Goal: Task Accomplishment & Management: Use online tool/utility

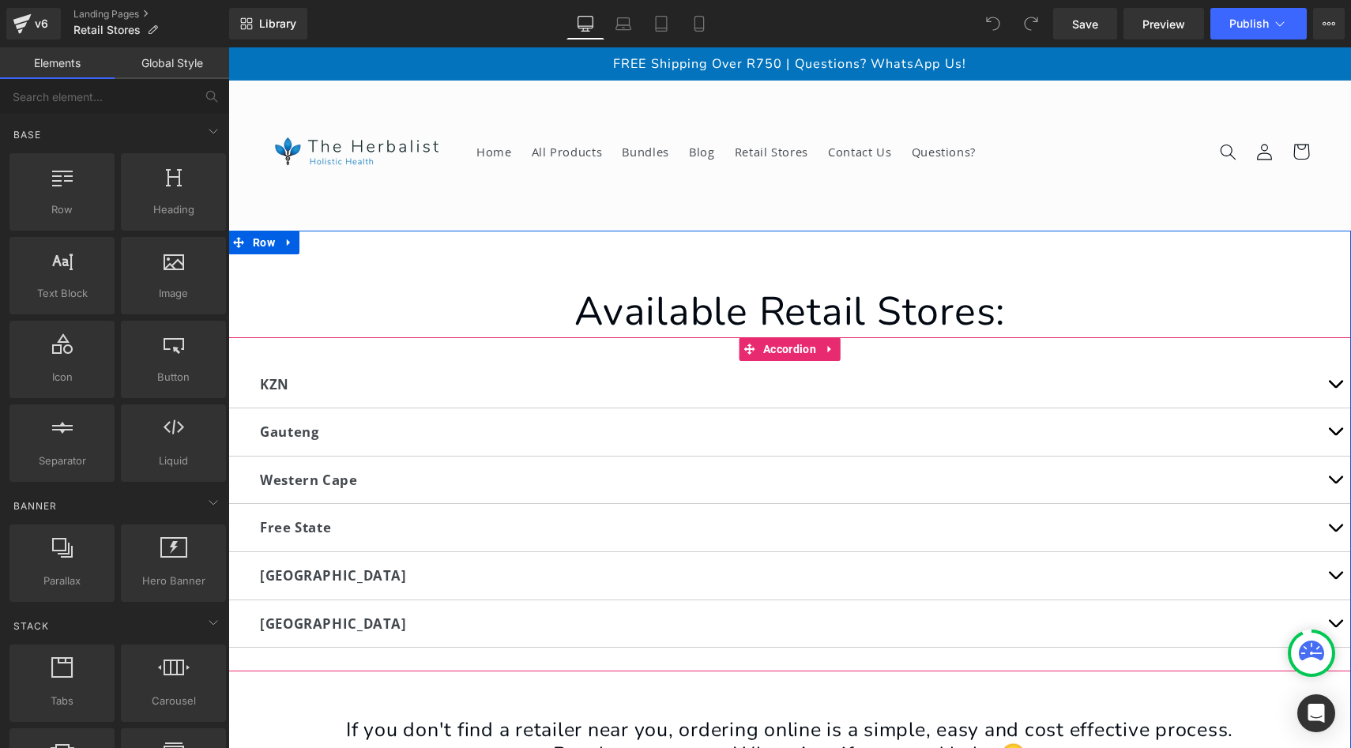
click at [1335, 388] on span "button" at bounding box center [1335, 388] width 0 height 0
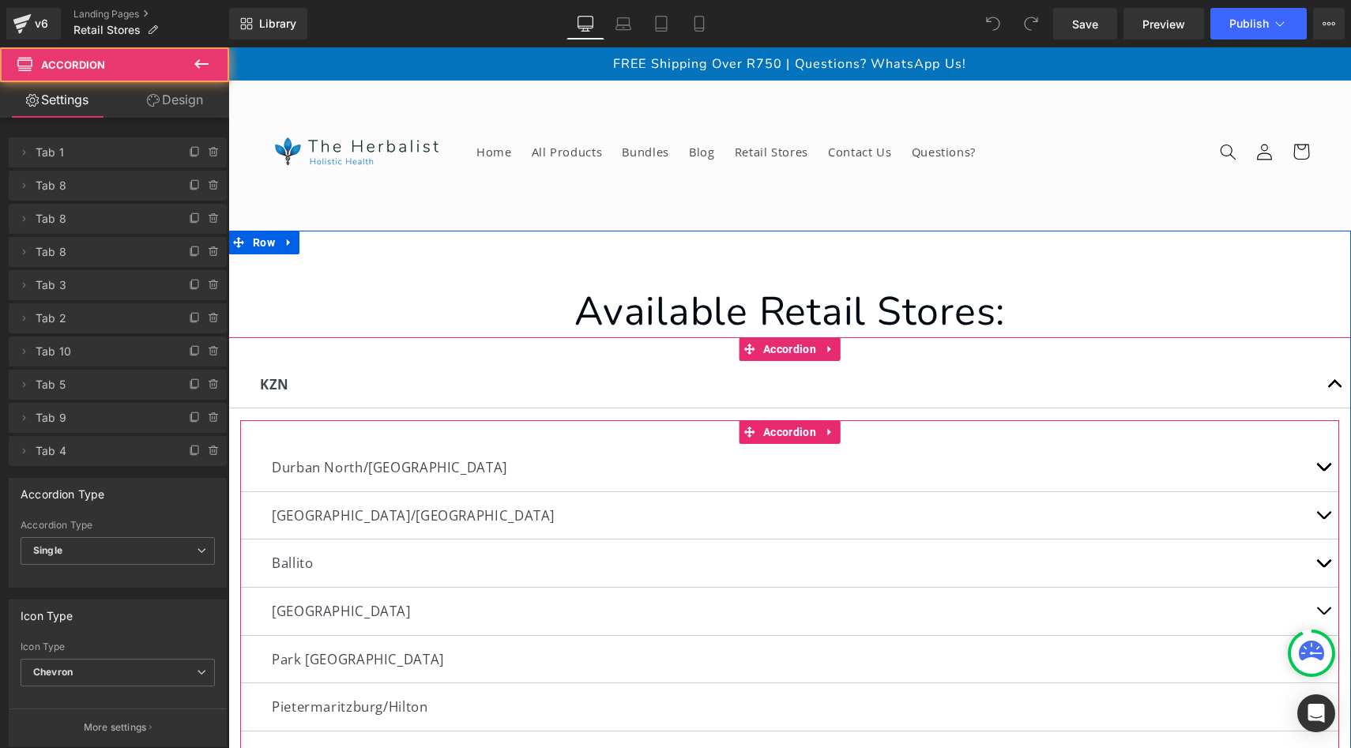
click at [1323, 471] on span "button" at bounding box center [1323, 471] width 0 height 0
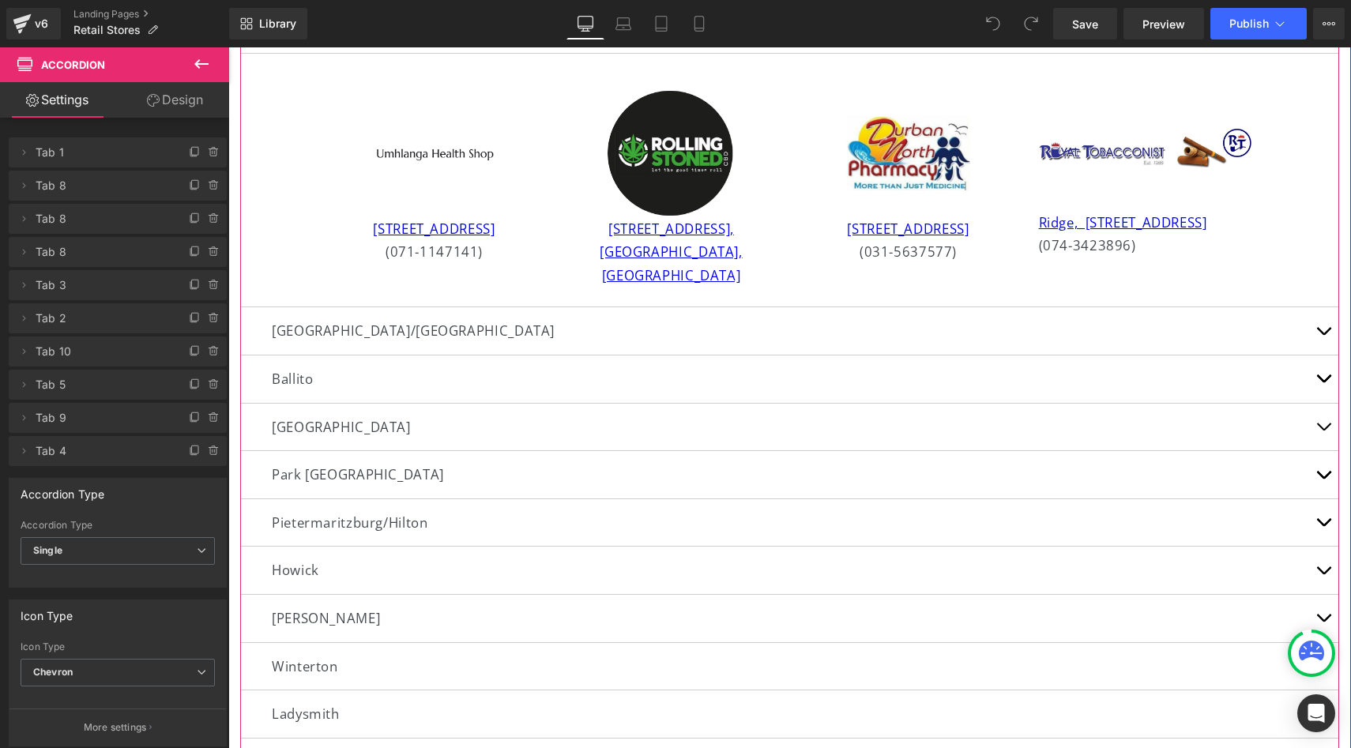
scroll to position [442, 0]
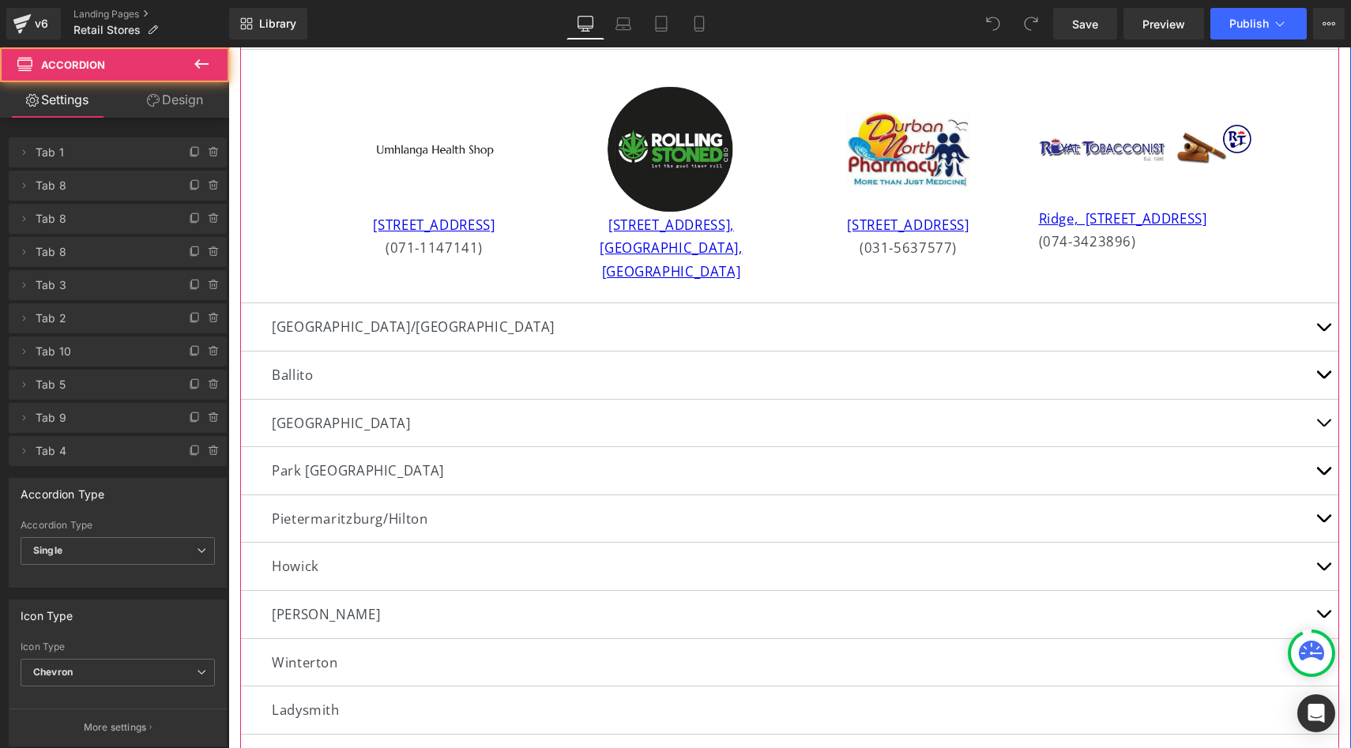
click at [1315, 324] on button "button" at bounding box center [1323, 326] width 32 height 47
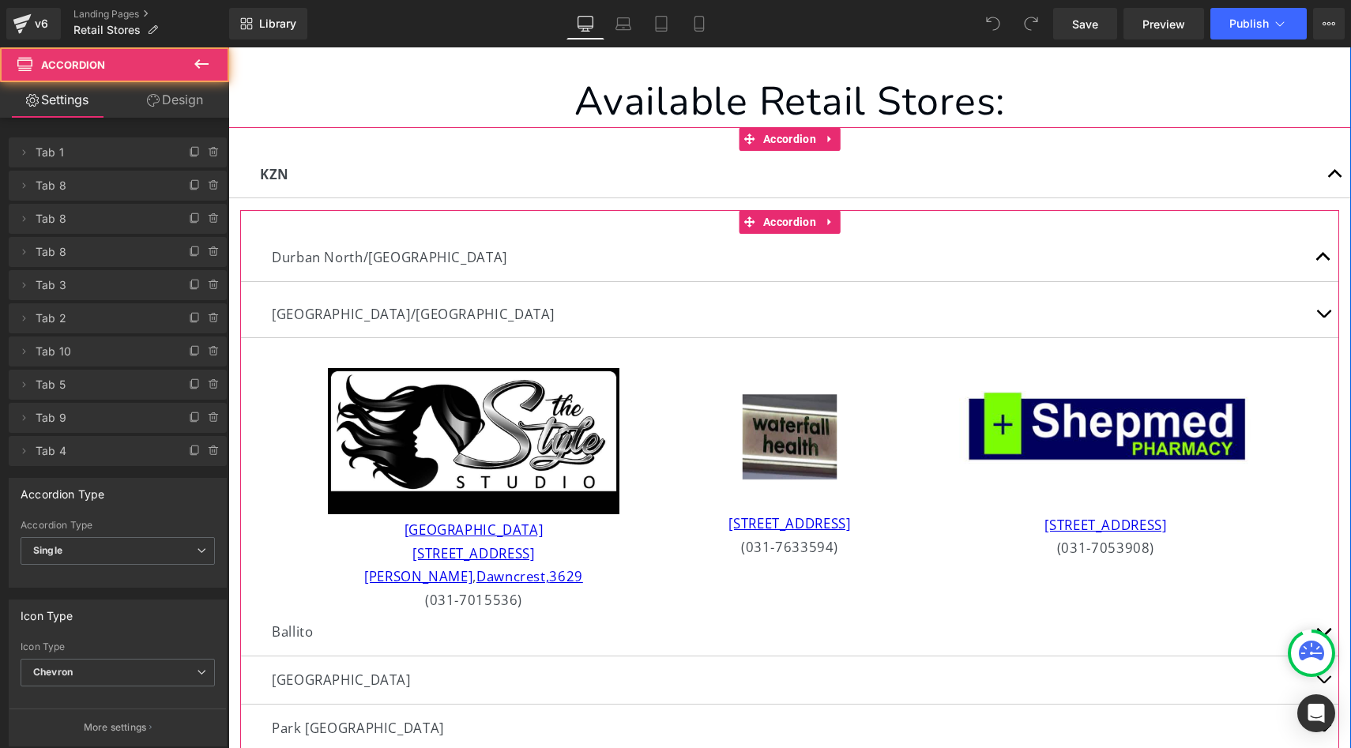
scroll to position [188, 0]
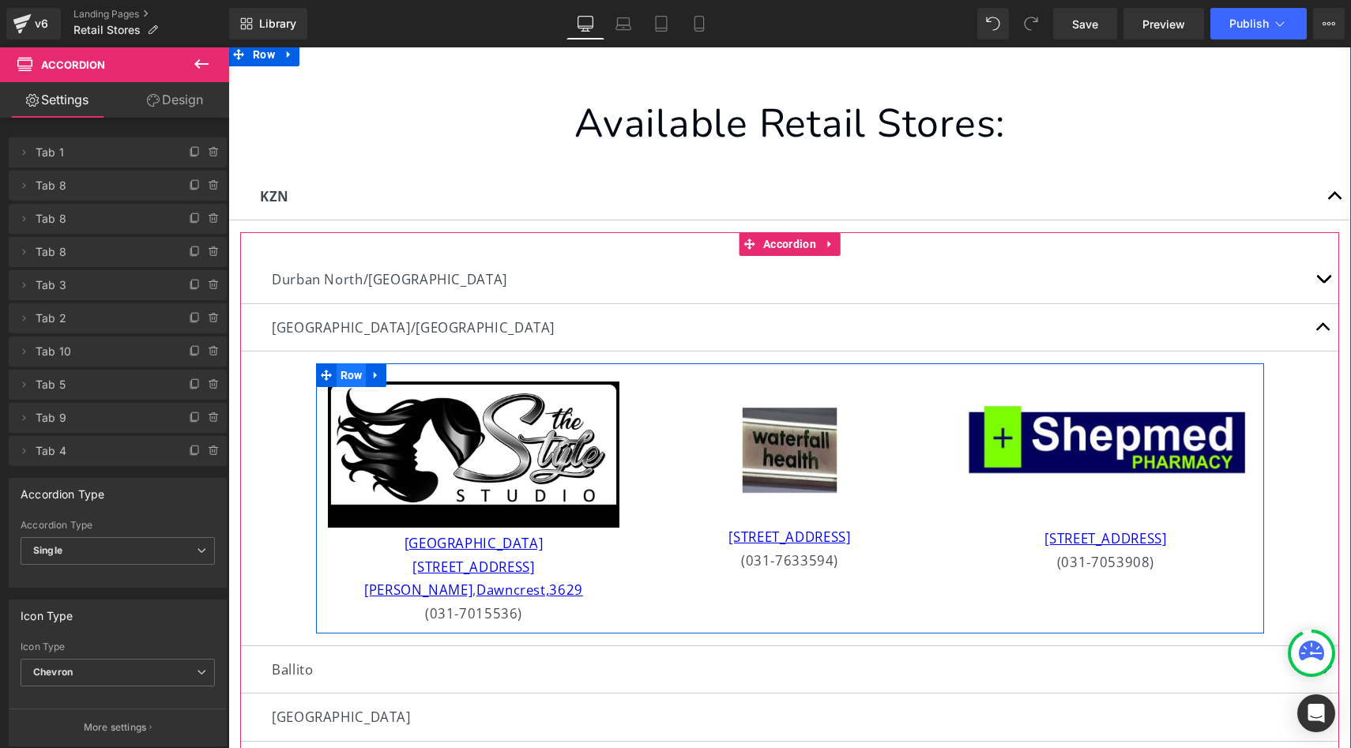
click at [351, 372] on span "Row" at bounding box center [352, 375] width 30 height 24
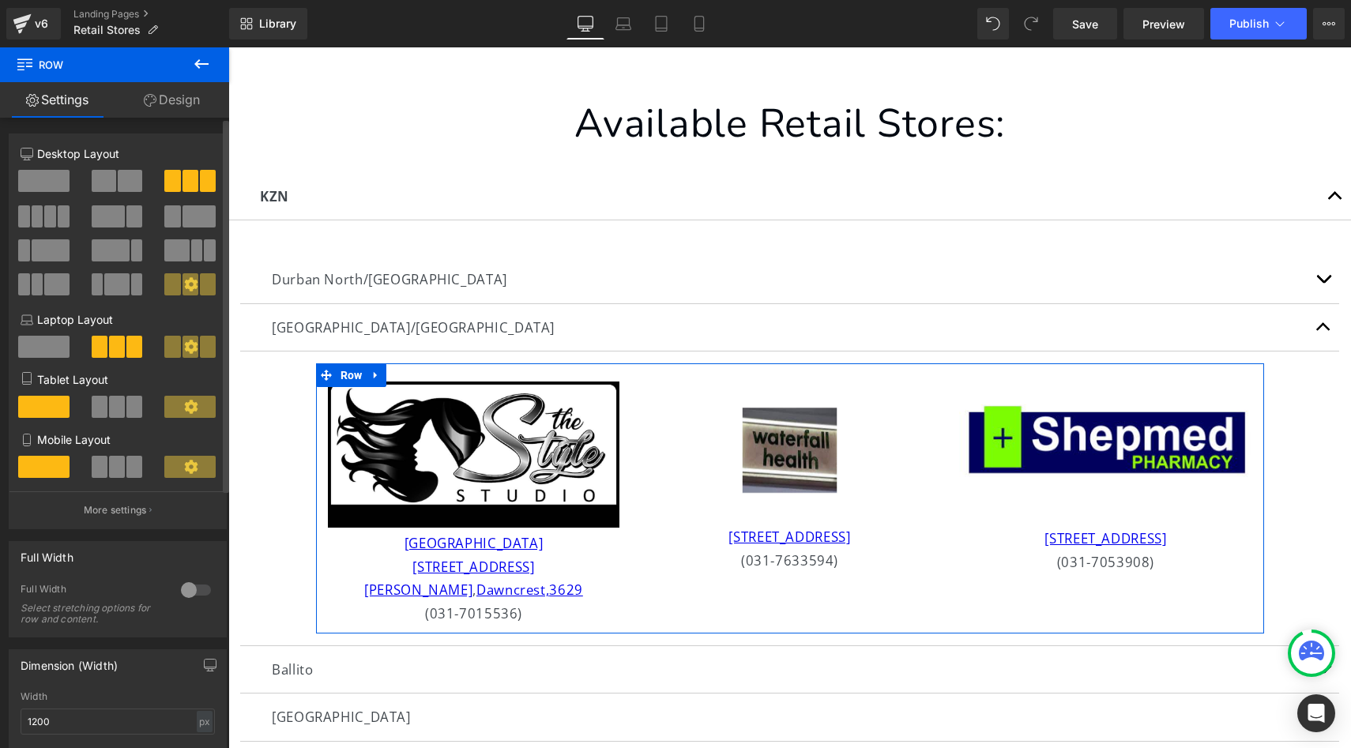
click at [52, 217] on span at bounding box center [50, 216] width 12 height 22
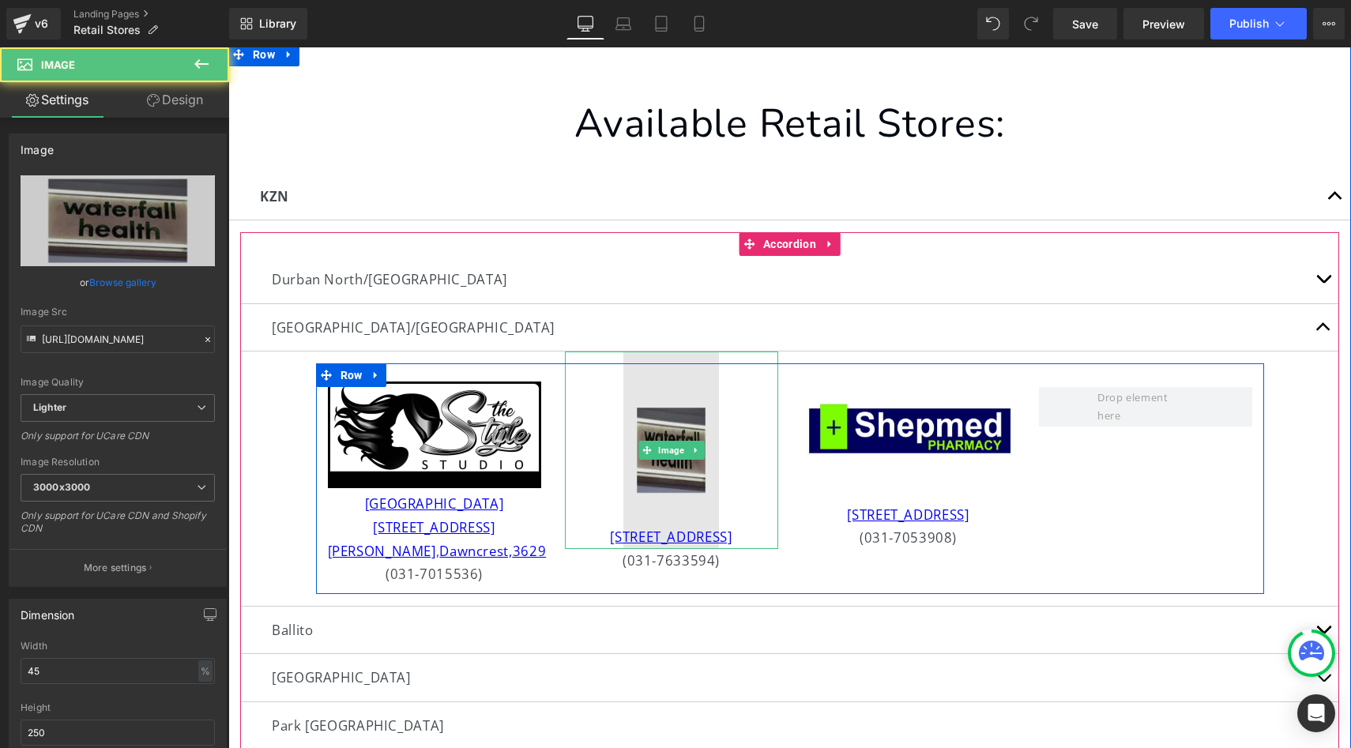
click at [689, 431] on img at bounding box center [671, 450] width 96 height 197
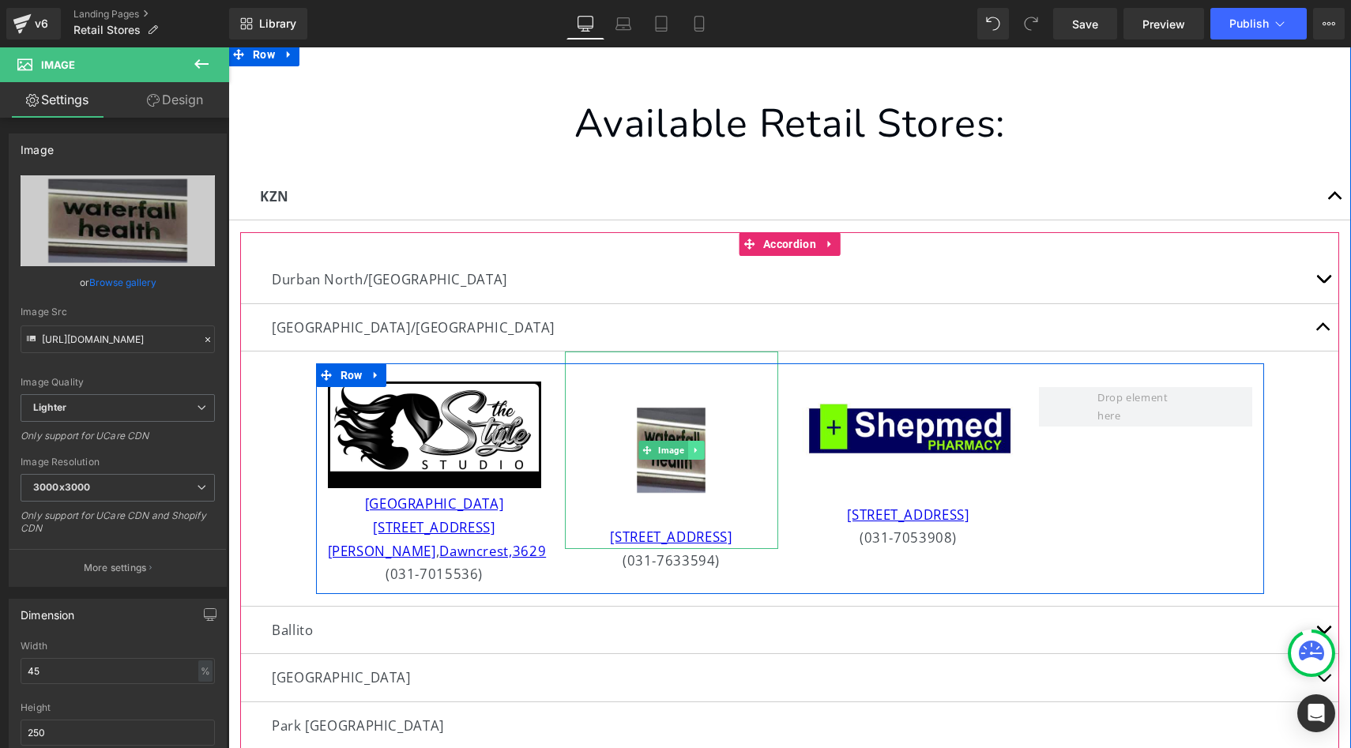
click at [697, 454] on icon at bounding box center [695, 450] width 9 height 9
click at [686, 452] on icon at bounding box center [687, 450] width 9 height 9
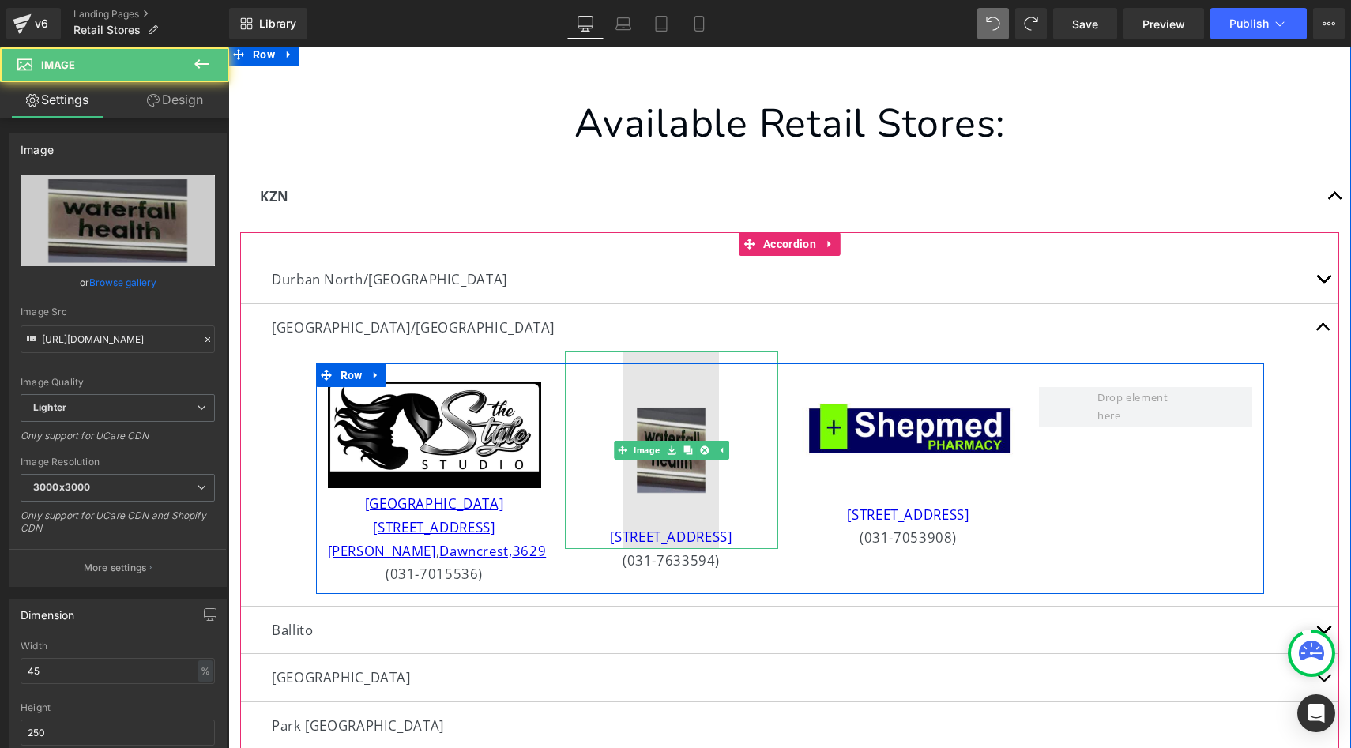
click at [696, 476] on img at bounding box center [671, 450] width 96 height 197
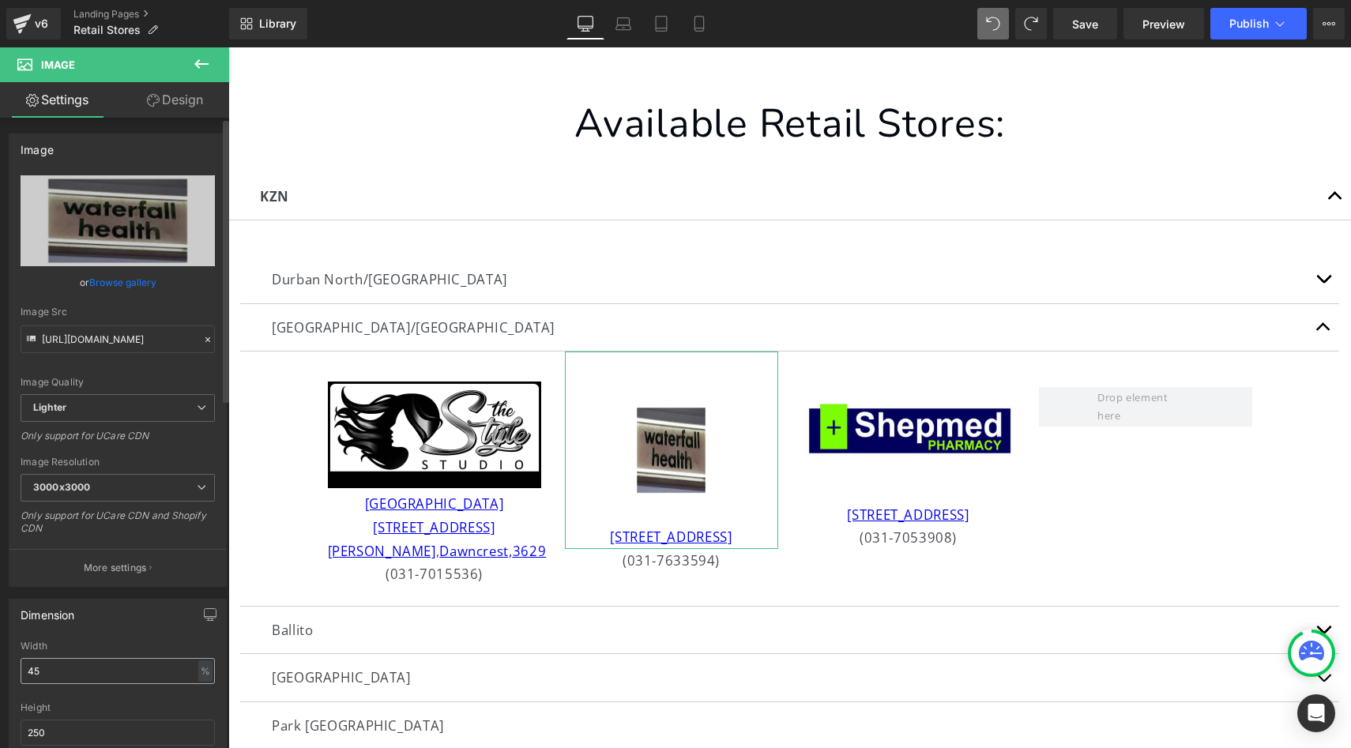
click at [103, 666] on input "45" at bounding box center [118, 671] width 194 height 26
type input "4"
type input "5"
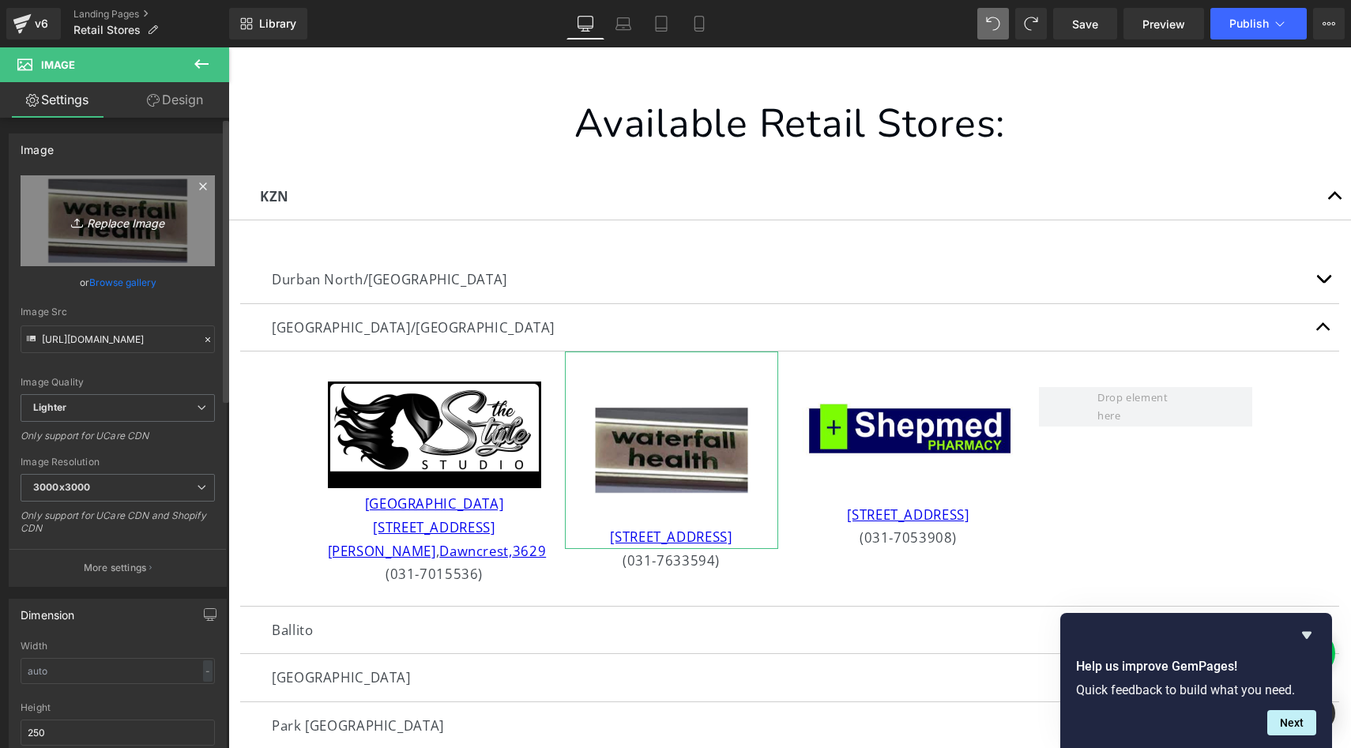
click at [96, 221] on icon "Replace Image" at bounding box center [118, 221] width 126 height 20
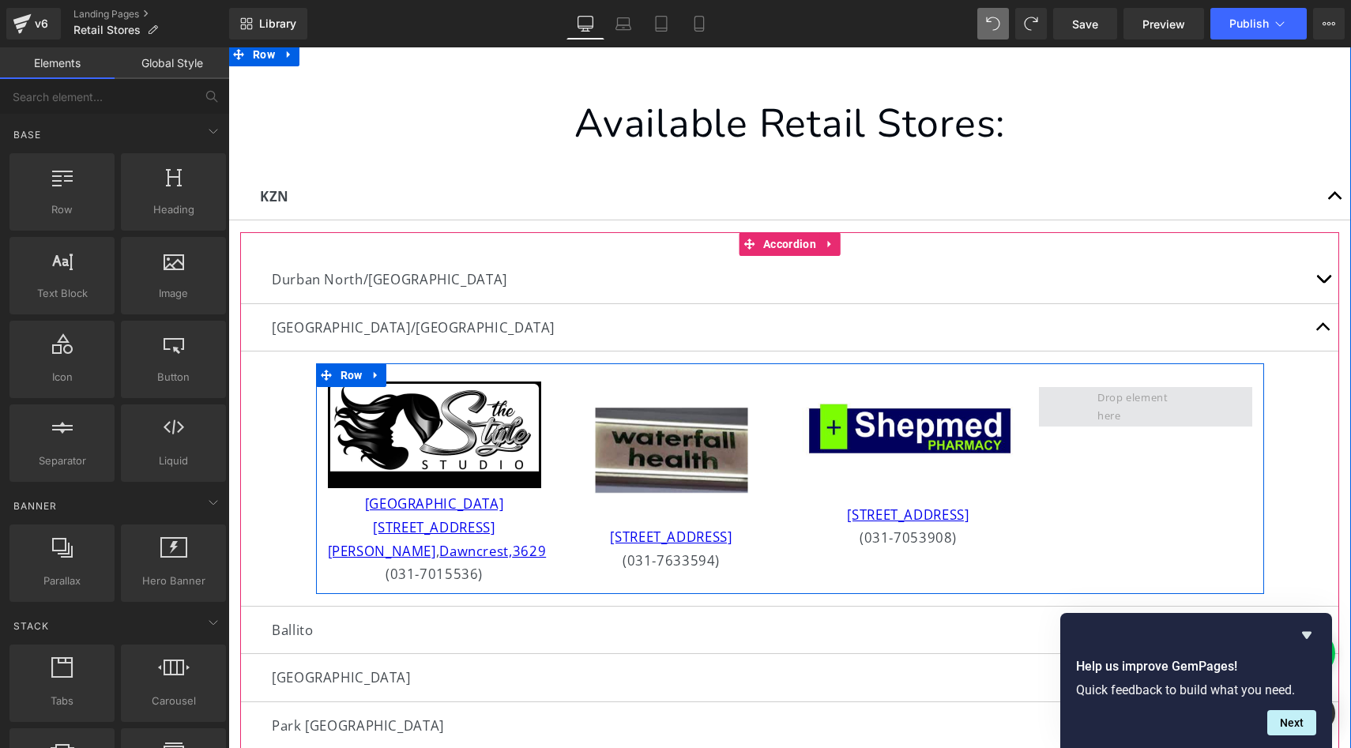
click at [1179, 418] on span at bounding box center [1145, 407] width 107 height 44
click at [1162, 405] on span at bounding box center [1145, 407] width 107 height 44
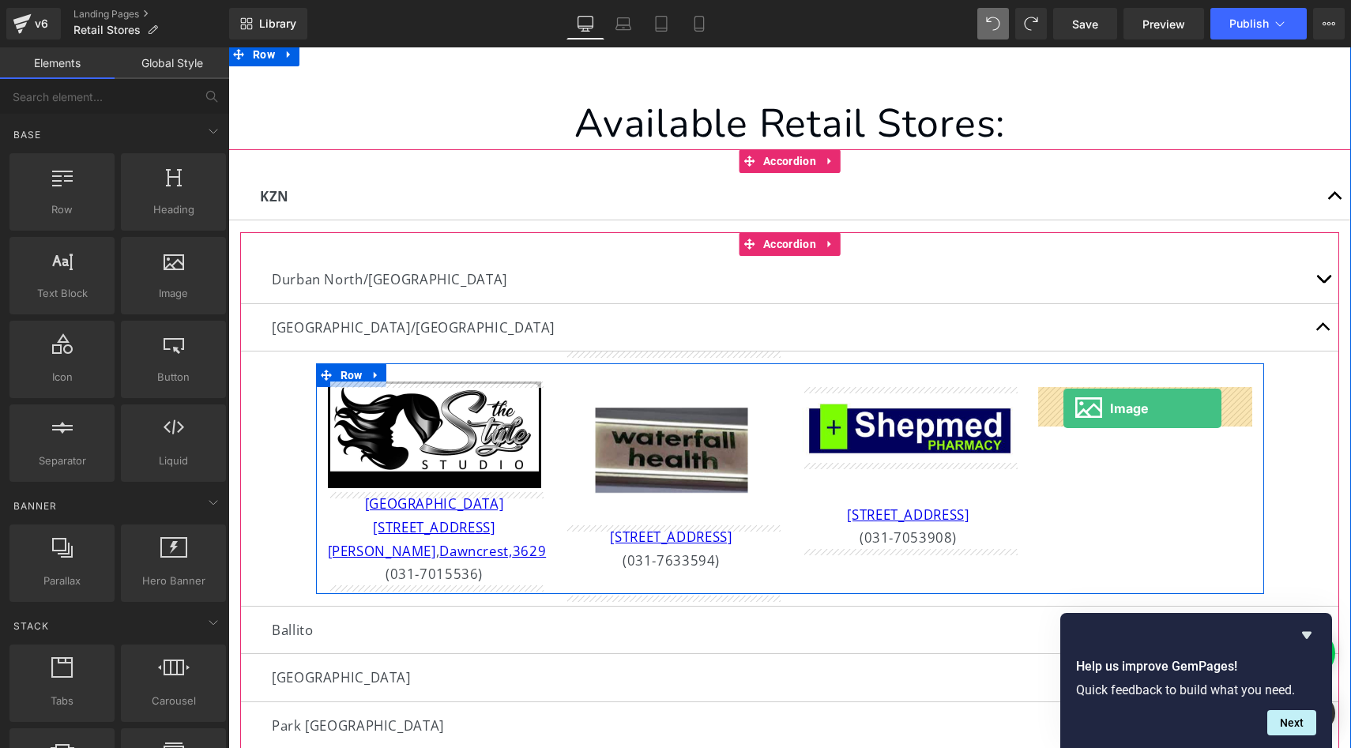
drag, startPoint x: 411, startPoint y: 328, endPoint x: 1063, endPoint y: 408, distance: 657.4
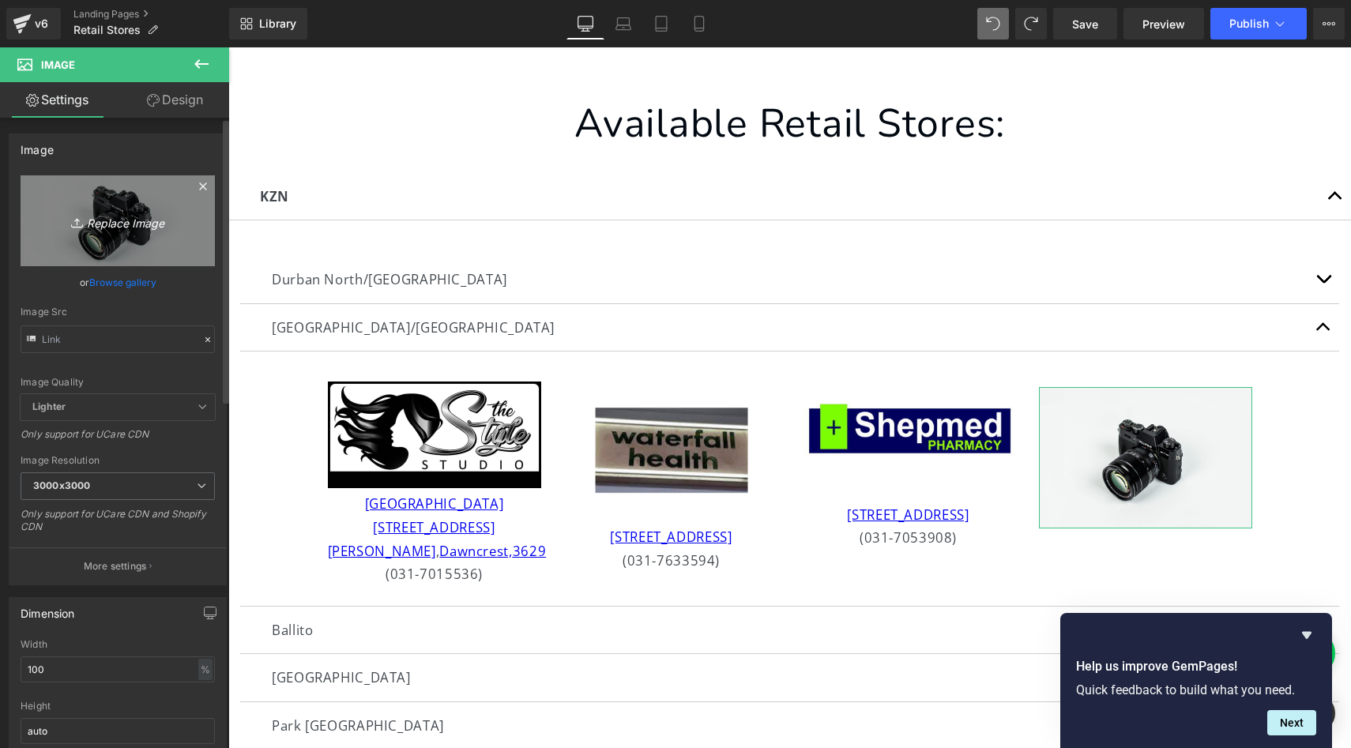
click at [106, 226] on icon "Replace Image" at bounding box center [118, 221] width 126 height 20
type input "C:\fakepath\Link Hills logo jpeg (4).jpg"
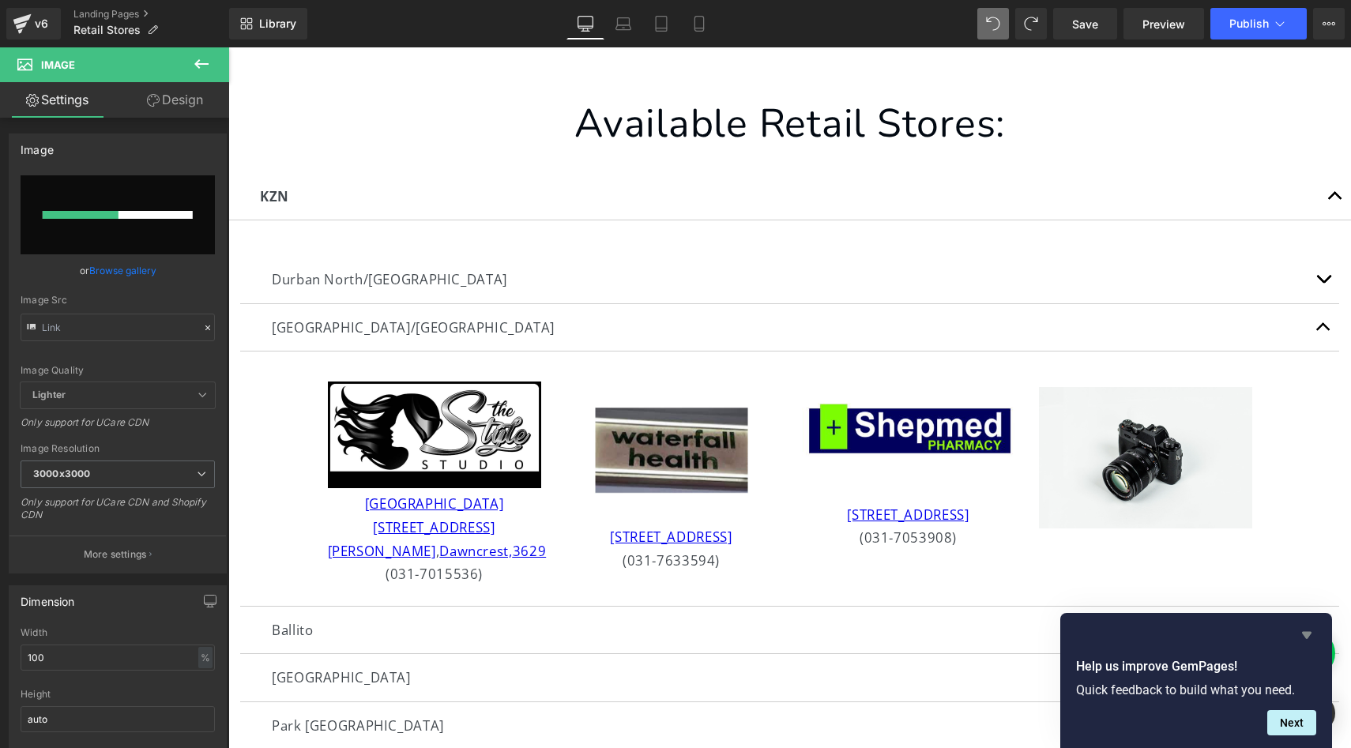
click at [1310, 636] on icon "Hide survey" at bounding box center [1306, 635] width 19 height 19
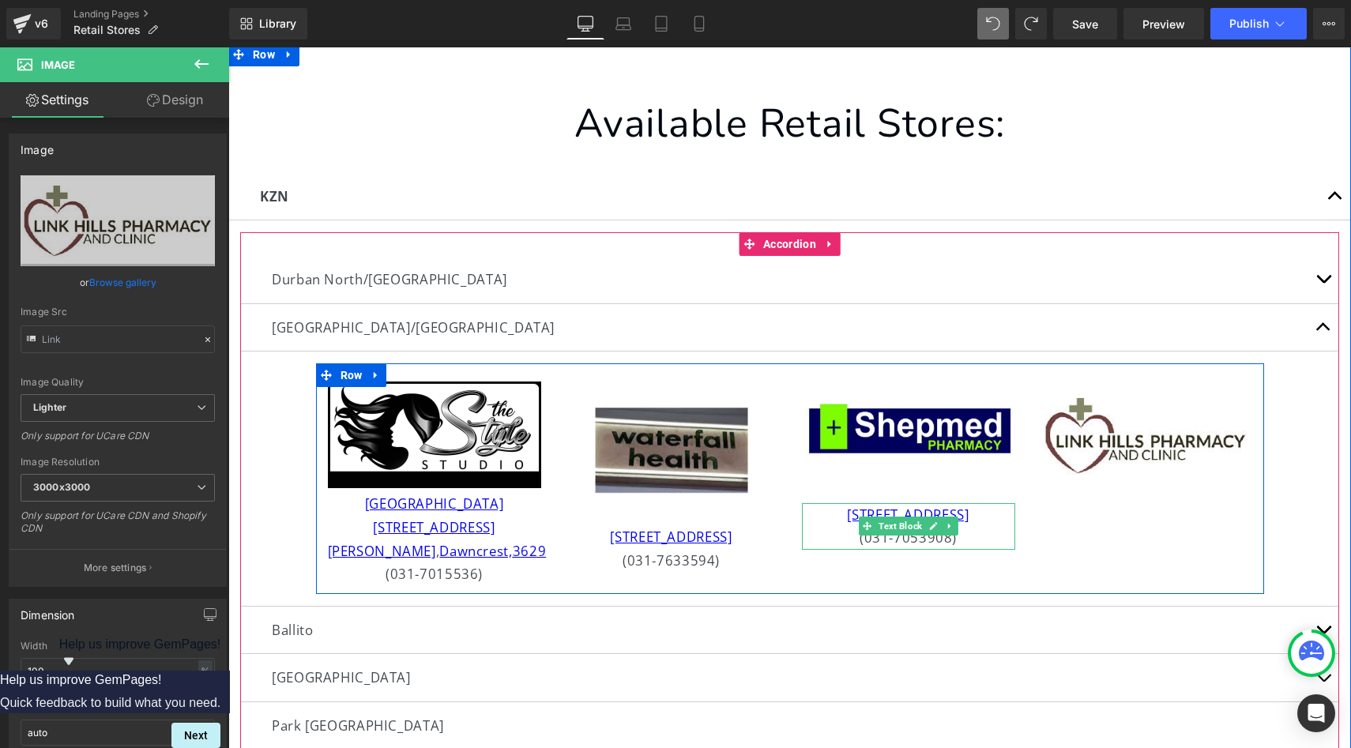
click at [1000, 532] on div "(031-7053908)" at bounding box center [908, 538] width 213 height 24
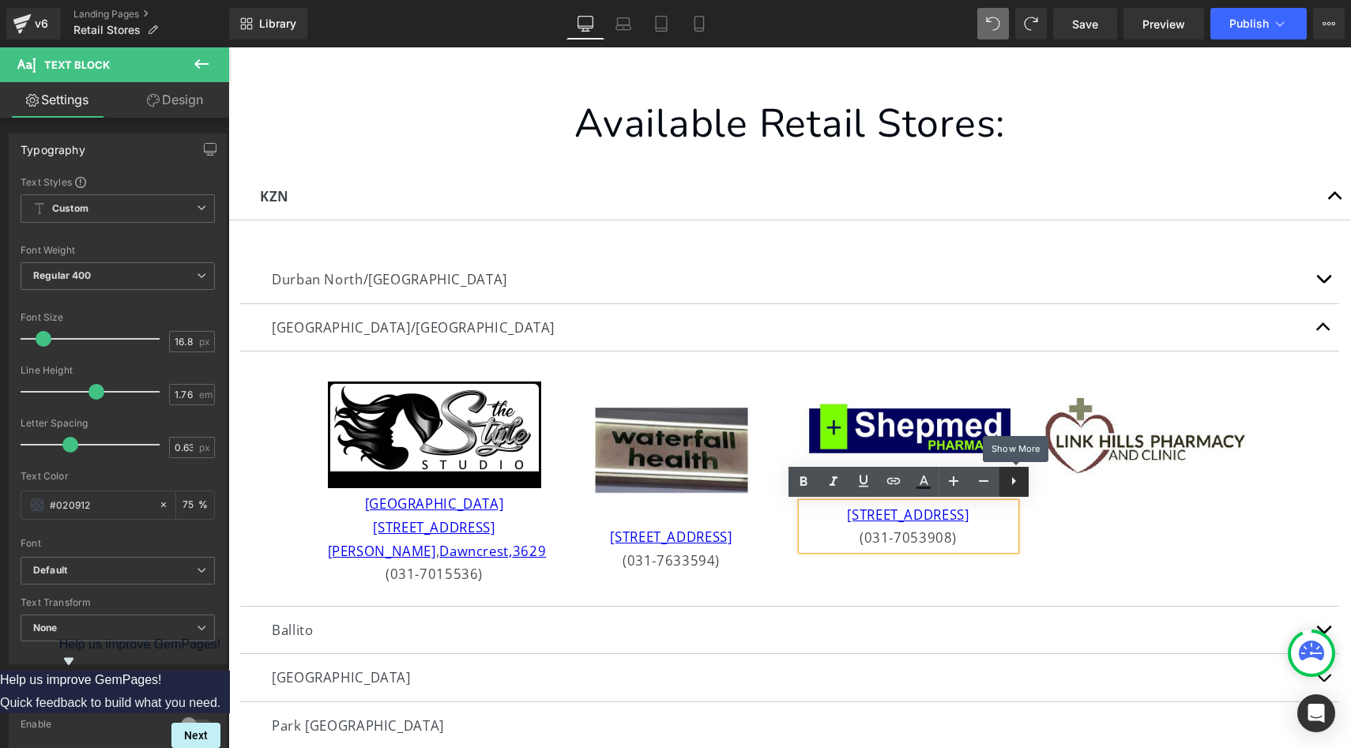
click at [1010, 487] on icon at bounding box center [1013, 481] width 19 height 19
click at [1047, 487] on icon at bounding box center [1043, 481] width 19 height 19
click at [1000, 542] on div "(031-7053908)" at bounding box center [908, 538] width 213 height 24
click at [711, 562] on icon at bounding box center [712, 560] width 9 height 9
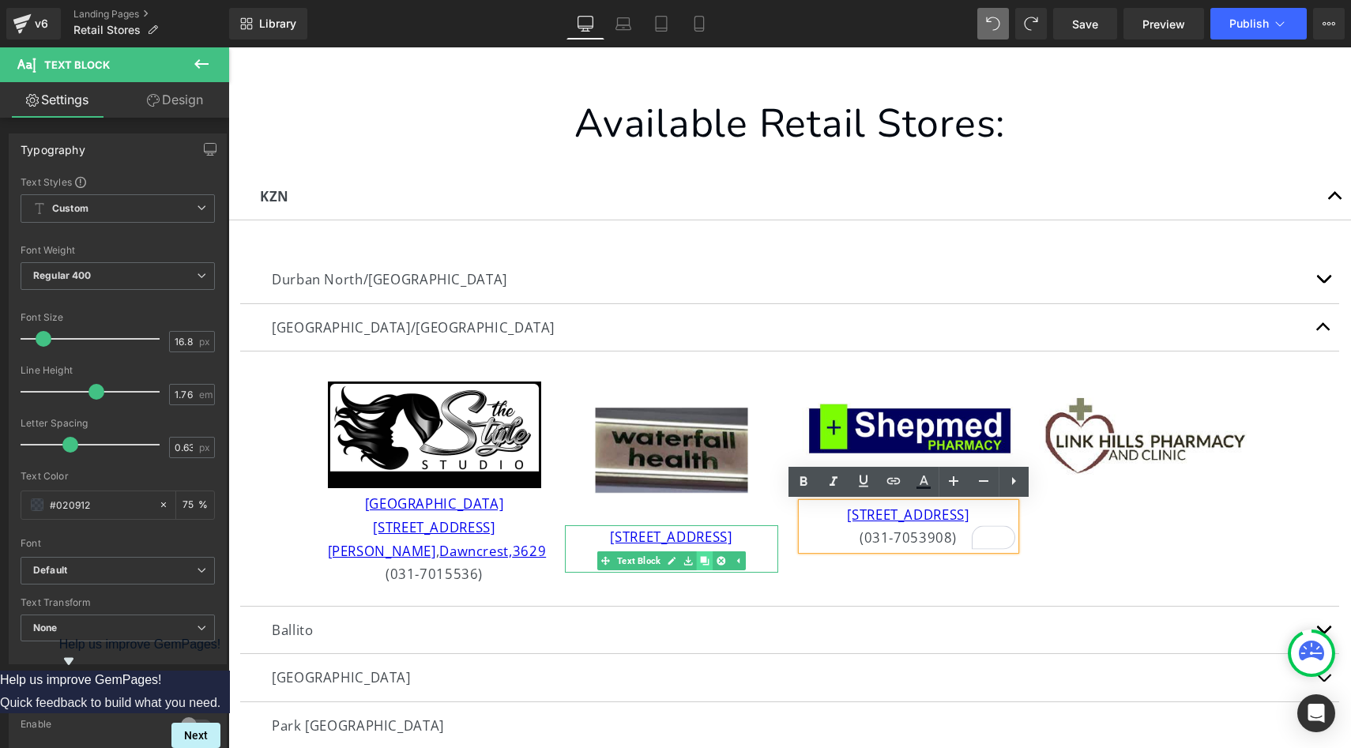
click at [706, 562] on icon at bounding box center [704, 560] width 9 height 9
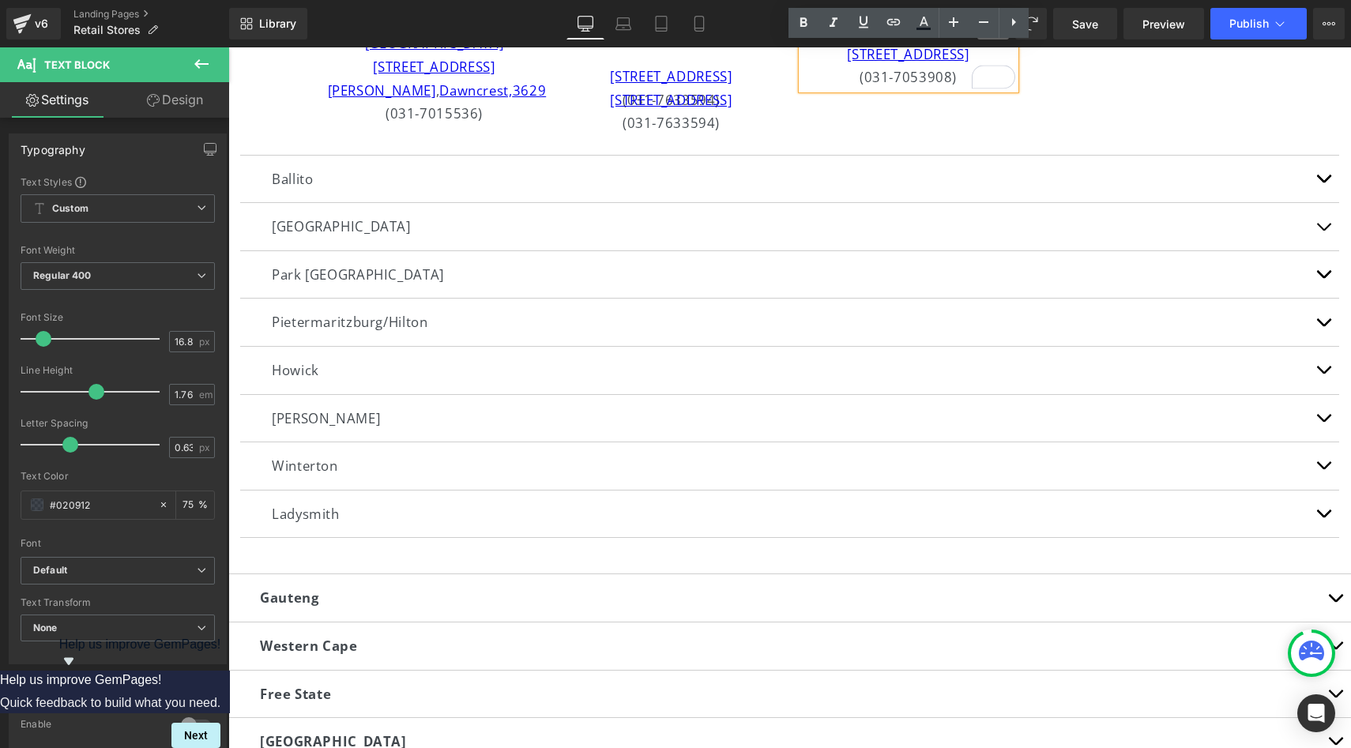
scroll to position [649, 0]
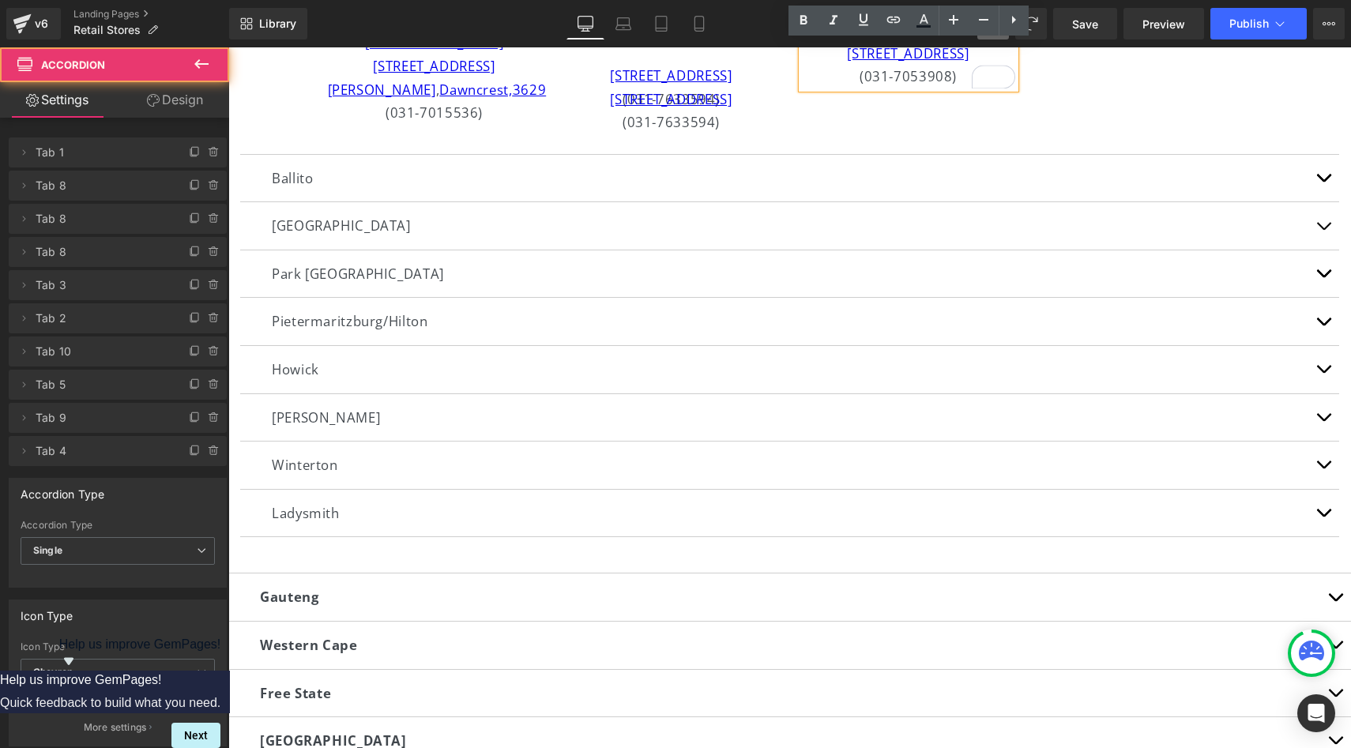
click at [1284, 154] on article "Image [GEOGRAPHIC_DATA] [STREET_ADDRESS][PERSON_NAME] (031-7015536) Text Block …" at bounding box center [789, 22] width 1099 height 264
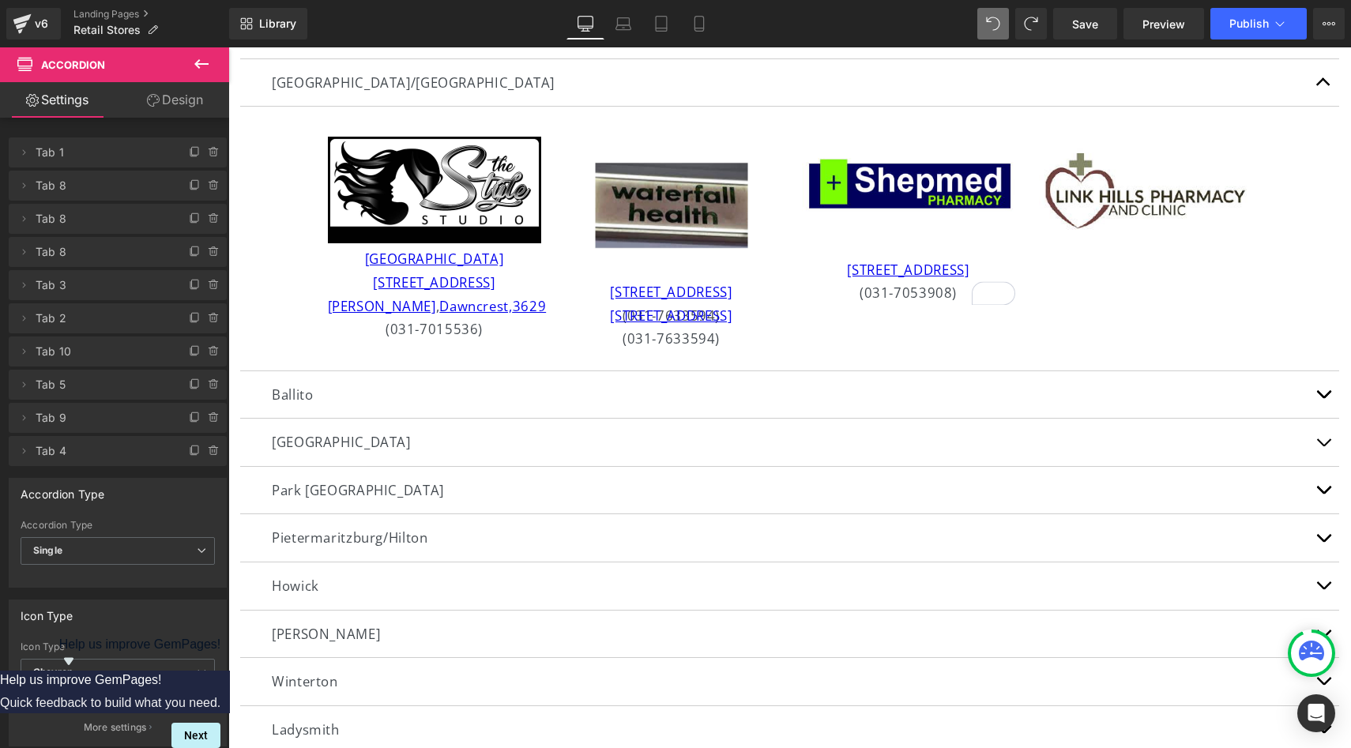
scroll to position [428, 0]
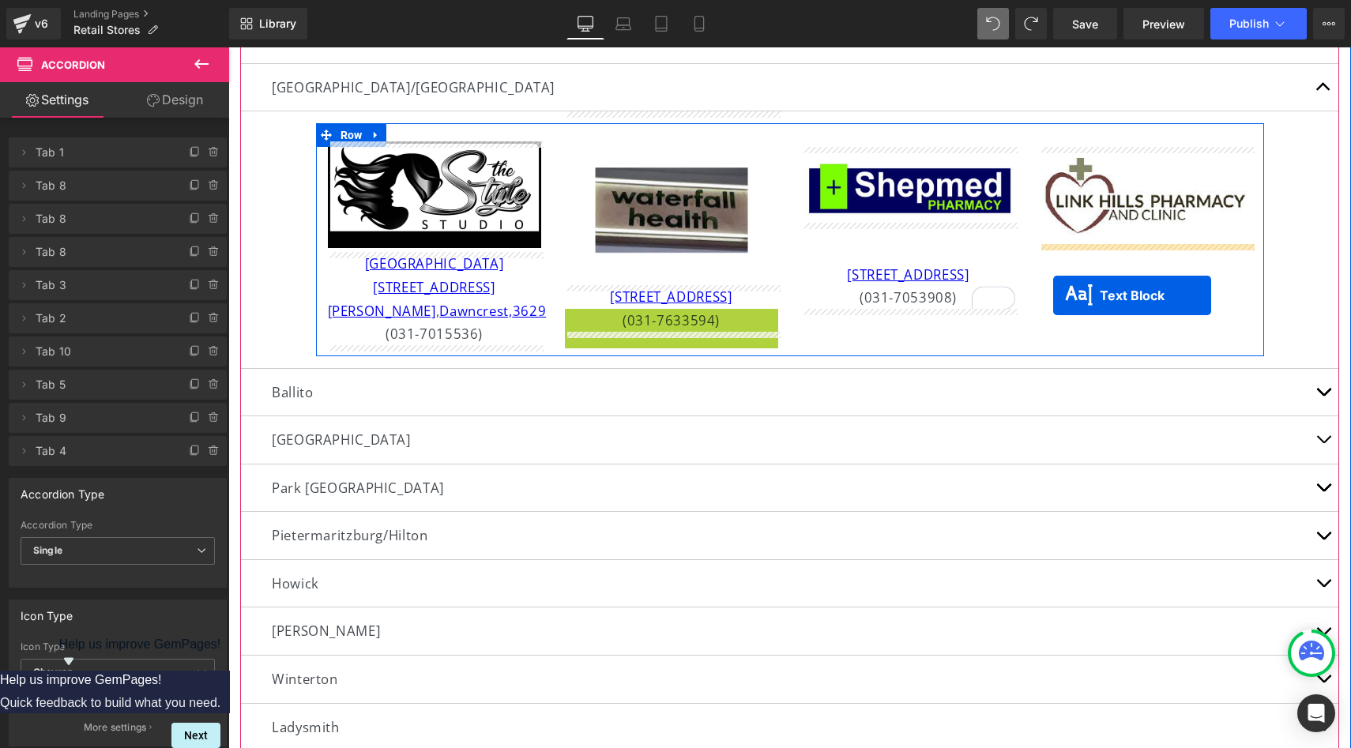
drag, startPoint x: 632, startPoint y: 364, endPoint x: 1053, endPoint y: 295, distance: 426.6
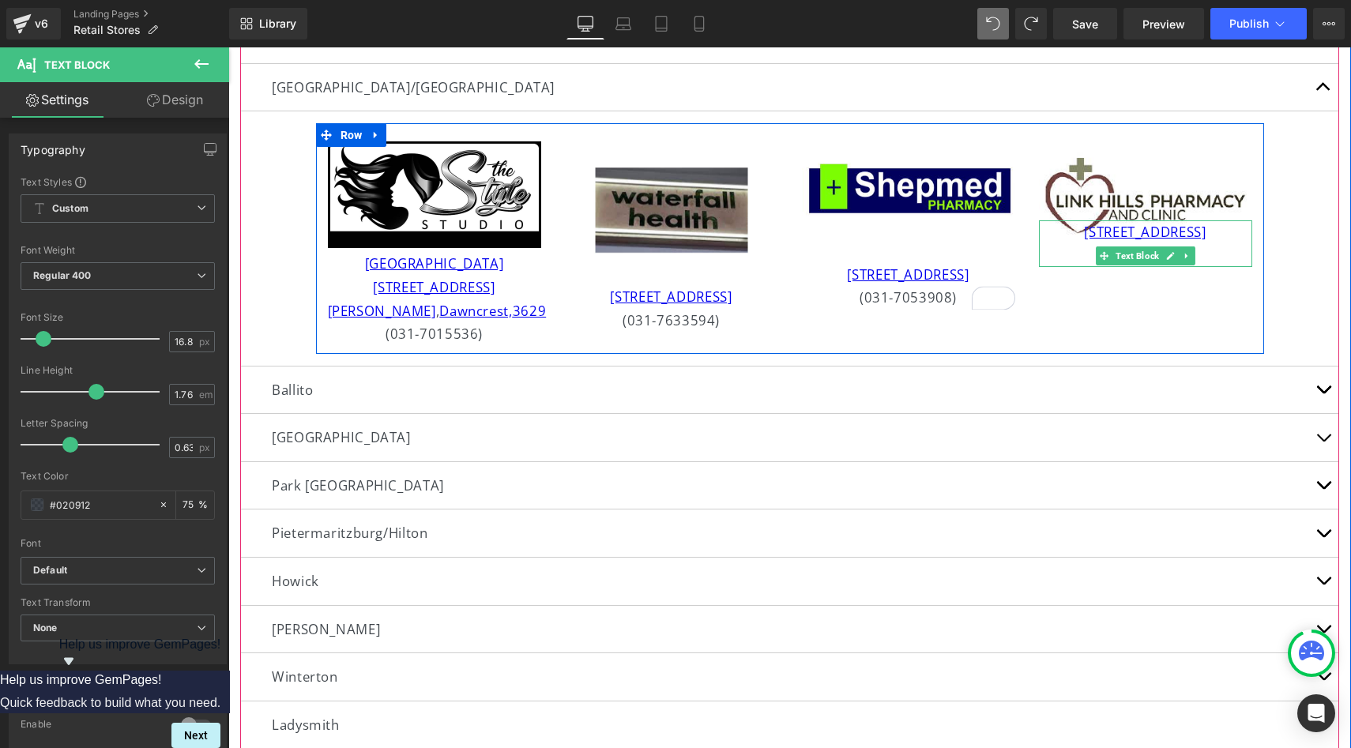
click at [1082, 244] on p "[STREET_ADDRESS]" at bounding box center [1145, 232] width 213 height 24
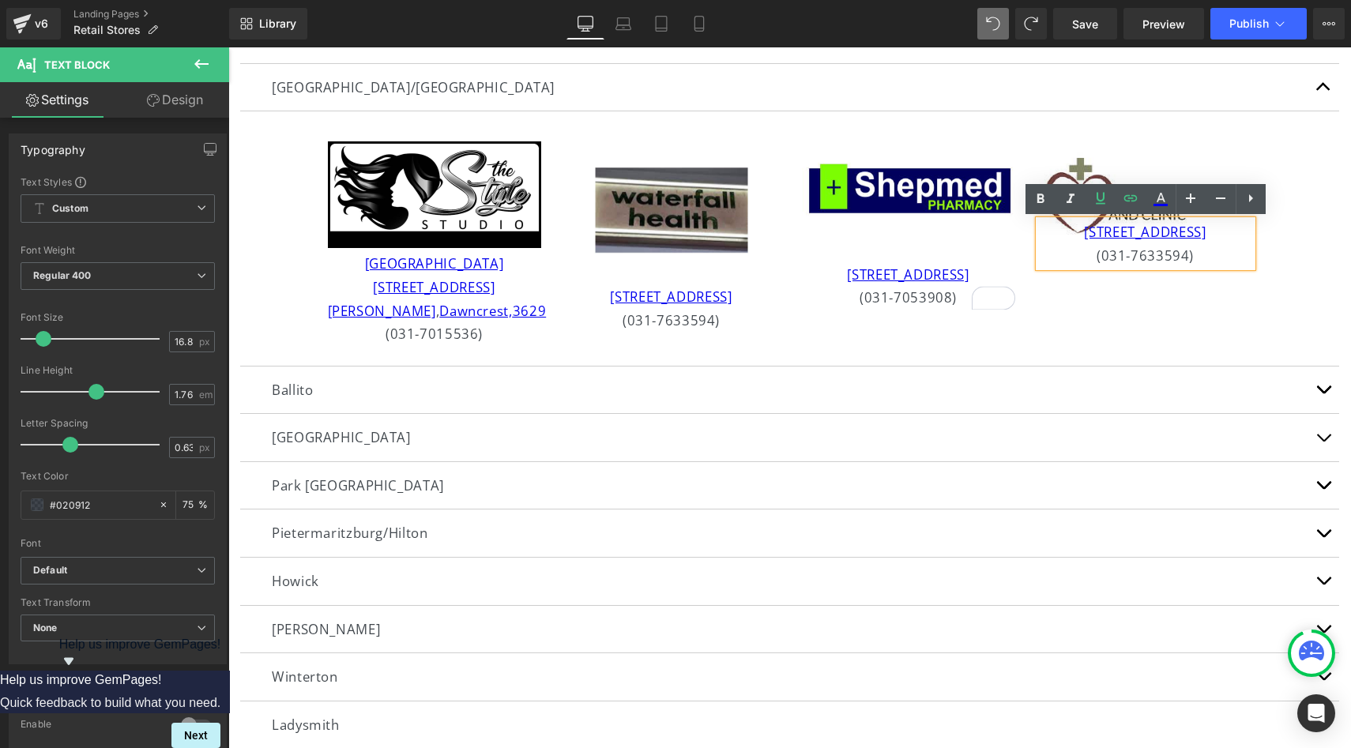
click at [1153, 363] on article "Image [GEOGRAPHIC_DATA] [STREET_ADDRESS][PERSON_NAME] (031-7015536) Text Block …" at bounding box center [789, 238] width 1099 height 254
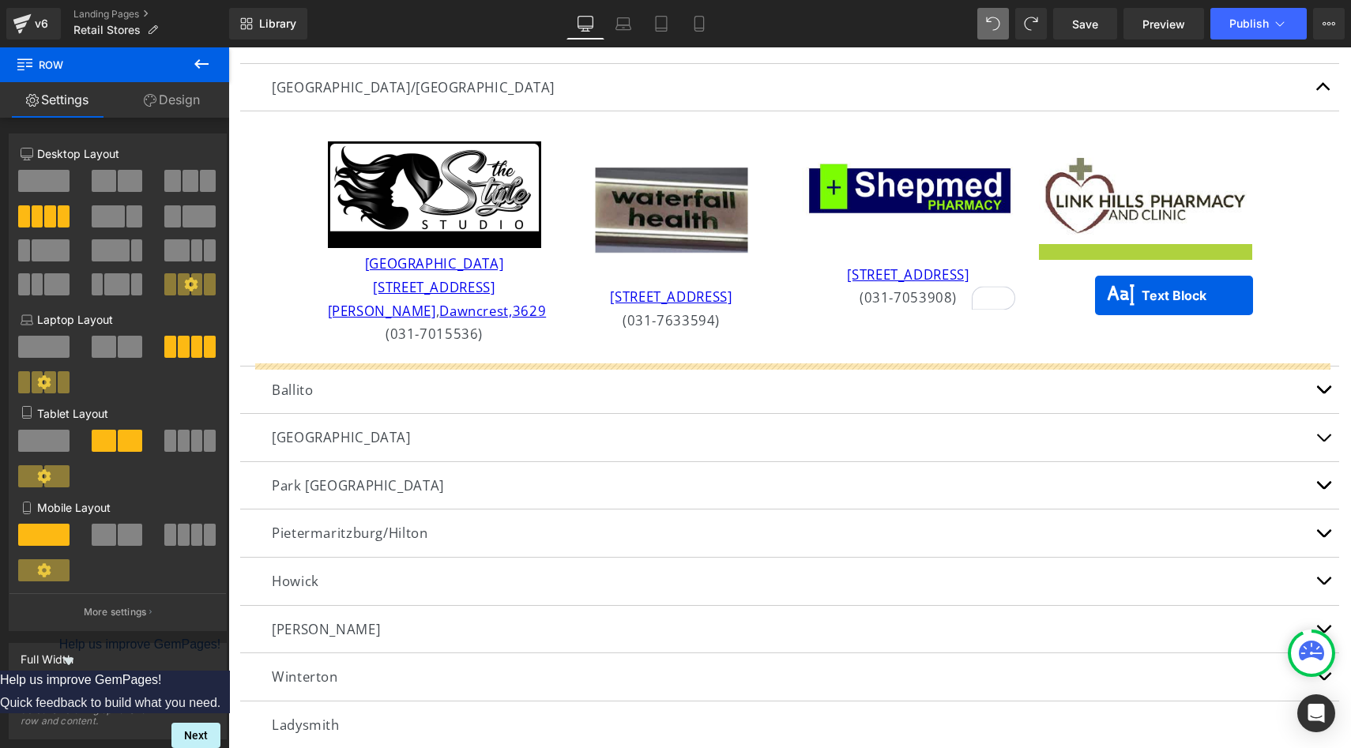
drag, startPoint x: 1100, startPoint y: 258, endPoint x: 1095, endPoint y: 295, distance: 36.6
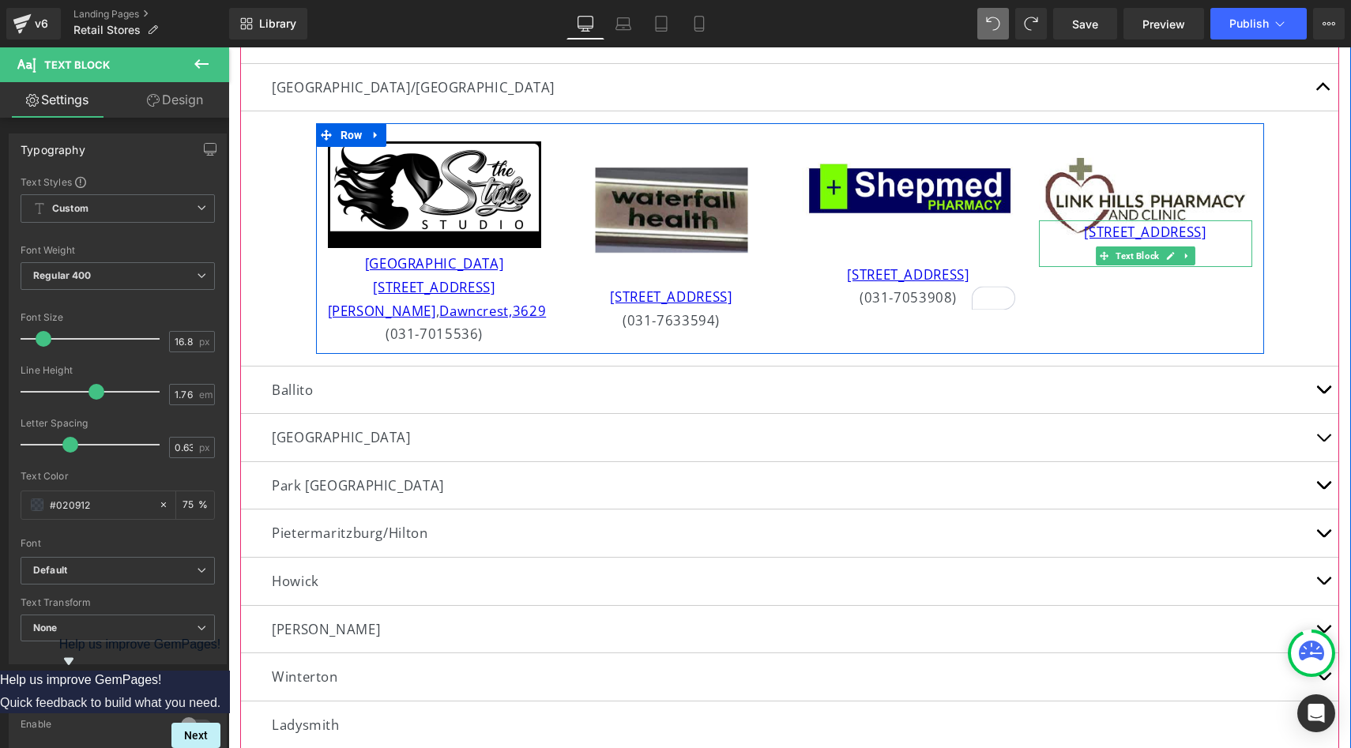
click at [1133, 268] on p "(031-7633594)" at bounding box center [1145, 256] width 213 height 24
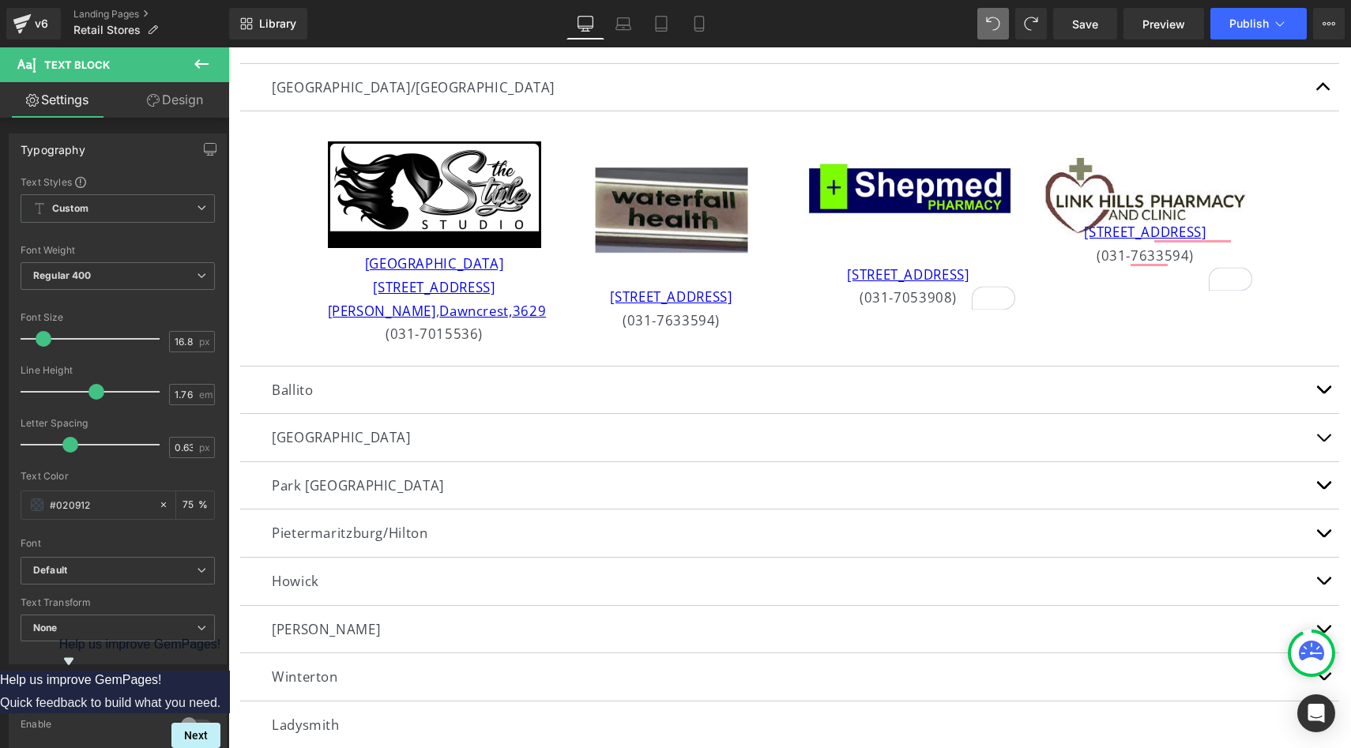
click at [188, 107] on link "Design" at bounding box center [175, 100] width 115 height 36
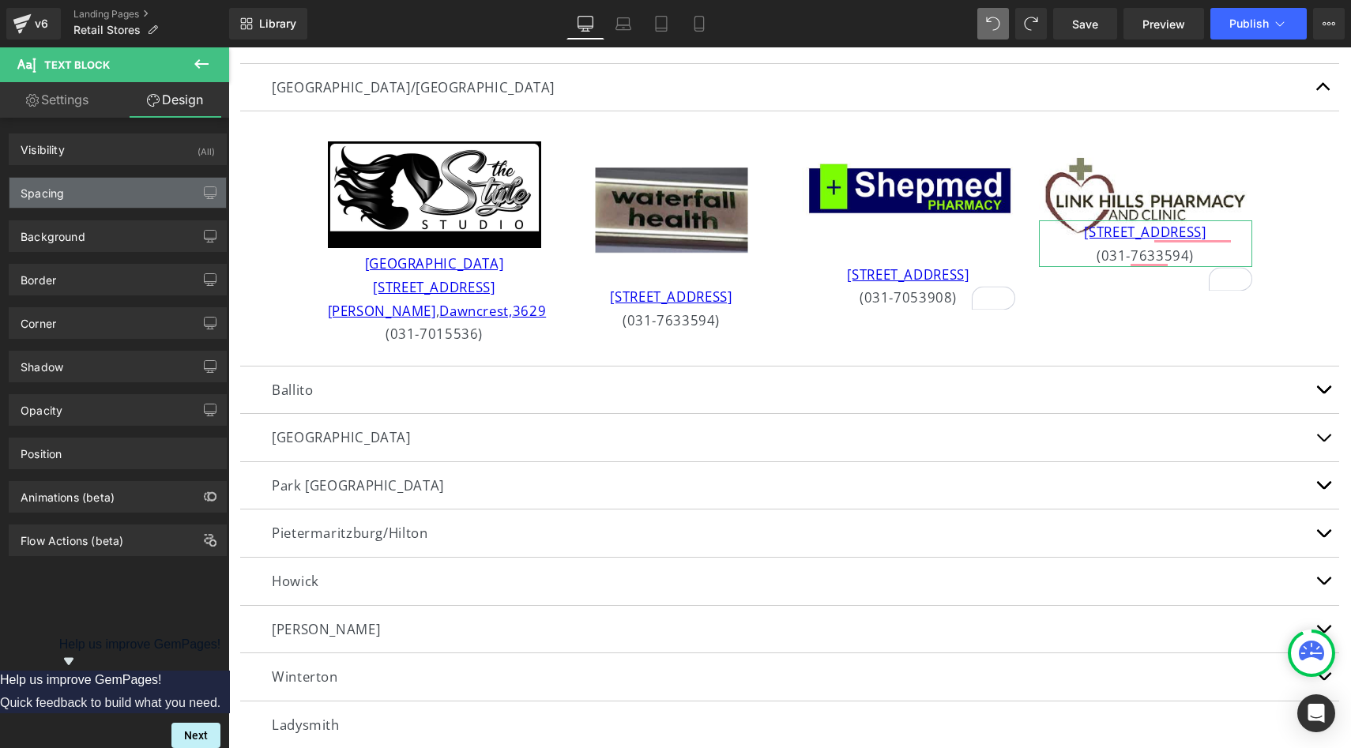
click at [149, 192] on div "Spacing" at bounding box center [117, 193] width 216 height 30
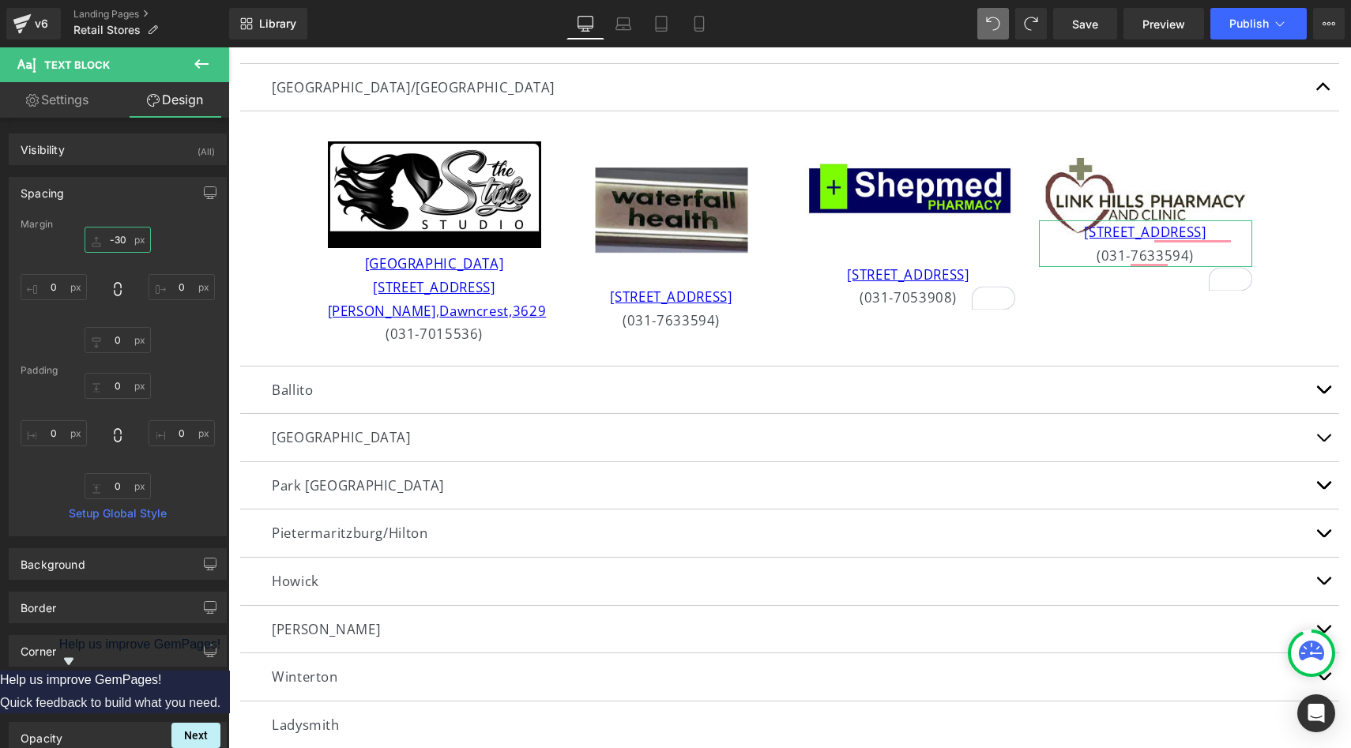
click at [121, 243] on input "-30" at bounding box center [118, 240] width 66 height 26
type input "20"
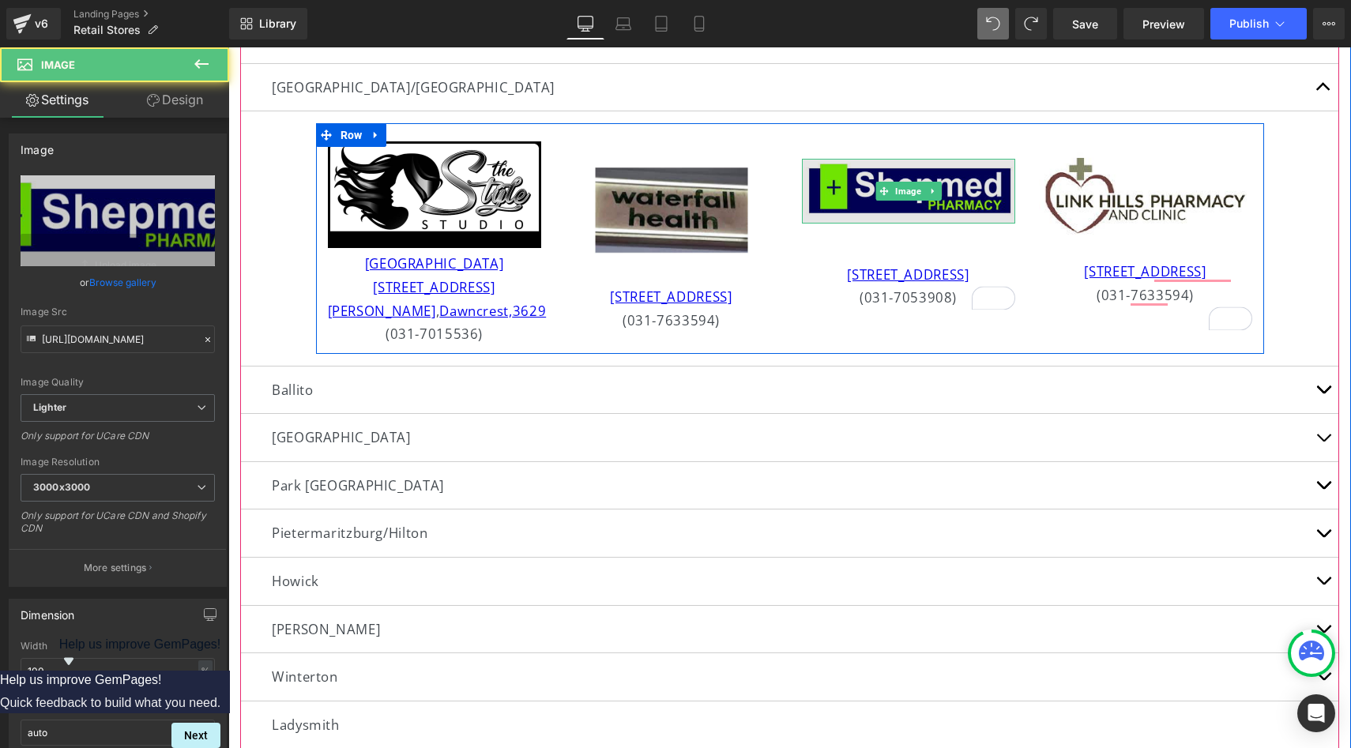
click at [953, 204] on img at bounding box center [908, 191] width 213 height 64
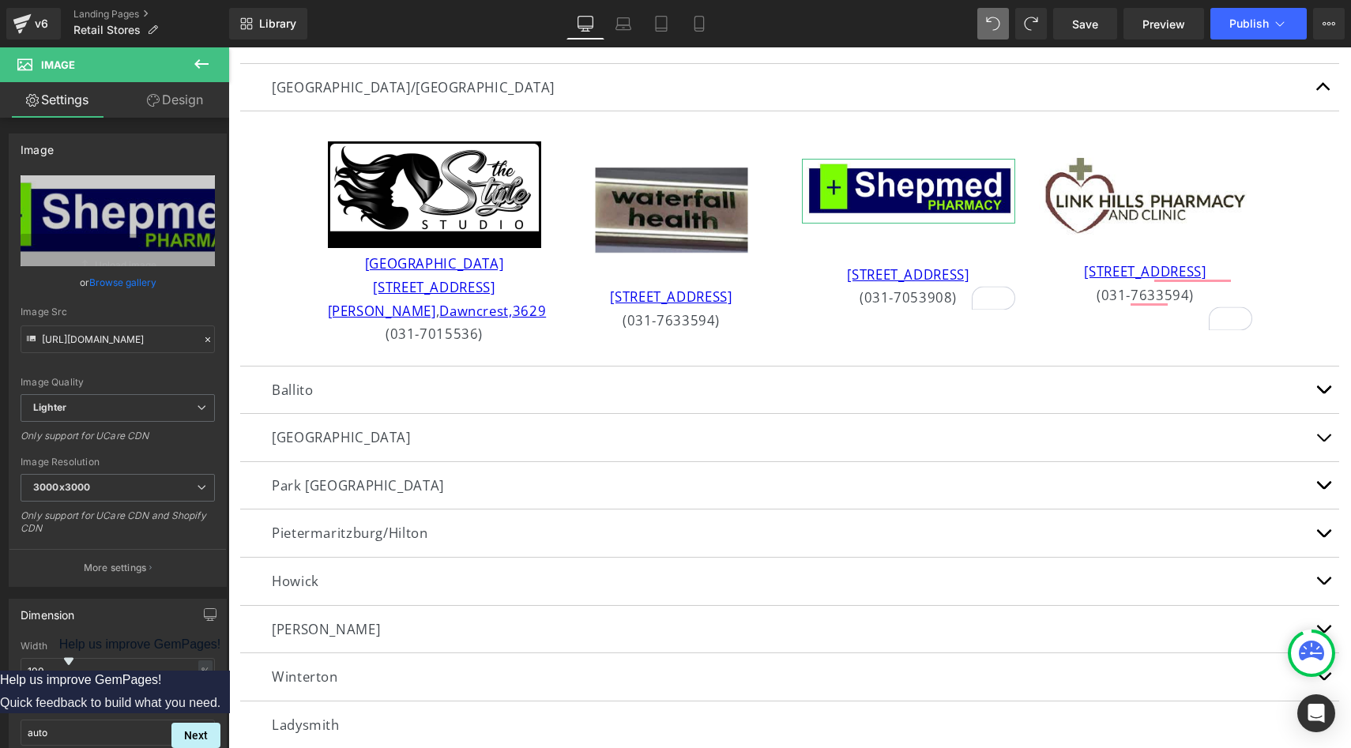
click at [176, 103] on link "Design" at bounding box center [175, 100] width 115 height 36
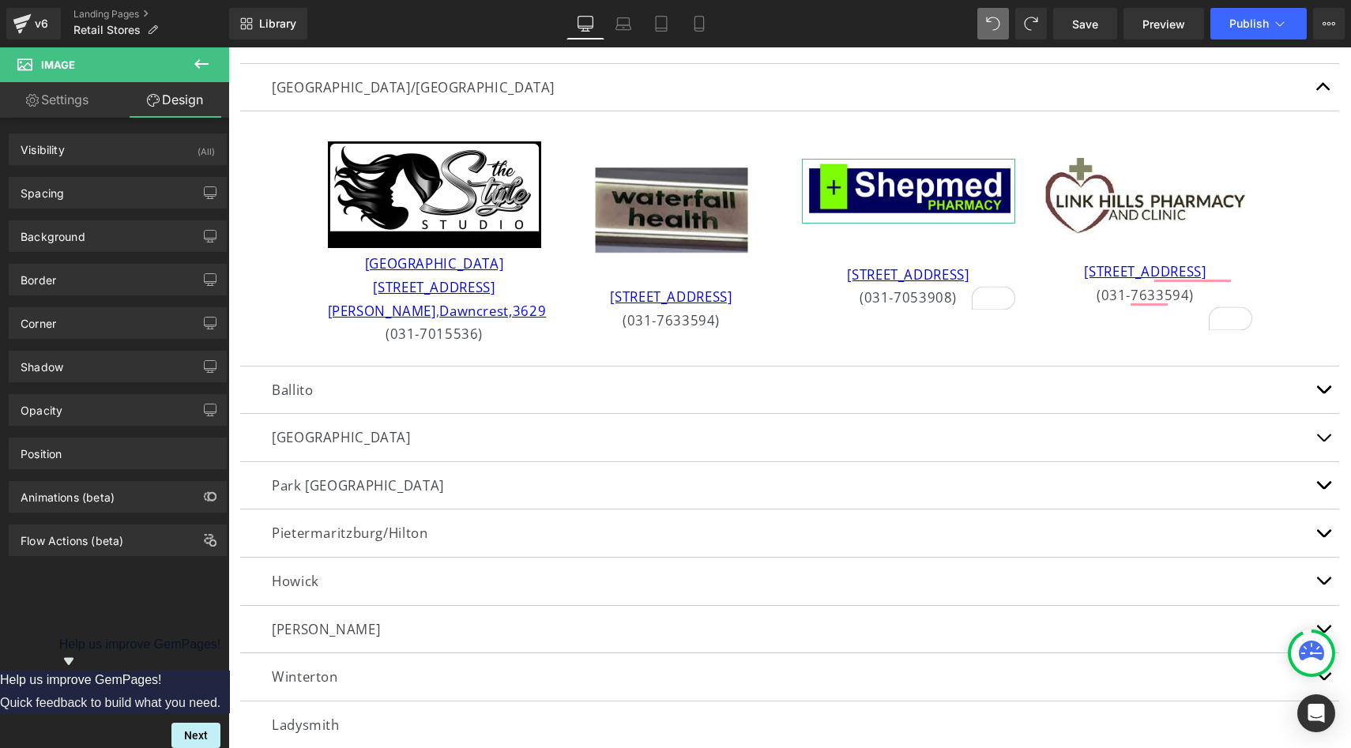
click at [60, 117] on link "Settings" at bounding box center [57, 100] width 115 height 36
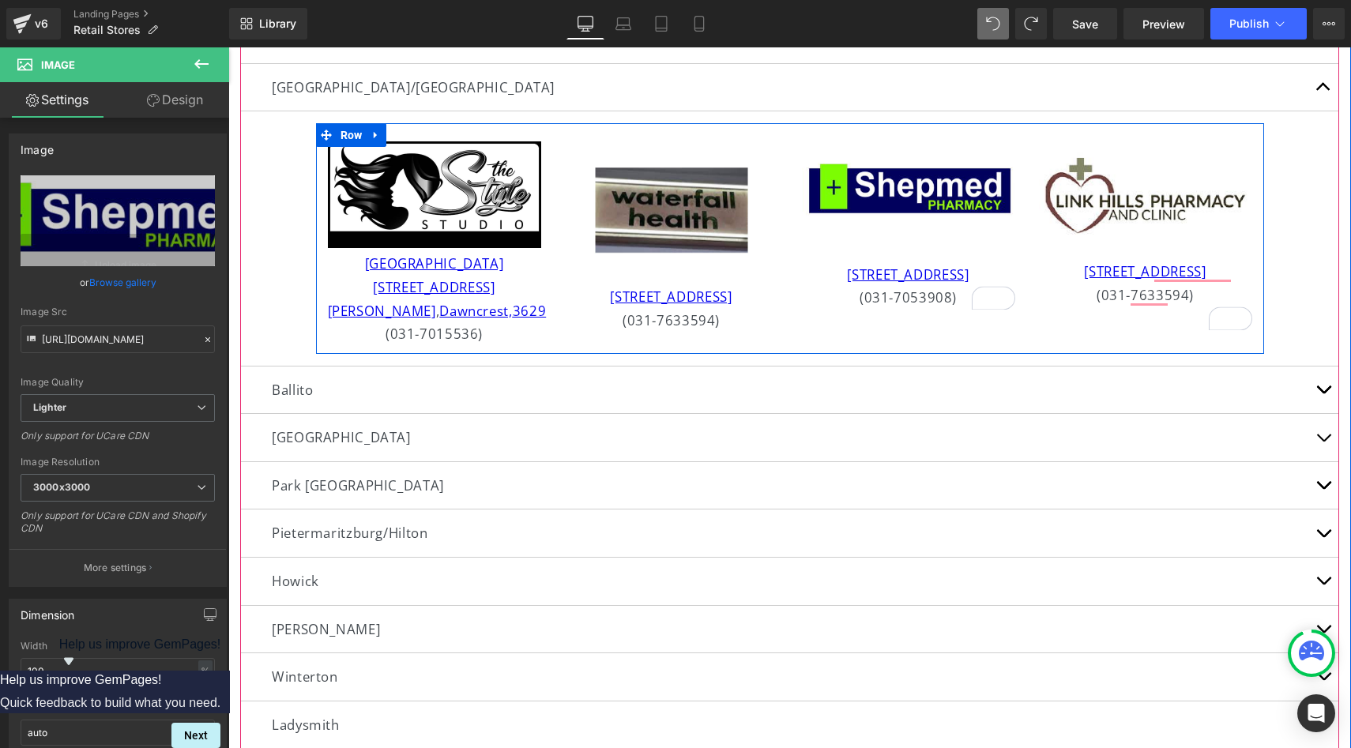
click at [966, 353] on div "Image [GEOGRAPHIC_DATA] [STREET_ADDRESS][PERSON_NAME] (031-7015536) Text Block …" at bounding box center [790, 238] width 948 height 230
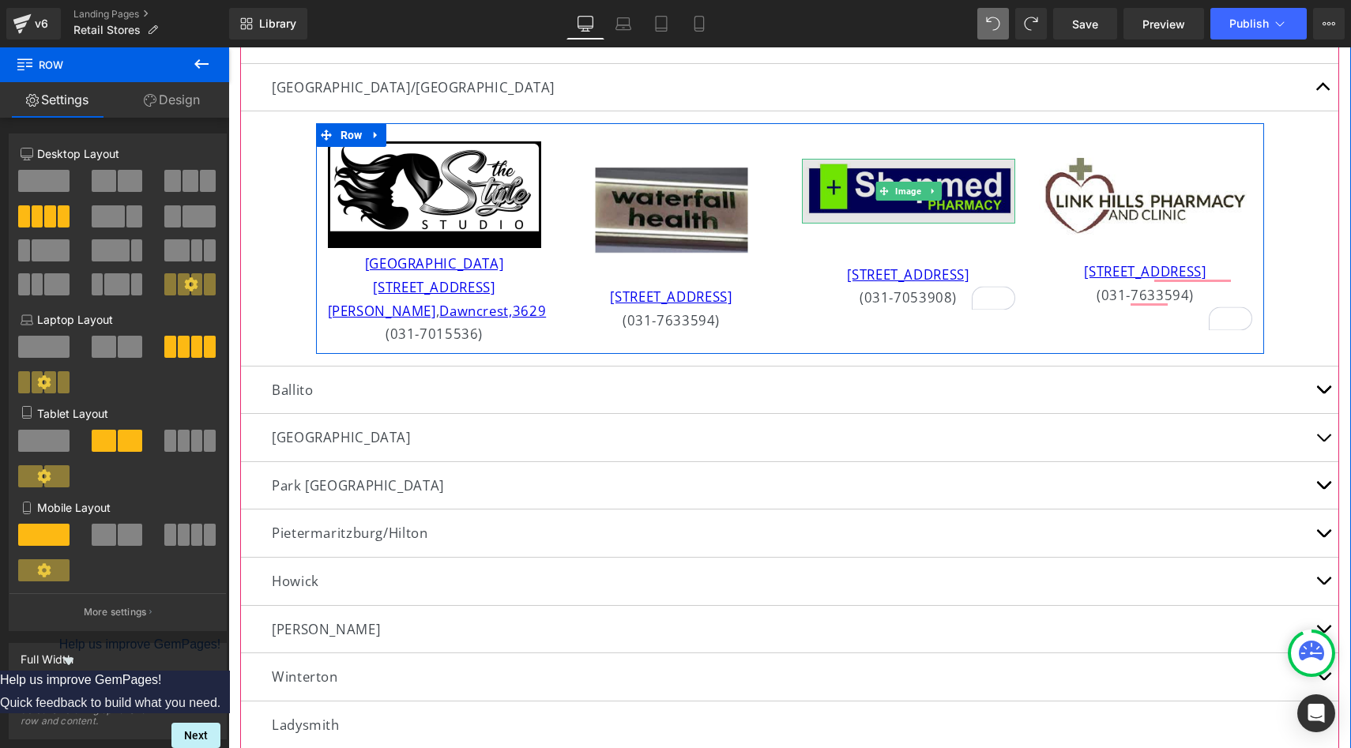
click at [952, 178] on img at bounding box center [908, 191] width 213 height 64
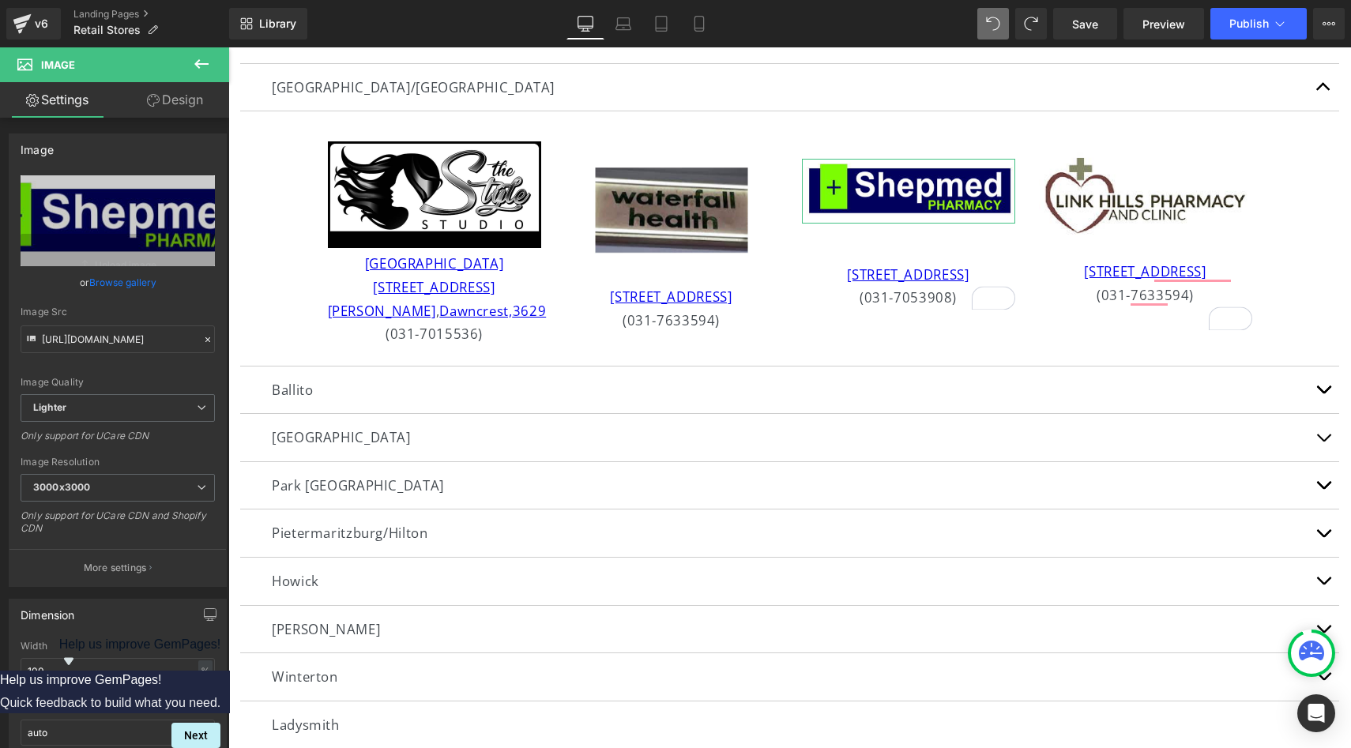
click at [186, 99] on link "Design" at bounding box center [175, 100] width 115 height 36
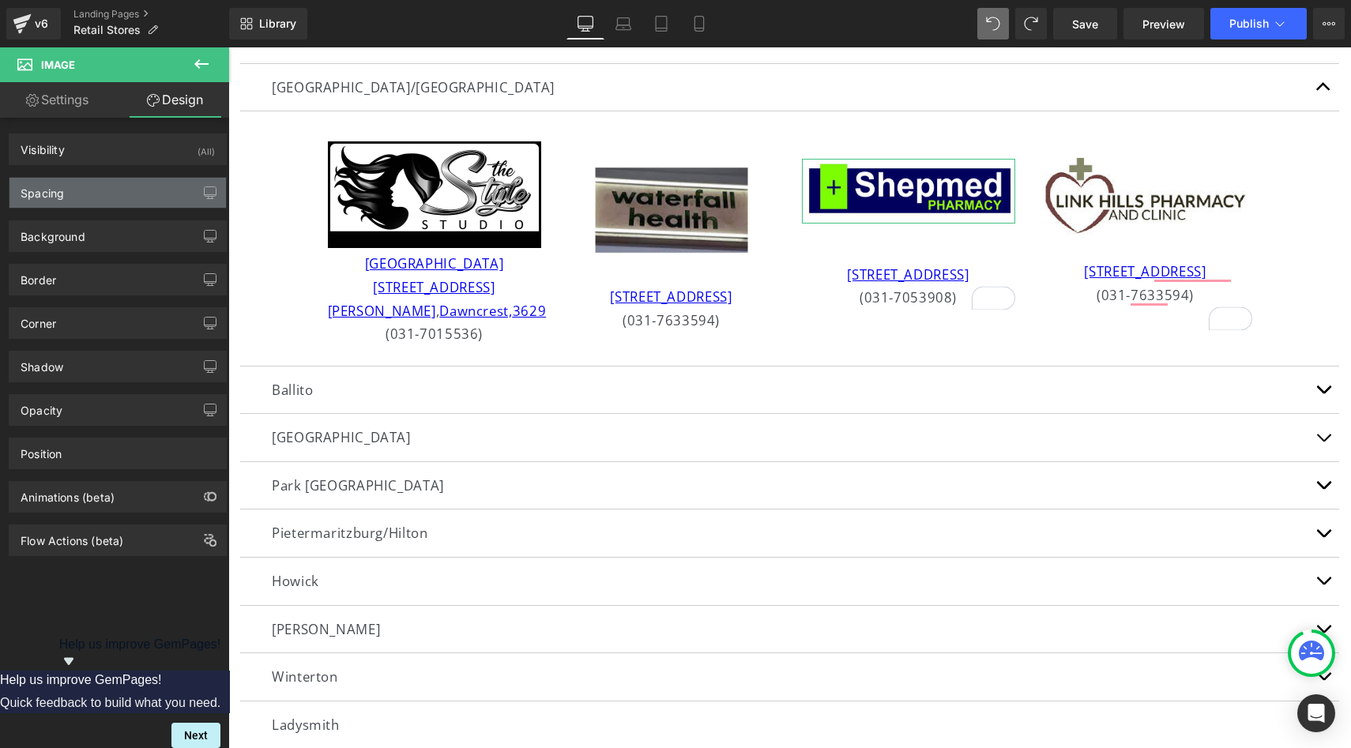
click at [121, 197] on div "Spacing" at bounding box center [117, 193] width 216 height 30
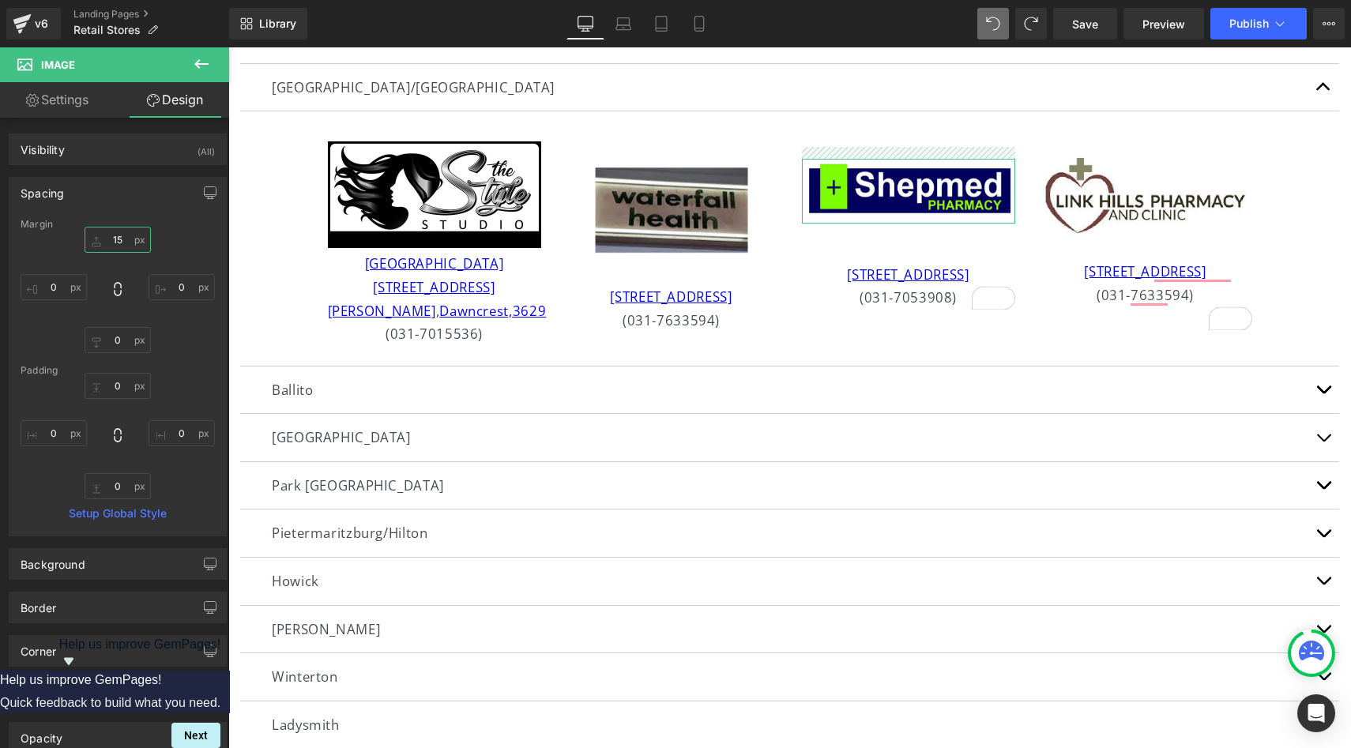
click at [117, 242] on input "15" at bounding box center [118, 240] width 66 height 26
type input "2"
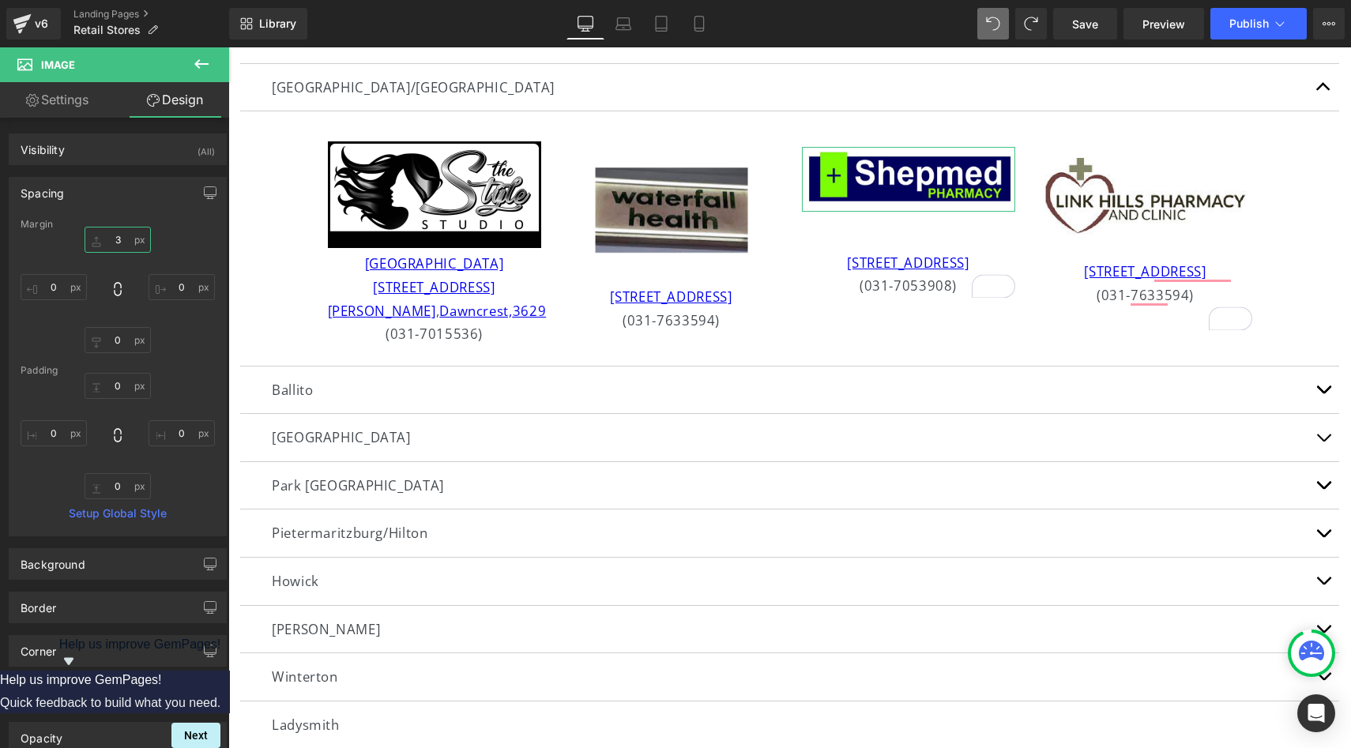
type input "30"
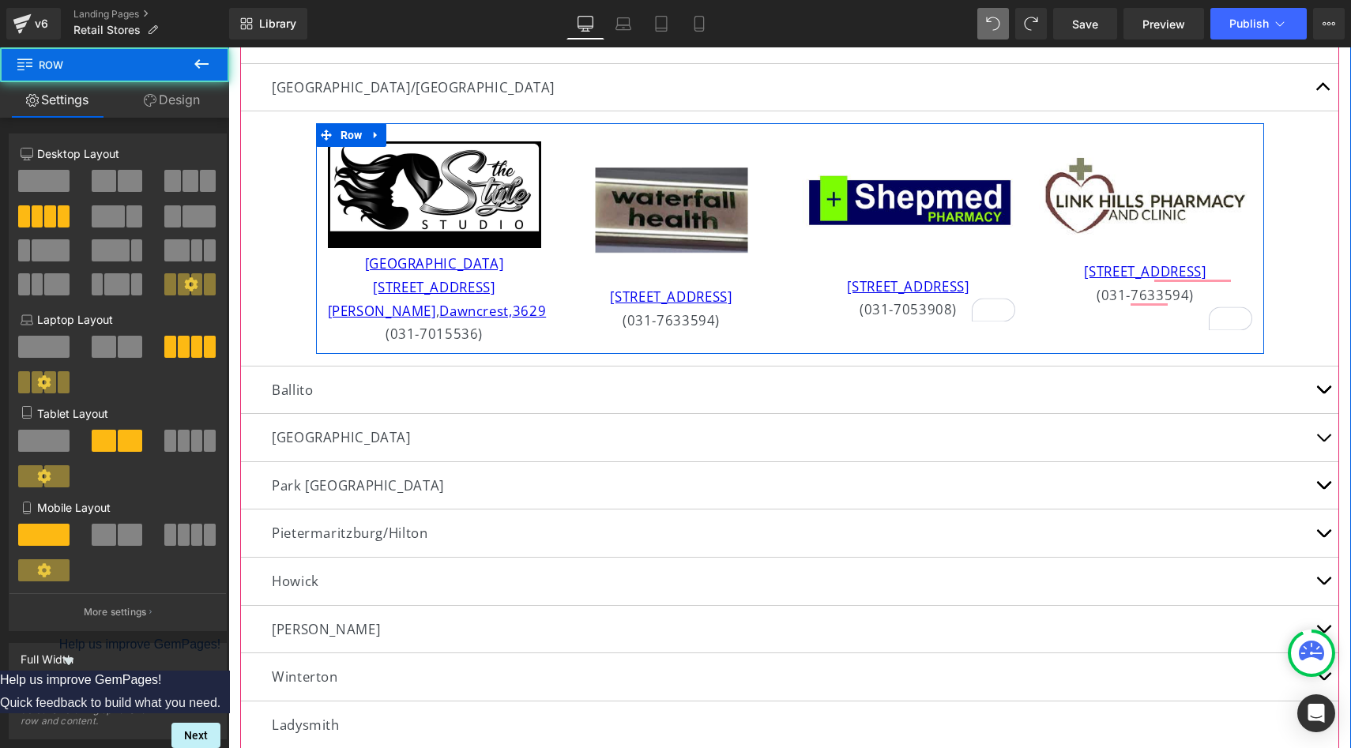
click at [824, 339] on div "Image [GEOGRAPHIC_DATA] [STREET_ADDRESS][PERSON_NAME] (031-7015536) Text Block …" at bounding box center [790, 238] width 948 height 230
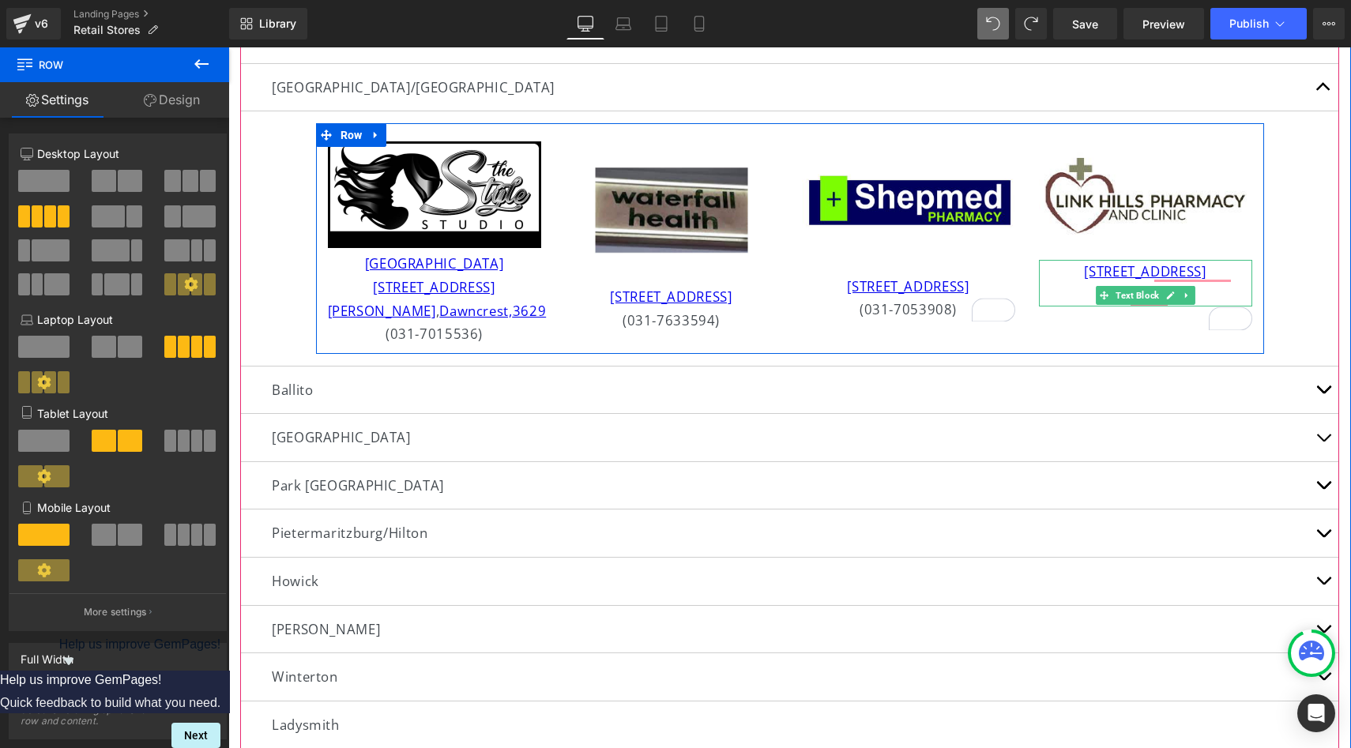
click at [1194, 307] on p "(031-7633594)" at bounding box center [1145, 296] width 213 height 24
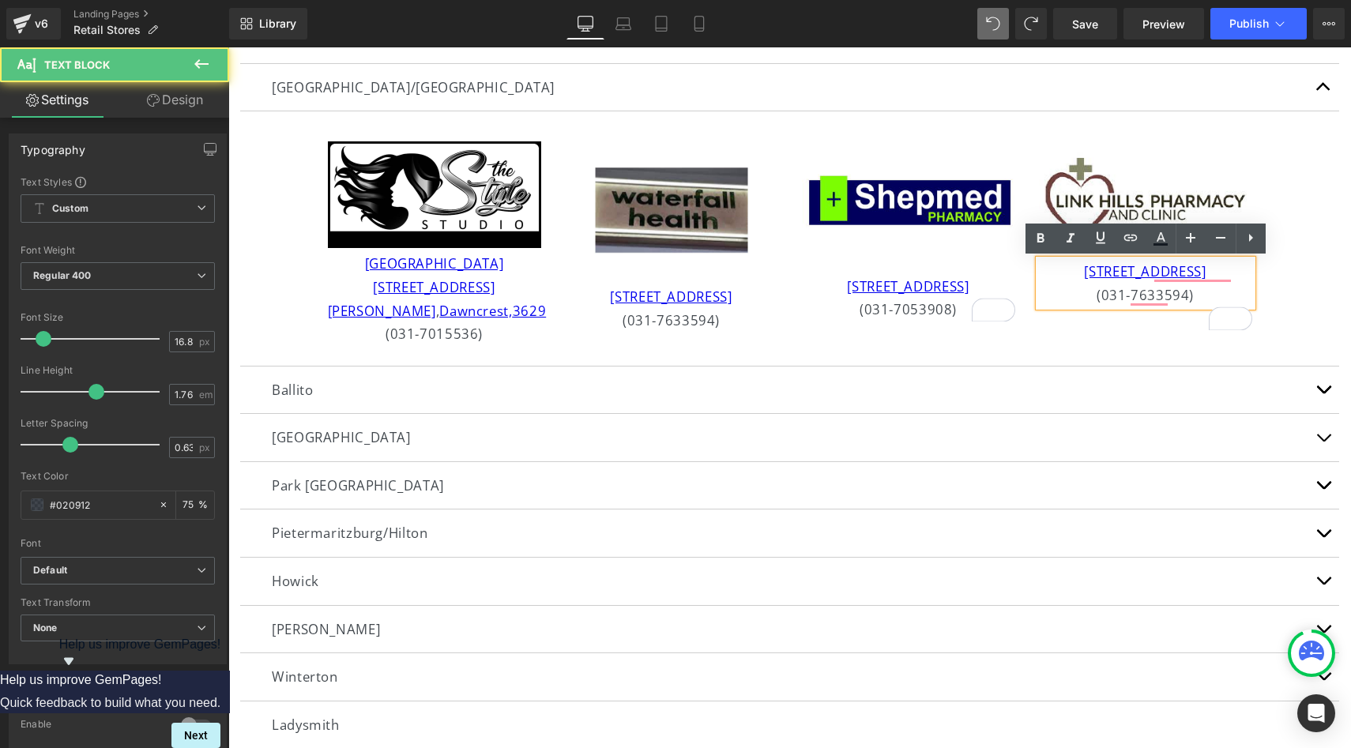
click at [1194, 307] on p "(031-7633594)" at bounding box center [1145, 296] width 213 height 24
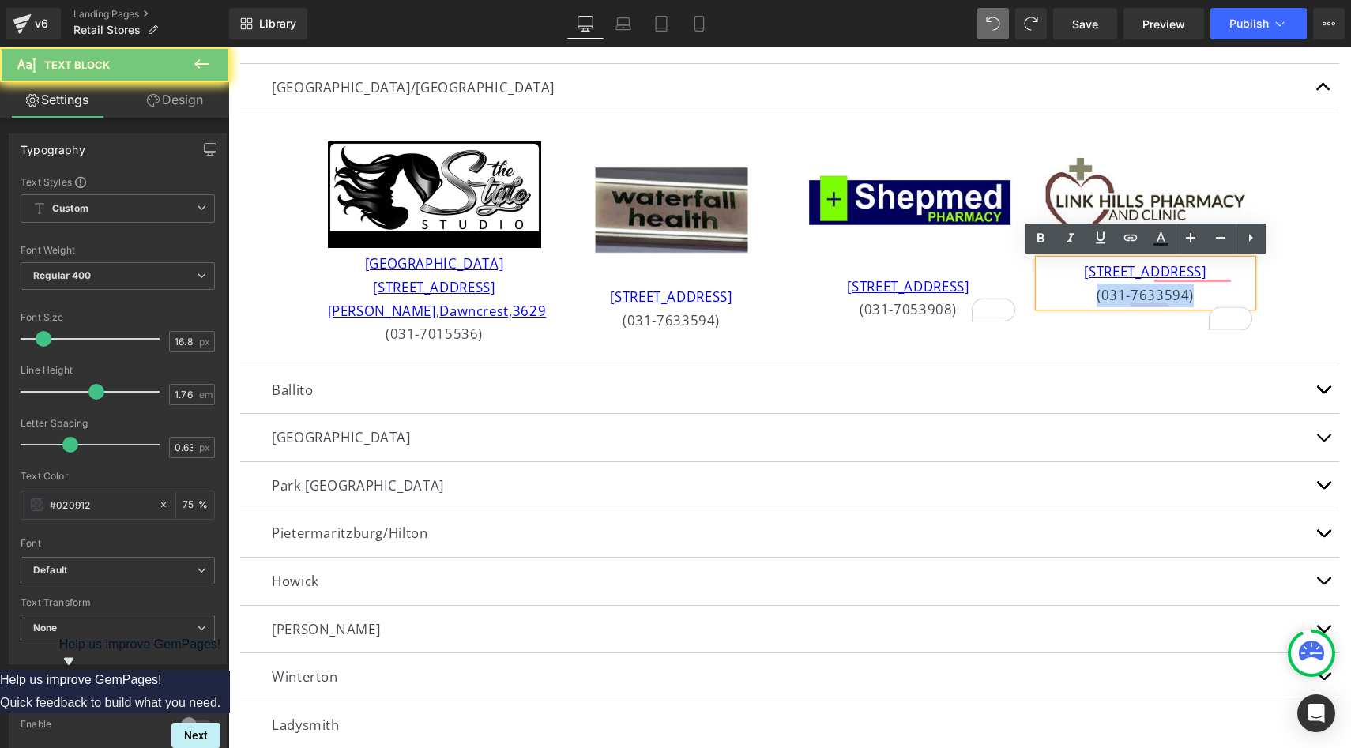
click at [1194, 307] on p "(031-7633594)" at bounding box center [1145, 296] width 213 height 24
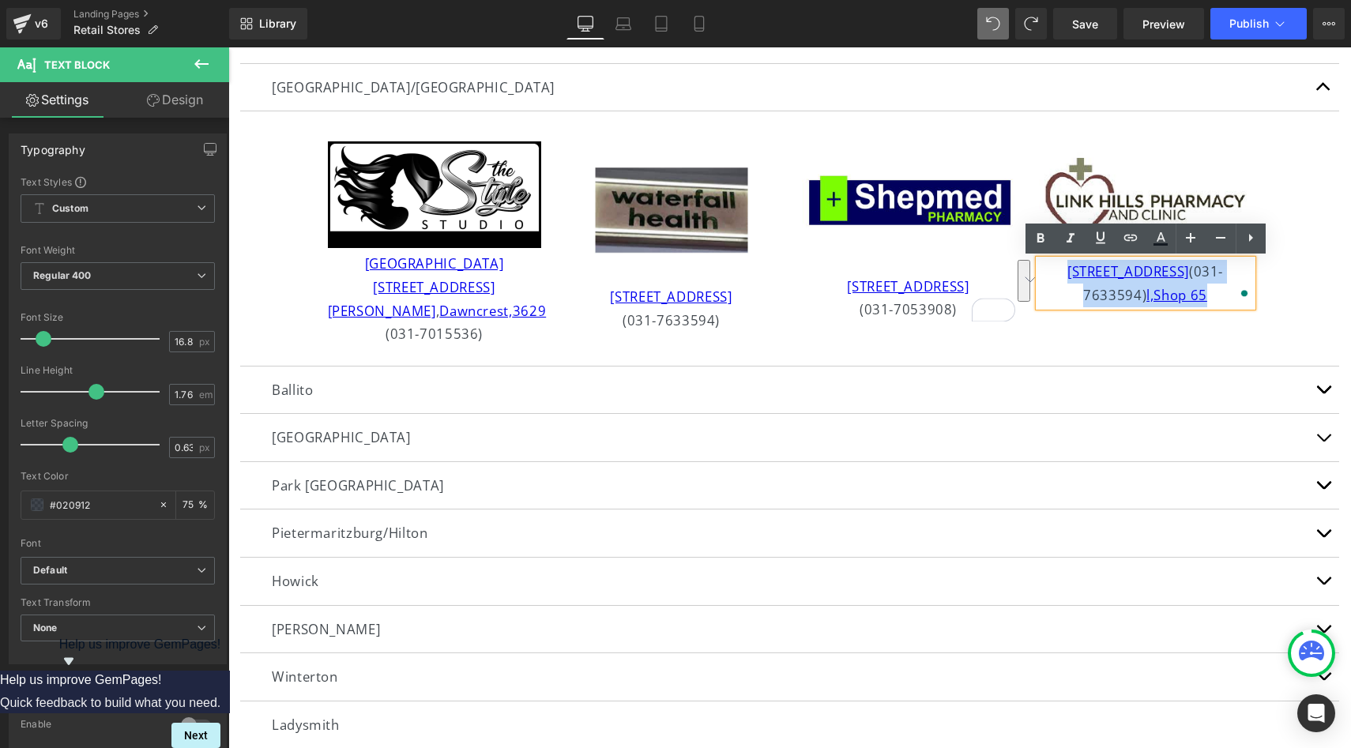
drag, startPoint x: 1055, startPoint y: 273, endPoint x: 1257, endPoint y: 315, distance: 205.9
click at [1257, 315] on div "Image [GEOGRAPHIC_DATA] [STREET_ADDRESS][PERSON_NAME] (031-7015536) Text Block …" at bounding box center [790, 238] width 948 height 230
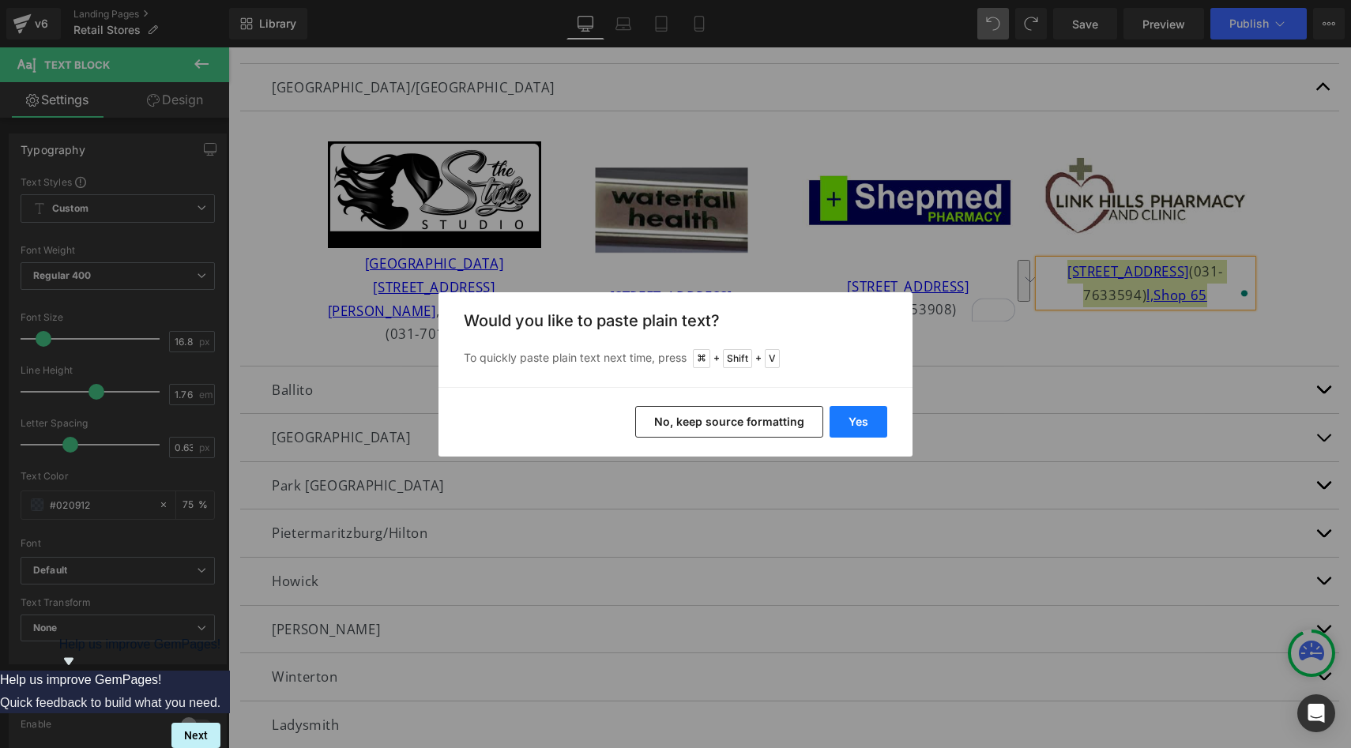
click at [856, 426] on button "Yes" at bounding box center [858, 422] width 58 height 32
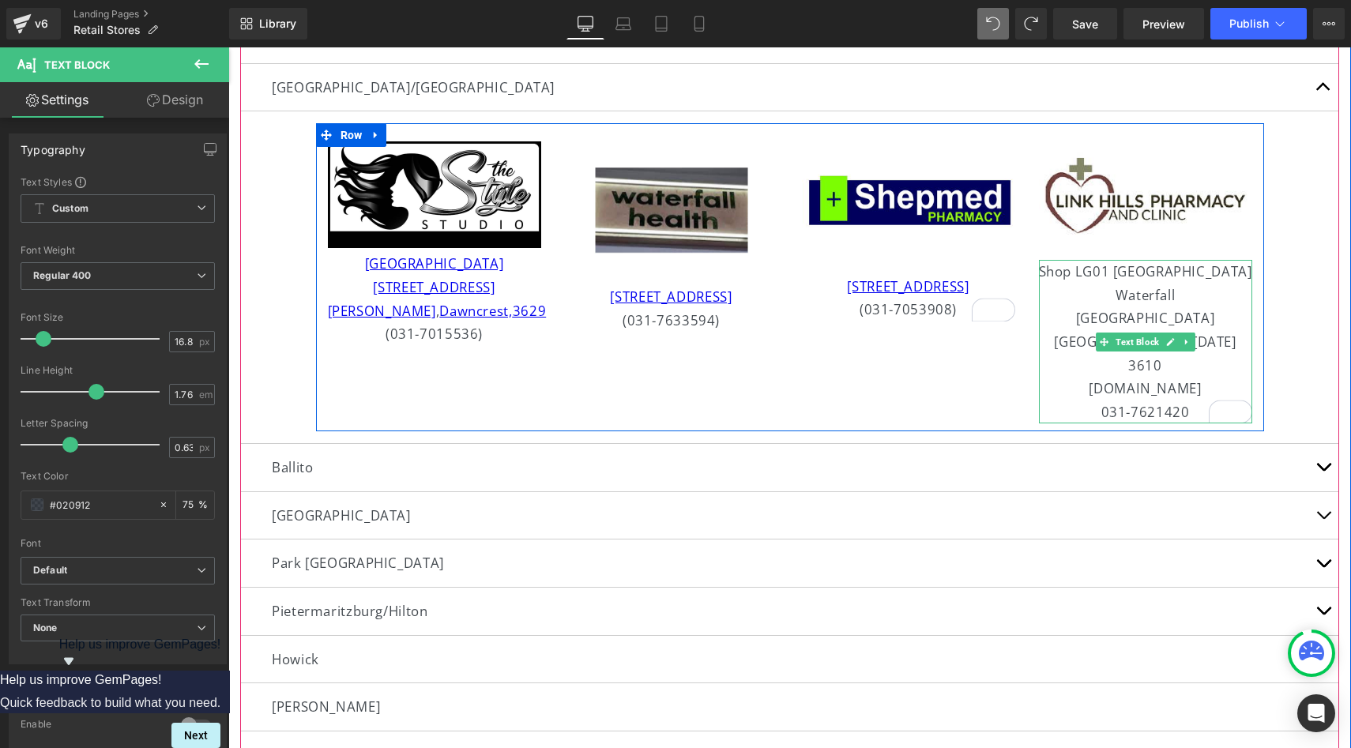
drag, startPoint x: 1241, startPoint y: 388, endPoint x: 1051, endPoint y: 385, distance: 190.4
click at [1050, 385] on p "[DOMAIN_NAME]" at bounding box center [1145, 389] width 213 height 24
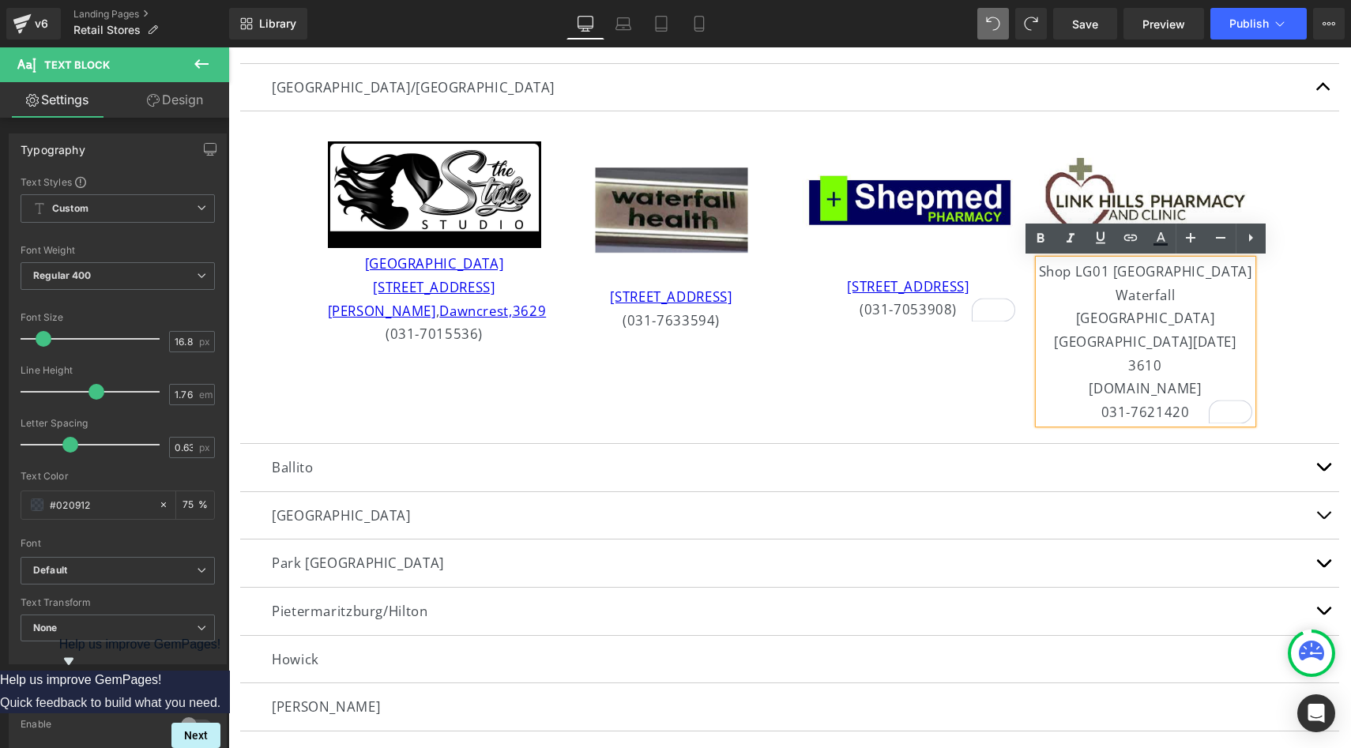
copy p "[DOMAIN_NAME]"
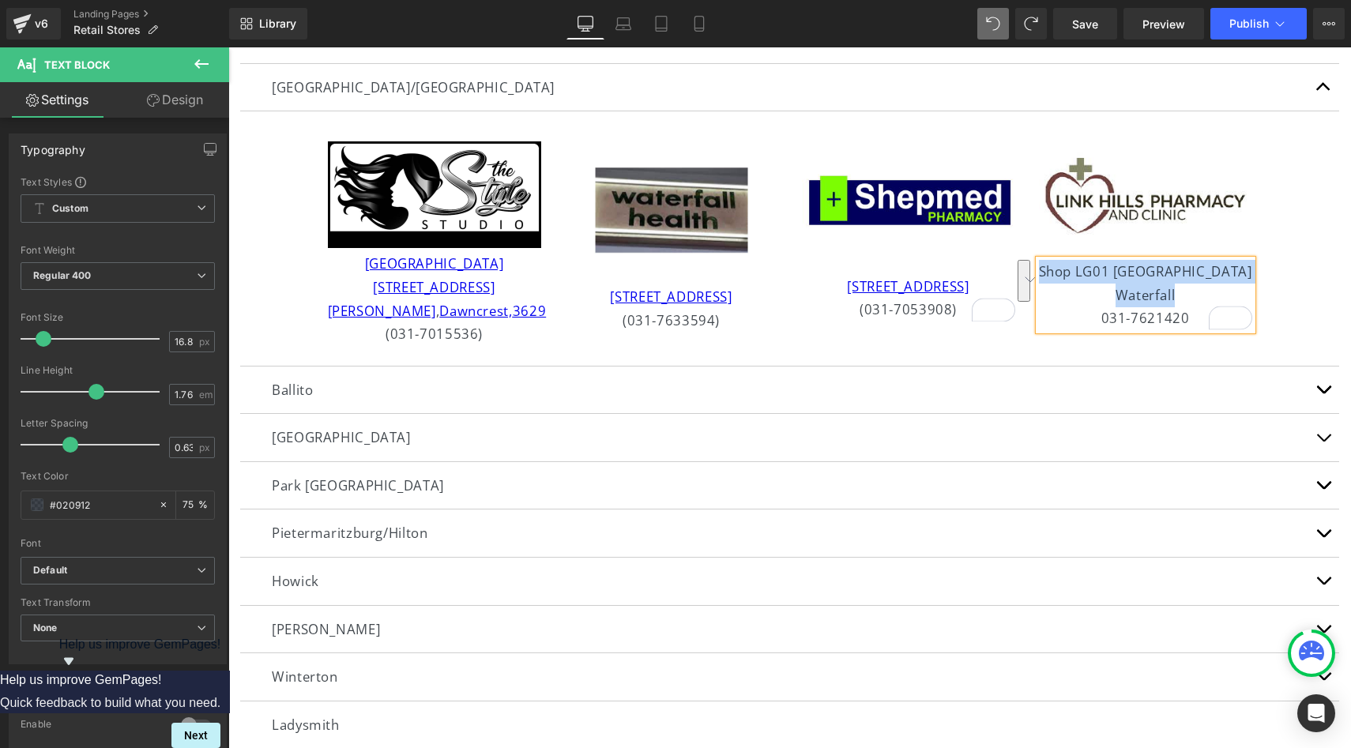
drag, startPoint x: 1190, startPoint y: 295, endPoint x: 1054, endPoint y: 270, distance: 139.0
click at [1054, 270] on div "Shop LG01 [GEOGRAPHIC_DATA] 031-7621420" at bounding box center [1145, 295] width 213 height 70
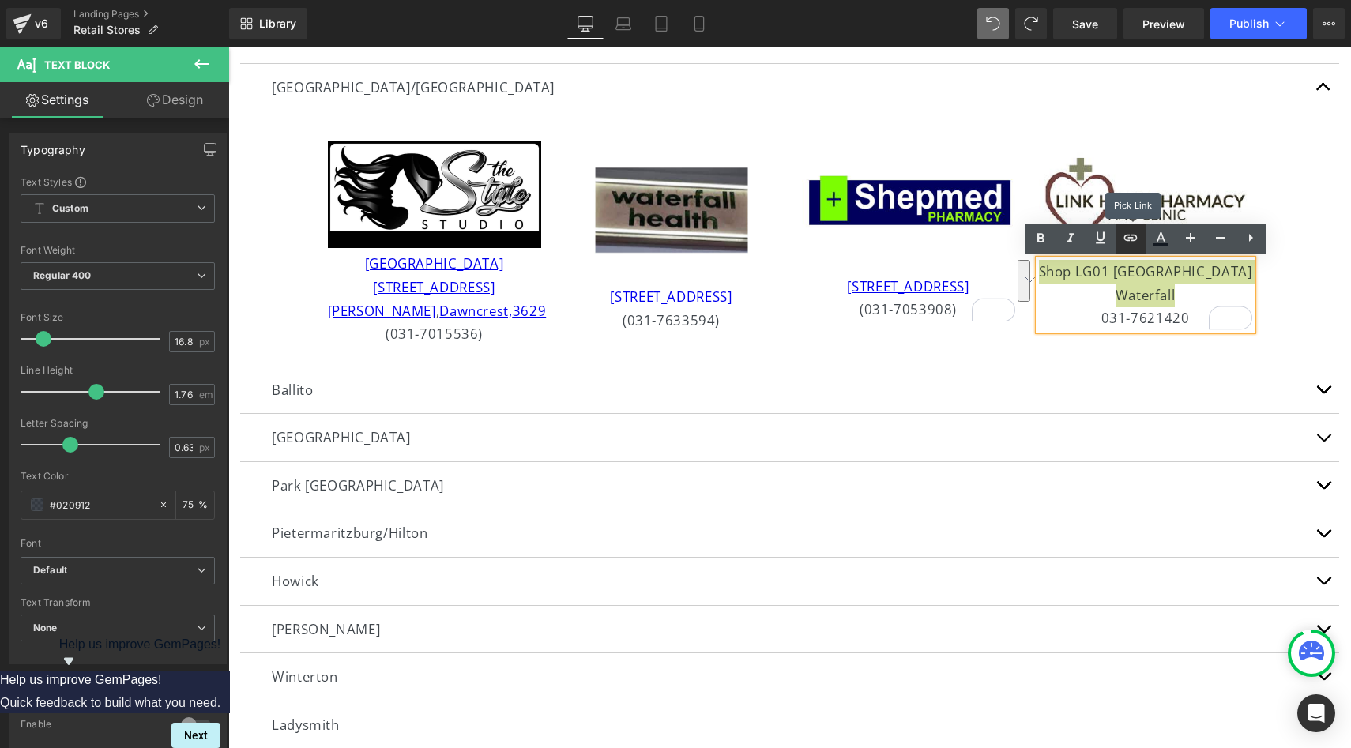
click at [1136, 239] on icon at bounding box center [1130, 237] width 19 height 19
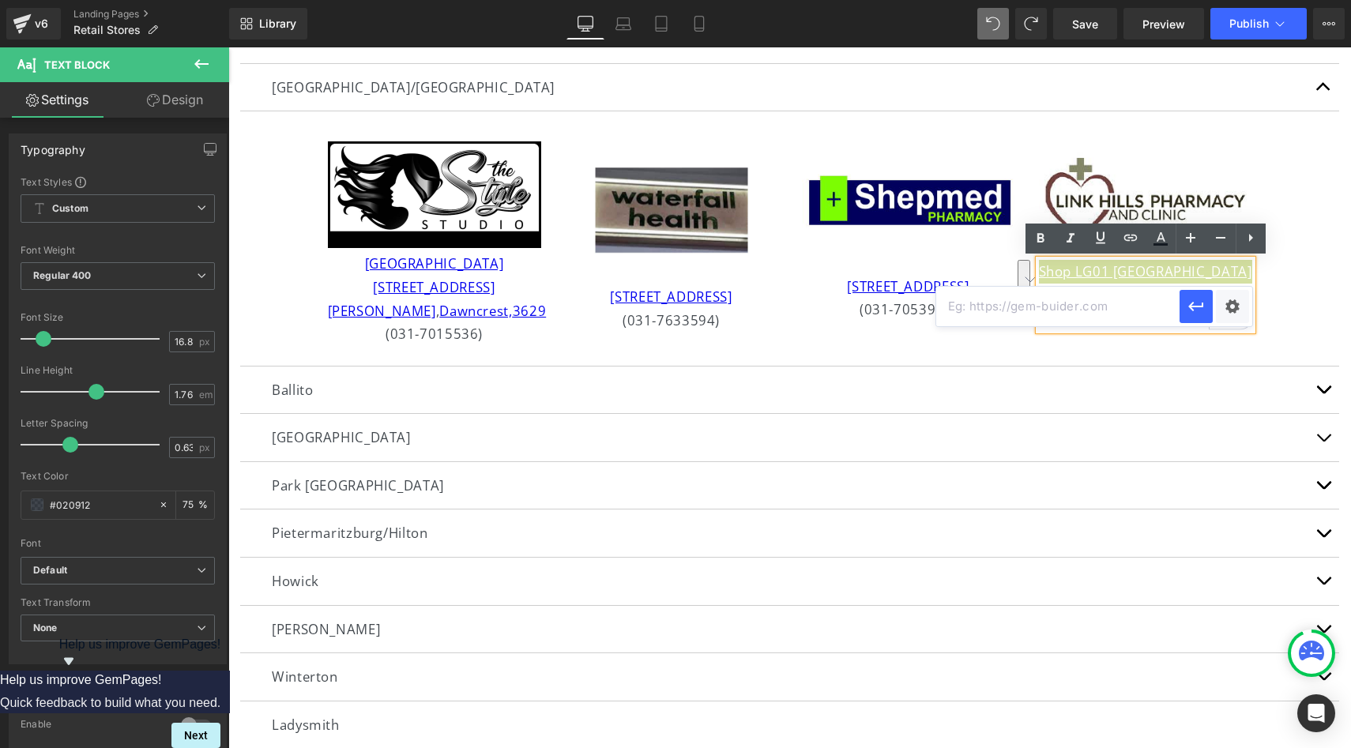
click at [1115, 303] on input "text" at bounding box center [1057, 306] width 243 height 39
paste input "[DOMAIN_NAME]"
type input "[DOMAIN_NAME]"
click at [1202, 310] on icon "button" at bounding box center [1195, 306] width 19 height 19
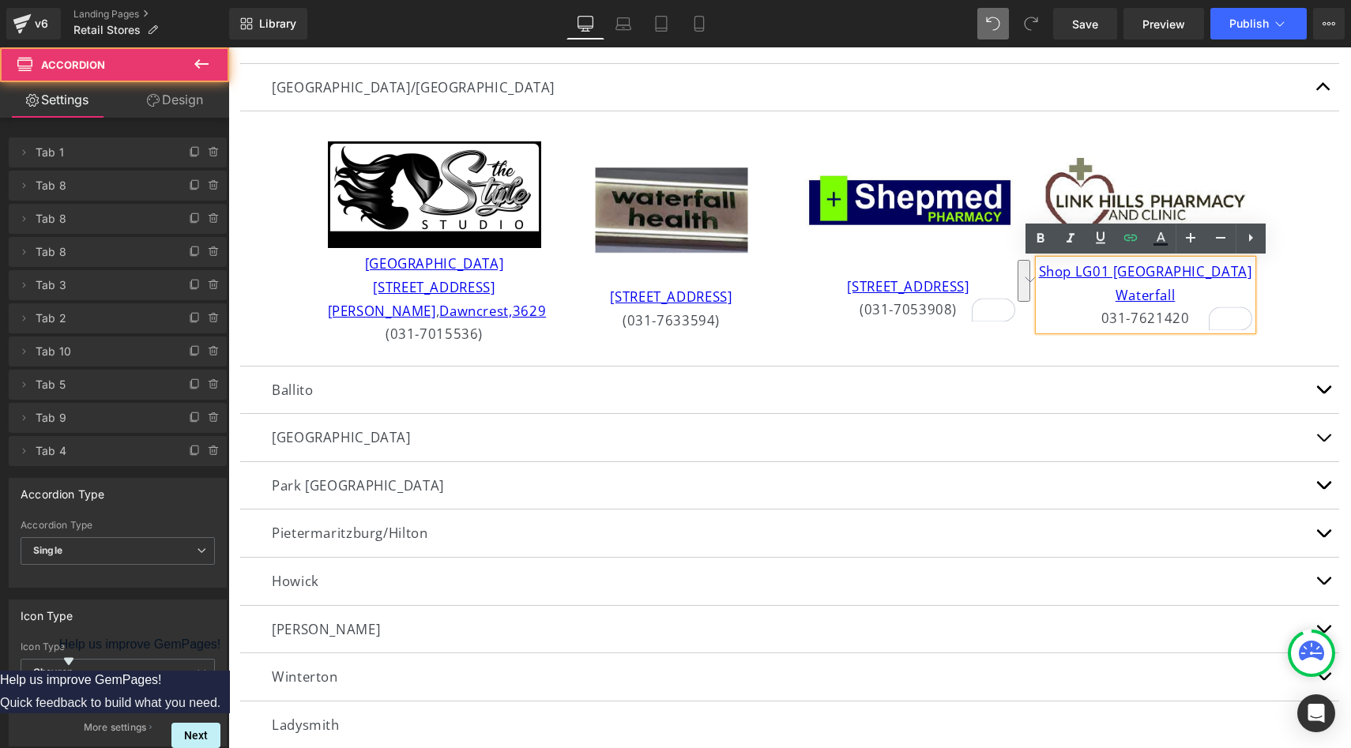
click at [1309, 299] on article "Image [GEOGRAPHIC_DATA] [STREET_ADDRESS][PERSON_NAME] (031-7015536) Text Block …" at bounding box center [789, 238] width 1099 height 254
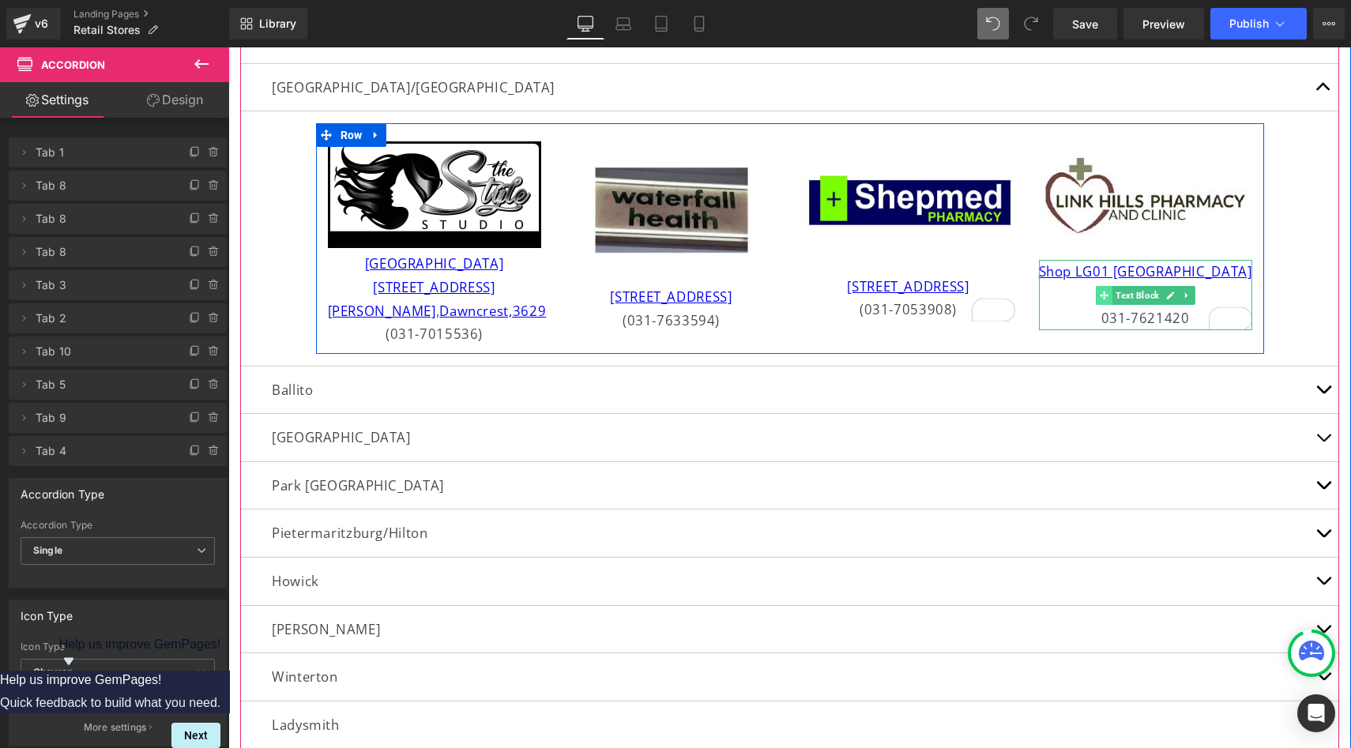
click at [1104, 293] on icon at bounding box center [1104, 295] width 9 height 9
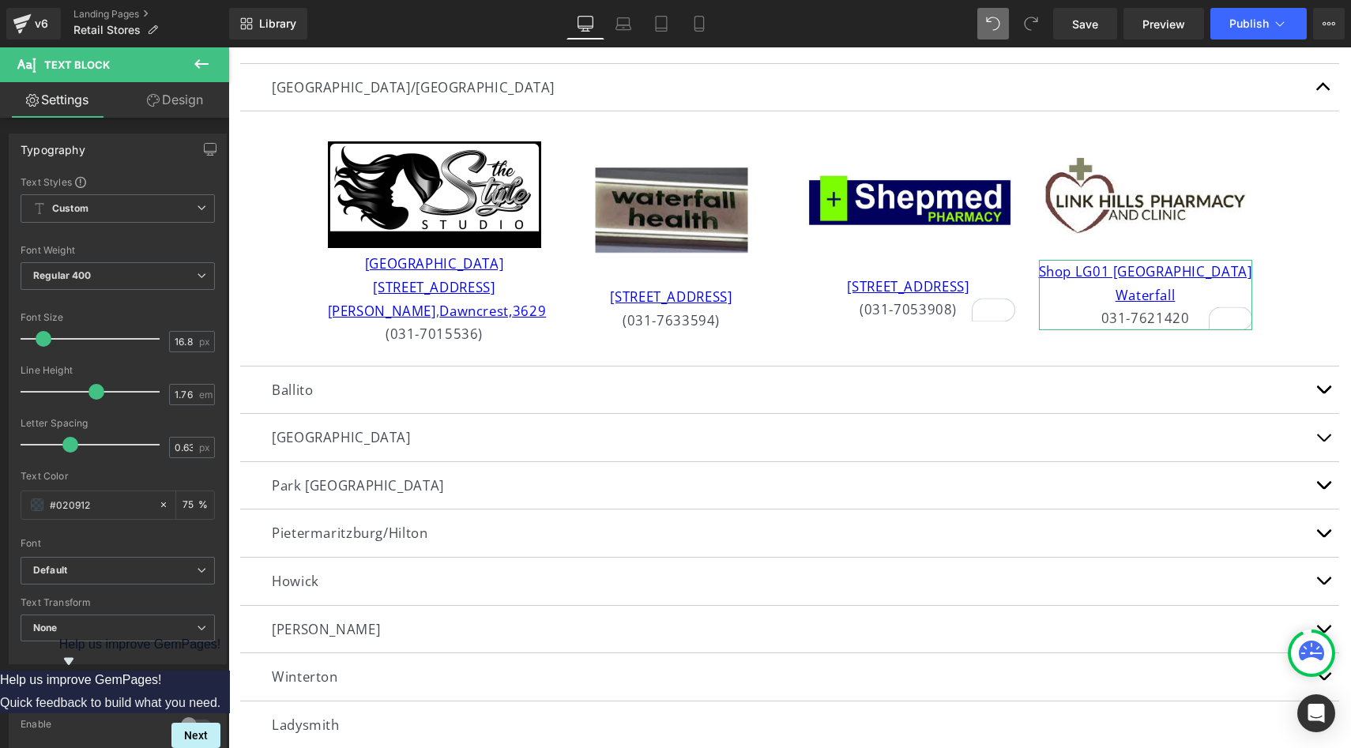
click at [196, 110] on link "Design" at bounding box center [175, 100] width 115 height 36
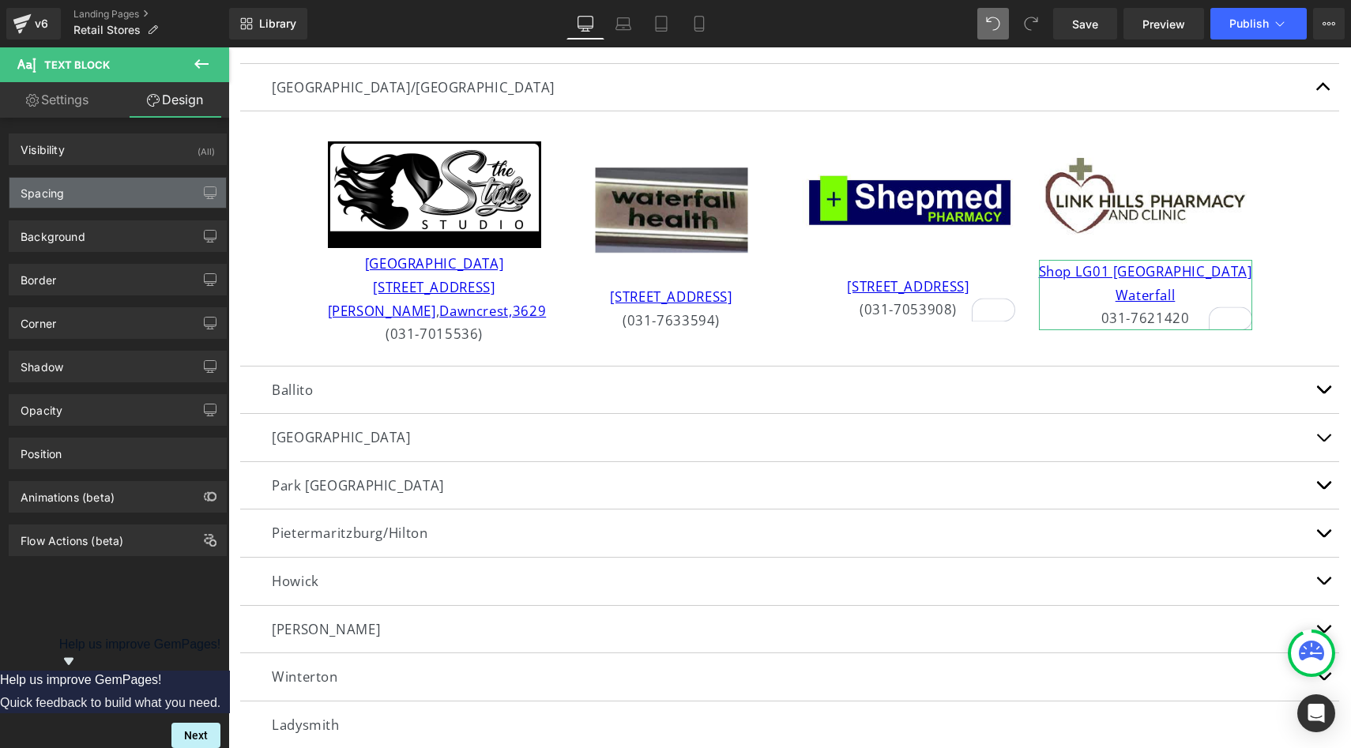
click at [141, 189] on div "Spacing" at bounding box center [117, 193] width 216 height 30
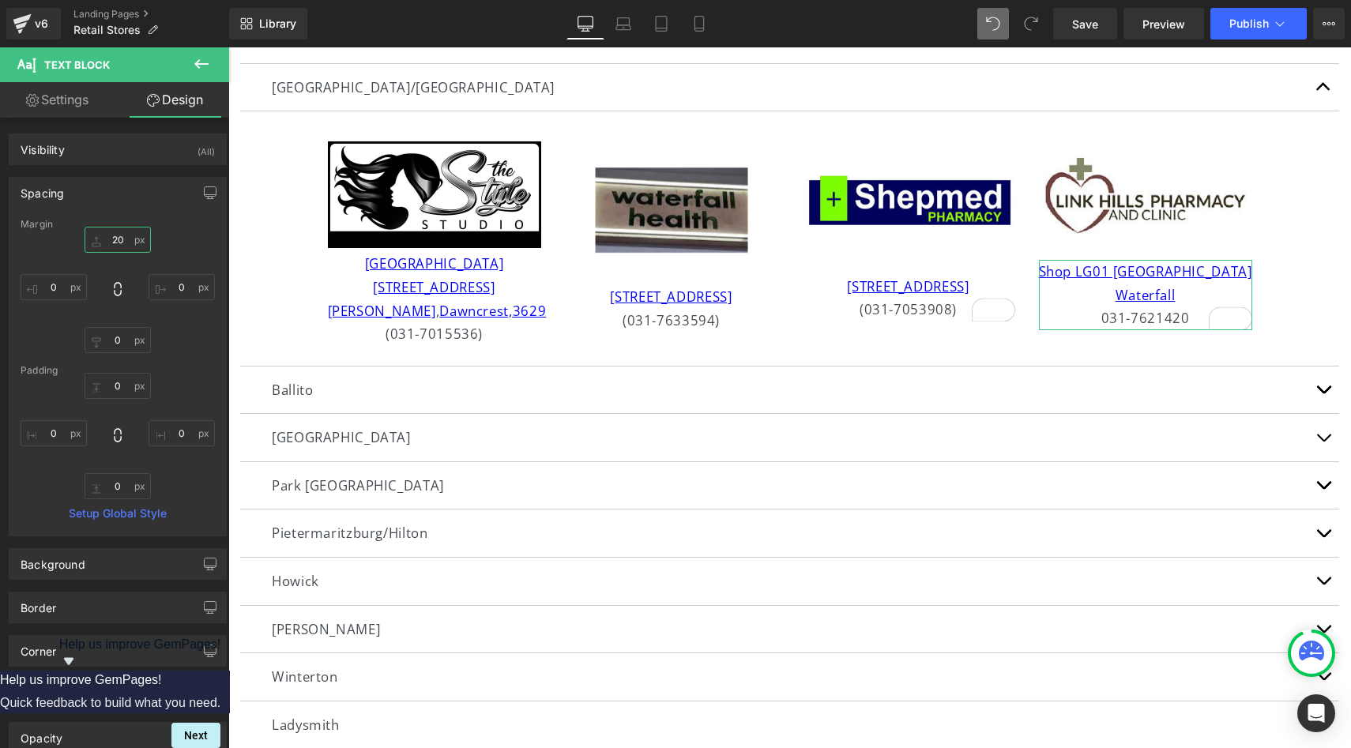
click at [122, 241] on input "20" at bounding box center [118, 240] width 66 height 26
type input "3"
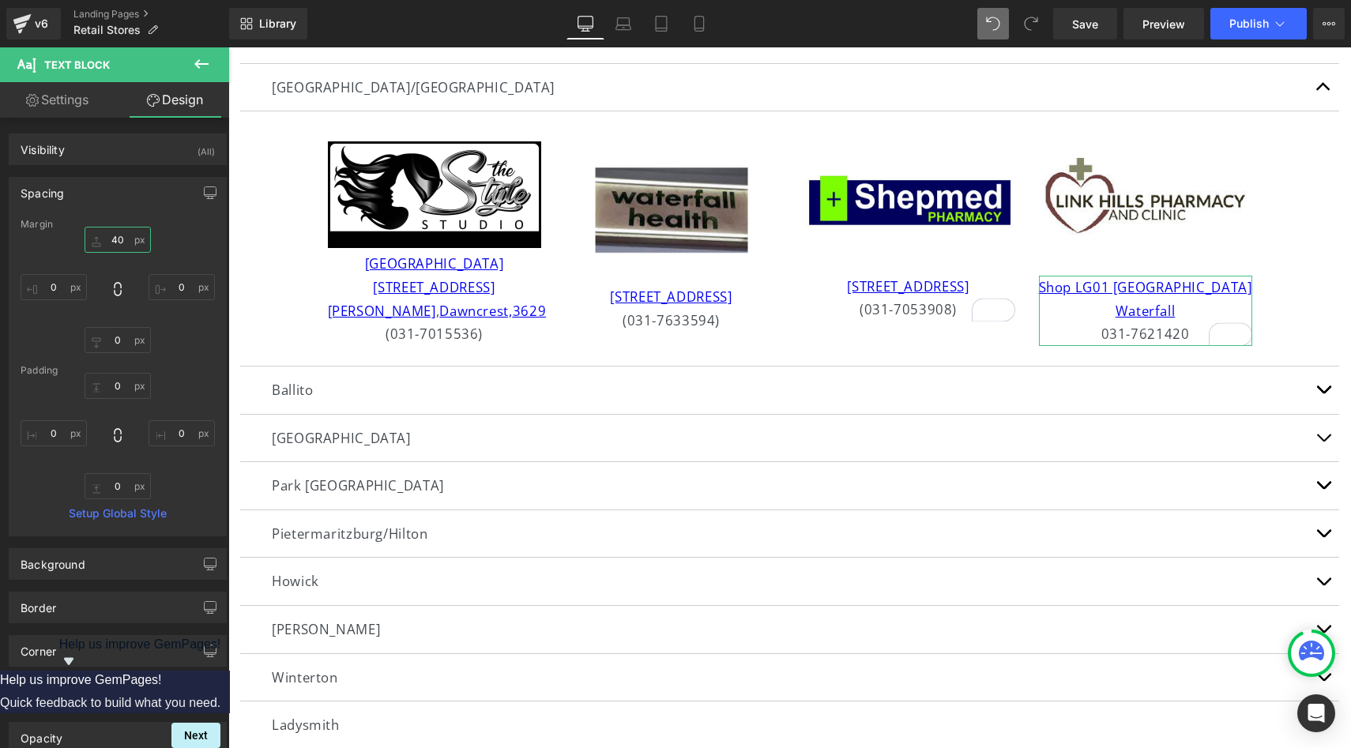
type input "4"
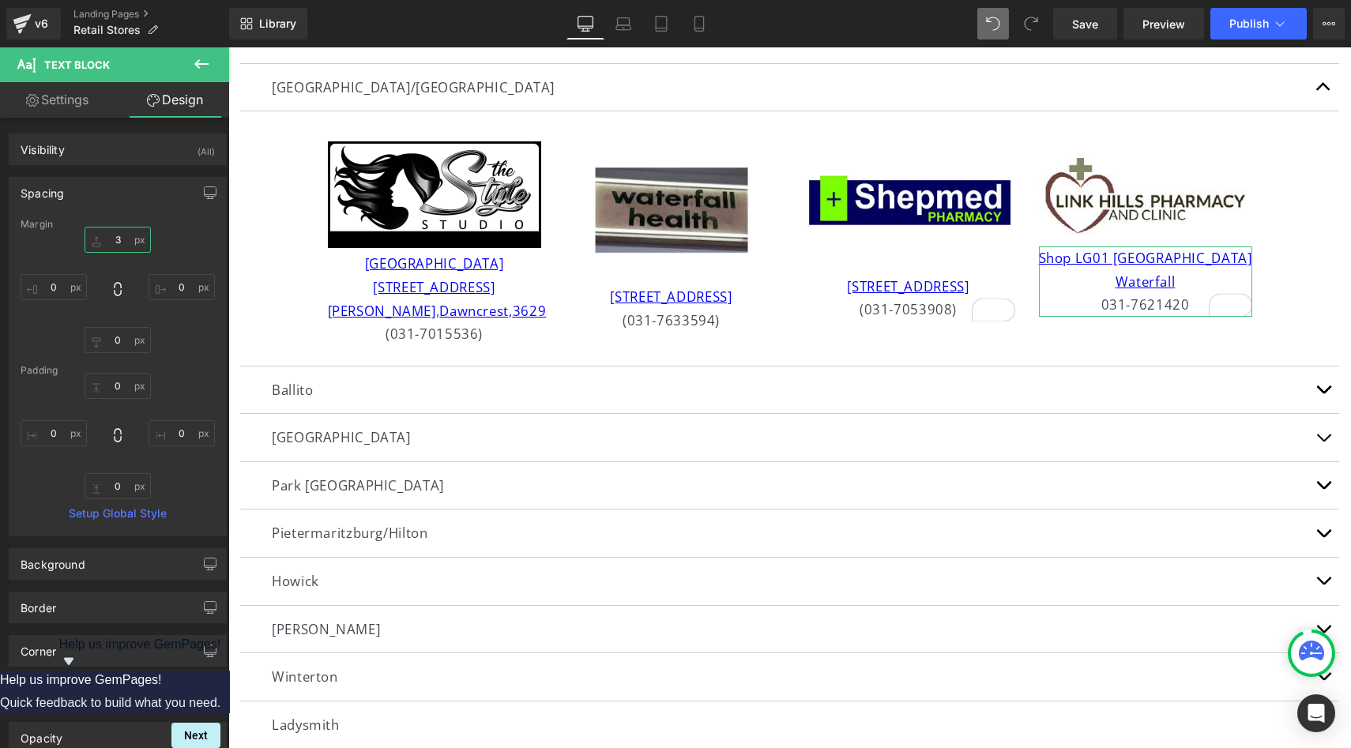
type input "38"
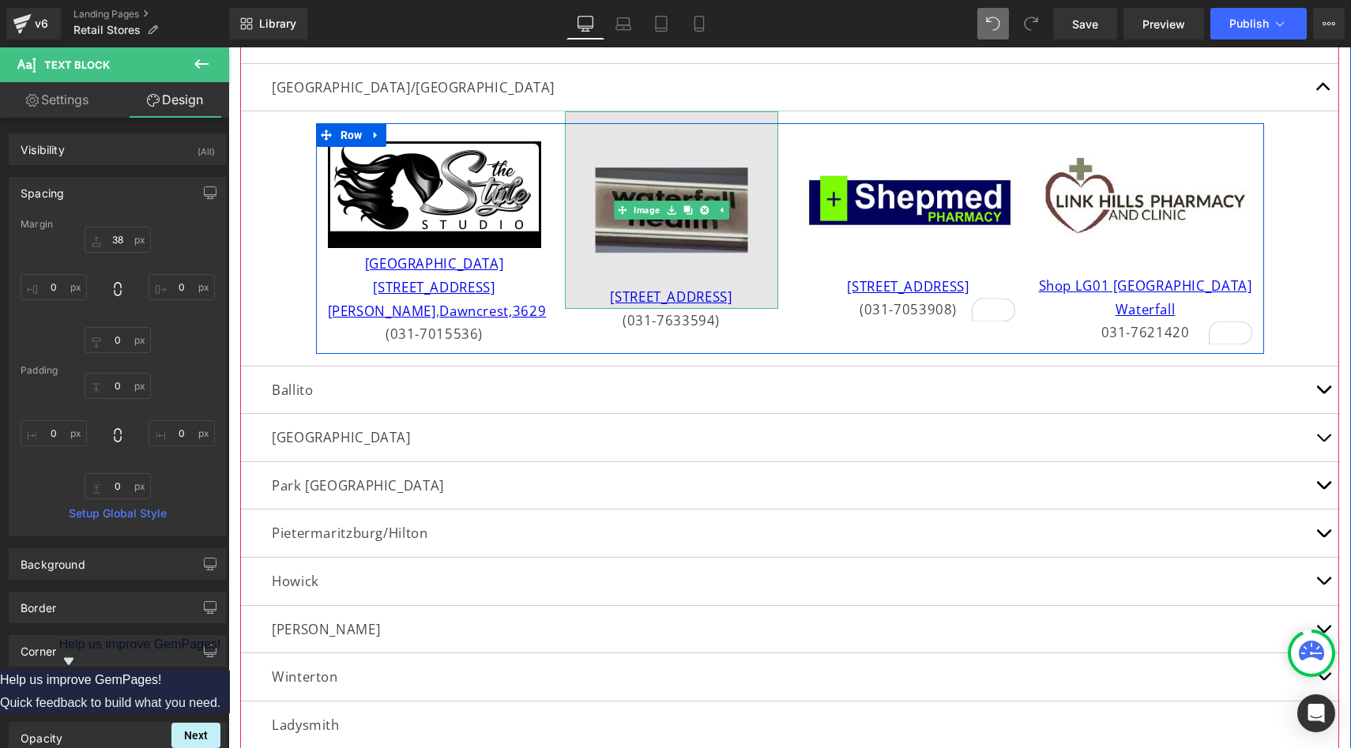
click at [705, 188] on img at bounding box center [671, 209] width 213 height 197
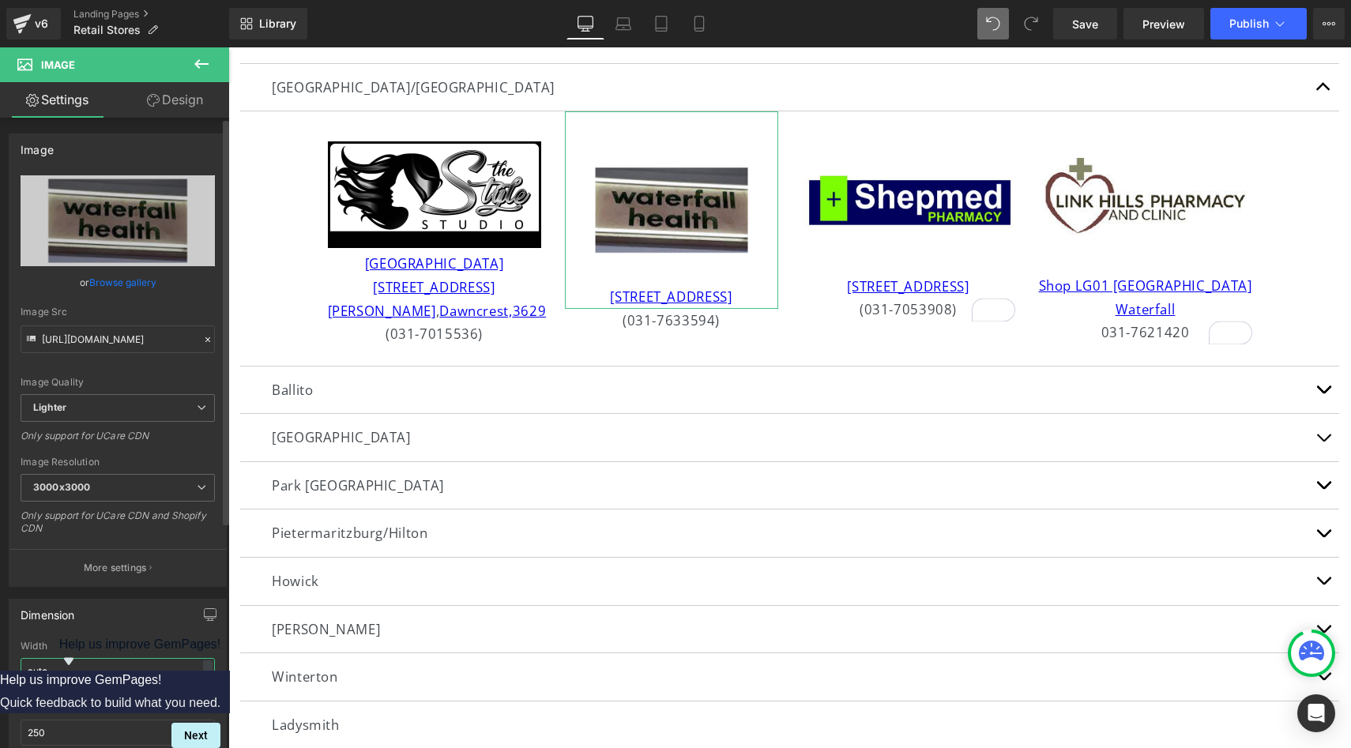
click at [130, 673] on input "auto" at bounding box center [118, 671] width 194 height 26
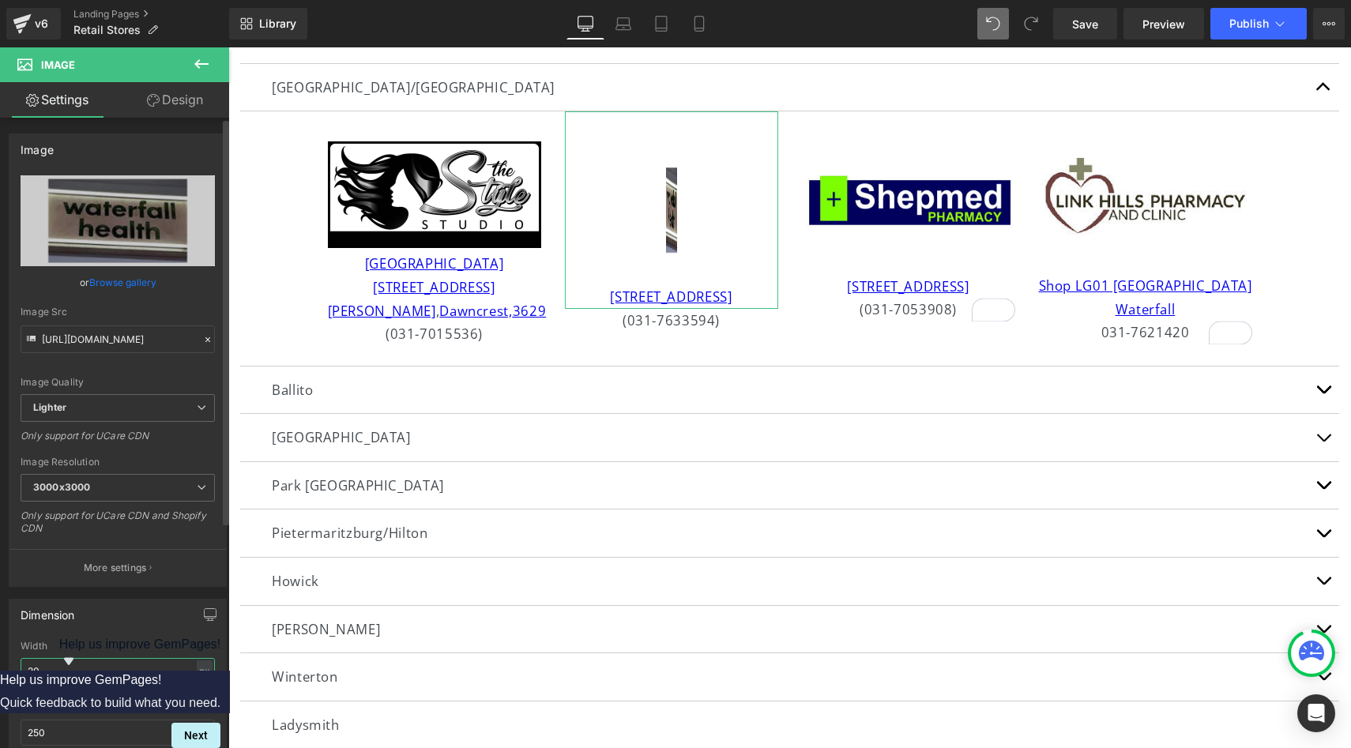
type input "2"
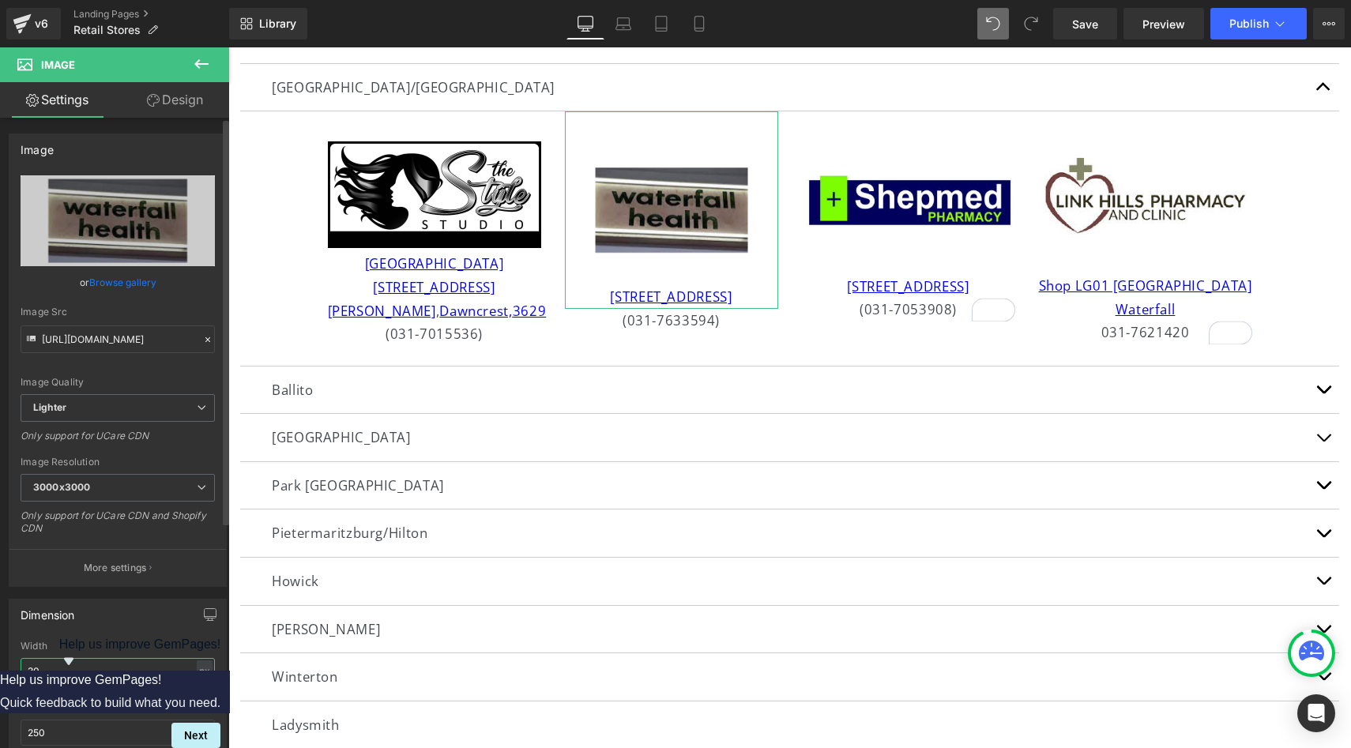
type input "3"
type input "5"
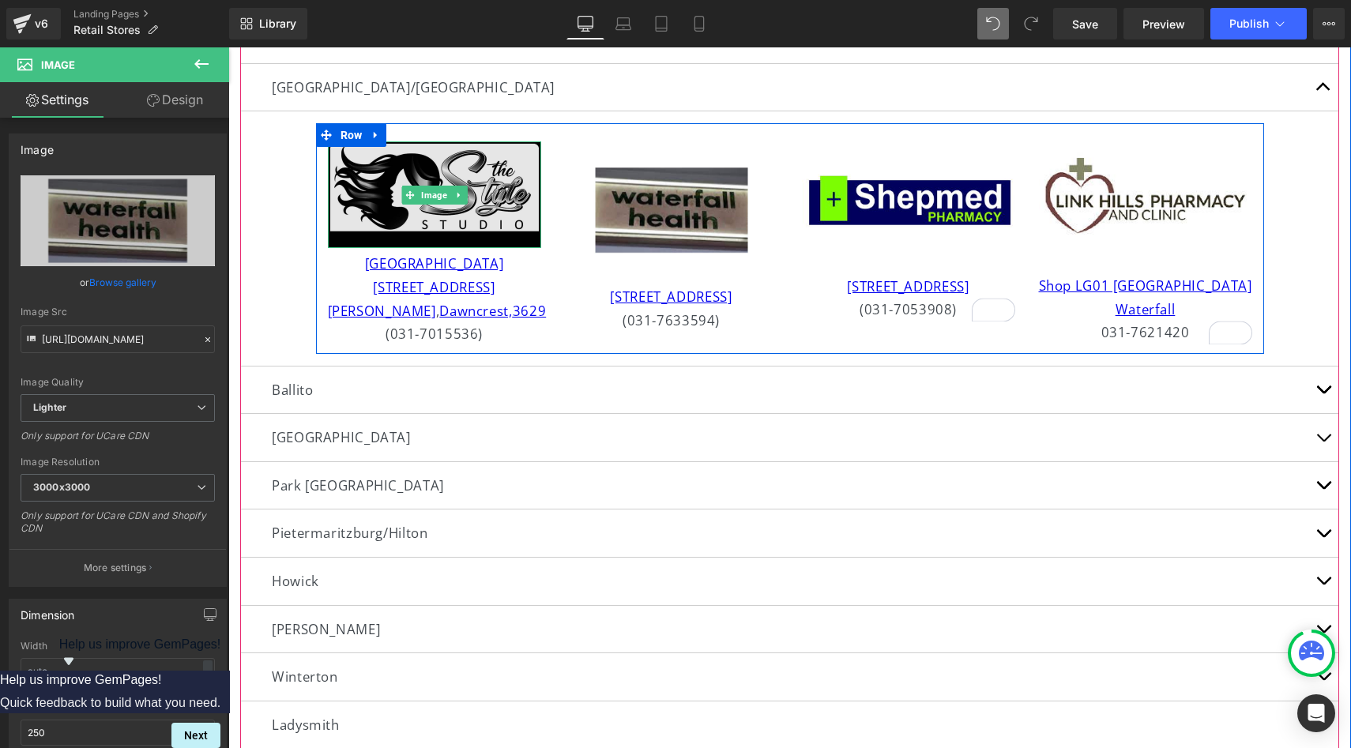
click at [464, 225] on img at bounding box center [434, 194] width 213 height 107
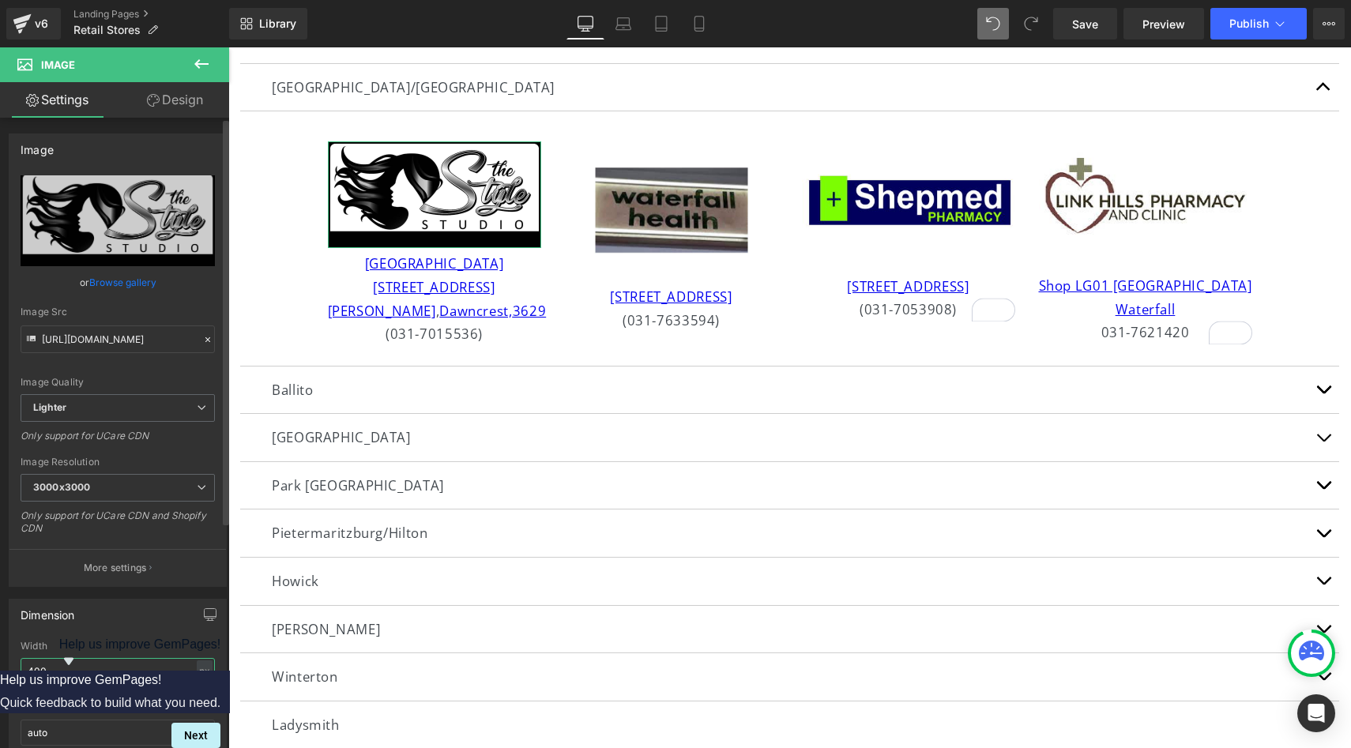
click at [86, 671] on input "400" at bounding box center [118, 671] width 194 height 26
type input "4"
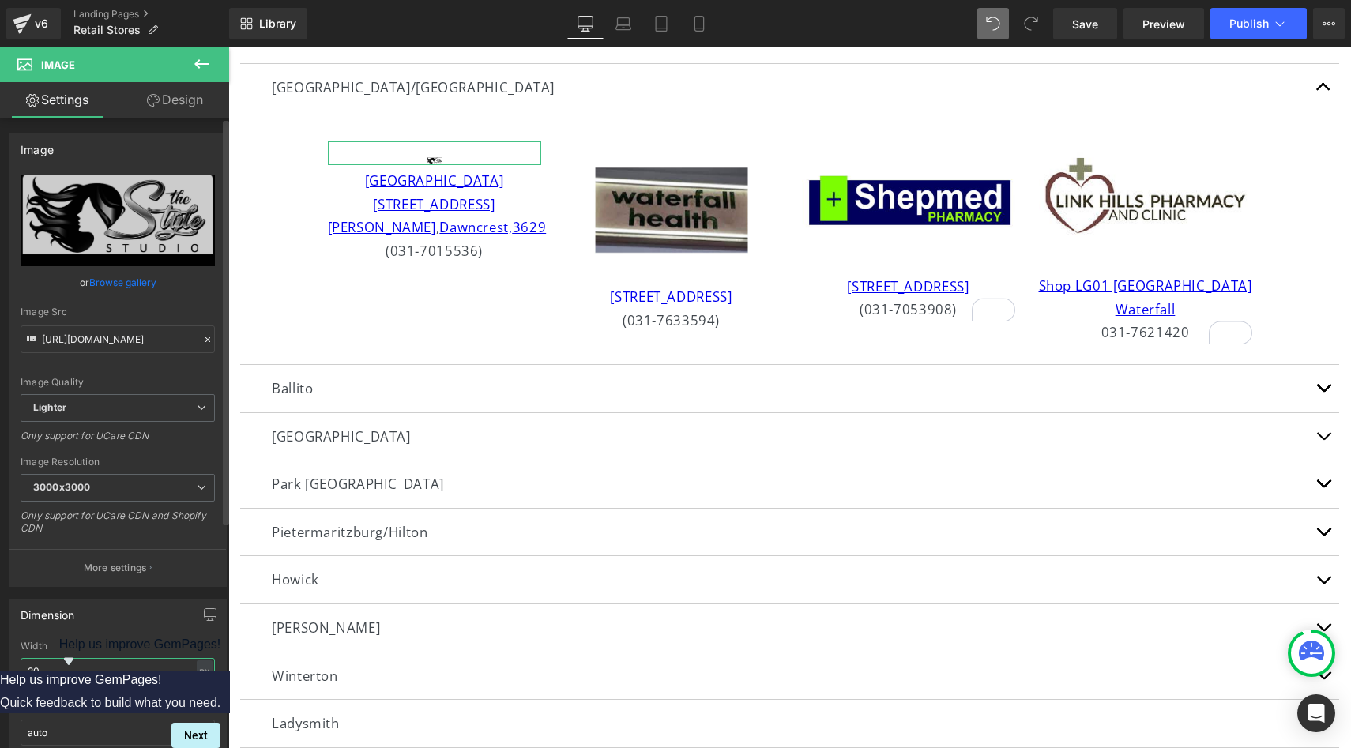
type input "2"
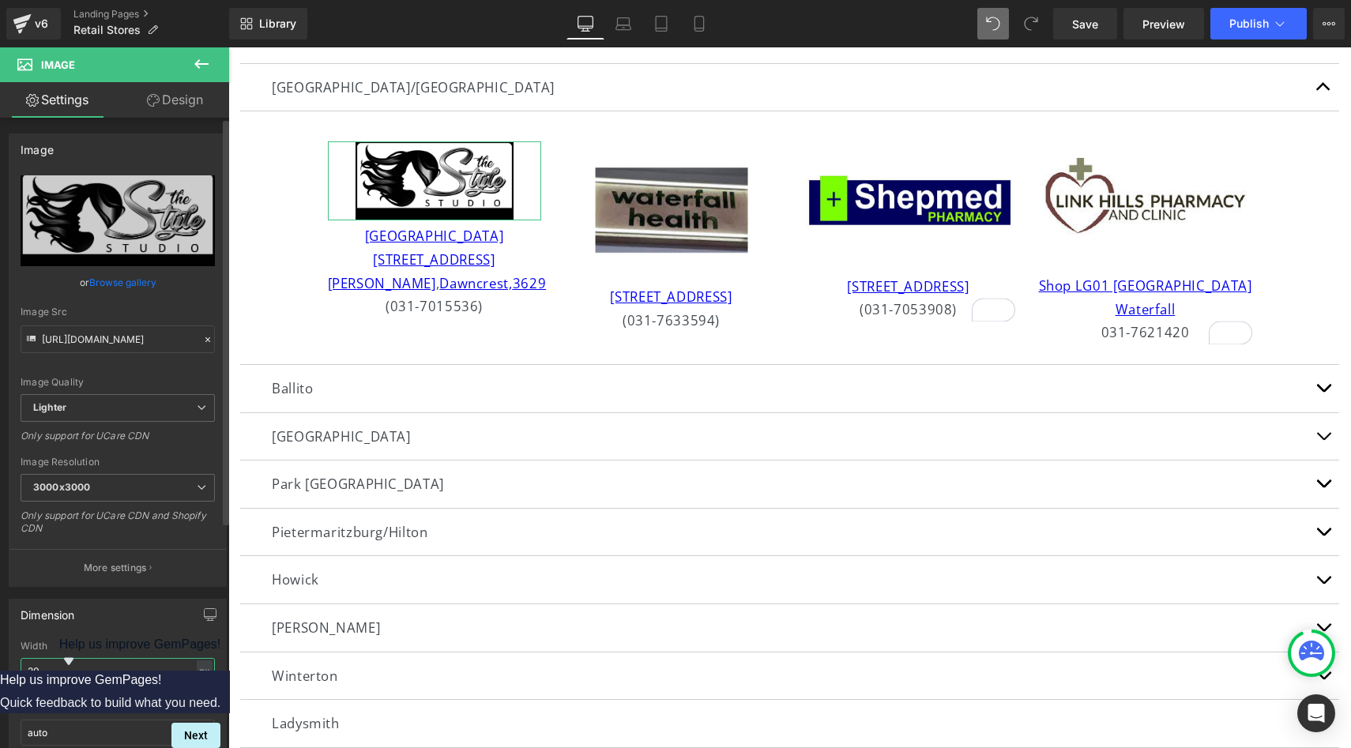
type input "2"
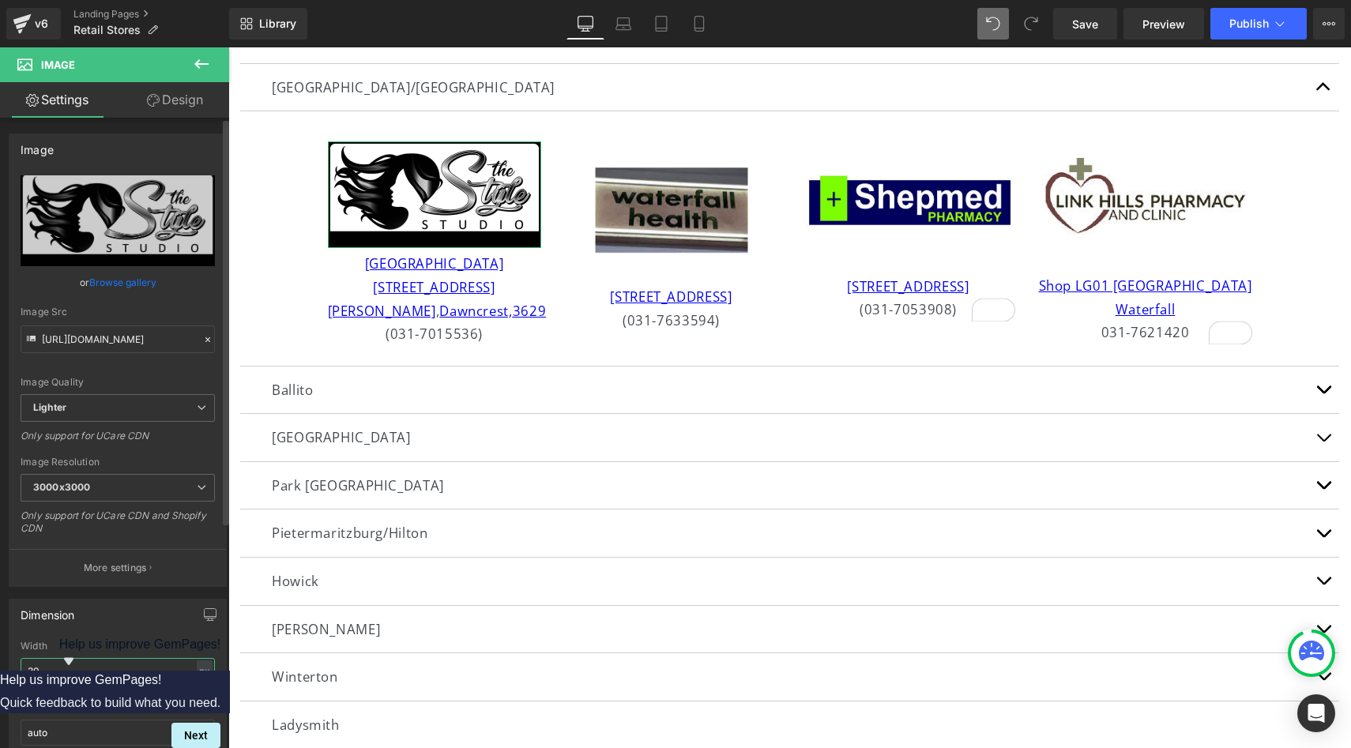
type input "3"
type input "5"
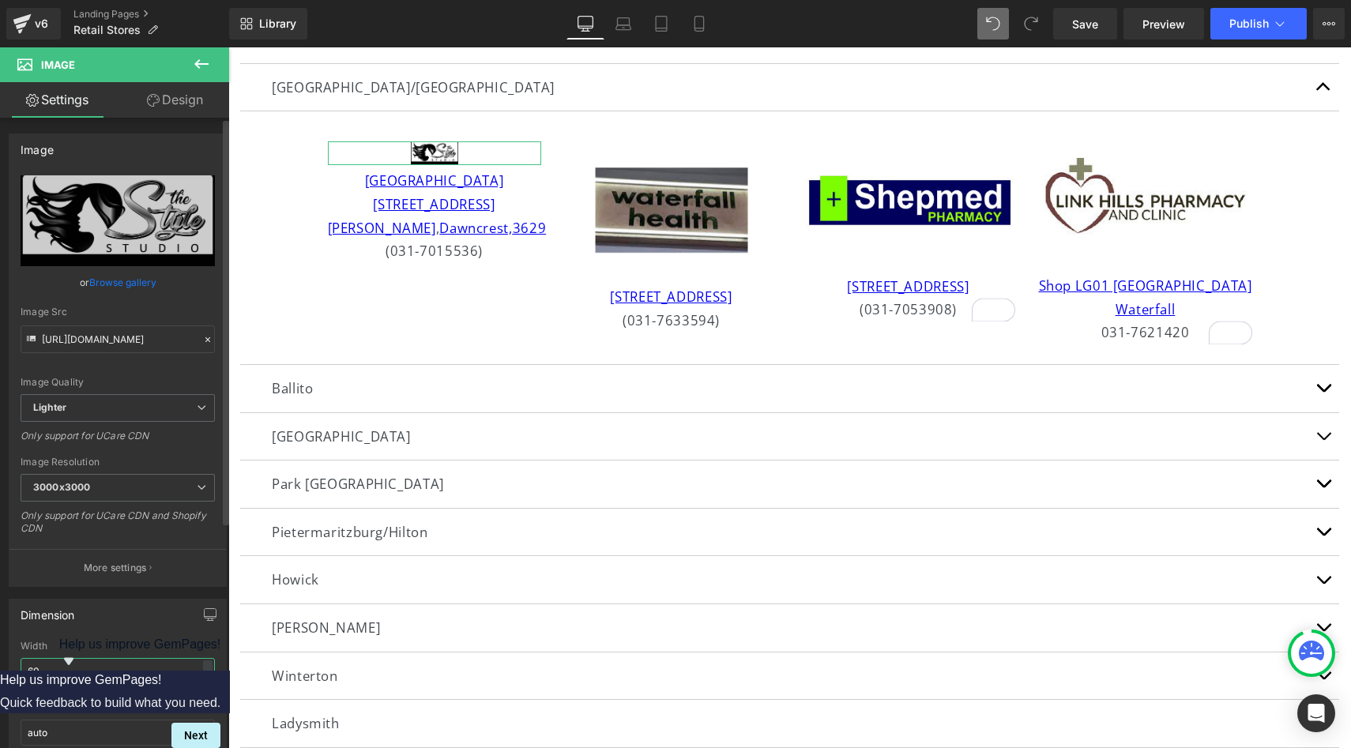
type input "600"
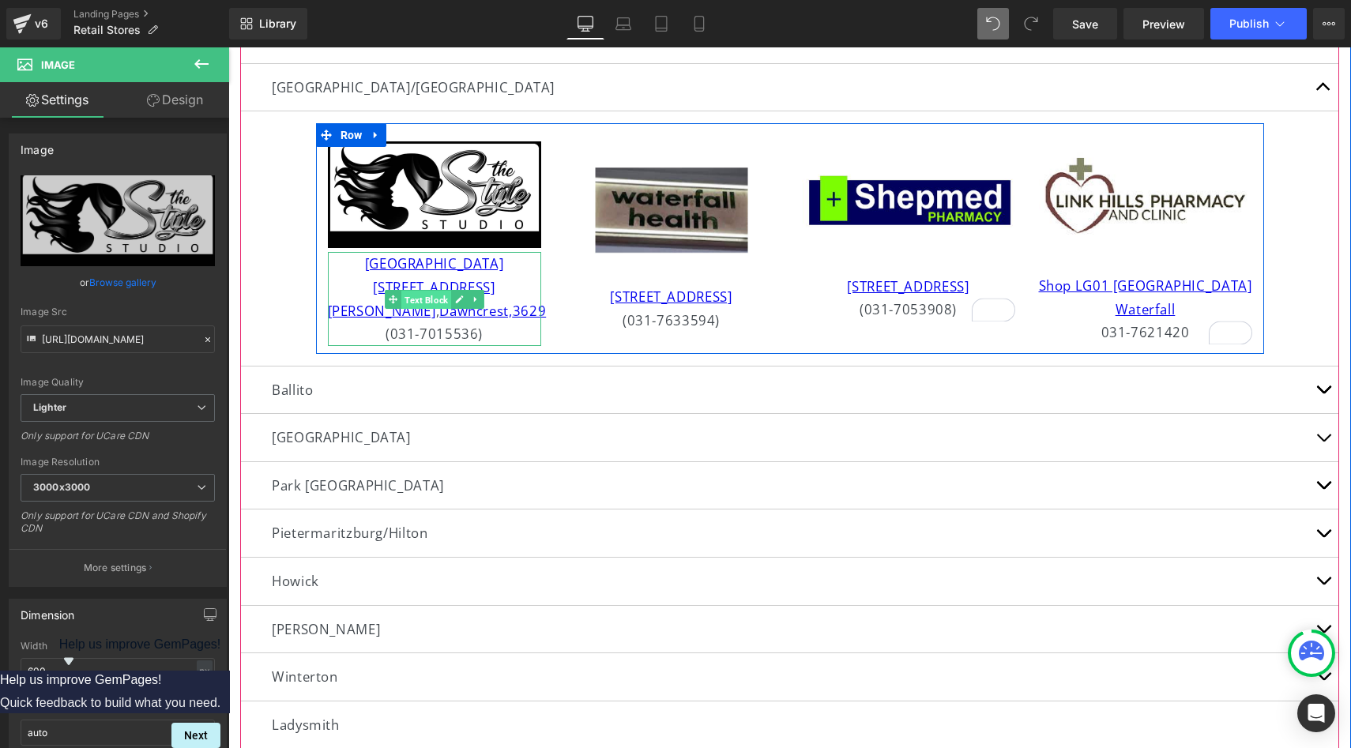
click at [449, 303] on span "Text Block" at bounding box center [426, 299] width 50 height 19
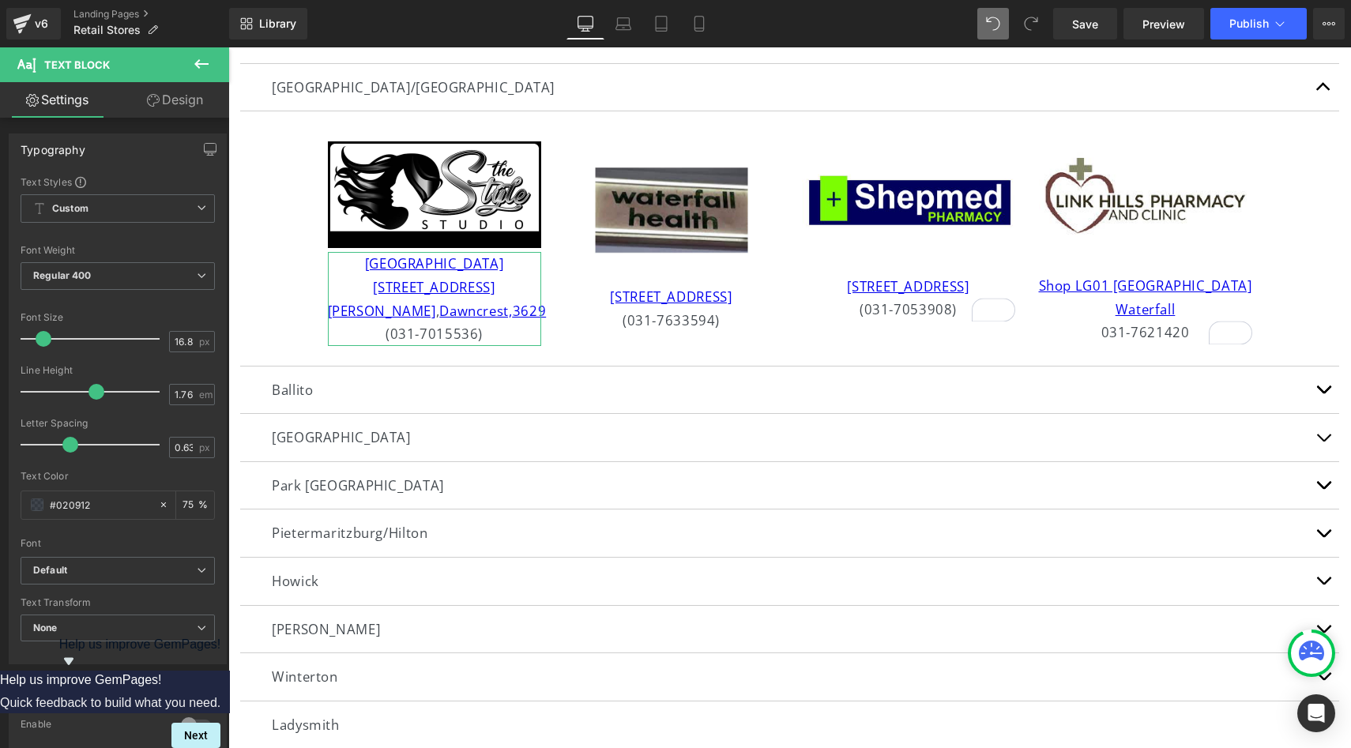
click at [146, 92] on link "Design" at bounding box center [175, 100] width 115 height 36
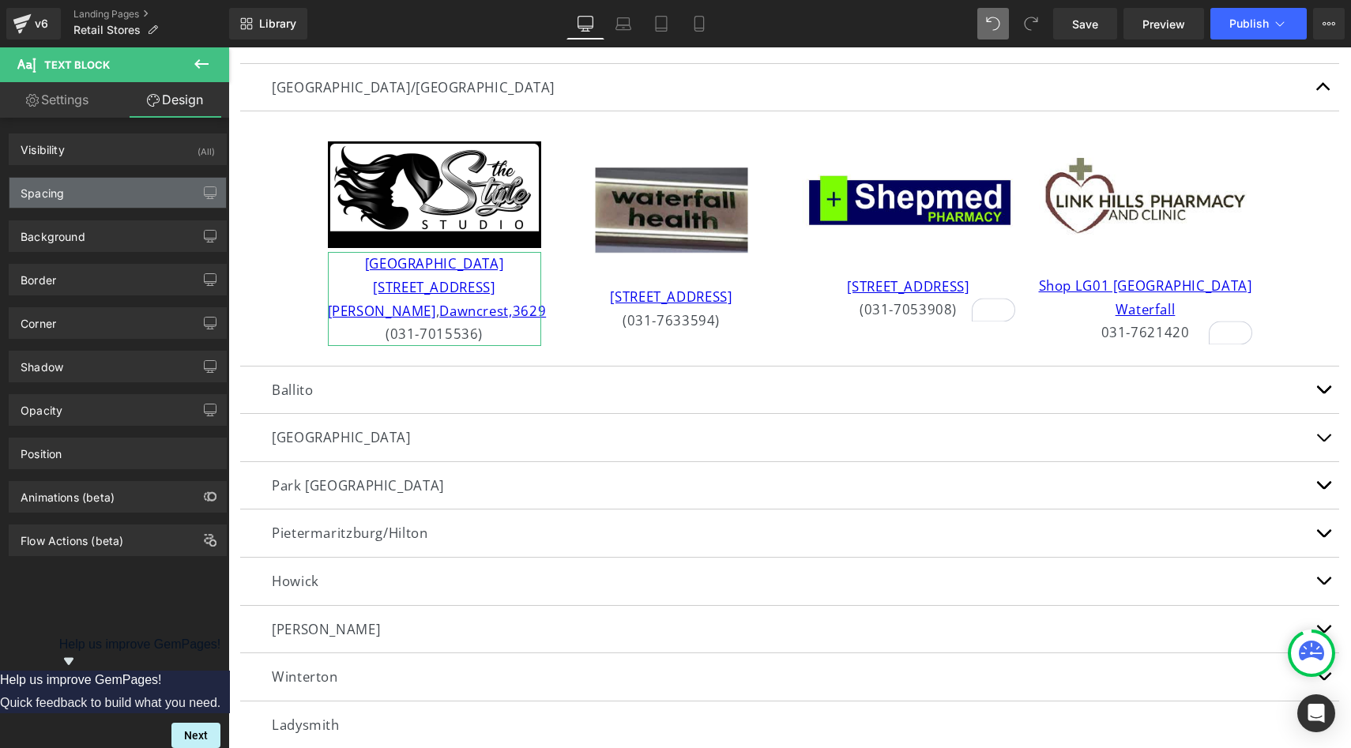
click at [107, 194] on div "Spacing" at bounding box center [117, 193] width 216 height 30
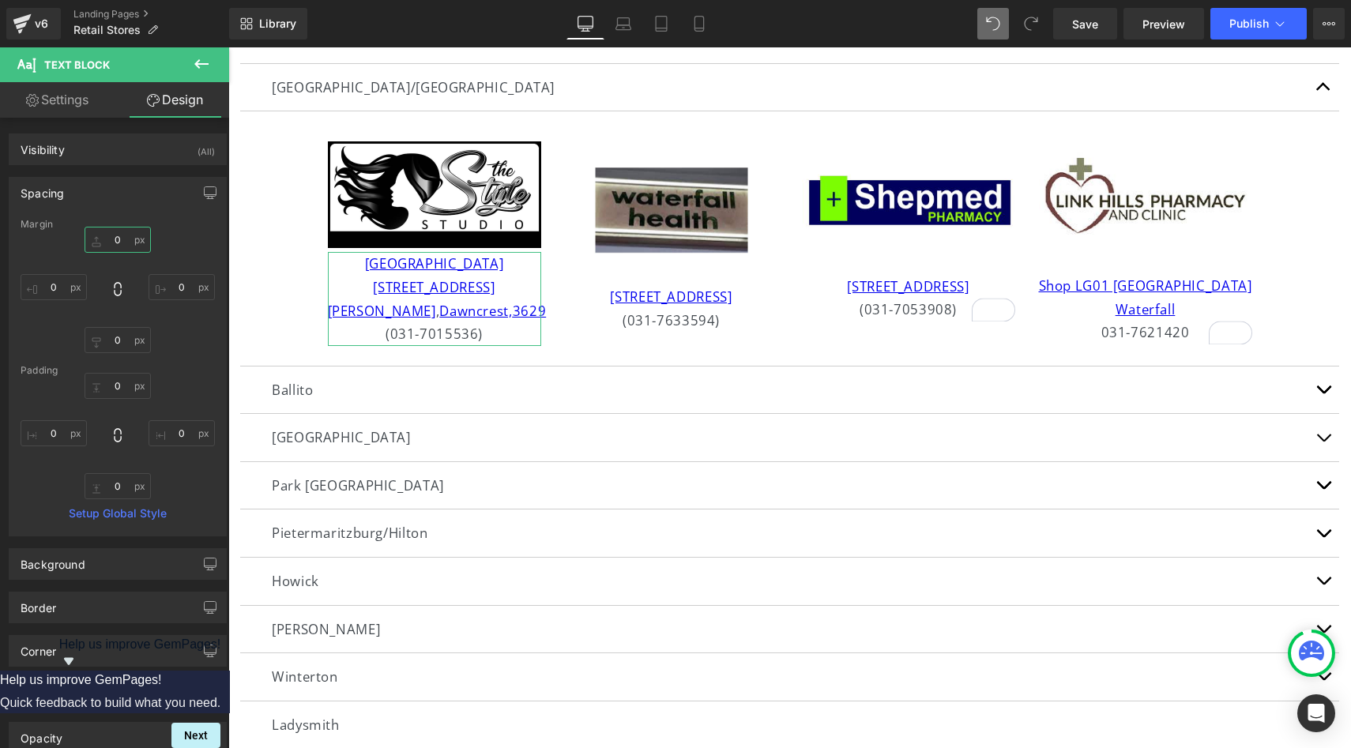
click at [122, 243] on input "0" at bounding box center [118, 240] width 66 height 26
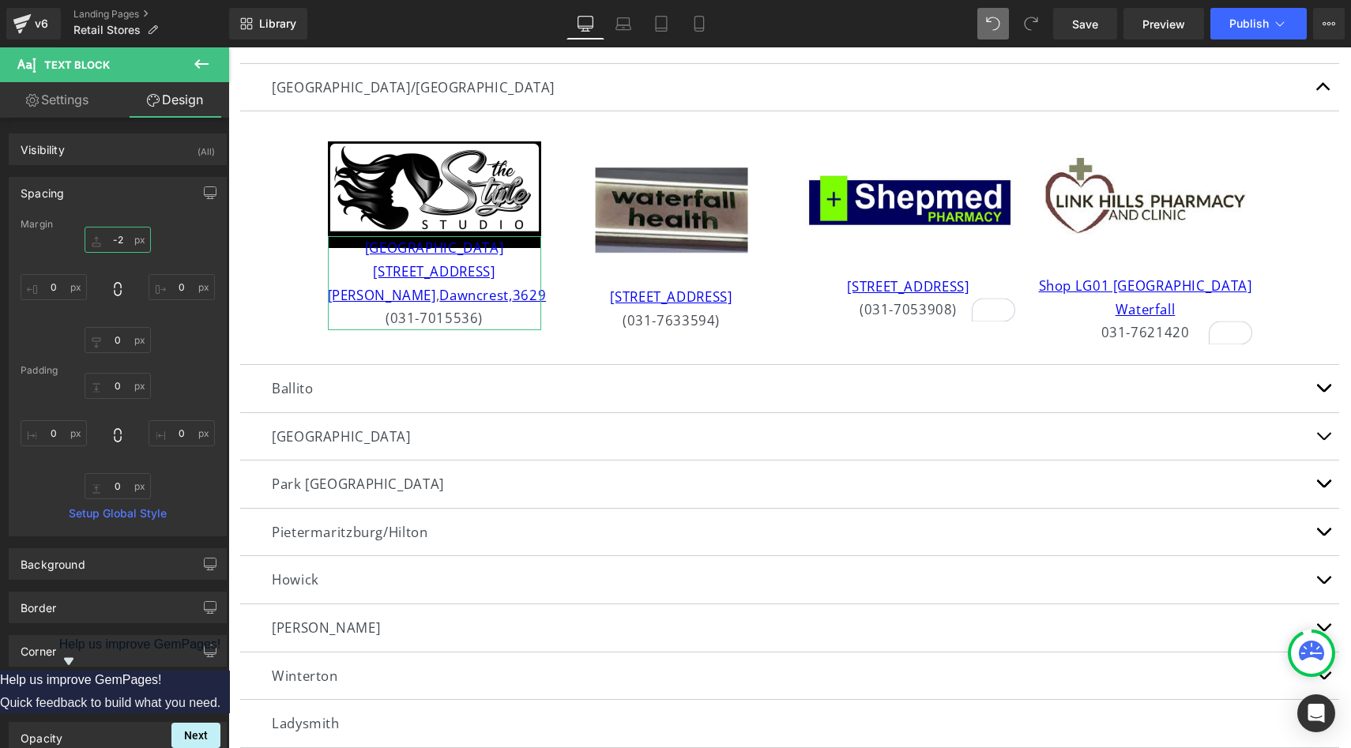
type input "-"
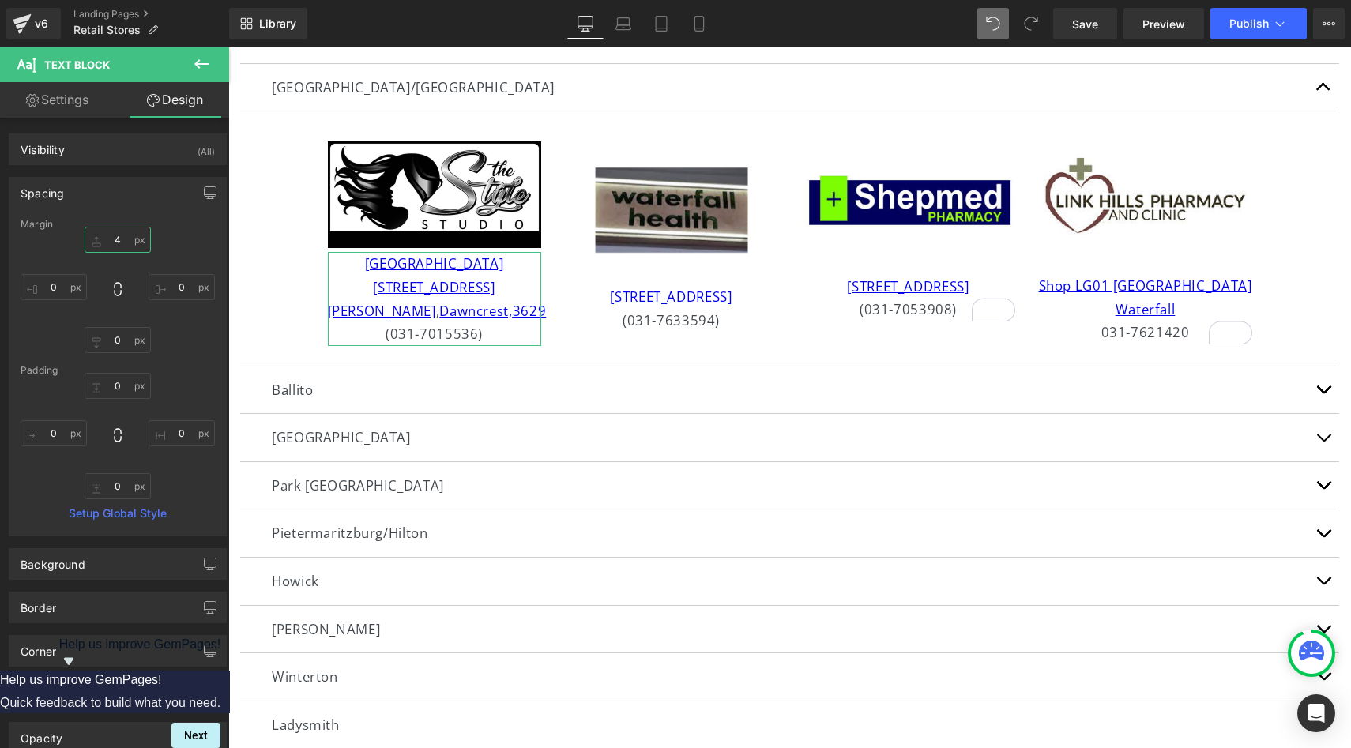
type input "40"
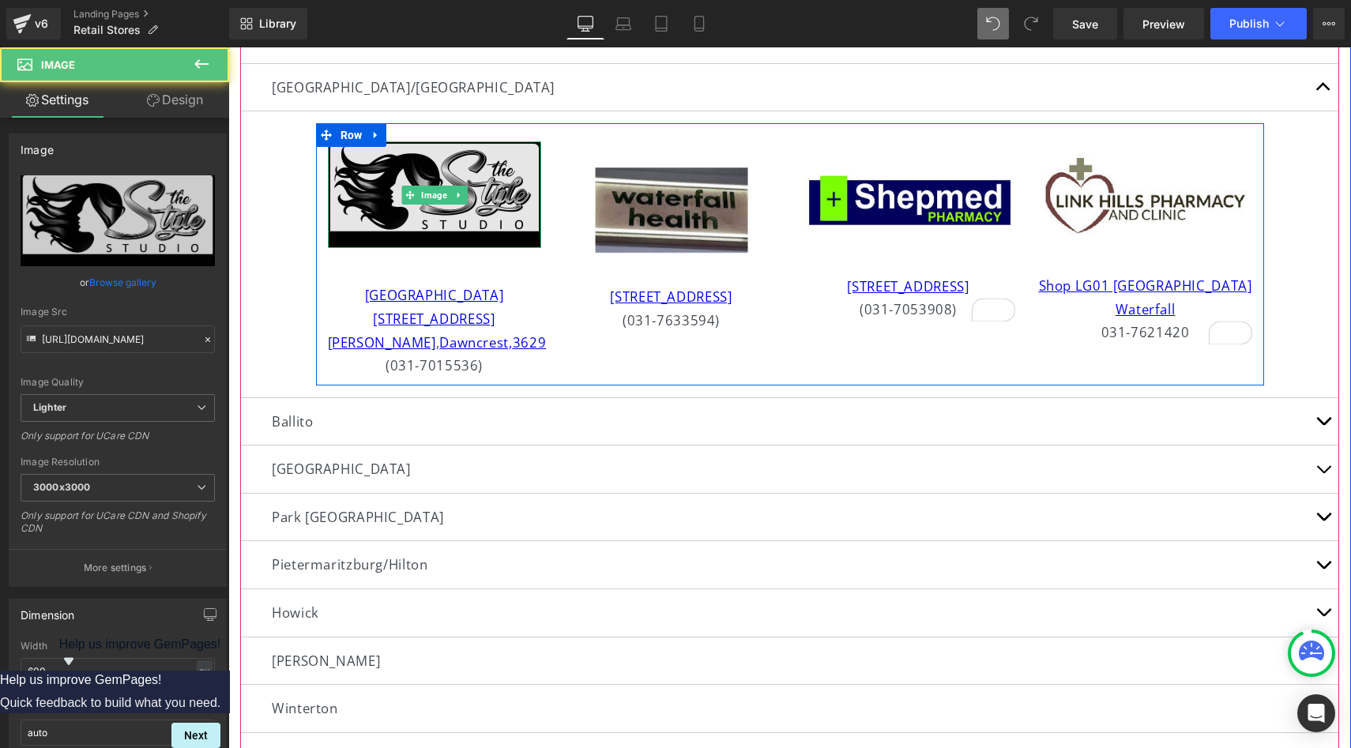
click at [485, 207] on img at bounding box center [434, 194] width 213 height 107
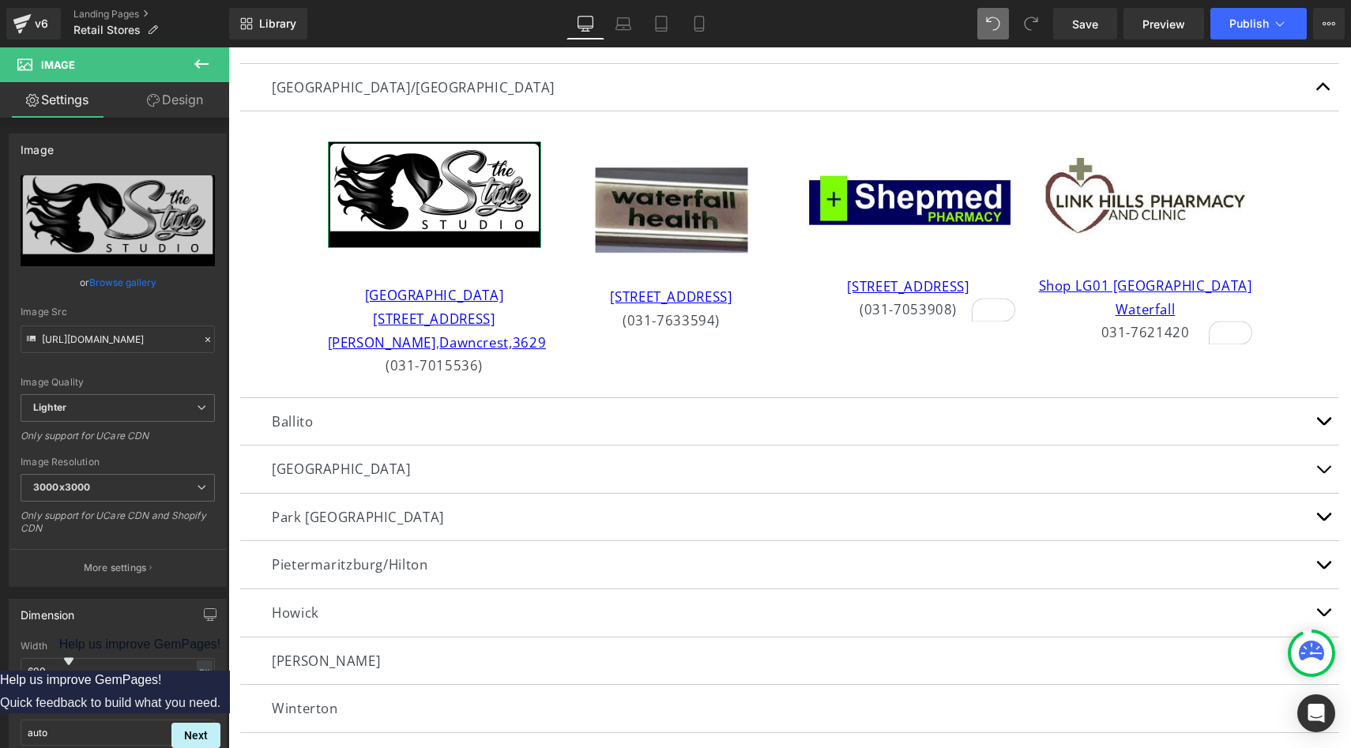
click at [158, 103] on link "Design" at bounding box center [175, 100] width 115 height 36
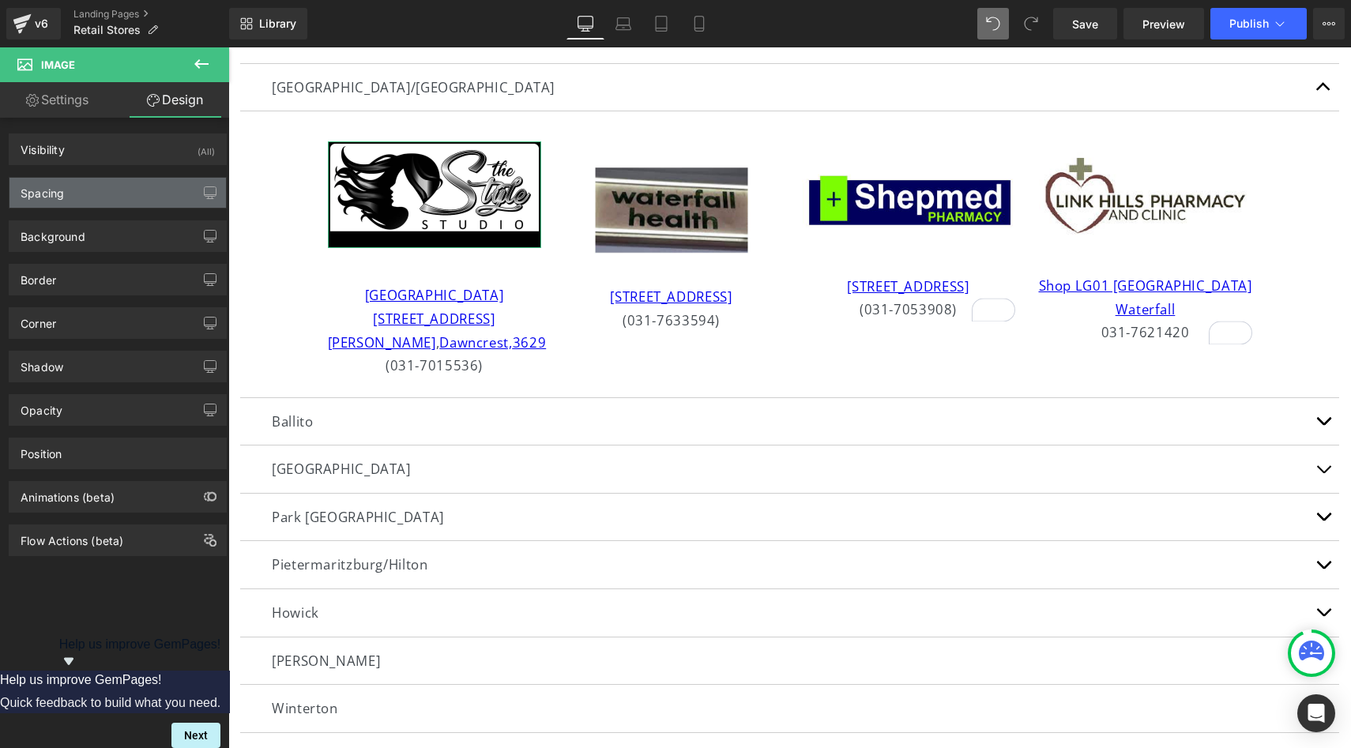
click at [130, 197] on div "Spacing" at bounding box center [117, 193] width 216 height 30
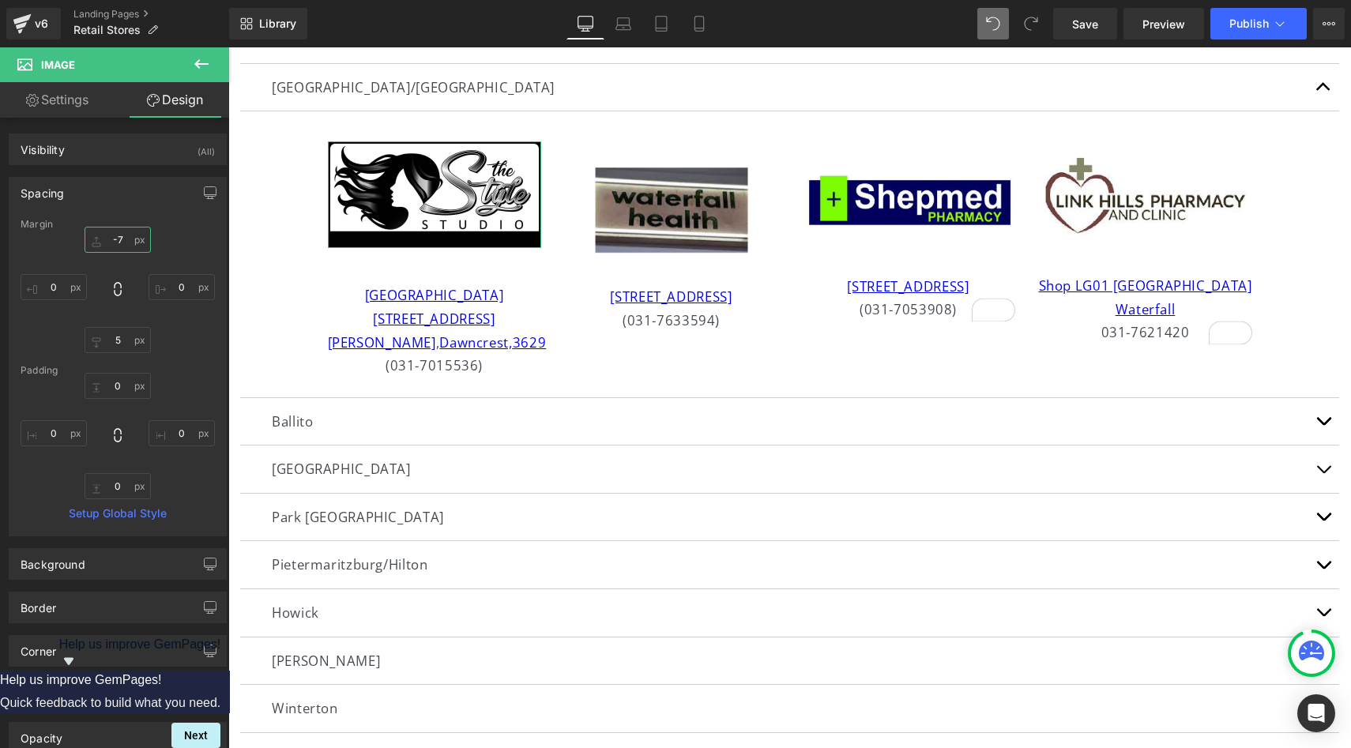
click at [121, 239] on input "-7" at bounding box center [118, 240] width 66 height 26
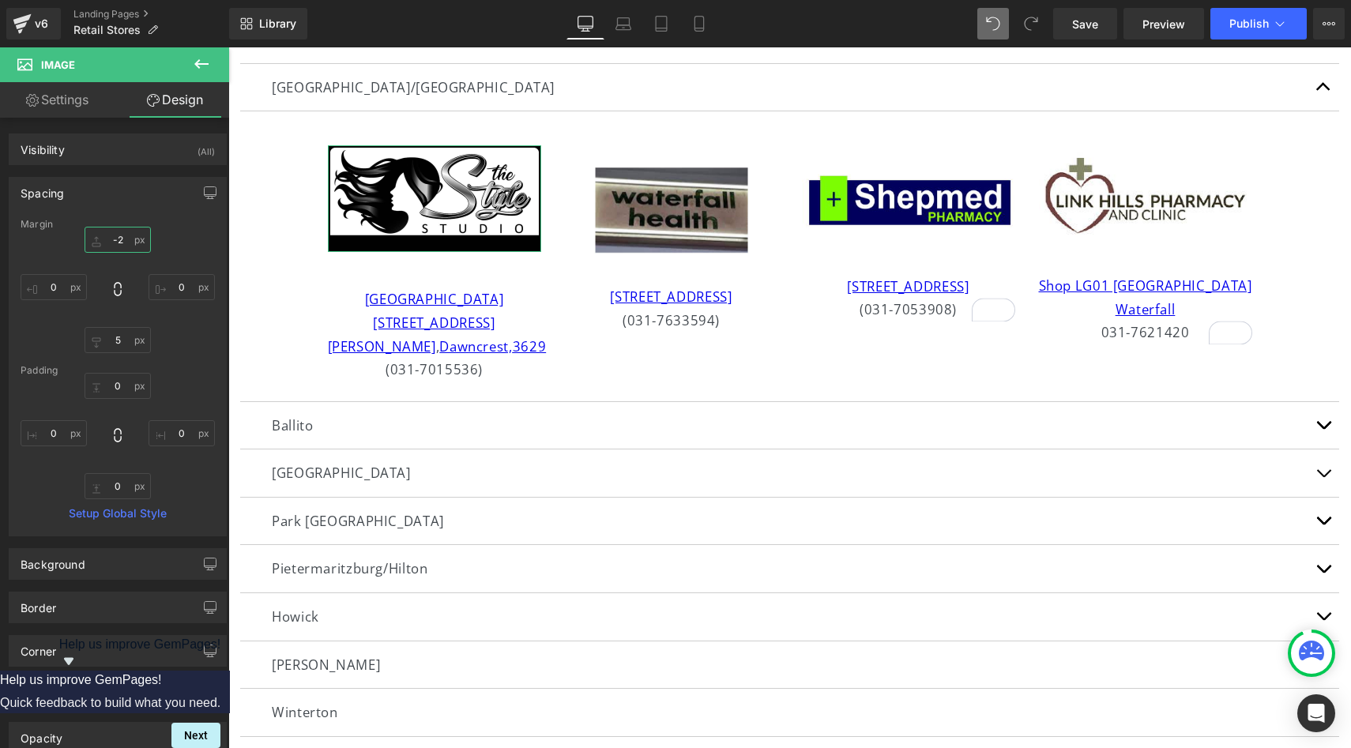
type input "-"
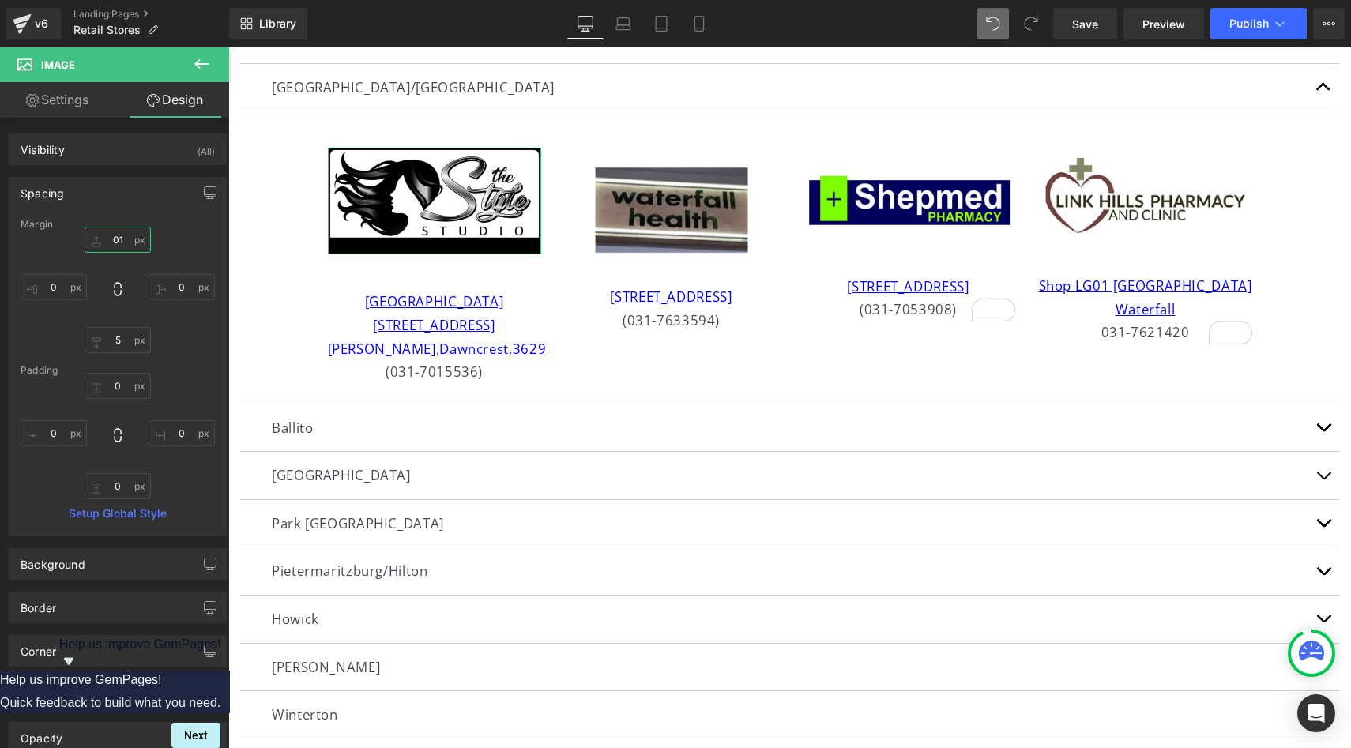
type input "1"
type input "-"
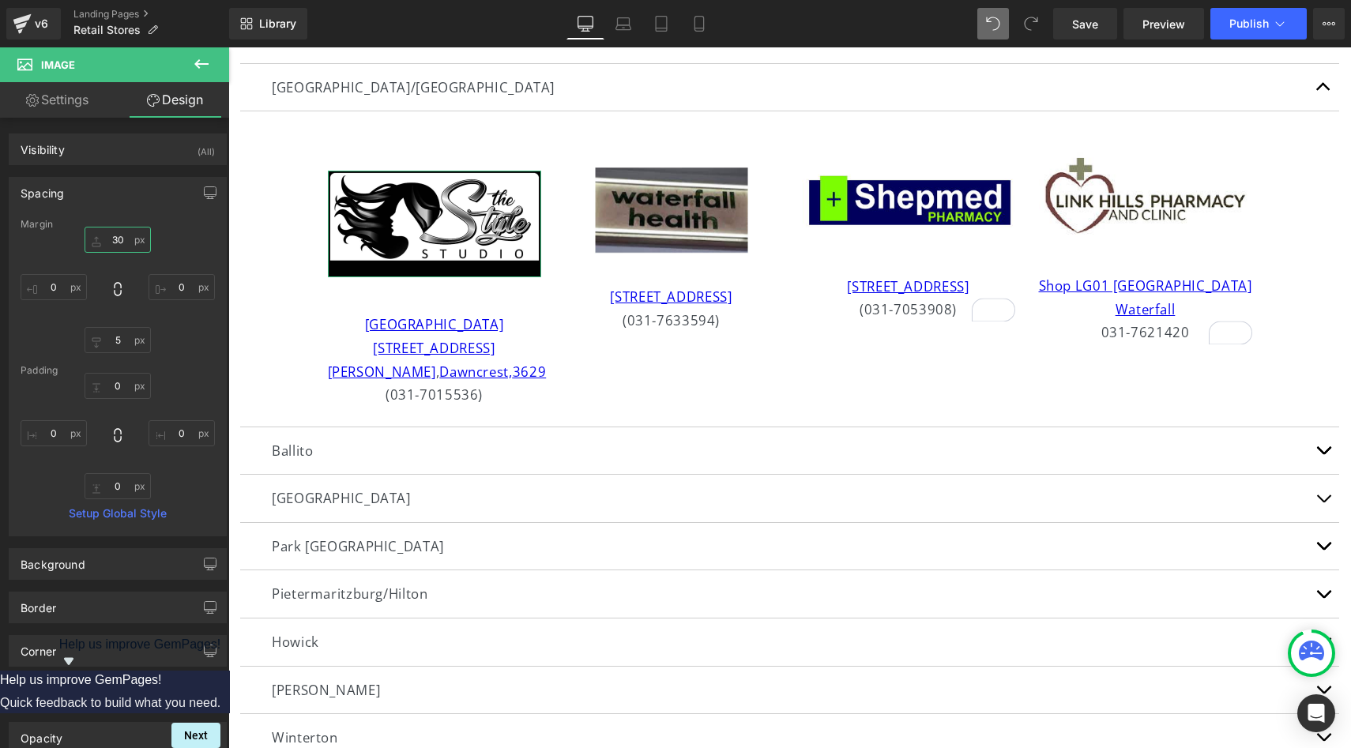
type input "3"
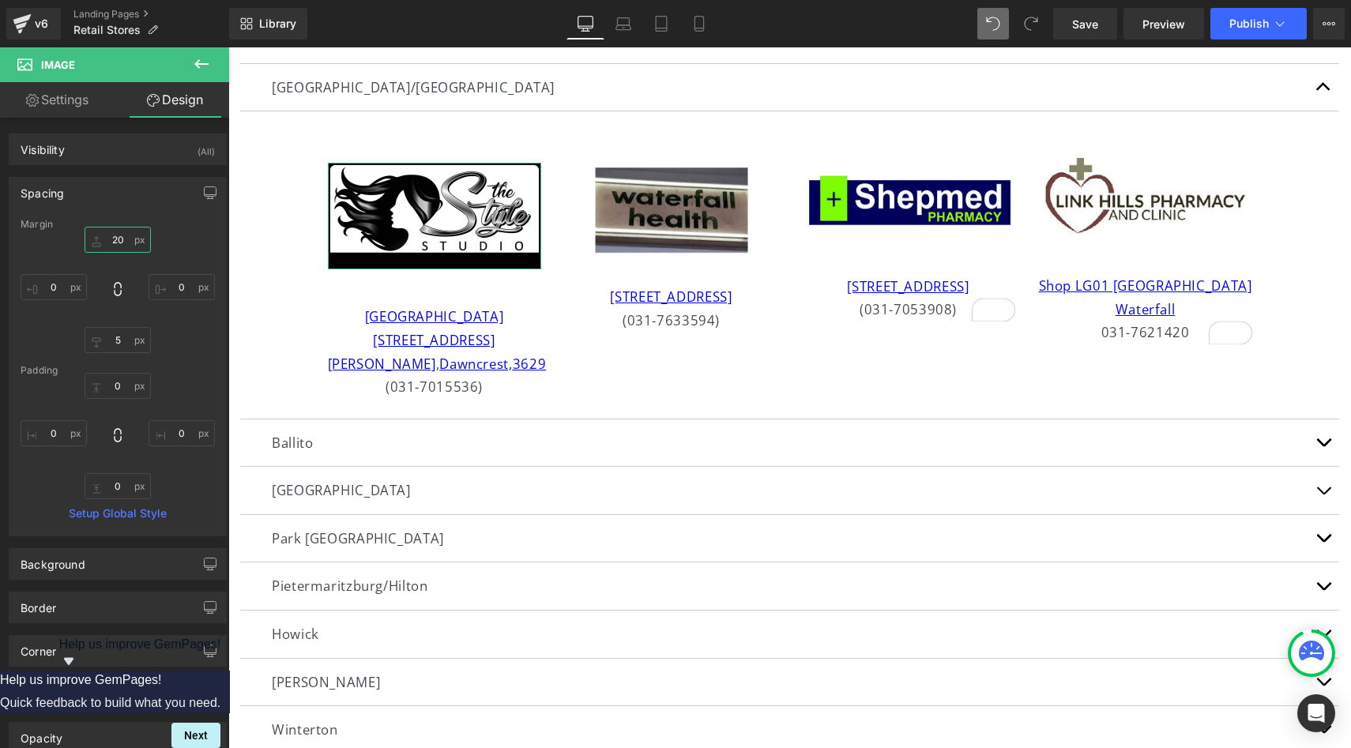
type input "2"
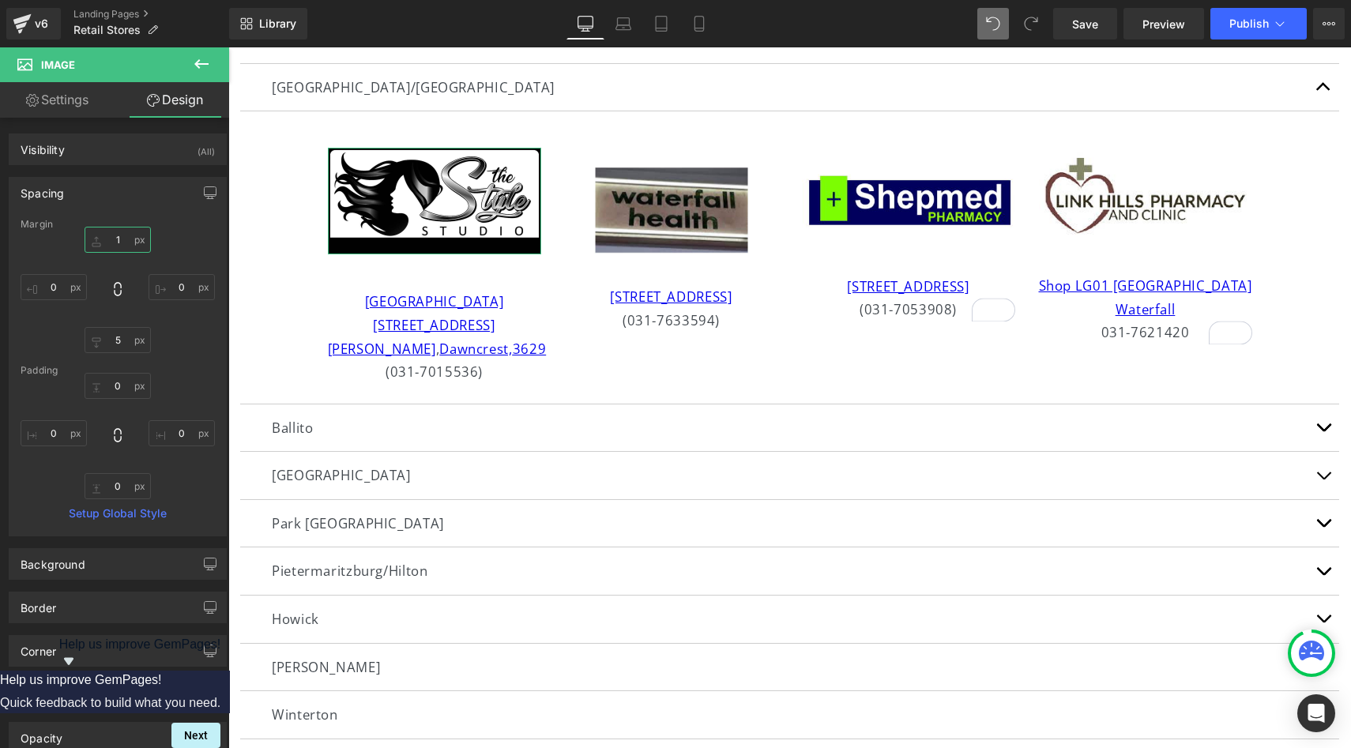
type input "15"
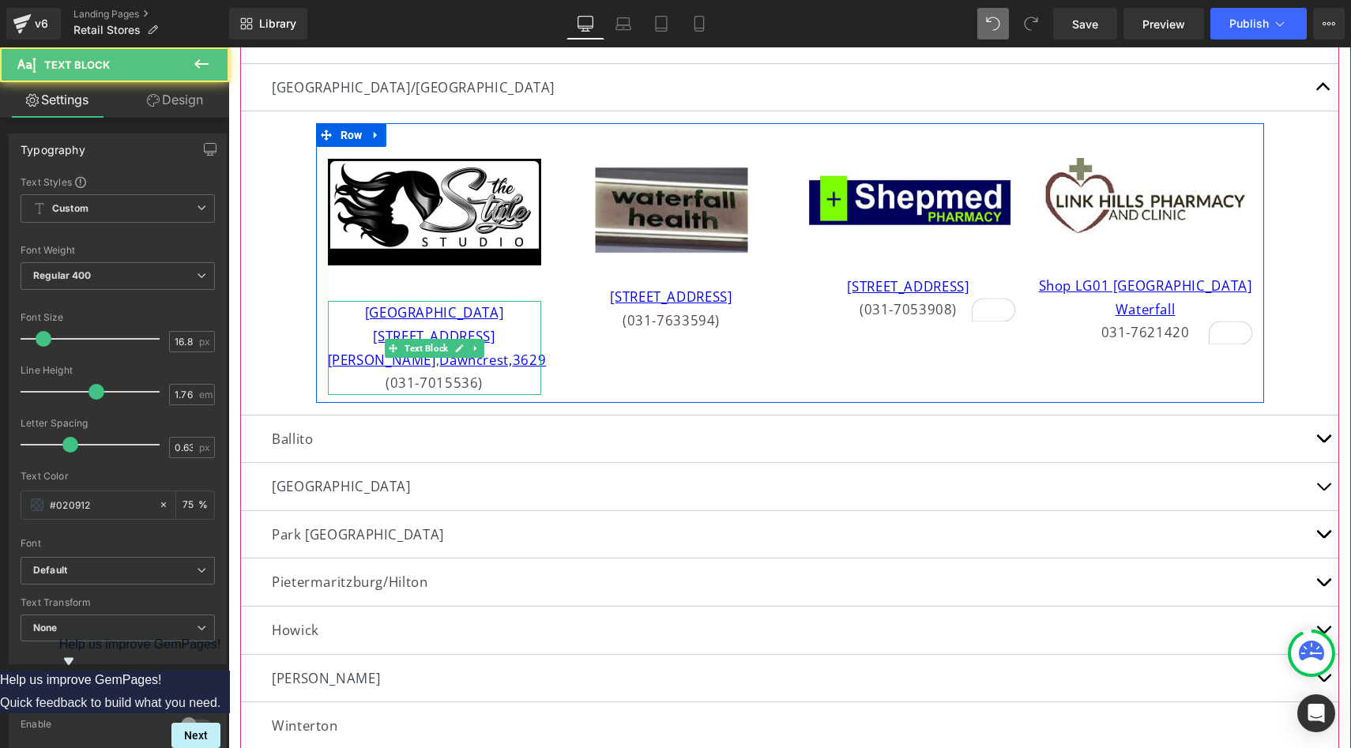
click at [515, 363] on div "[STREET_ADDRESS][PERSON_NAME]" at bounding box center [434, 348] width 213 height 47
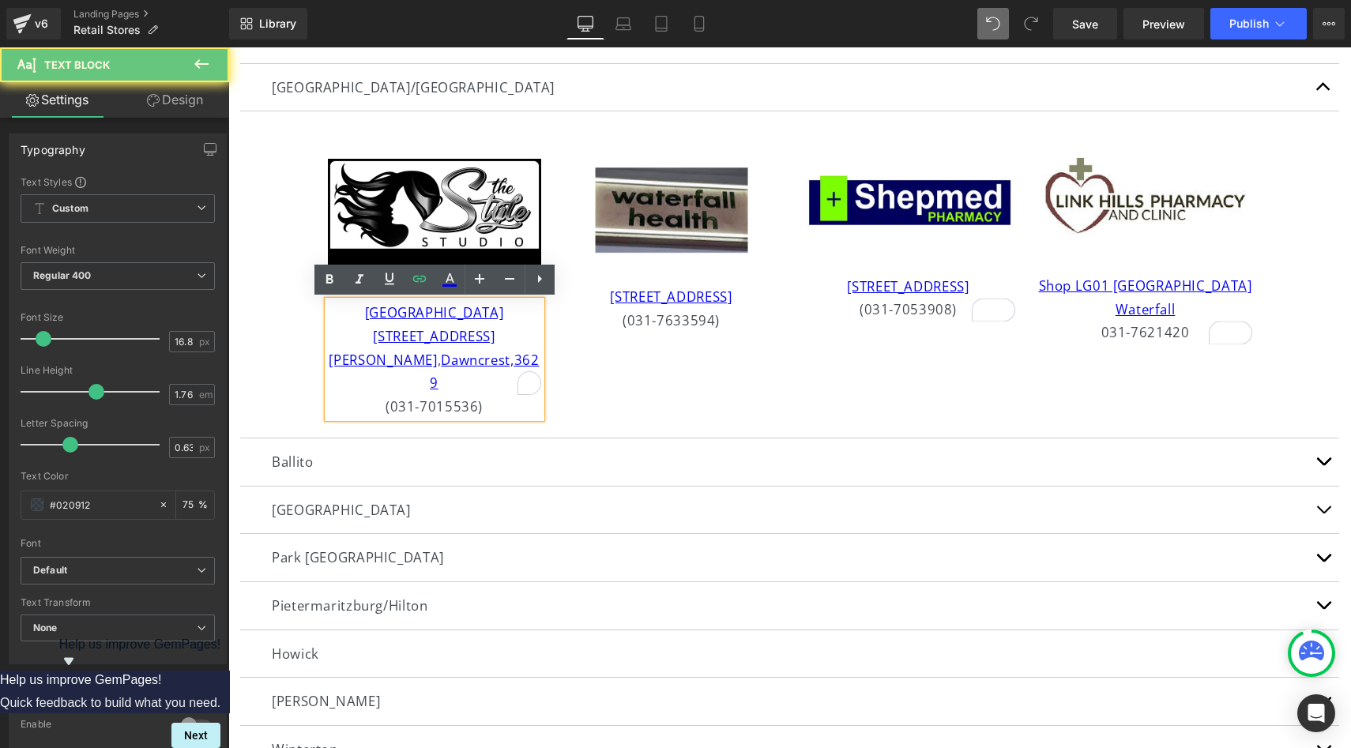
click at [515, 363] on div "[STREET_ADDRESS][PERSON_NAME]" at bounding box center [434, 360] width 213 height 70
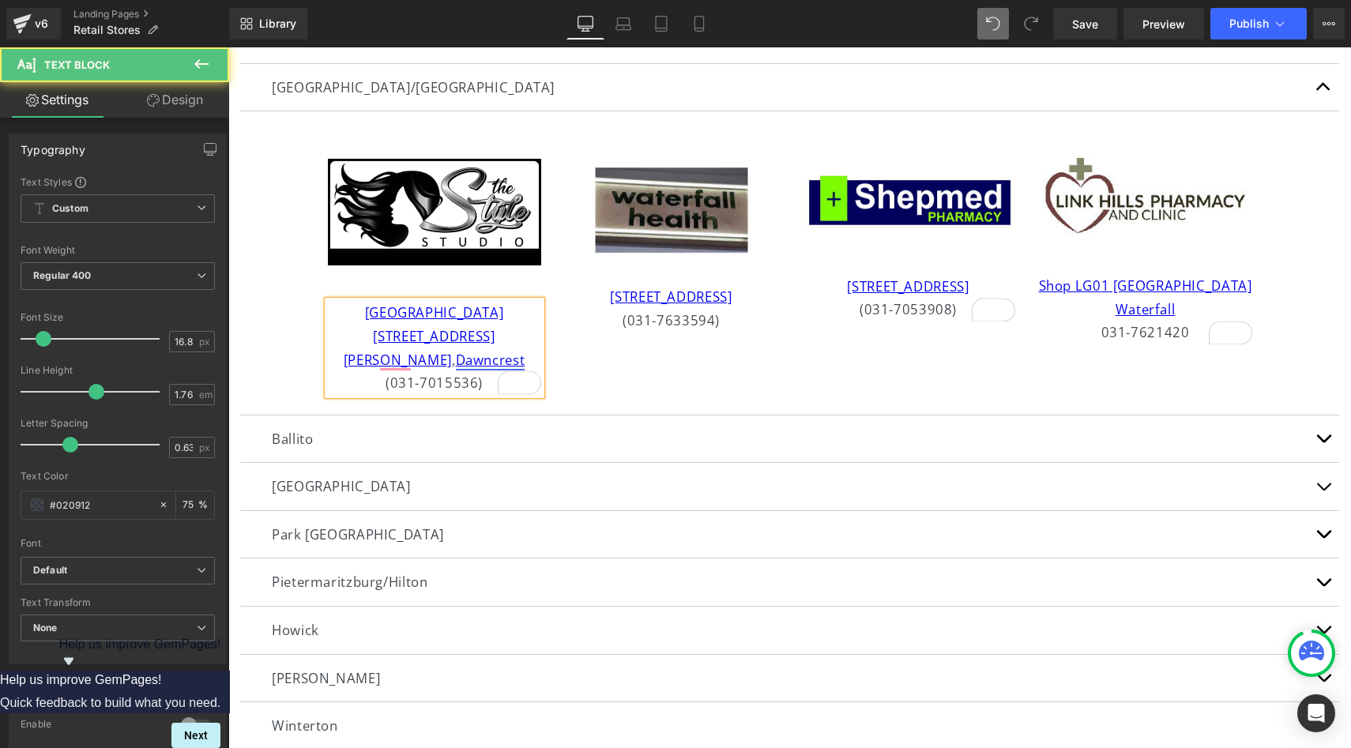
click at [456, 366] on link "Dawncrest" at bounding box center [491, 360] width 70 height 18
click at [378, 360] on div "[STREET_ADDRESS][PERSON_NAME]" at bounding box center [434, 348] width 213 height 47
click at [541, 344] on div "[GEOGRAPHIC_DATA] [STREET_ADDRESS][PERSON_NAME] (031-7015536)" at bounding box center [434, 347] width 213 height 93
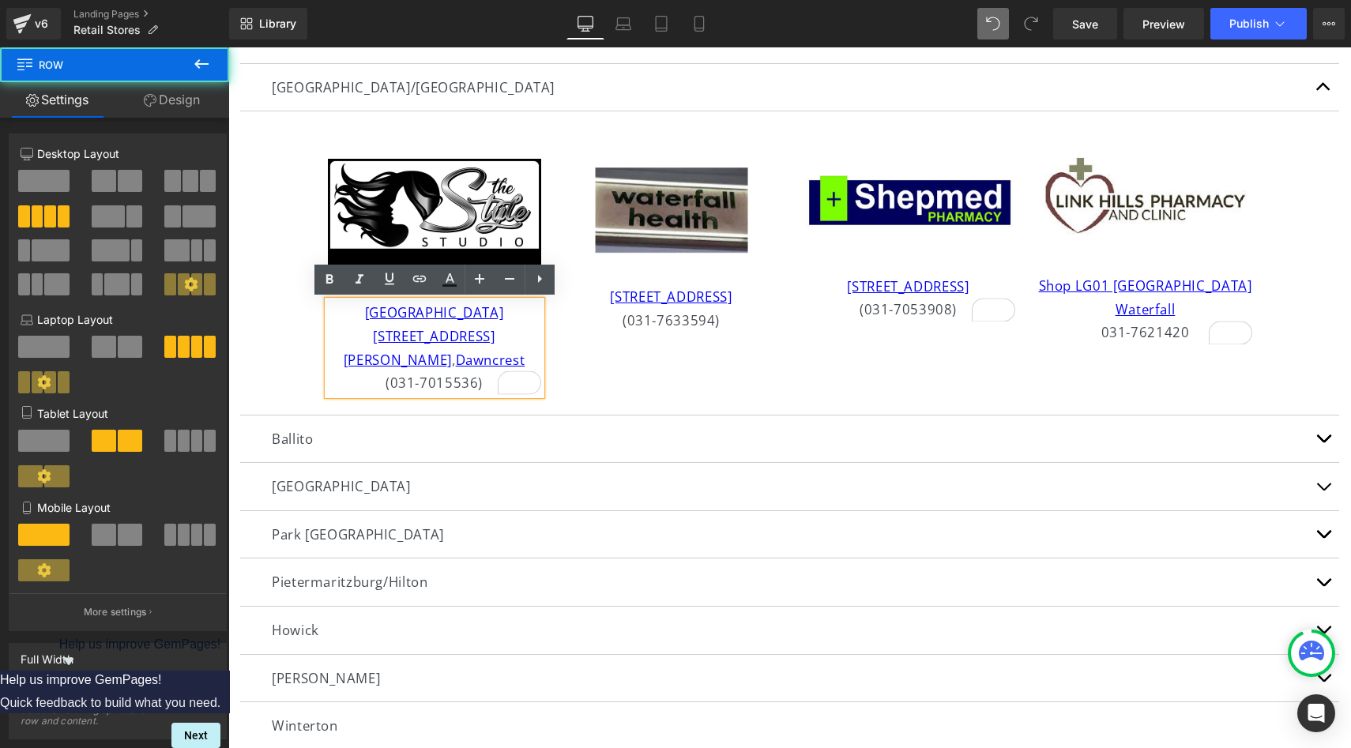
click at [630, 366] on div "Image [GEOGRAPHIC_DATA] [STREET_ADDRESS][PERSON_NAME] (031-7015536) Text Block …" at bounding box center [790, 262] width 948 height 279
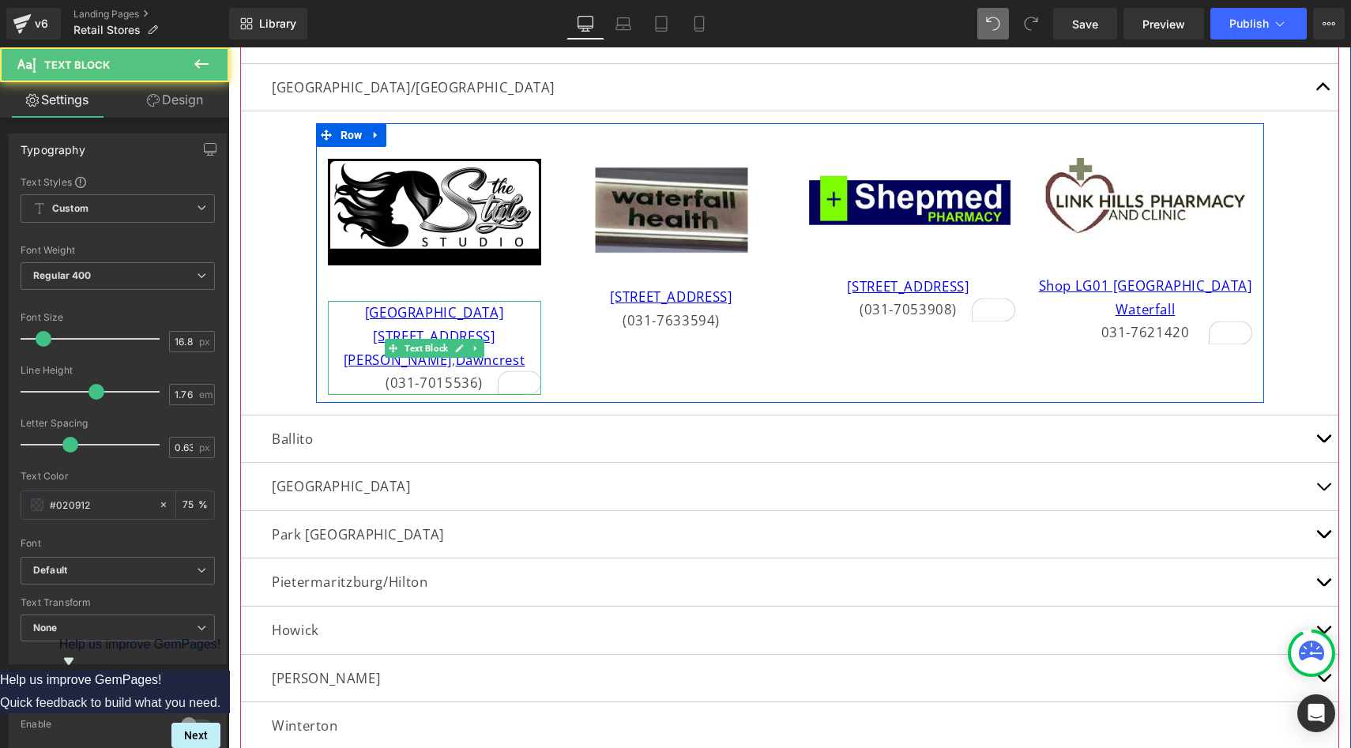
click at [505, 337] on div "[STREET_ADDRESS][PERSON_NAME]" at bounding box center [434, 348] width 213 height 47
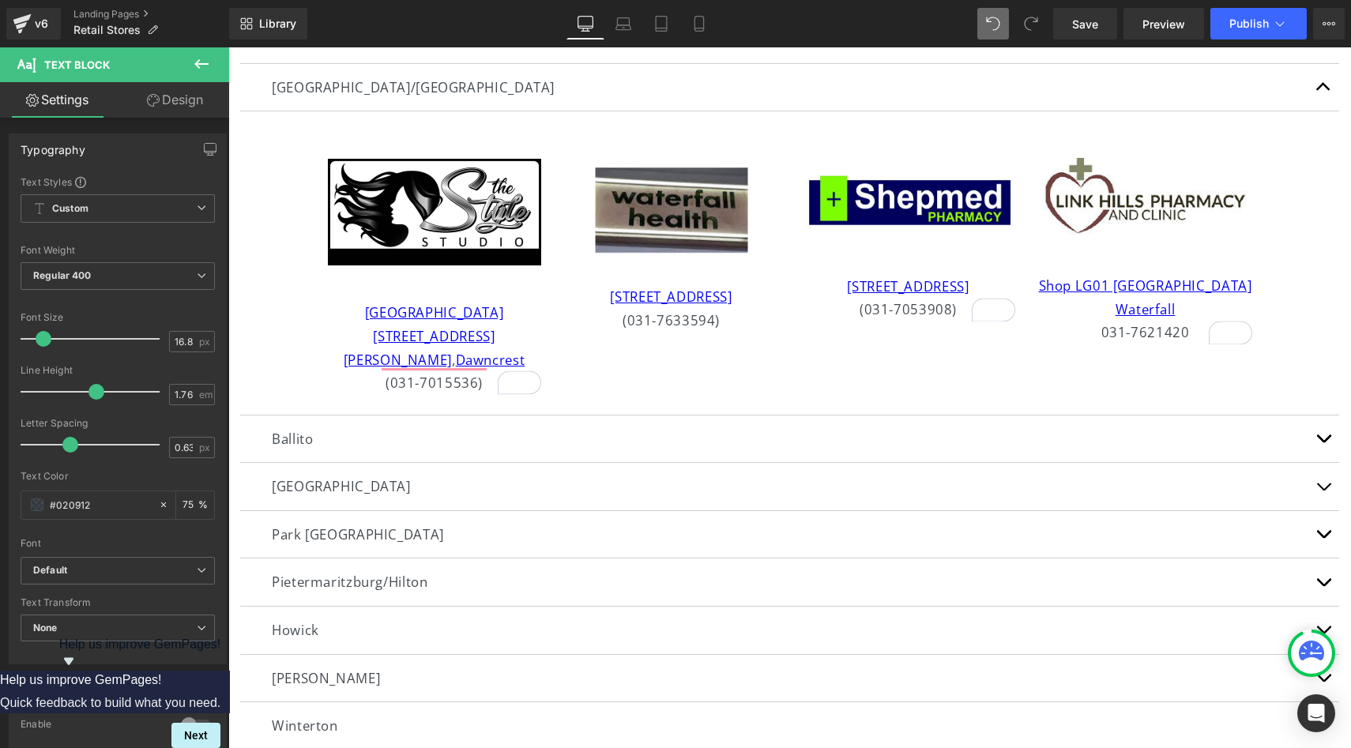
click at [187, 107] on link "Design" at bounding box center [175, 100] width 115 height 36
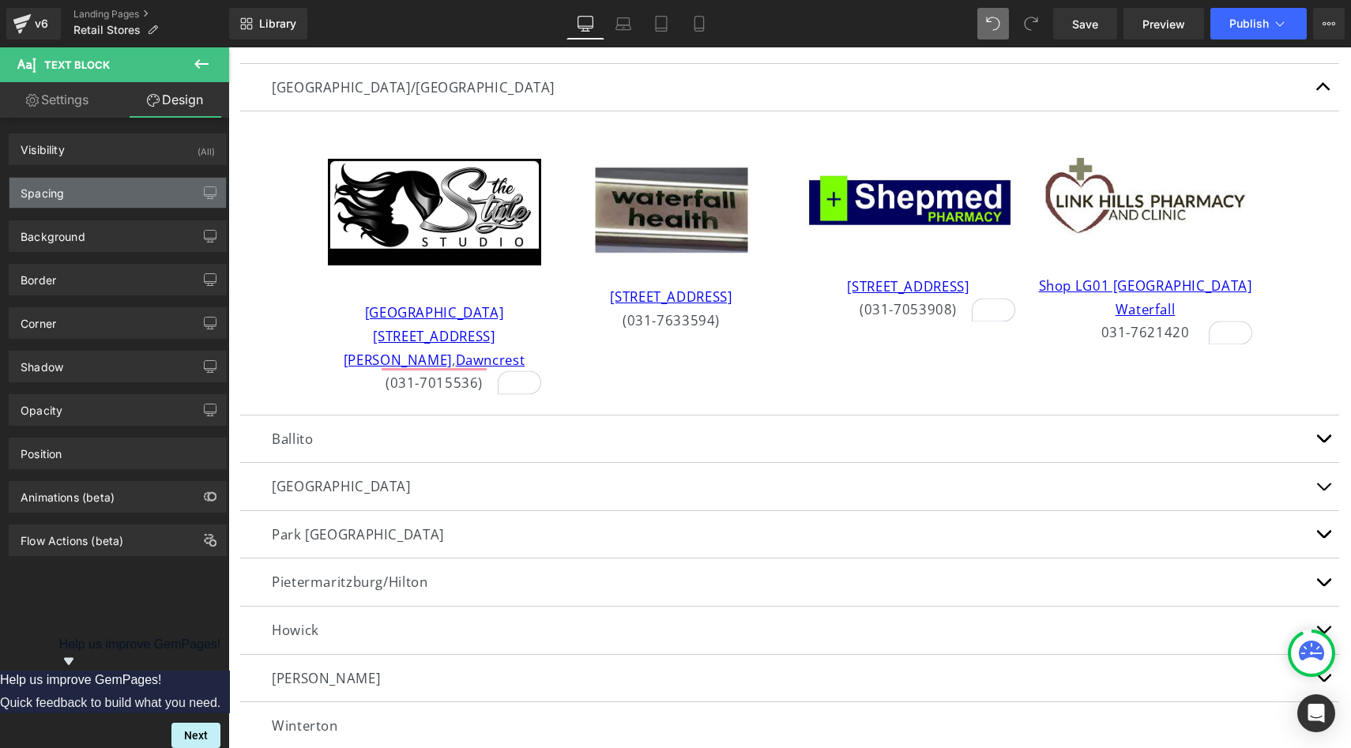
click at [141, 202] on div "Spacing" at bounding box center [117, 193] width 216 height 30
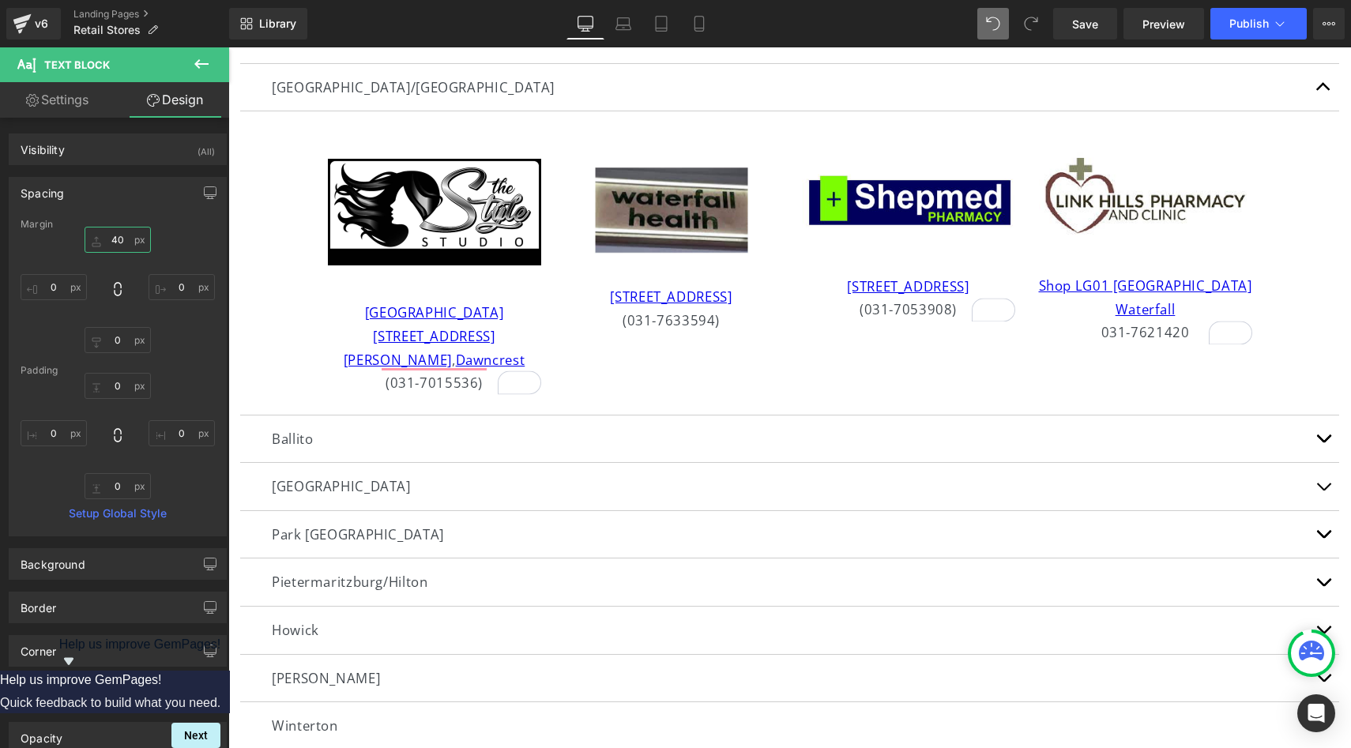
click at [120, 241] on input "text" at bounding box center [118, 240] width 66 height 26
type input "40"
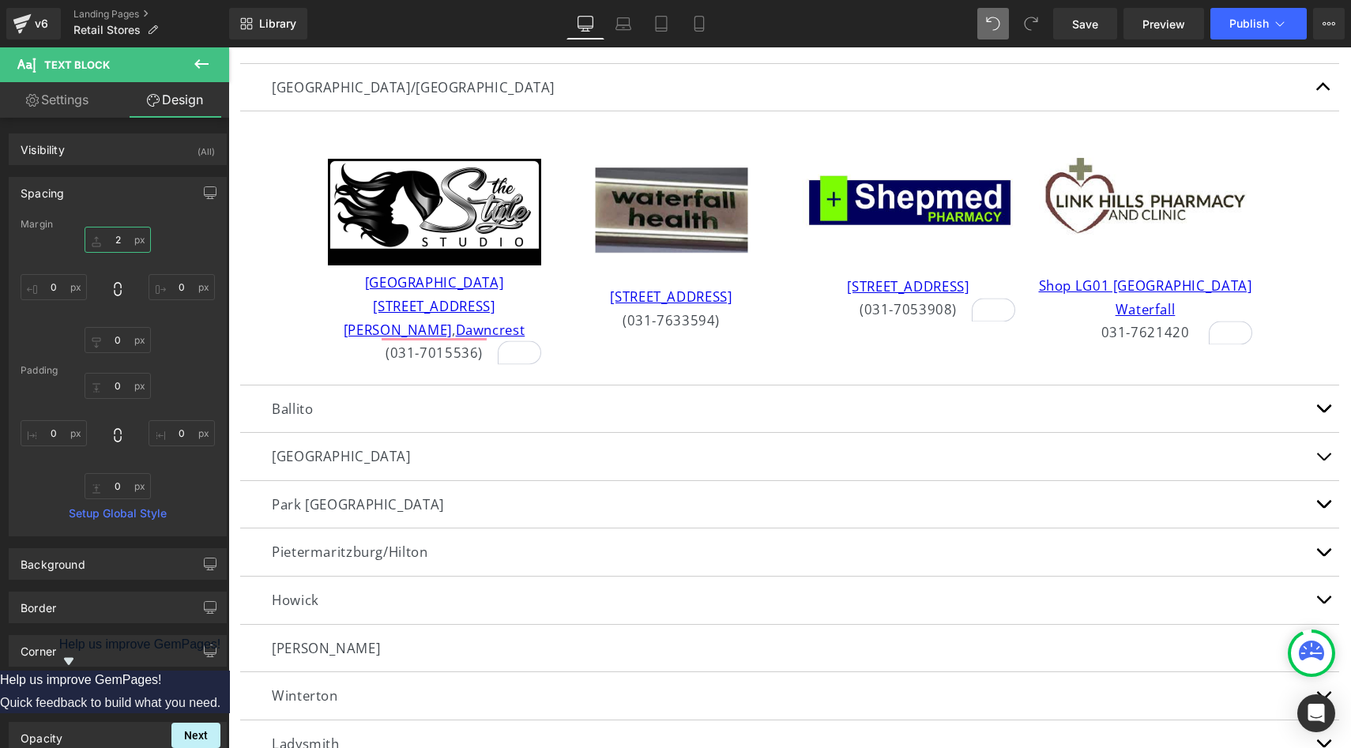
type input "20"
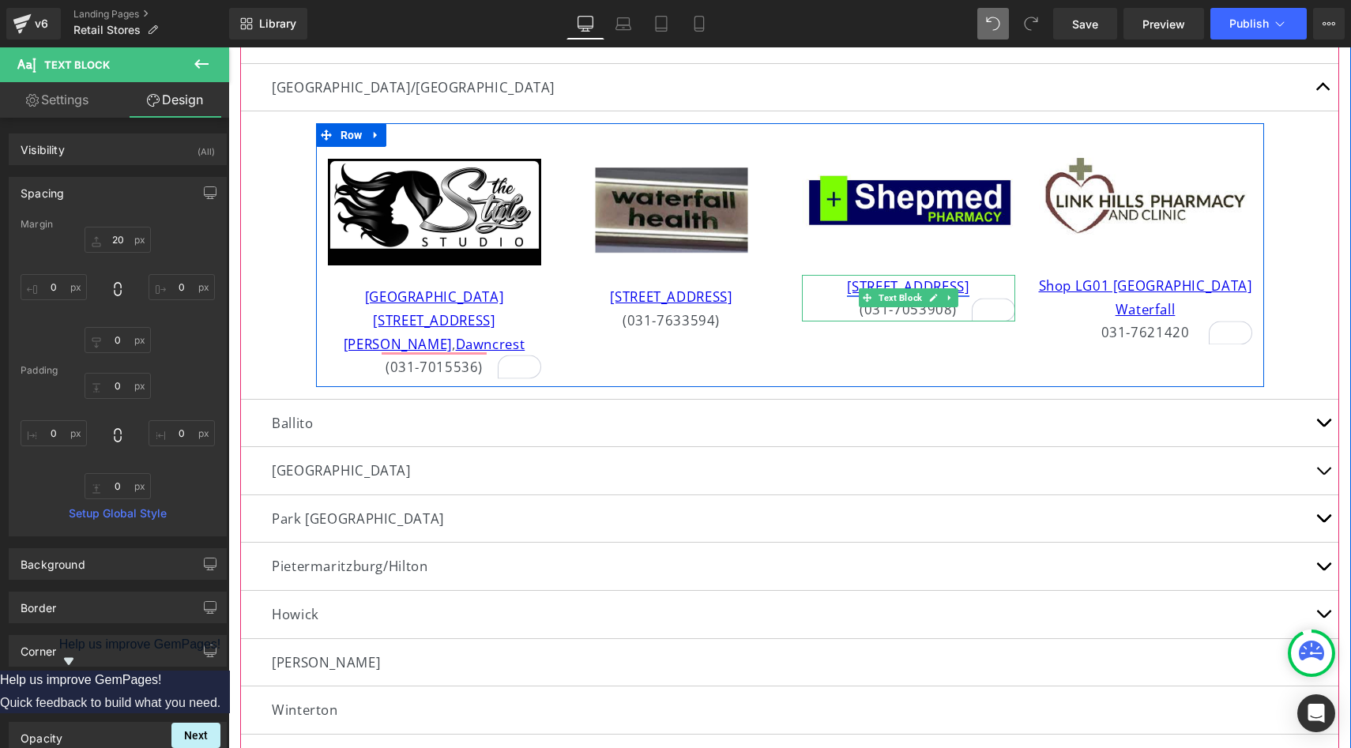
click at [922, 287] on link "[STREET_ADDRESS]" at bounding box center [908, 286] width 122 height 18
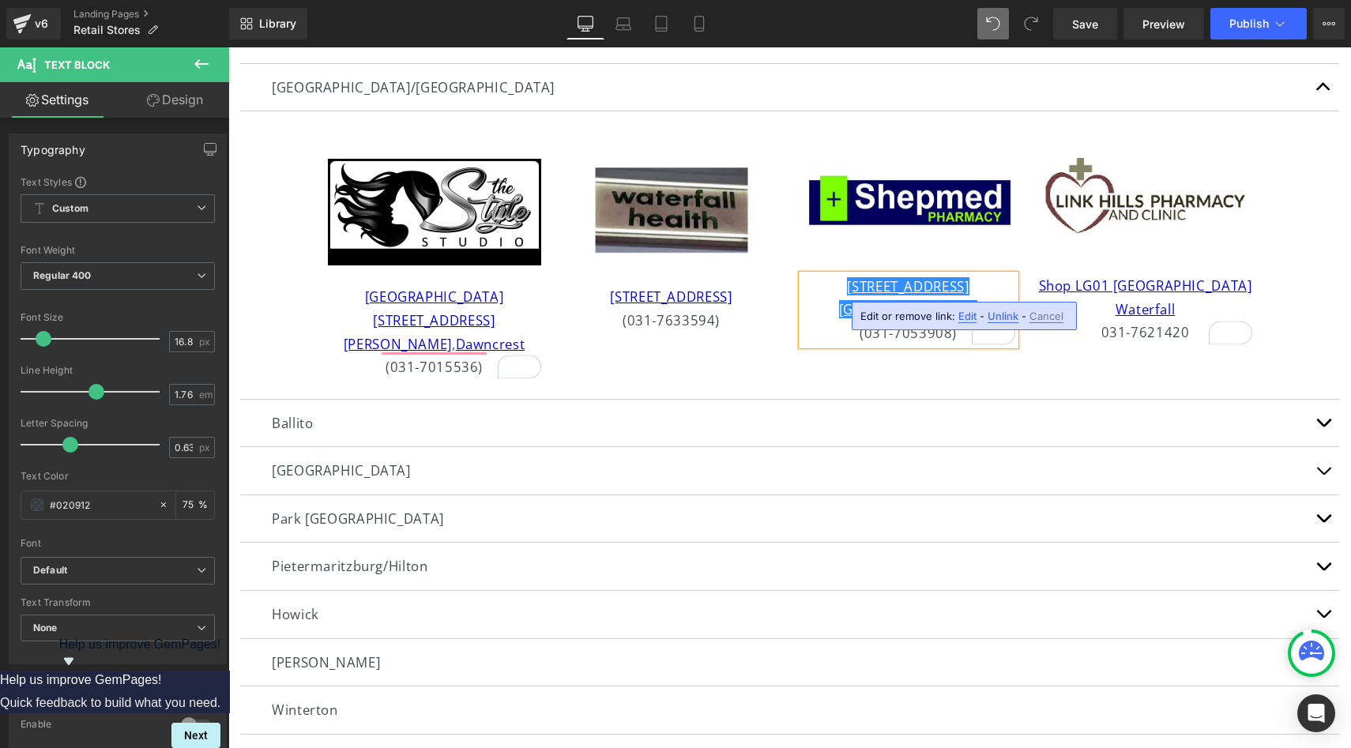
click at [1071, 389] on article "Image [GEOGRAPHIC_DATA] [STREET_ADDRESS][PERSON_NAME] (031-7015536) Text Block …" at bounding box center [789, 255] width 1099 height 288
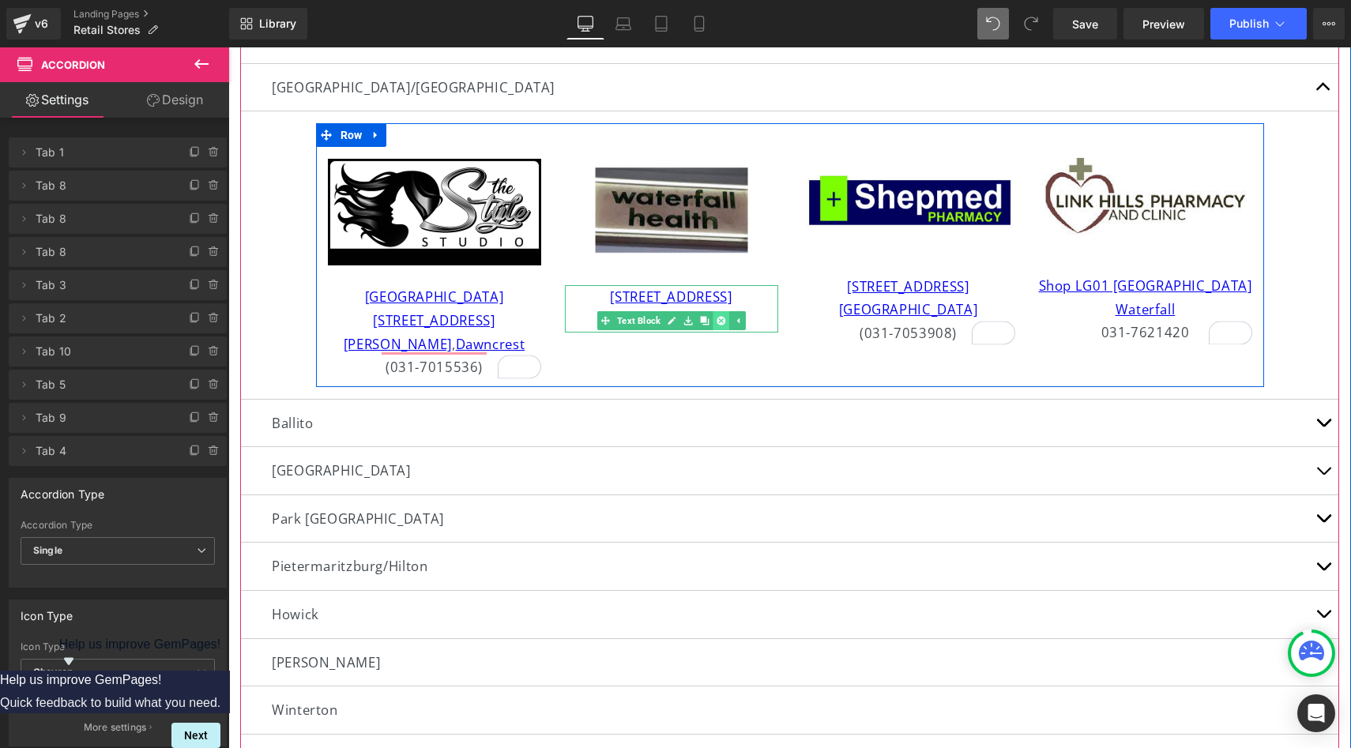
click at [715, 312] on link at bounding box center [721, 320] width 17 height 19
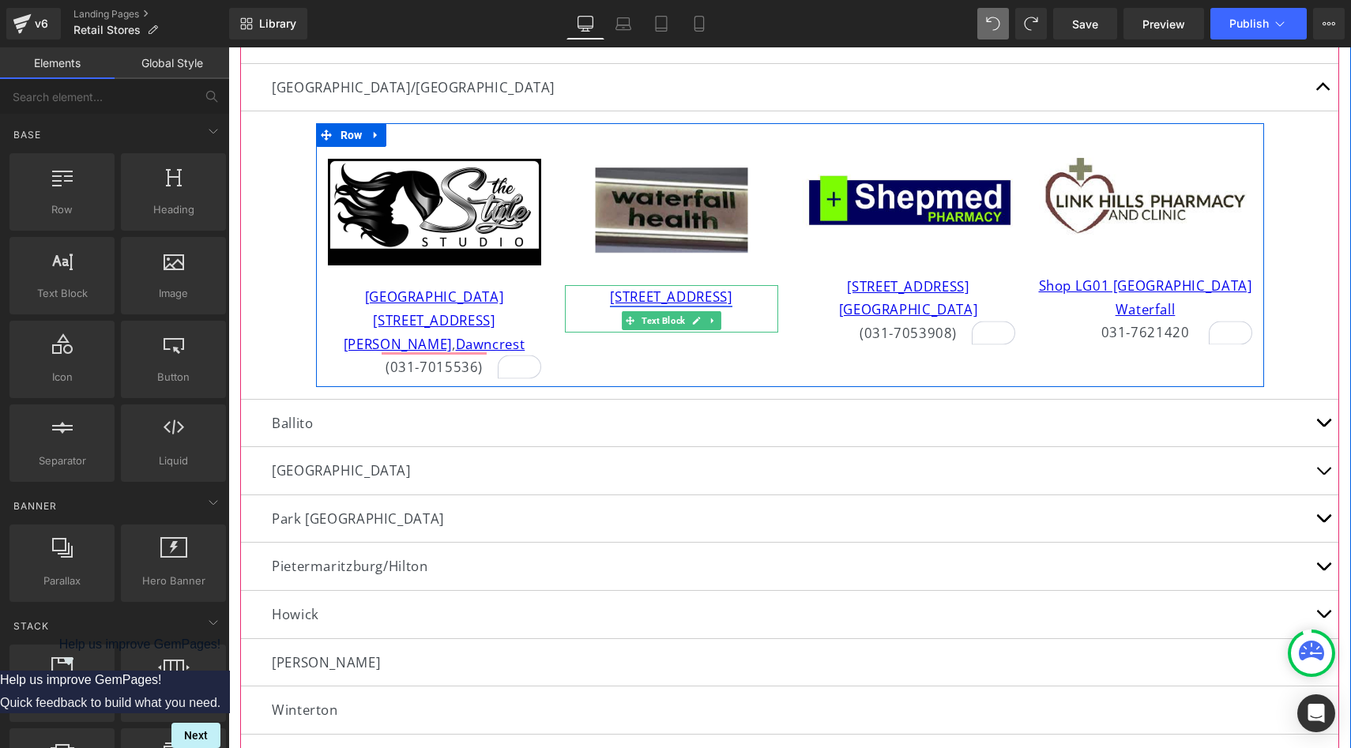
click at [634, 304] on link "[STREET_ADDRESS]" at bounding box center [671, 297] width 122 height 18
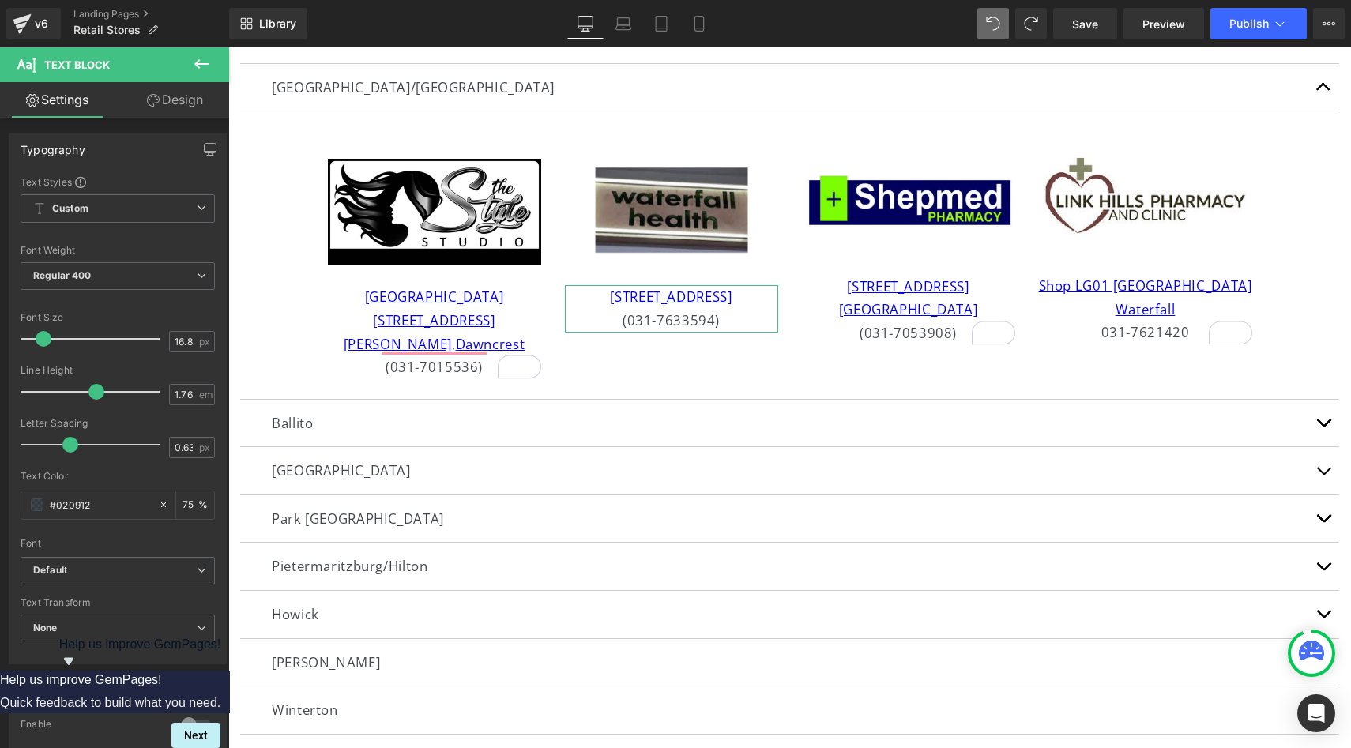
click at [132, 89] on link "Design" at bounding box center [175, 100] width 115 height 36
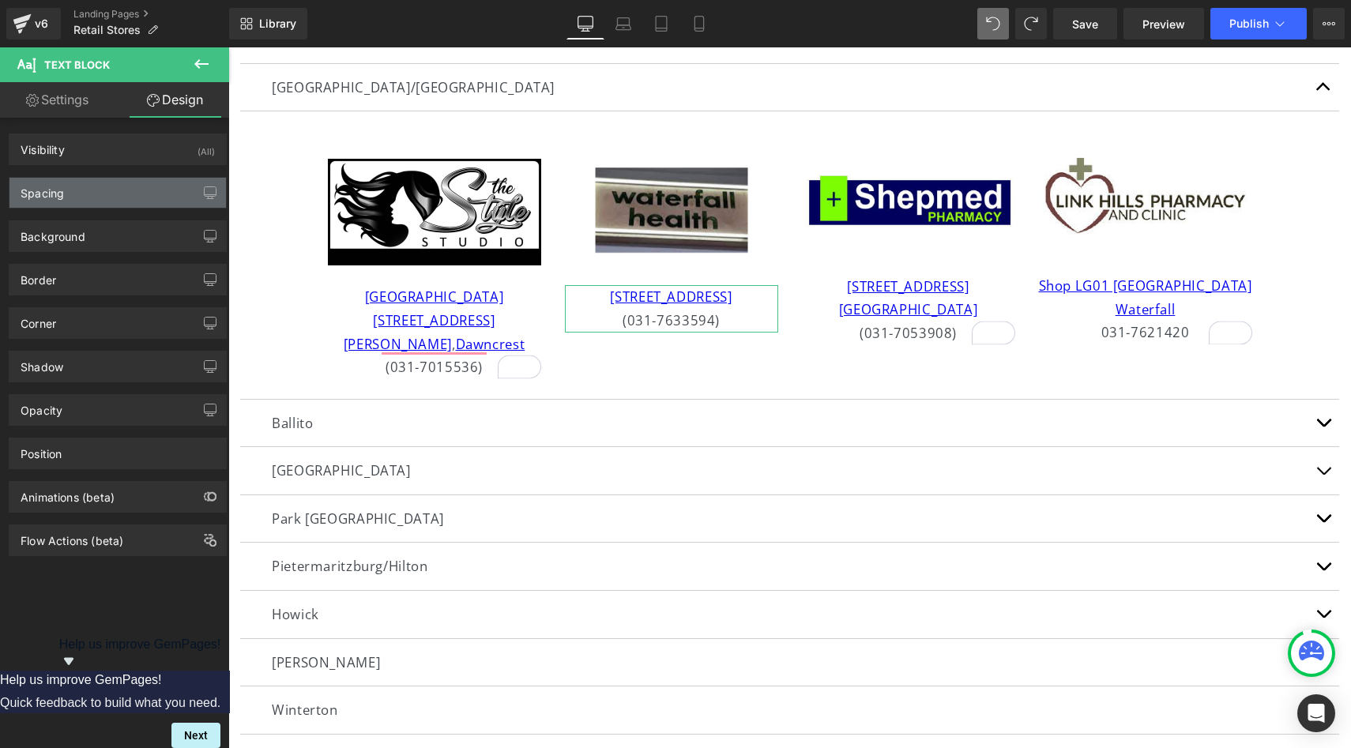
click at [137, 199] on div "Spacing" at bounding box center [117, 193] width 216 height 30
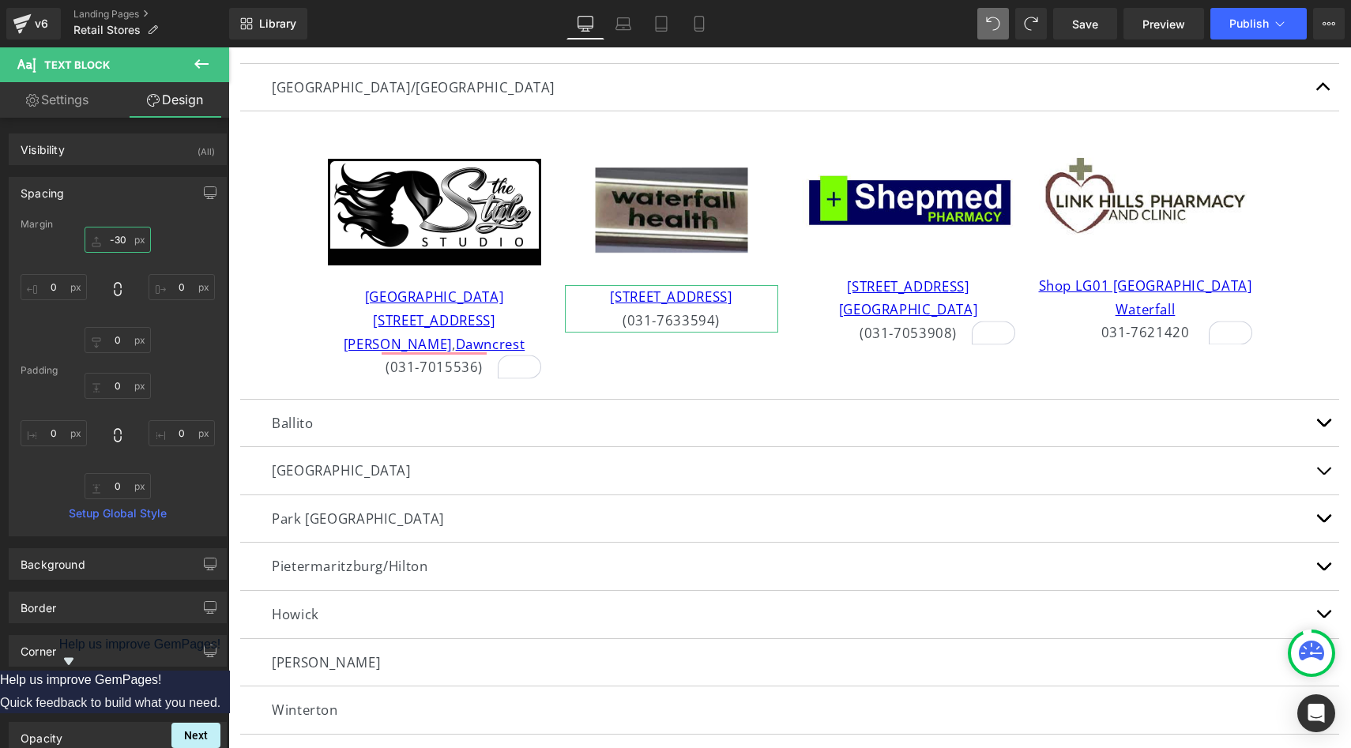
click at [124, 241] on input "-30" at bounding box center [118, 240] width 66 height 26
click at [128, 240] on input "-30" at bounding box center [118, 240] width 66 height 26
type input "-"
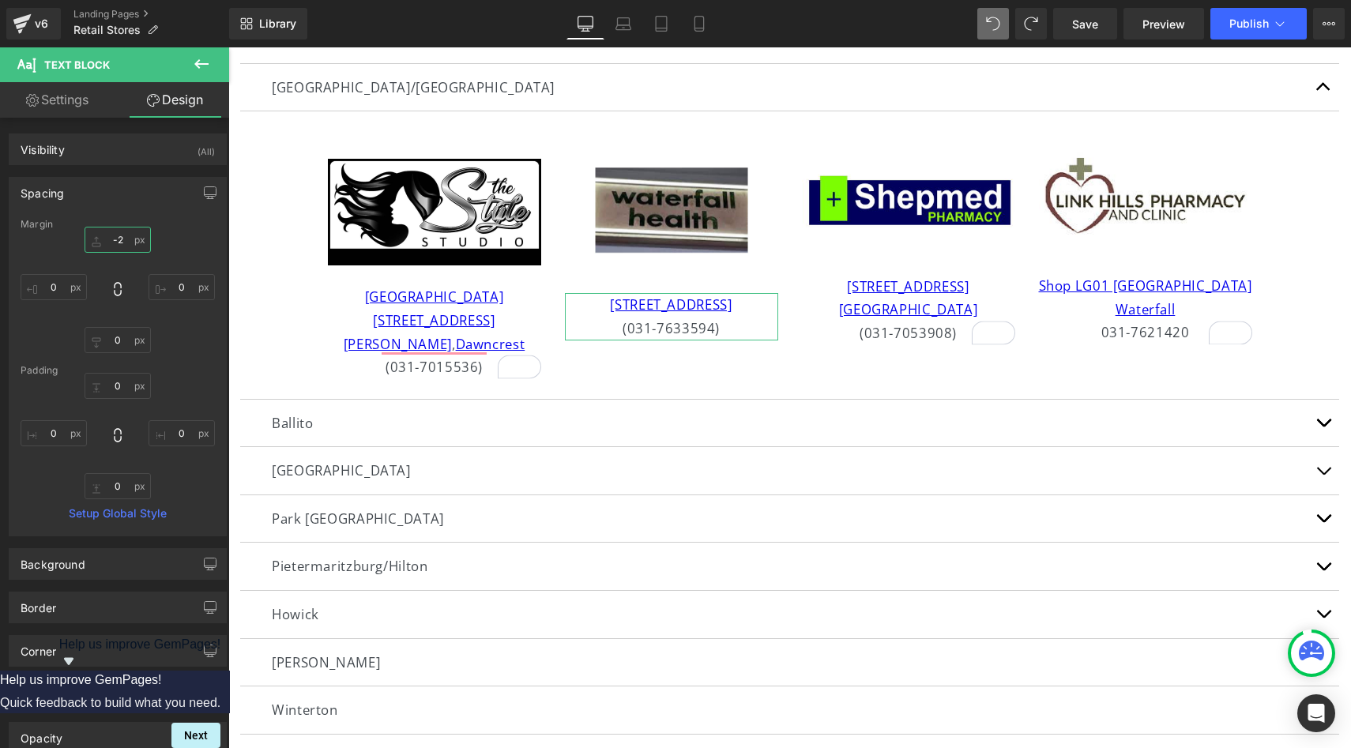
type input "-"
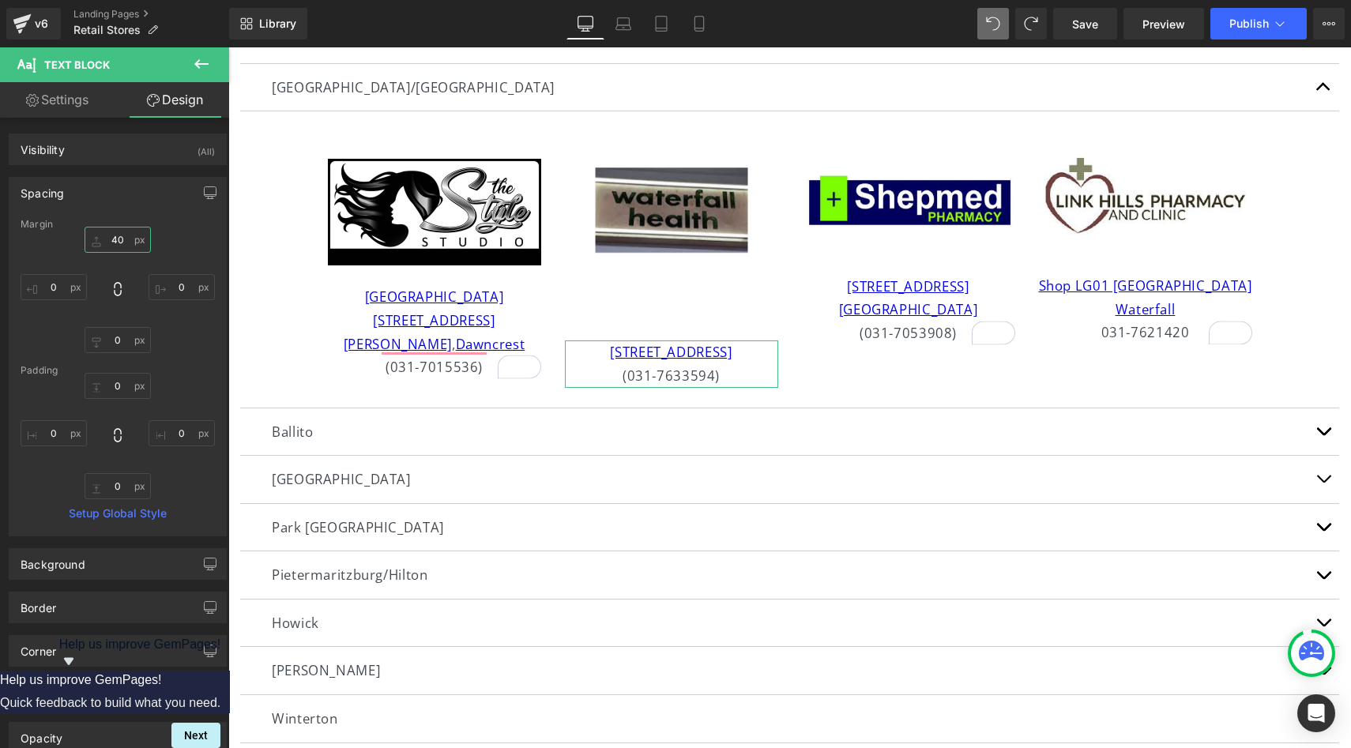
type input "4"
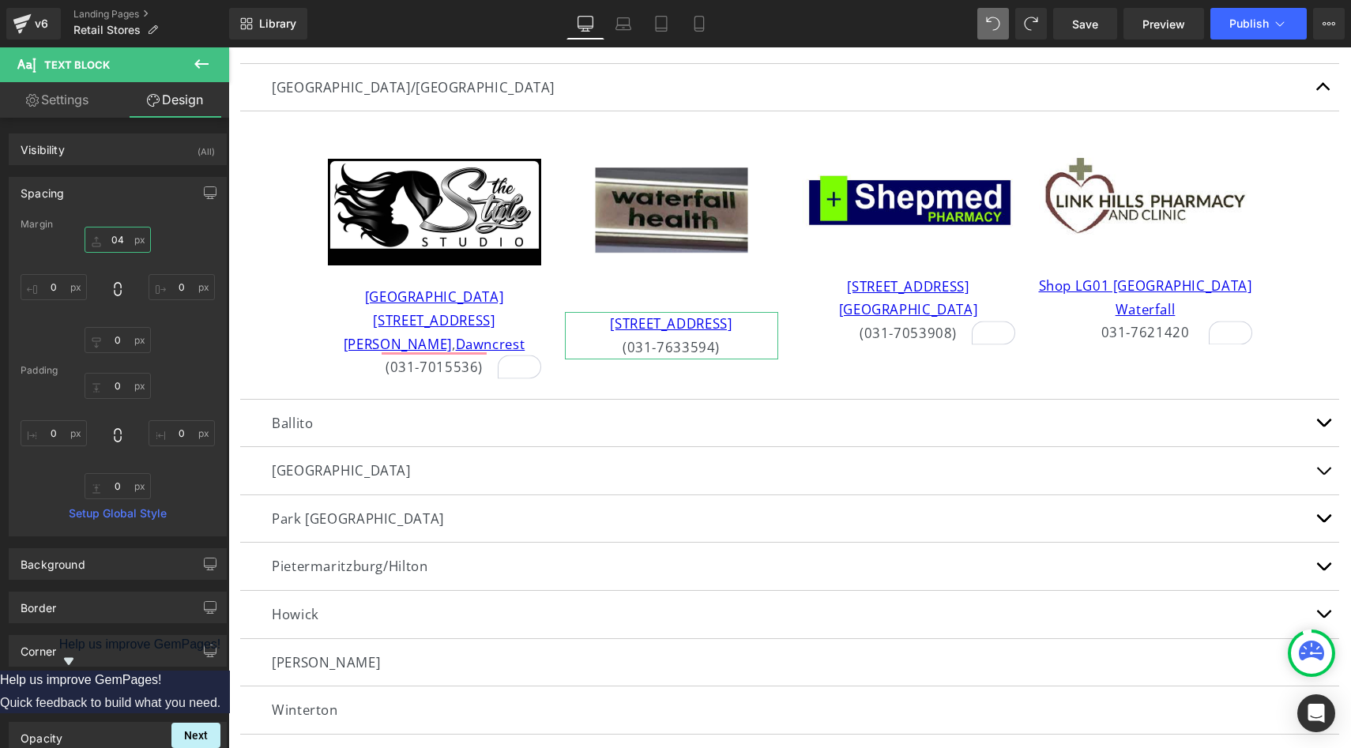
type input "4"
type input "-40"
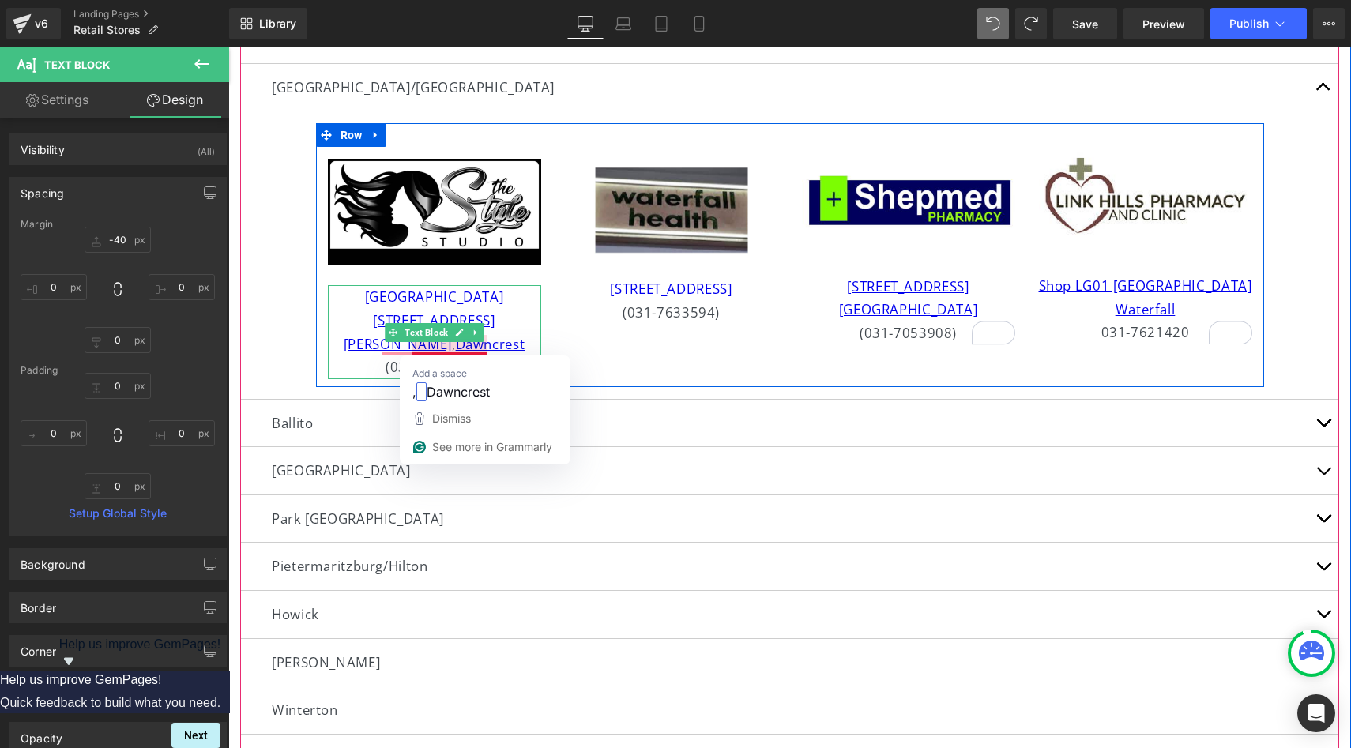
click at [499, 312] on div "[STREET_ADDRESS][PERSON_NAME]" at bounding box center [434, 332] width 213 height 47
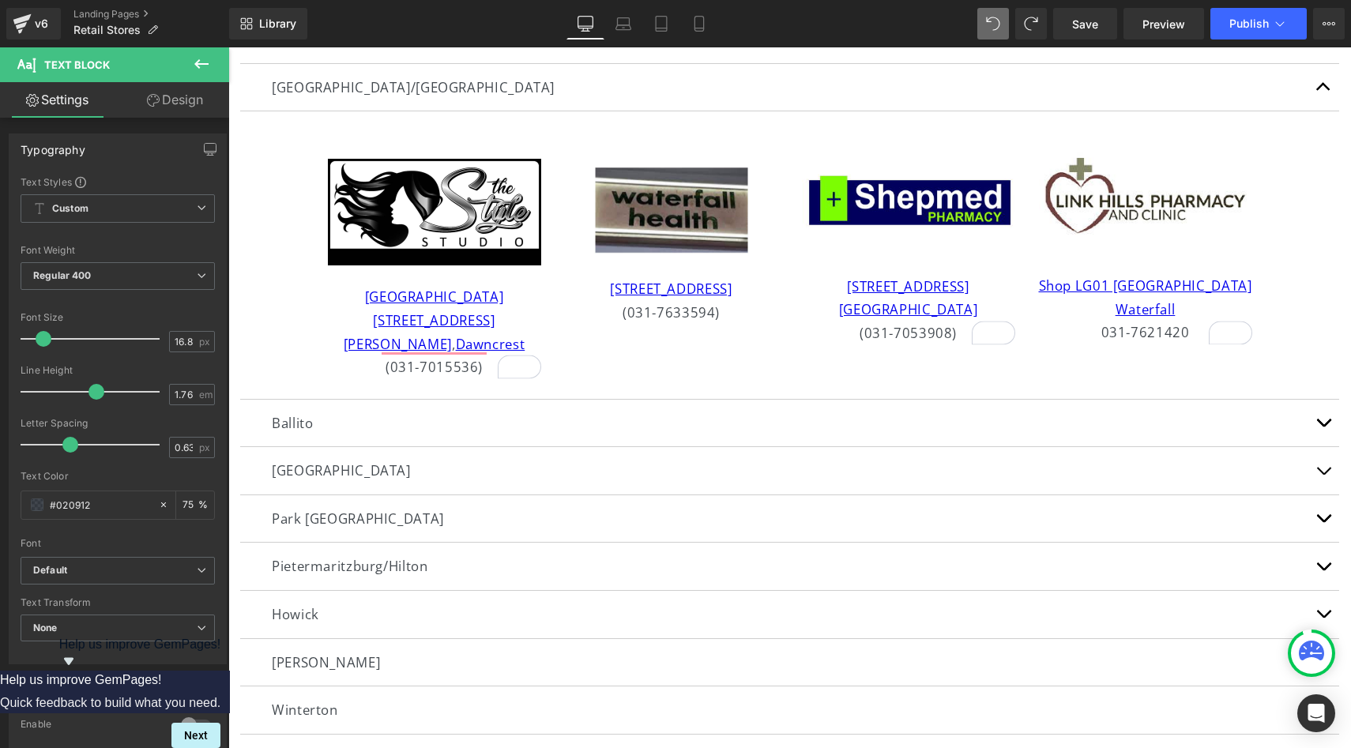
click at [188, 103] on link "Design" at bounding box center [175, 100] width 115 height 36
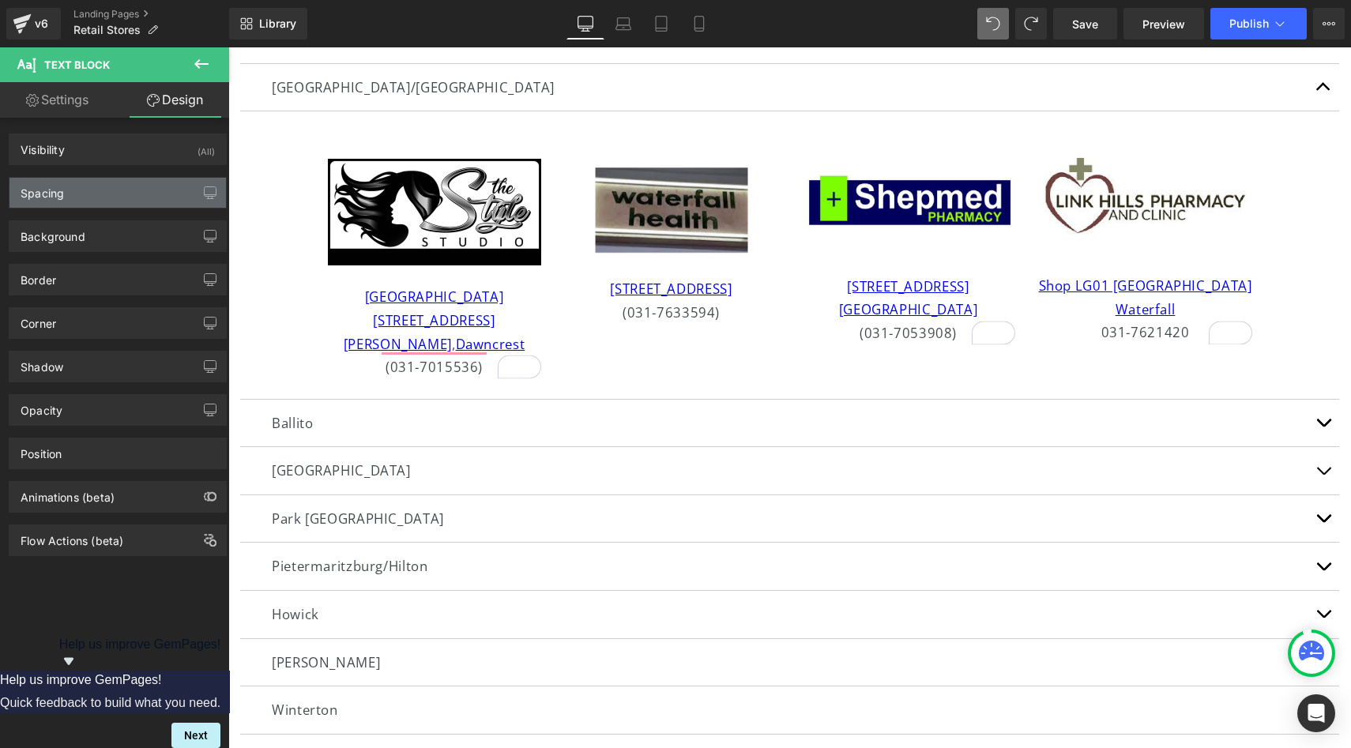
click at [160, 186] on div "Spacing" at bounding box center [117, 193] width 216 height 30
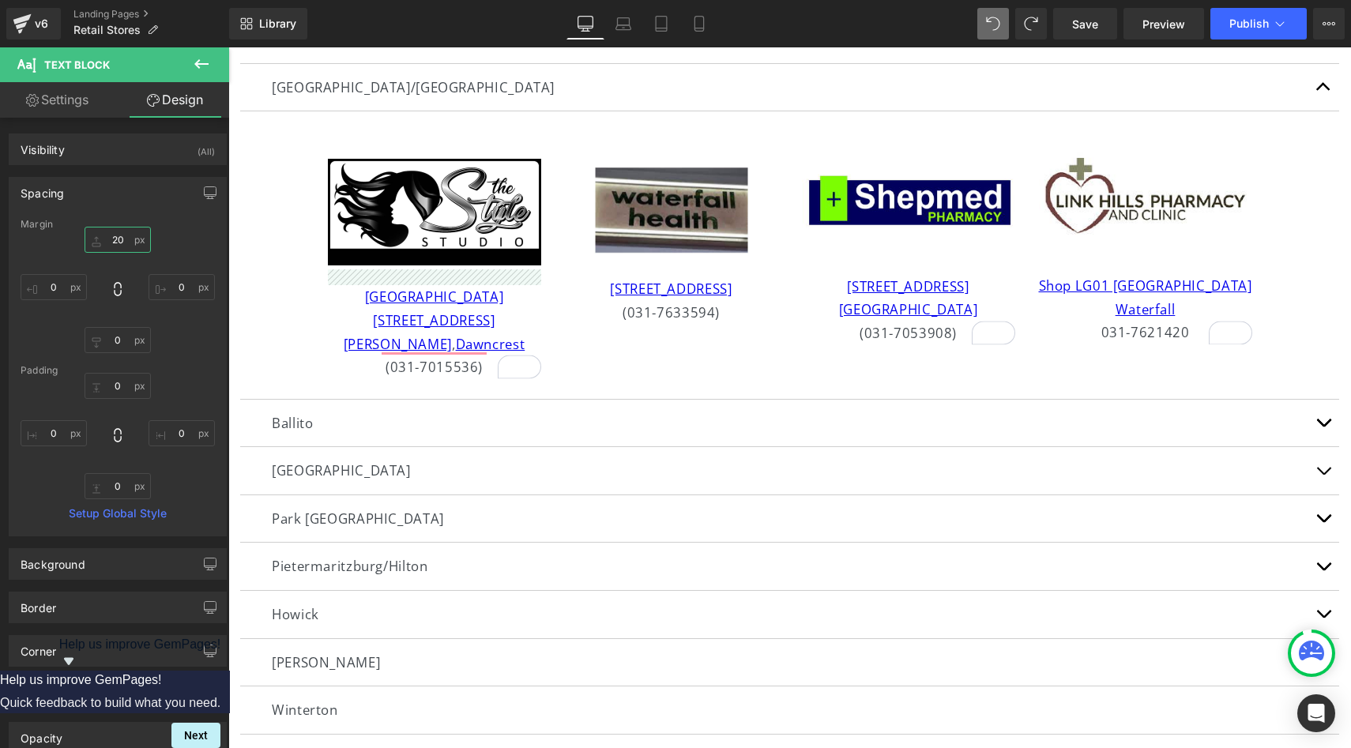
click at [124, 246] on input "text" at bounding box center [118, 240] width 66 height 26
type input "20"
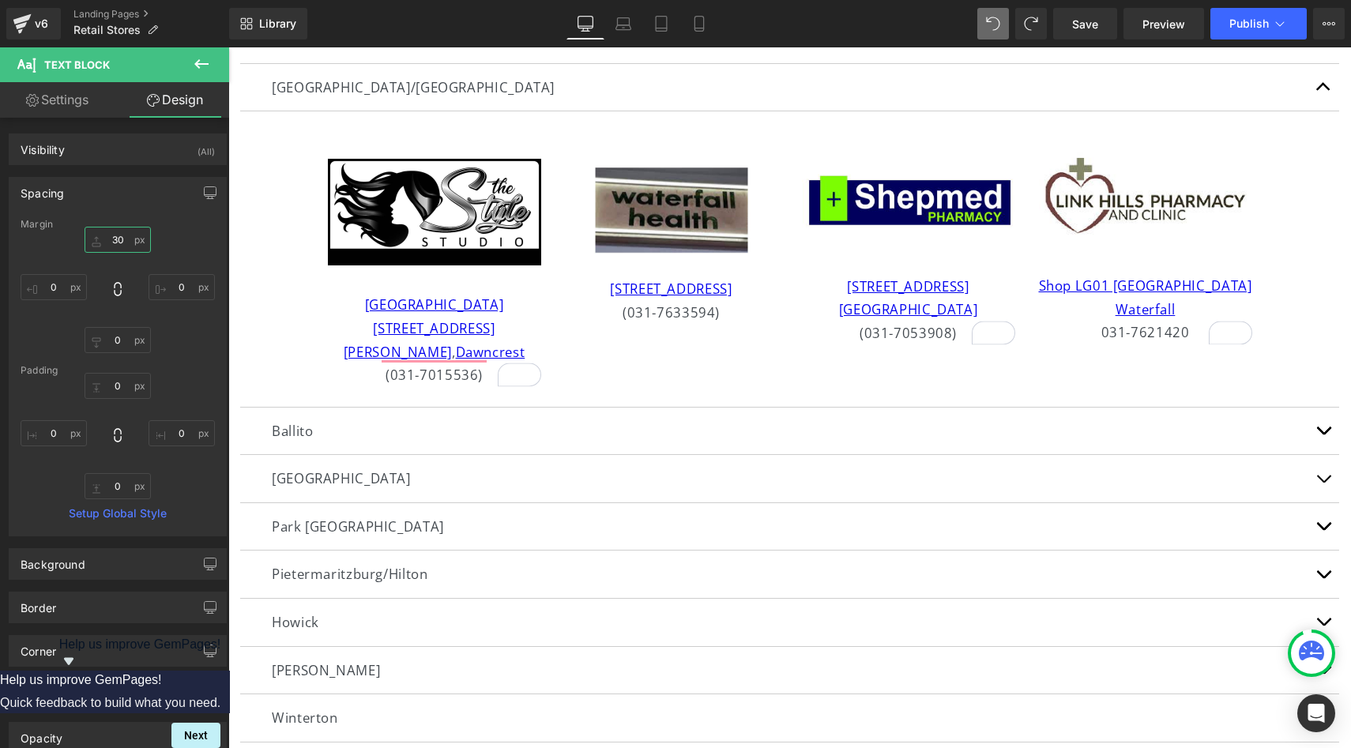
type input "3"
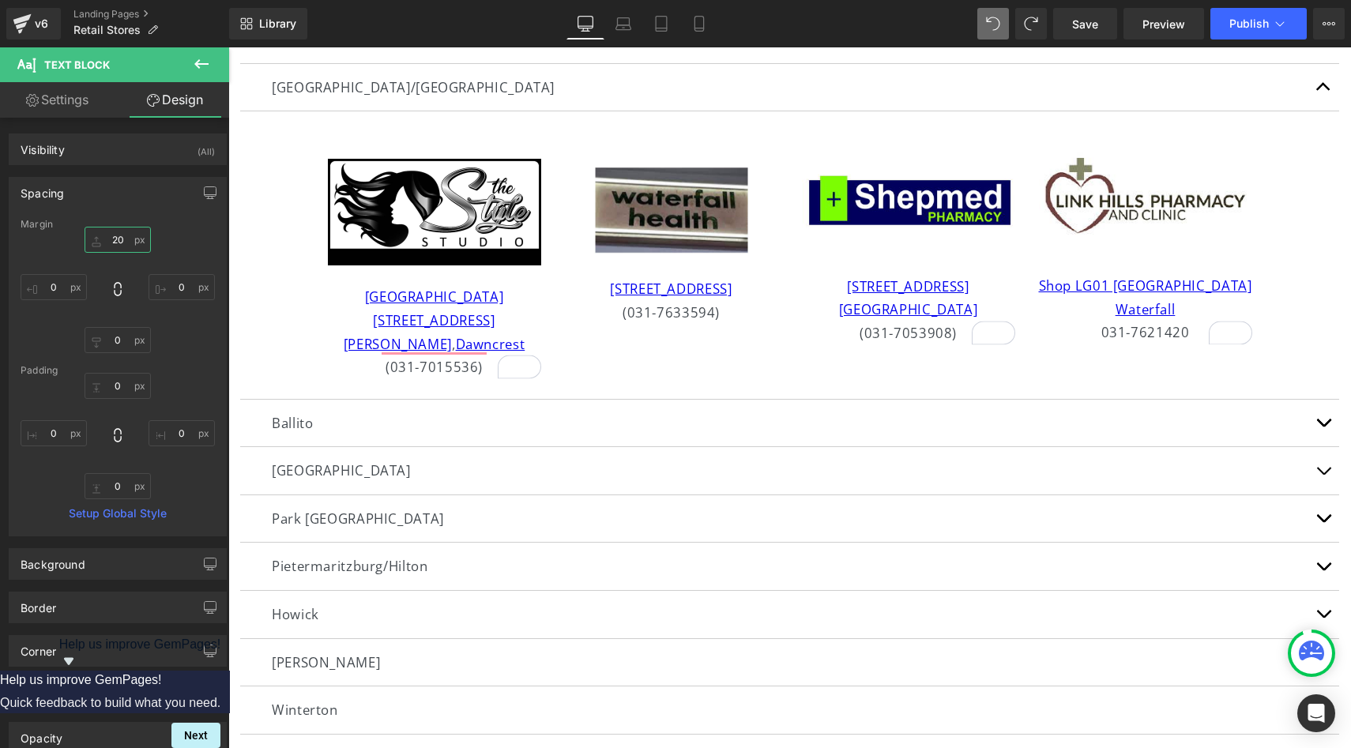
type input "2"
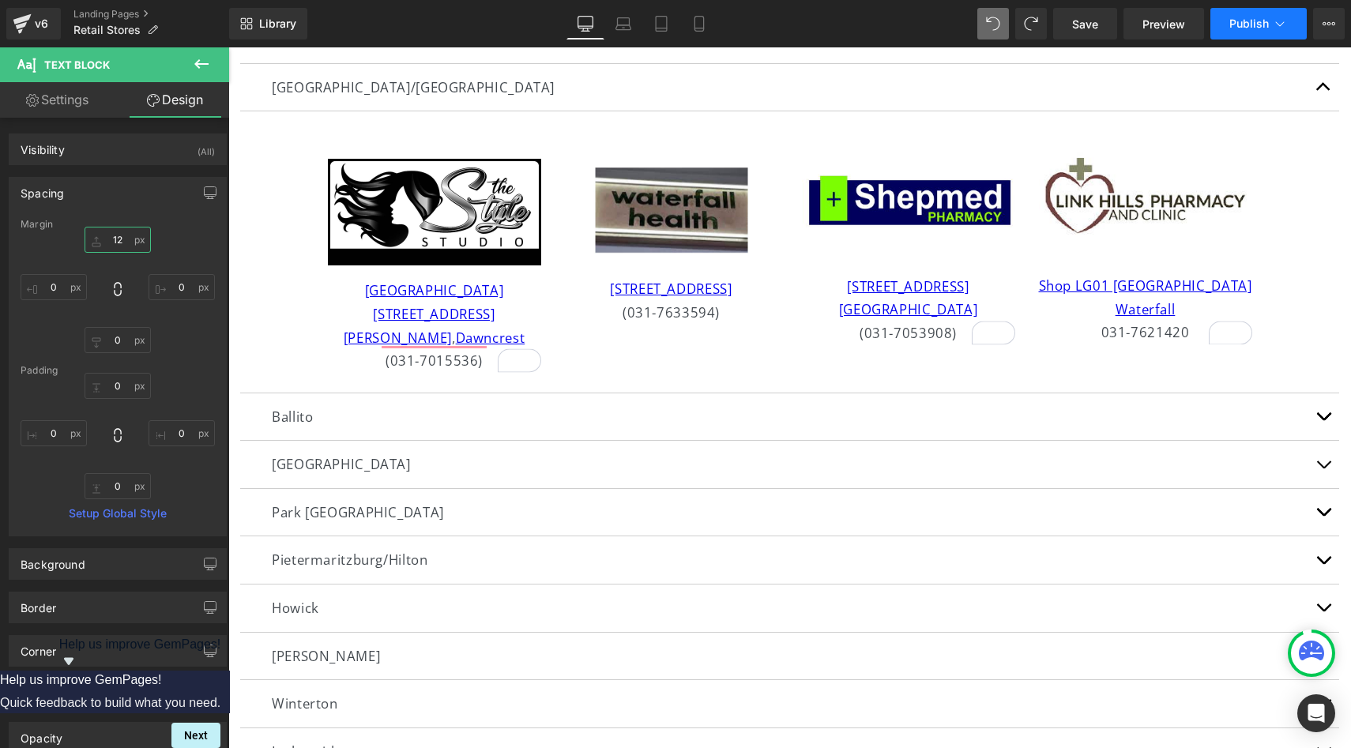
type input "12"
click at [1278, 21] on icon at bounding box center [1280, 24] width 16 height 16
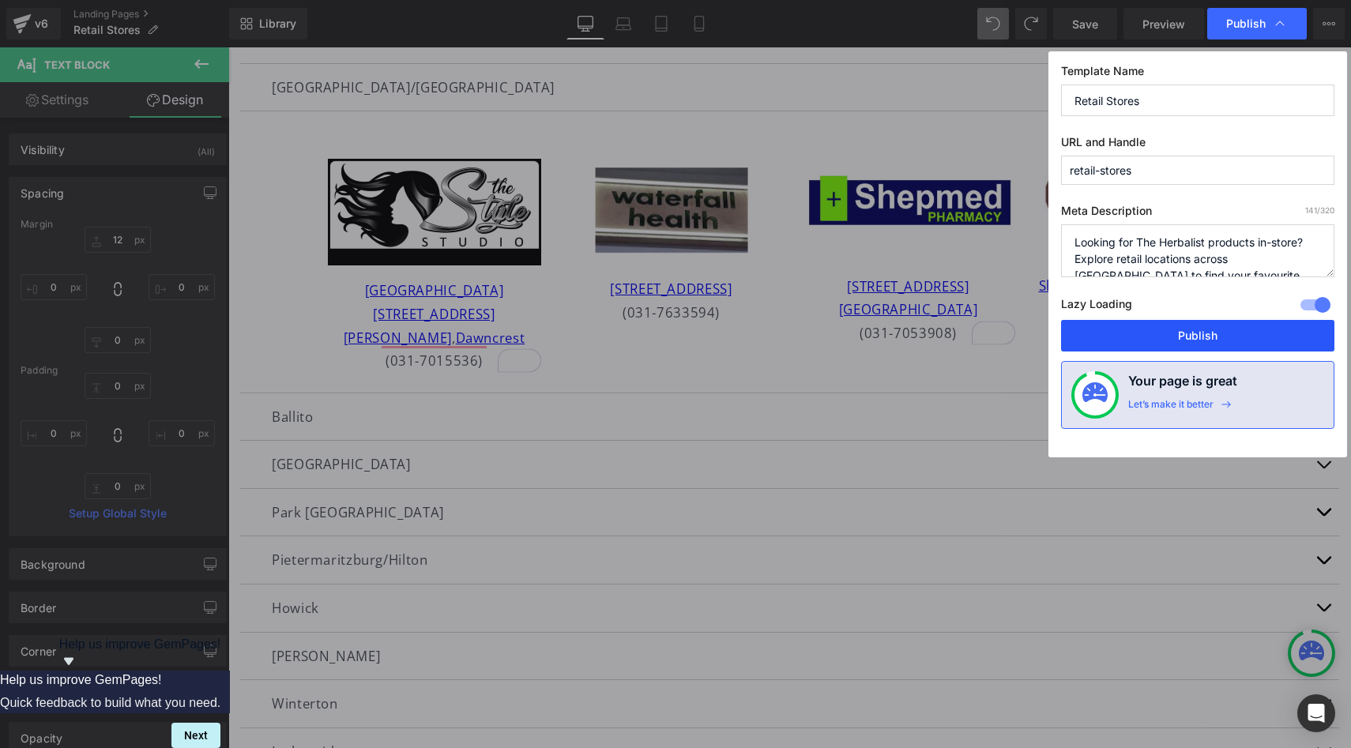
click at [1154, 332] on button "Publish" at bounding box center [1197, 336] width 273 height 32
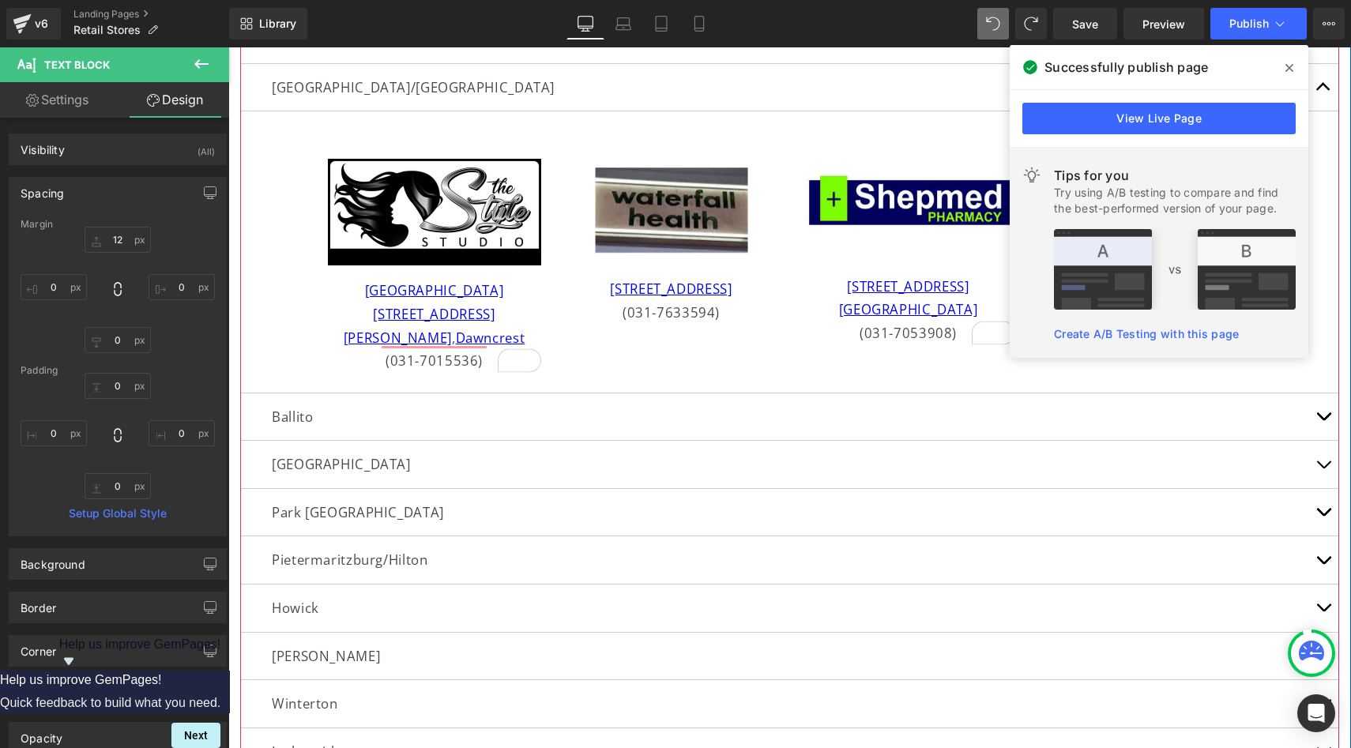
click at [1336, 376] on div "Durban North/[GEOGRAPHIC_DATA] Text Block Image [STREET_ADDRESS] (071-1147141) …" at bounding box center [789, 395] width 1099 height 807
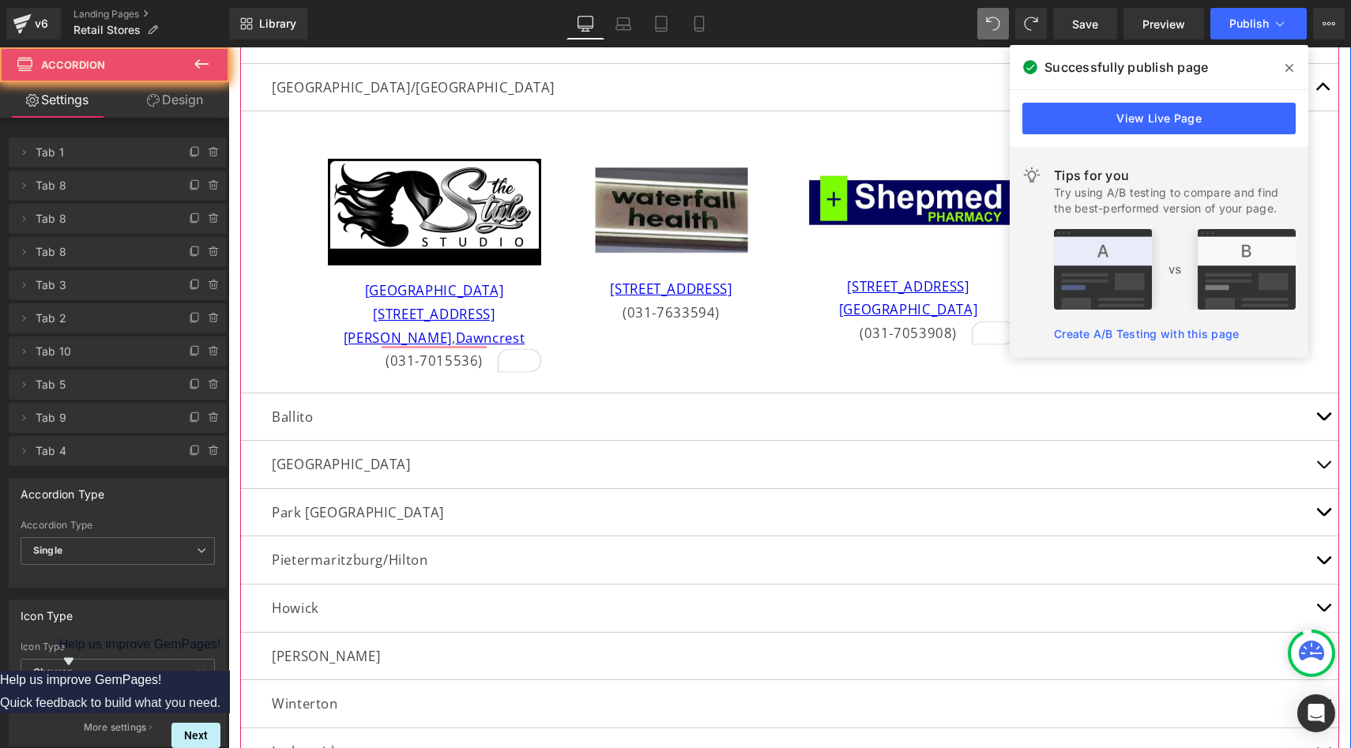
click at [1325, 368] on article "Image [GEOGRAPHIC_DATA] [STREET_ADDRESS][PERSON_NAME] (031-7015536) Text Block …" at bounding box center [789, 251] width 1099 height 281
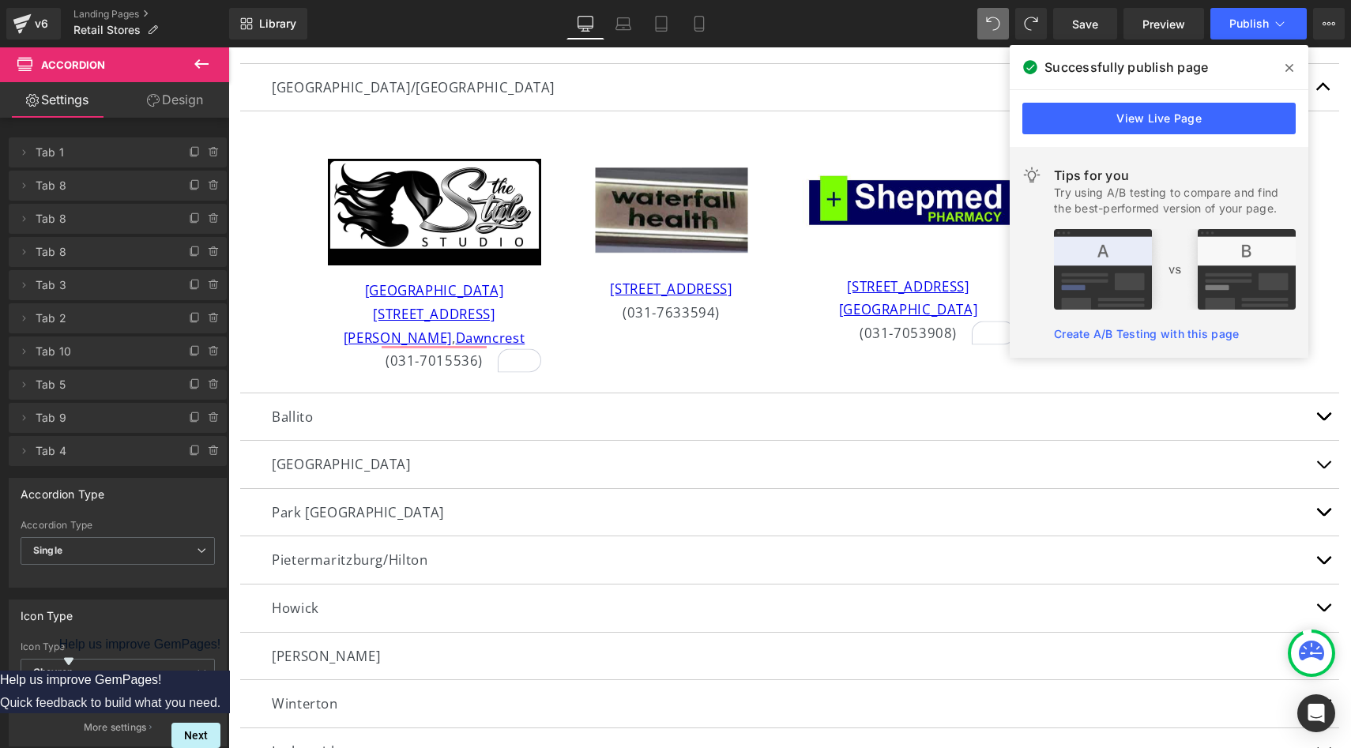
click at [1287, 67] on icon at bounding box center [1289, 68] width 8 height 13
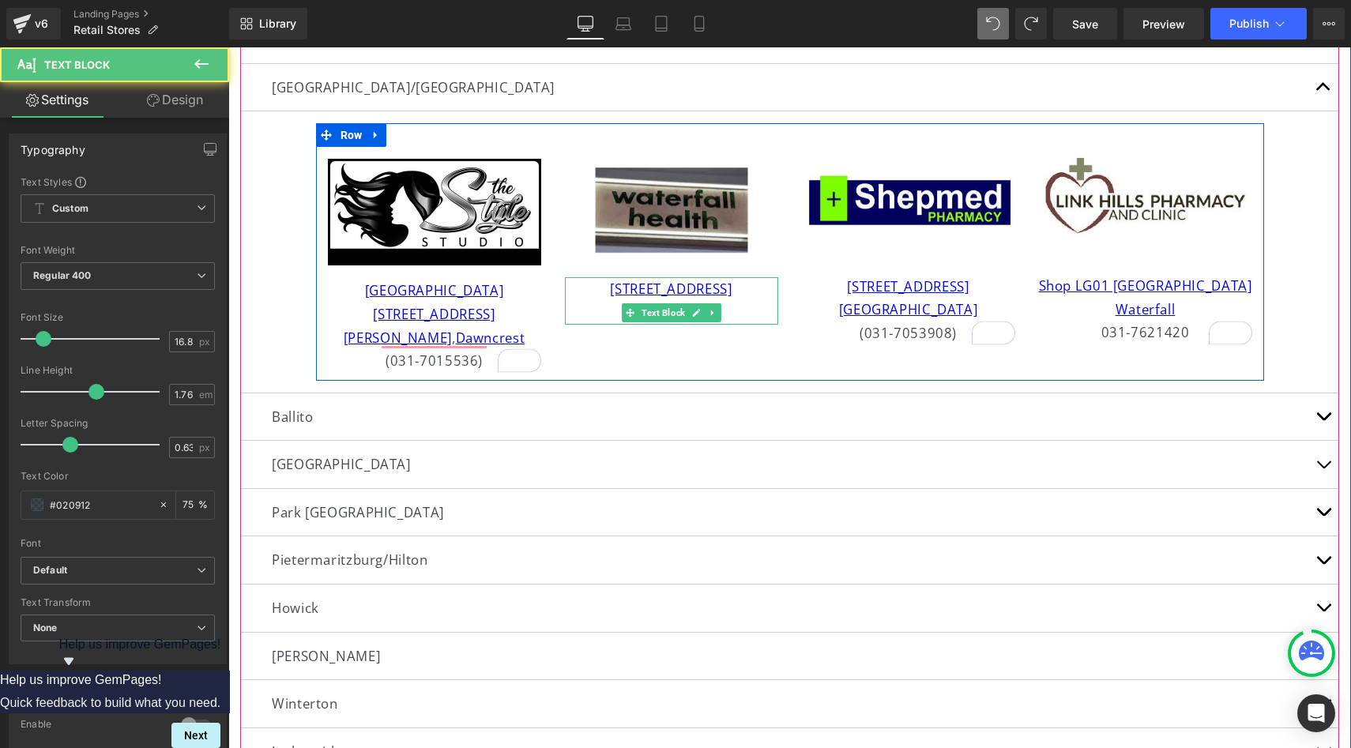
click at [759, 301] on p "[STREET_ADDRESS]" at bounding box center [671, 289] width 213 height 24
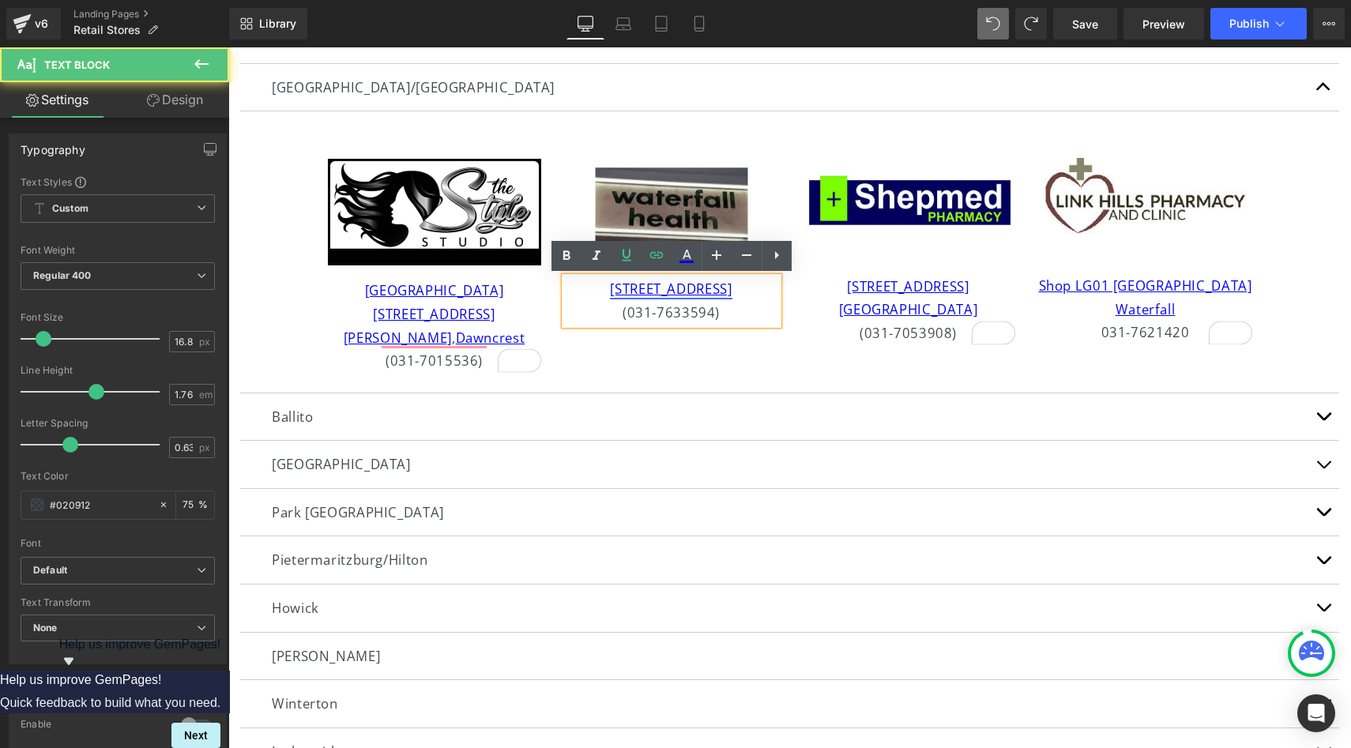
click at [661, 298] on link "[STREET_ADDRESS]" at bounding box center [671, 289] width 122 height 18
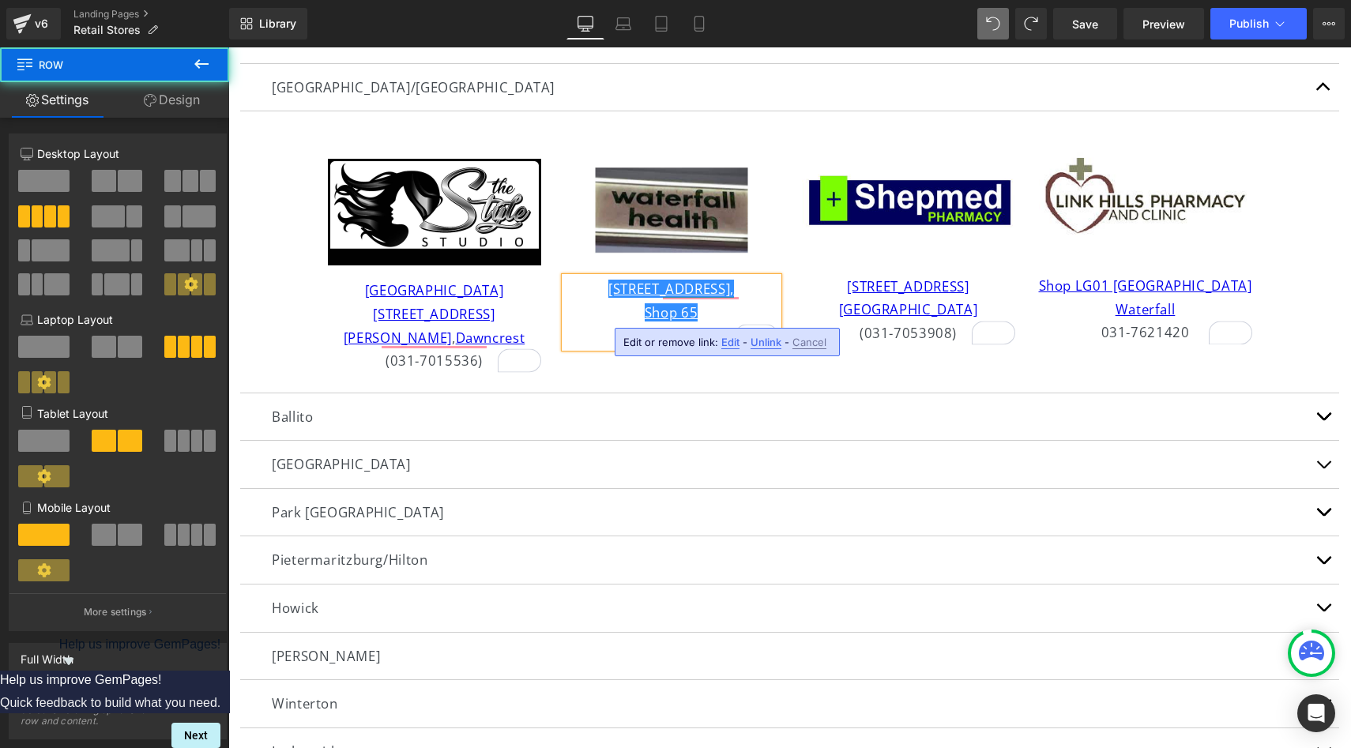
click at [1014, 375] on div "Image [GEOGRAPHIC_DATA] [STREET_ADDRESS][PERSON_NAME] (031-7015536) Text Block …" at bounding box center [790, 251] width 948 height 257
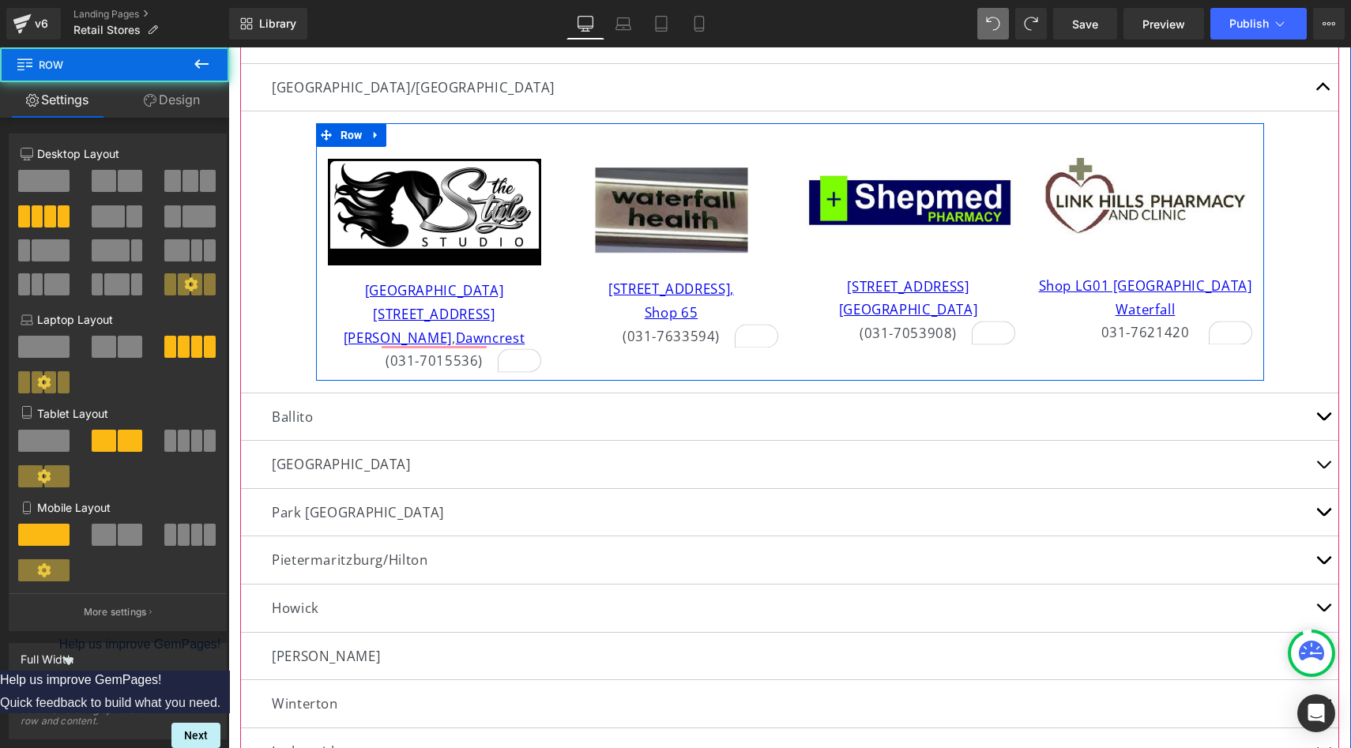
click at [911, 352] on div "Image [GEOGRAPHIC_DATA] [STREET_ADDRESS][PERSON_NAME] (031-7015536) Text Block …" at bounding box center [790, 251] width 948 height 257
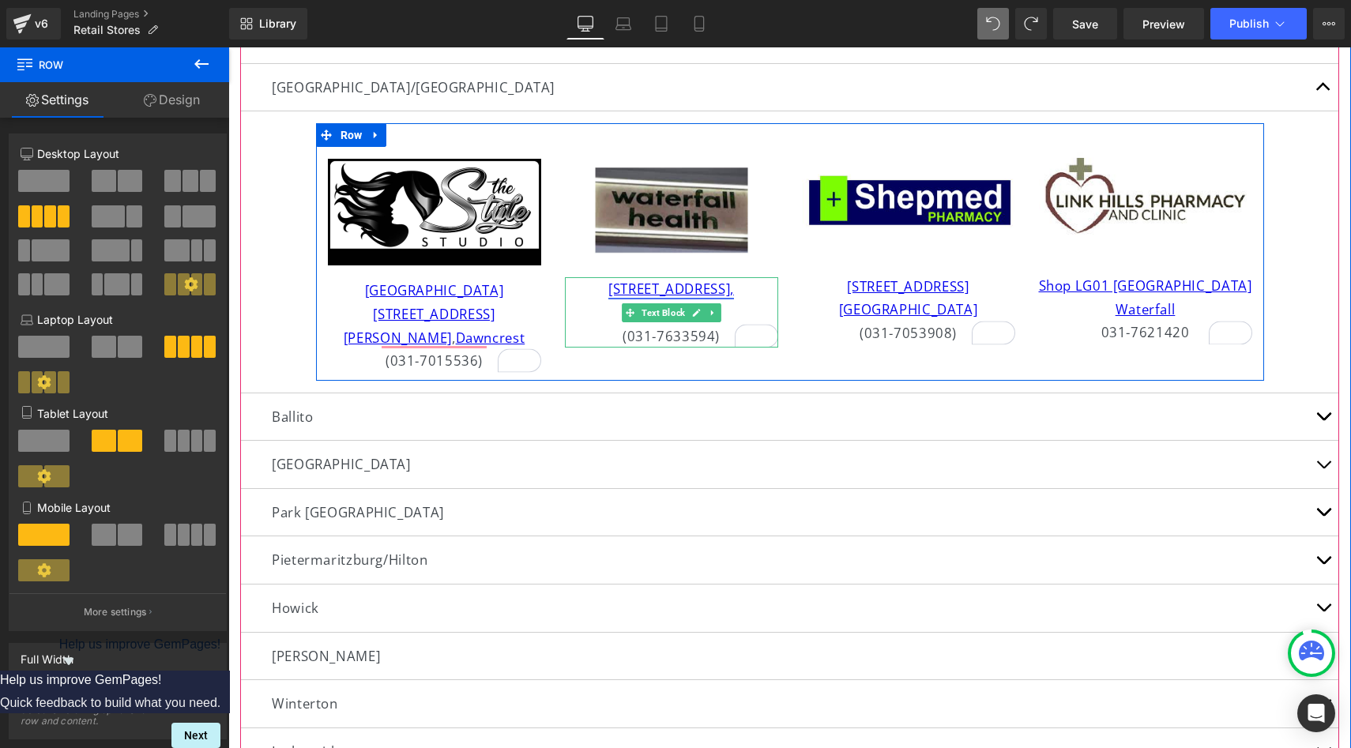
click at [668, 291] on link "[STREET_ADDRESS]," at bounding box center [671, 289] width 126 height 18
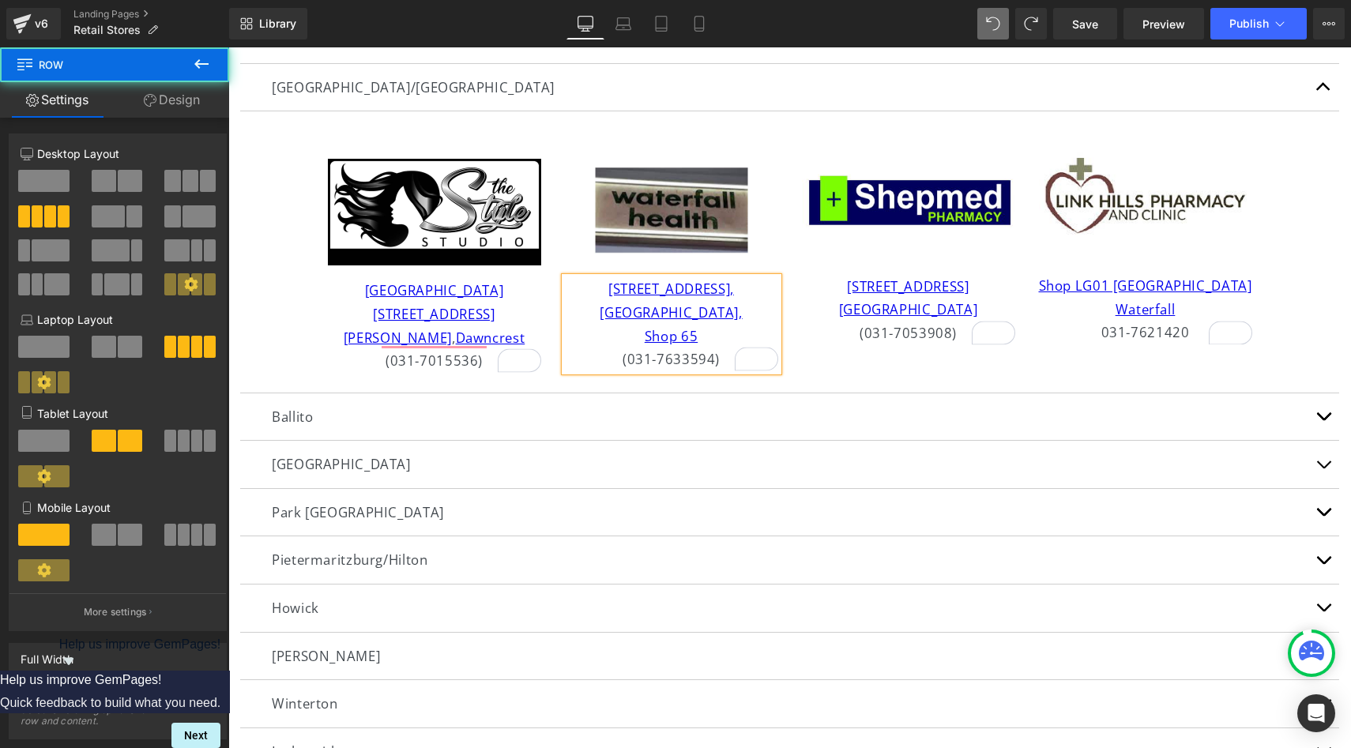
click at [857, 359] on div "Image [GEOGRAPHIC_DATA] [STREET_ADDRESS][PERSON_NAME] (031-7015536) Text Block …" at bounding box center [790, 251] width 948 height 257
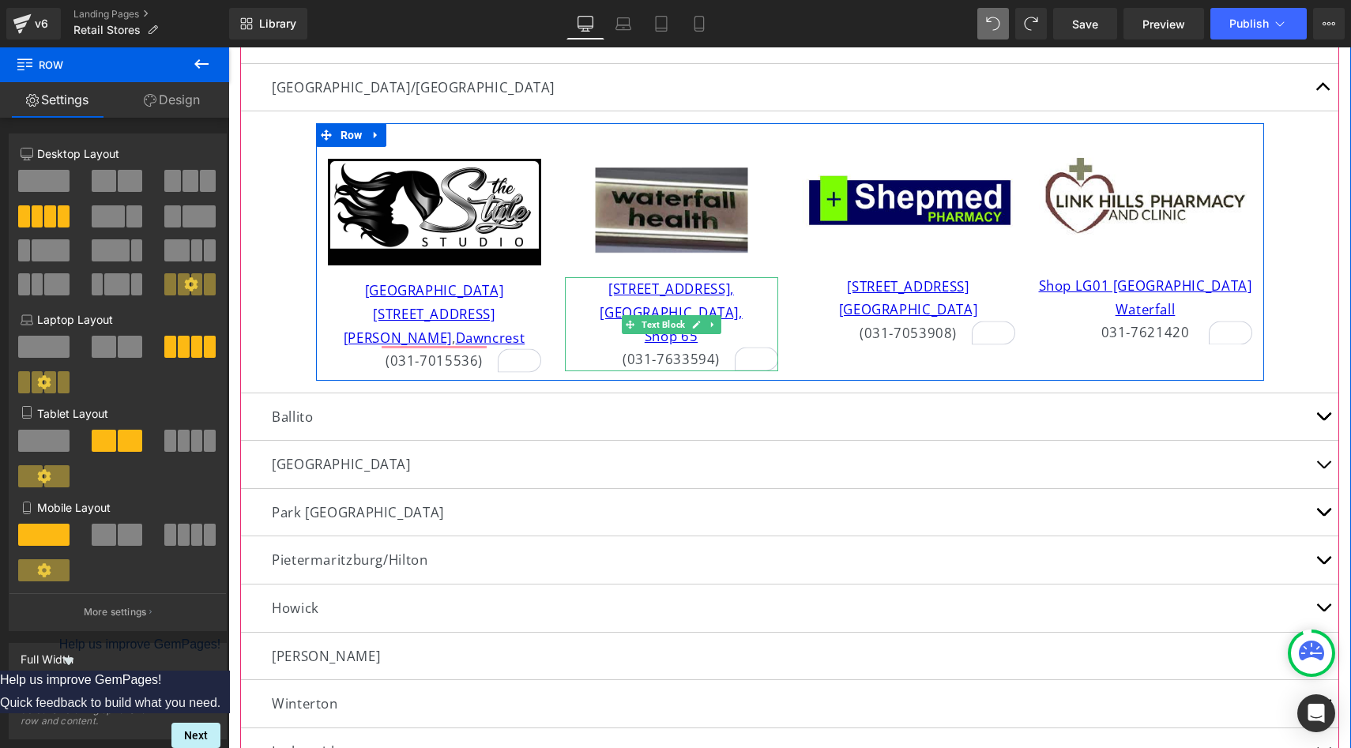
click at [733, 308] on p "[GEOGRAPHIC_DATA]," at bounding box center [671, 313] width 213 height 24
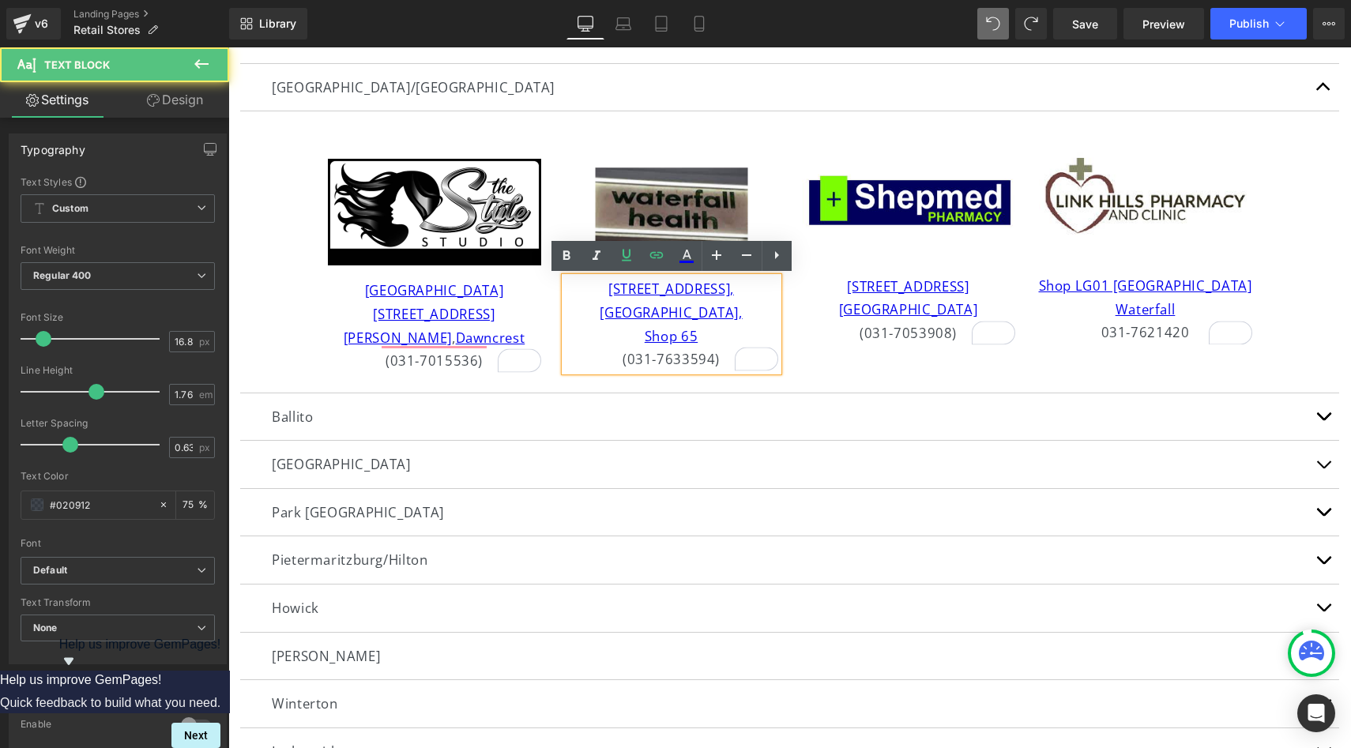
click at [641, 335] on p "Shop 65" at bounding box center [671, 337] width 213 height 24
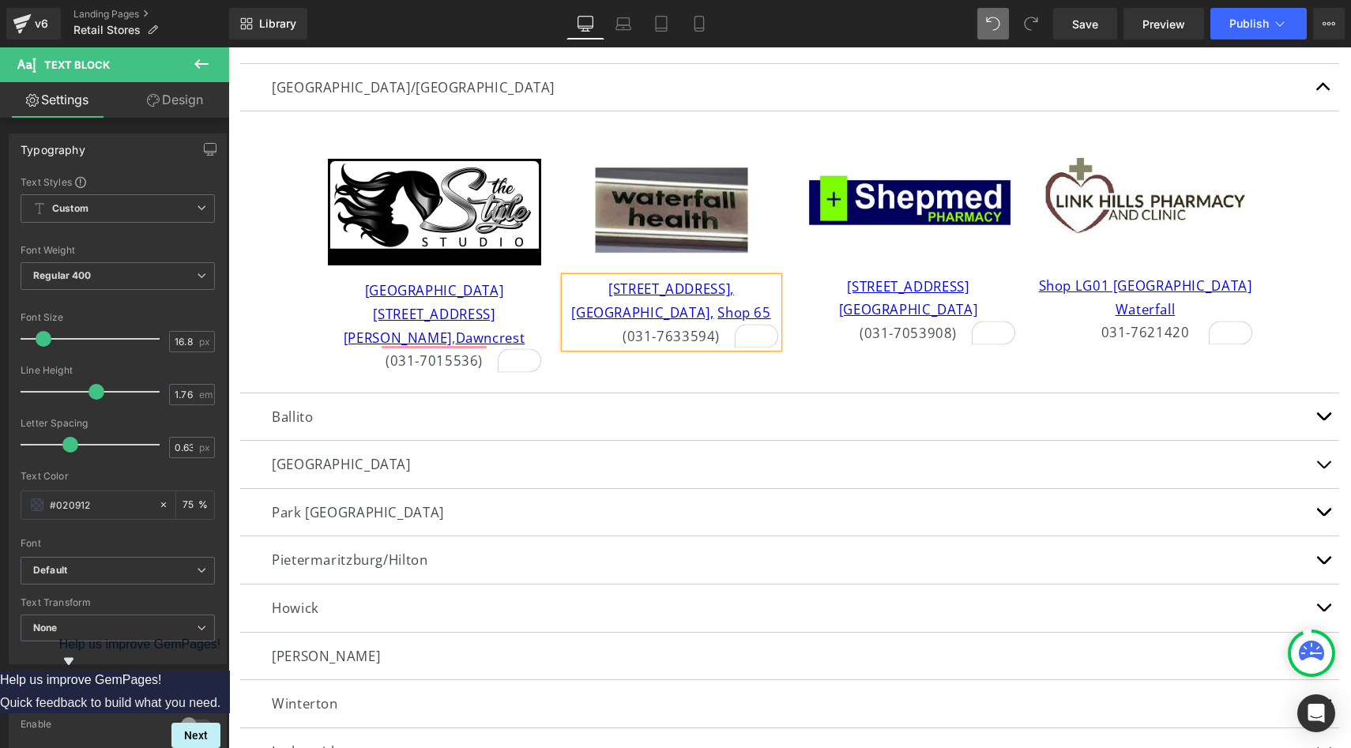
click at [830, 355] on div "Image [GEOGRAPHIC_DATA] [STREET_ADDRESS][PERSON_NAME] (031-7015536) Text Block …" at bounding box center [790, 251] width 948 height 257
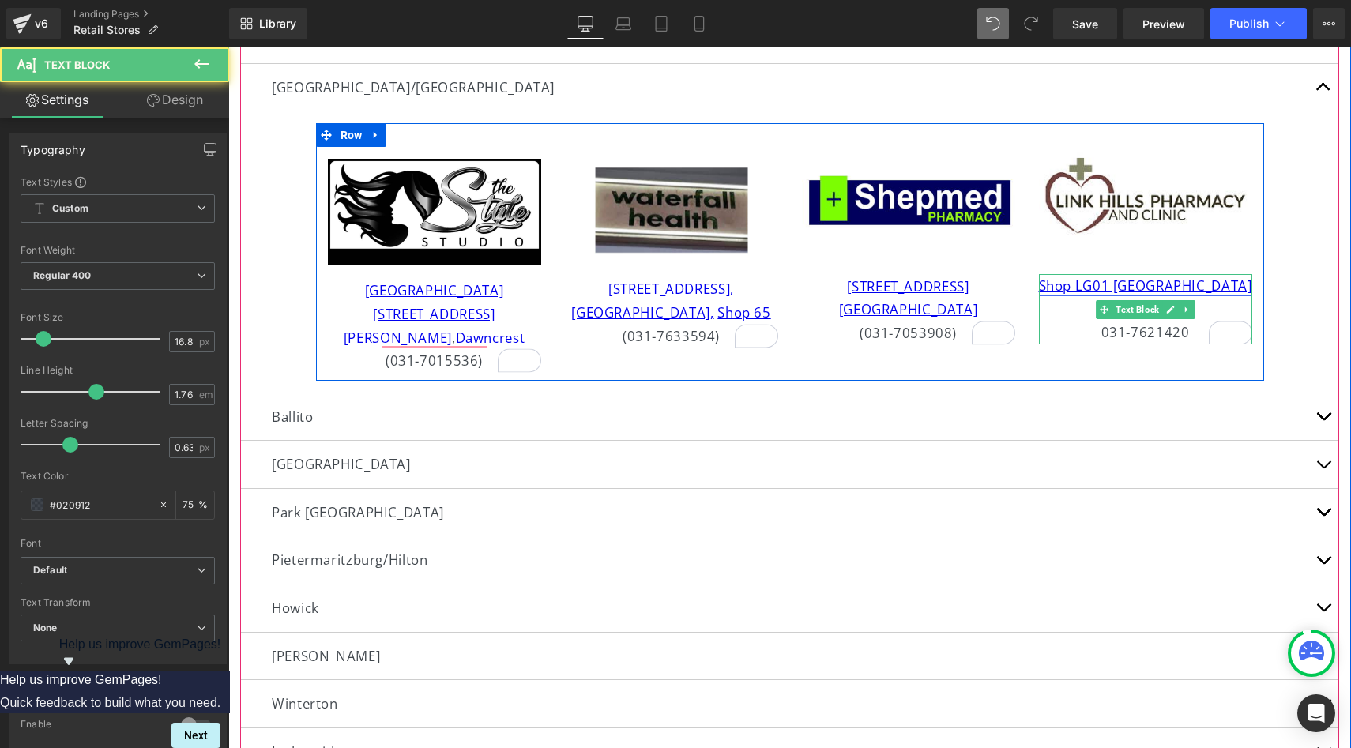
click at [1132, 284] on link "Shop LG01 [GEOGRAPHIC_DATA]" at bounding box center [1145, 285] width 213 height 18
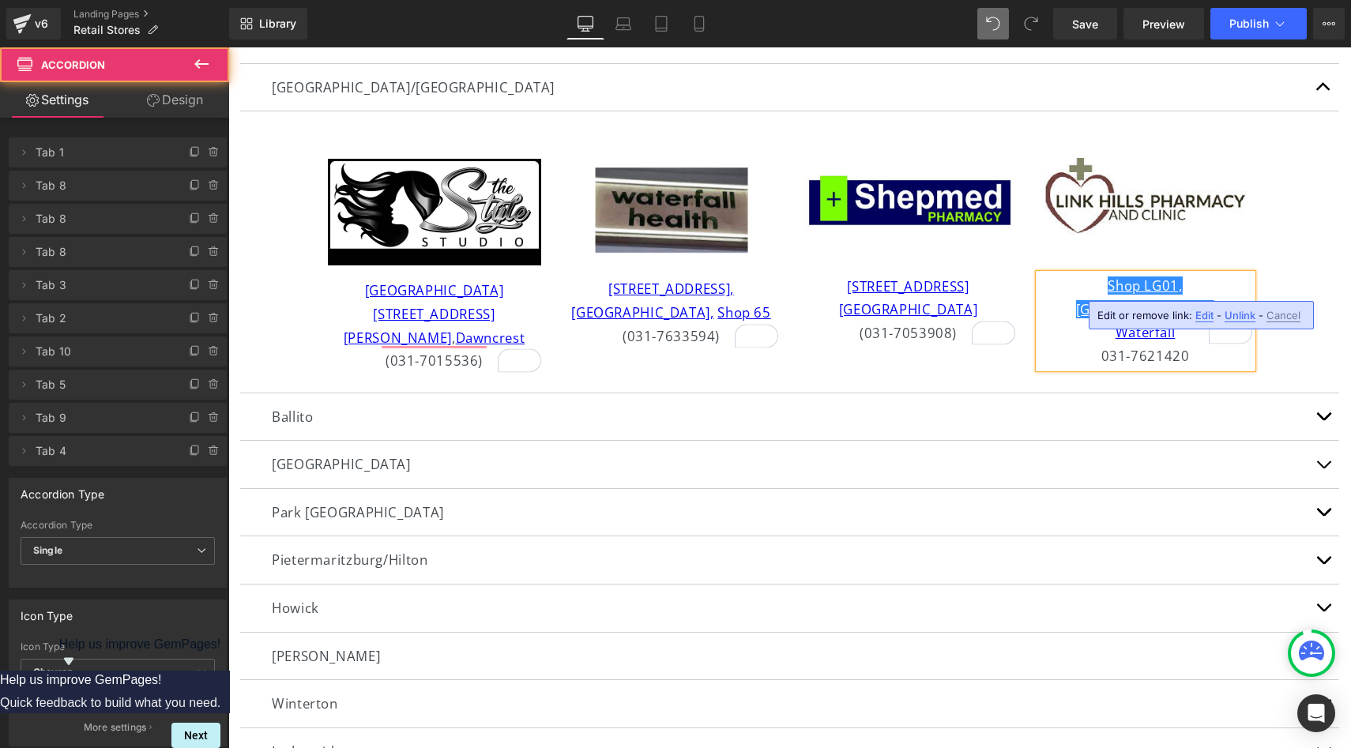
click at [1299, 266] on article "Image [GEOGRAPHIC_DATA] [STREET_ADDRESS][PERSON_NAME] (031-7015536) Text Block …" at bounding box center [789, 251] width 1099 height 281
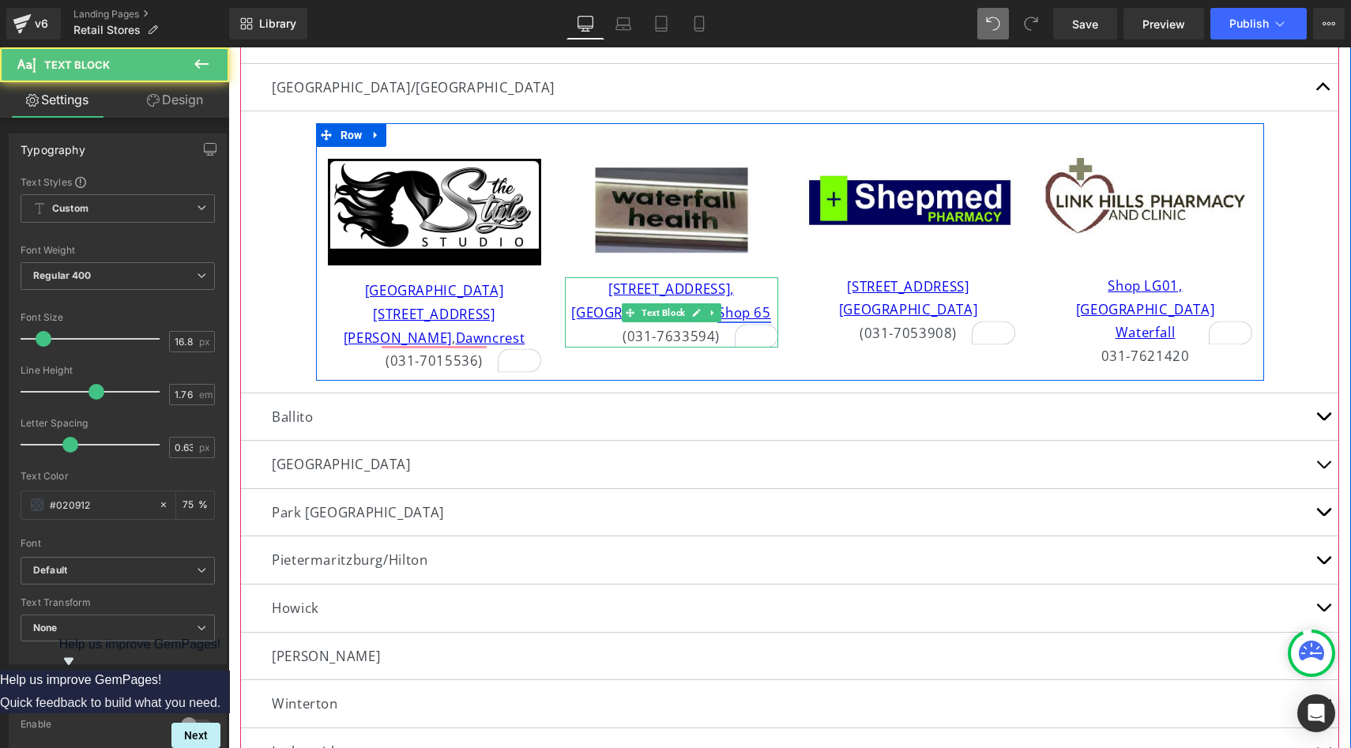
click at [740, 311] on link "Shop 65" at bounding box center [743, 312] width 53 height 18
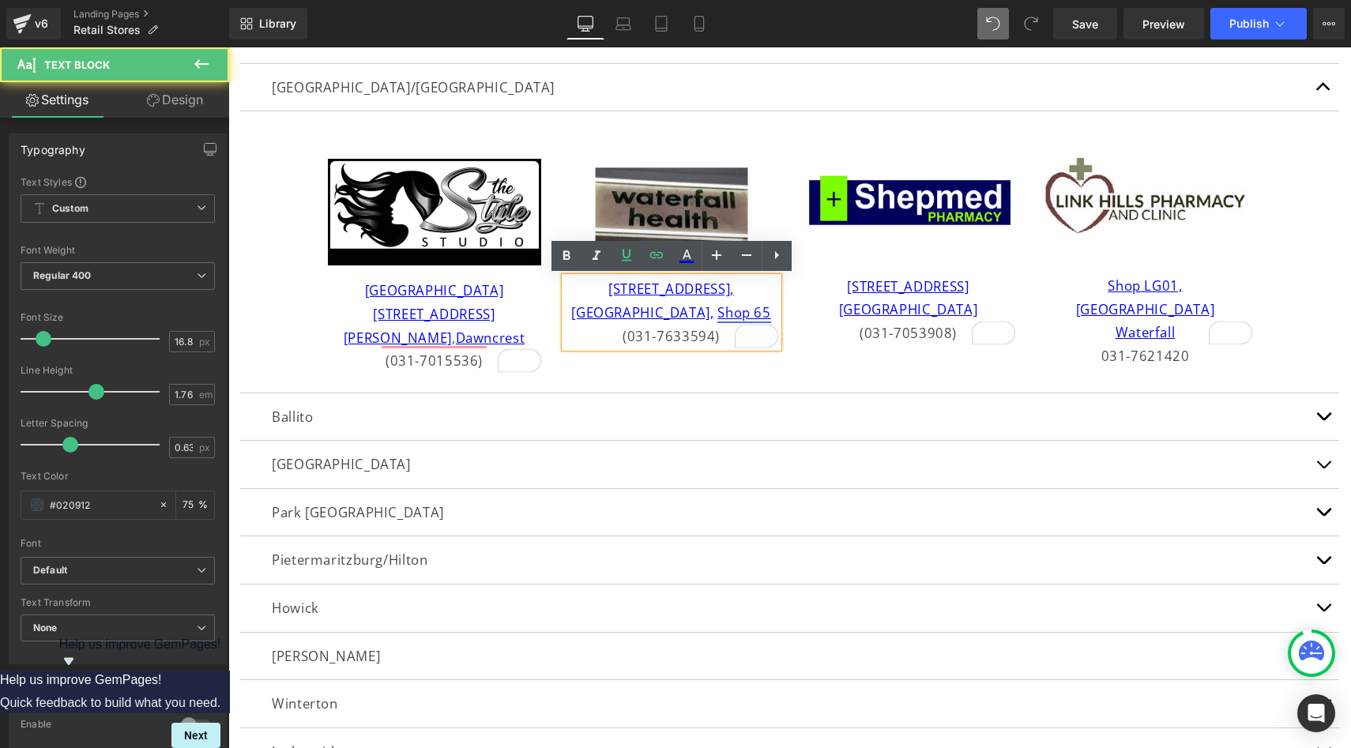
click at [717, 310] on link "Shop 65" at bounding box center [743, 312] width 53 height 18
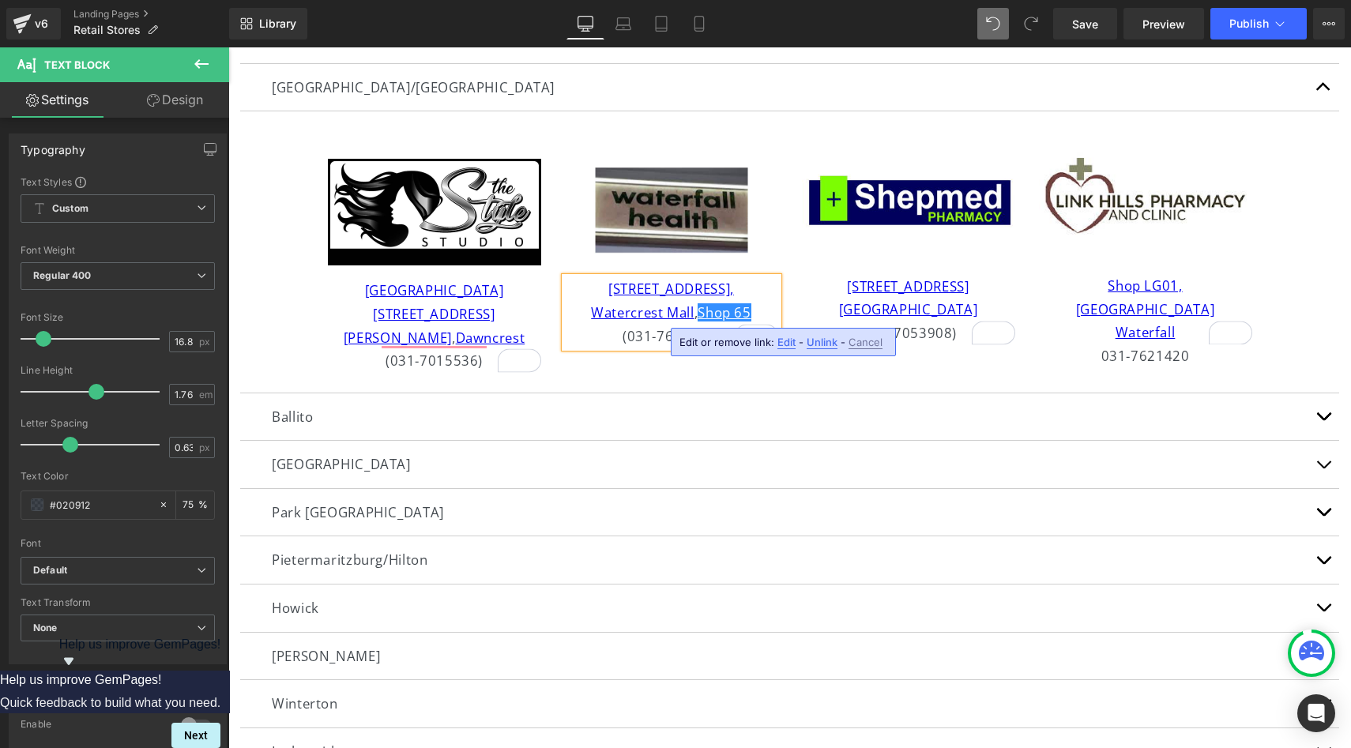
click at [1295, 281] on article "Image [GEOGRAPHIC_DATA] [STREET_ADDRESS][PERSON_NAME] (031-7015536) Text Block …" at bounding box center [789, 251] width 1099 height 281
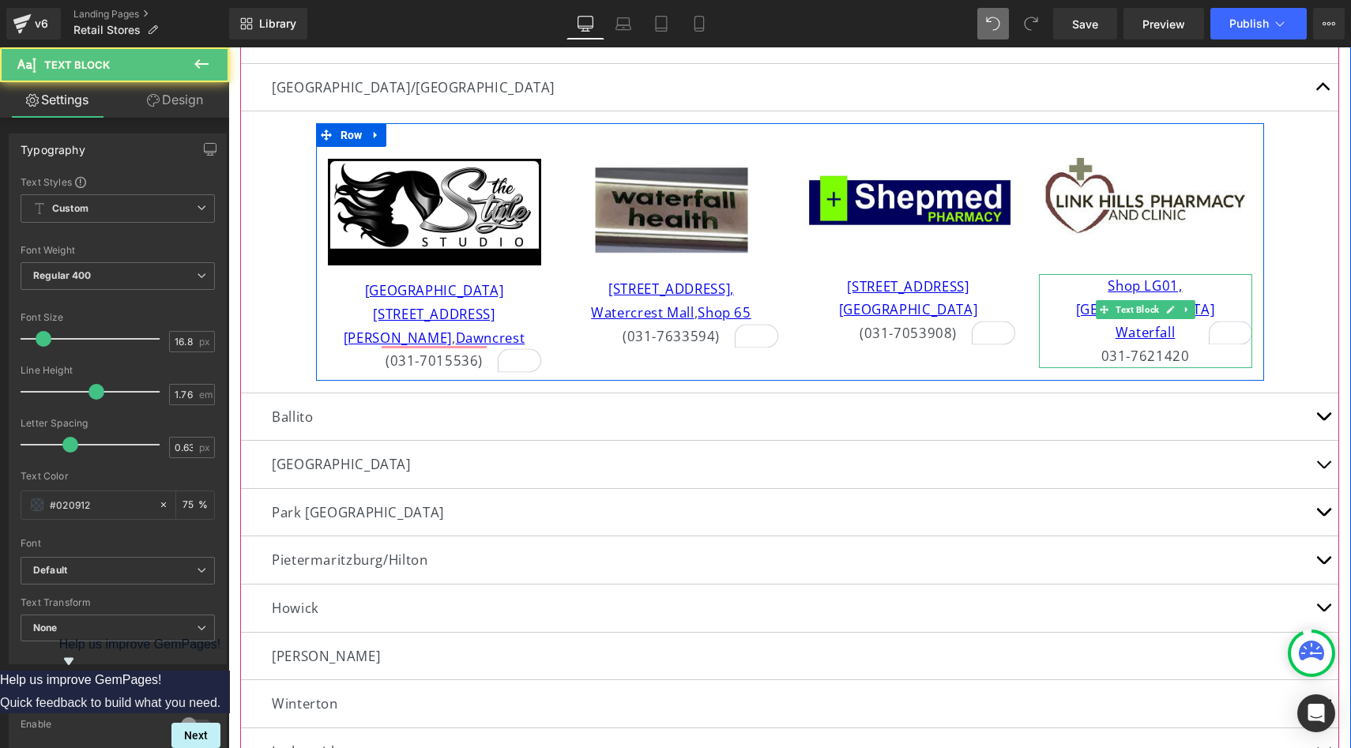
click at [1104, 344] on p "031-7621420" at bounding box center [1145, 356] width 213 height 24
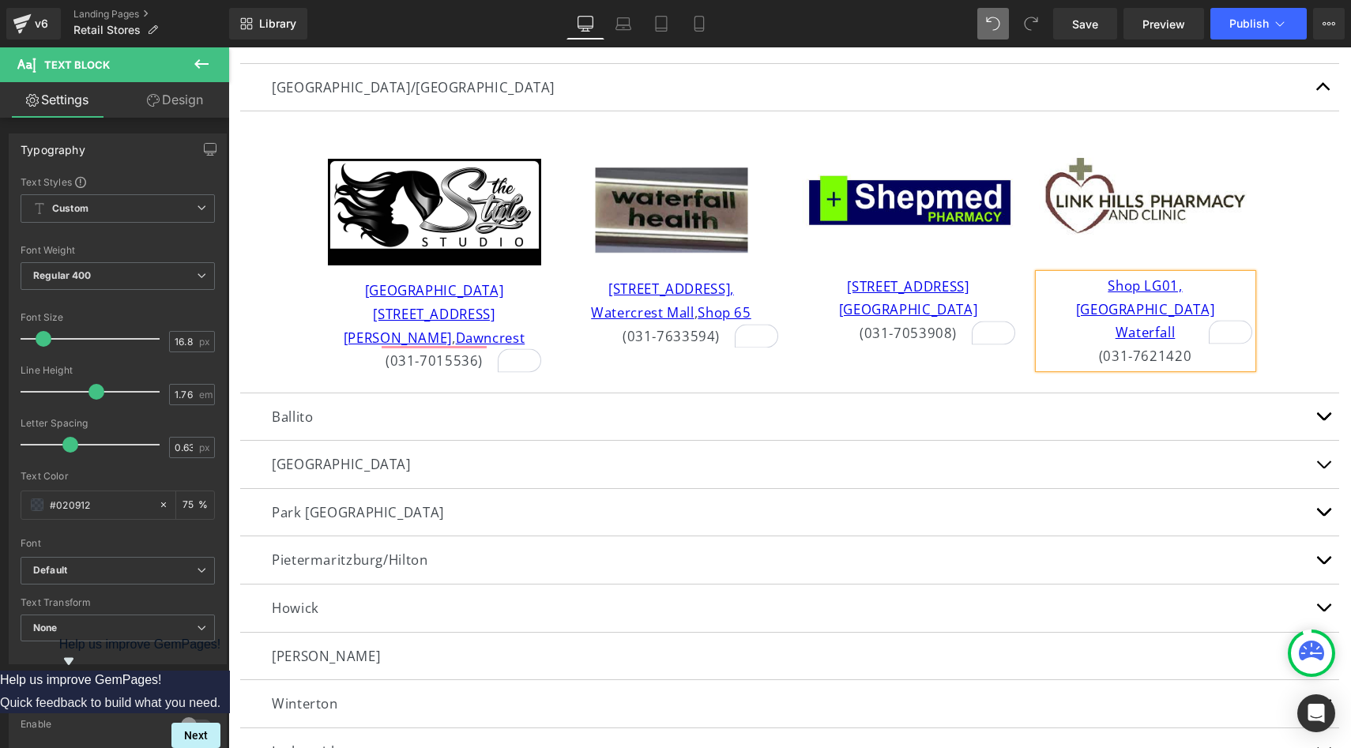
click at [1198, 344] on p "(031-7621420" at bounding box center [1145, 356] width 213 height 24
click at [1286, 323] on article "Image [GEOGRAPHIC_DATA] [STREET_ADDRESS][PERSON_NAME] (031-7015536) Text Block …" at bounding box center [789, 251] width 1099 height 281
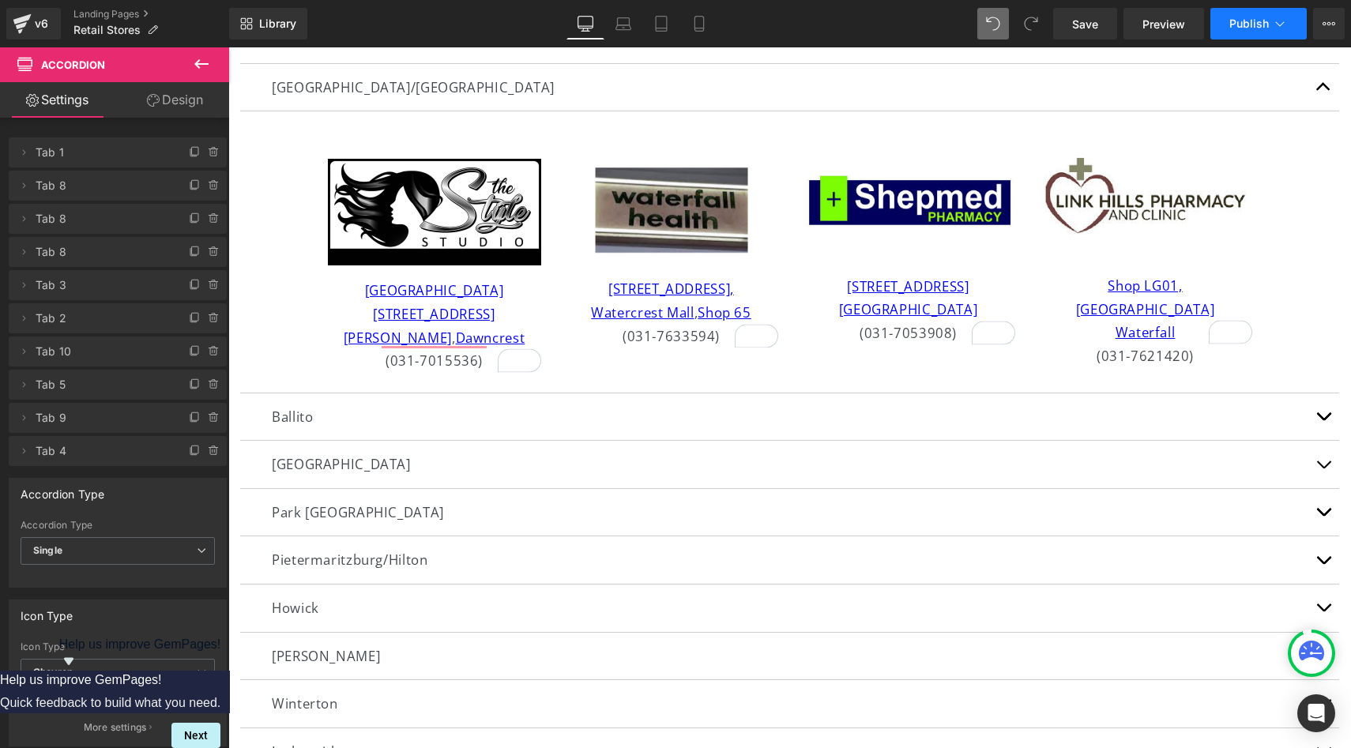
click at [1260, 31] on button "Publish" at bounding box center [1258, 24] width 96 height 32
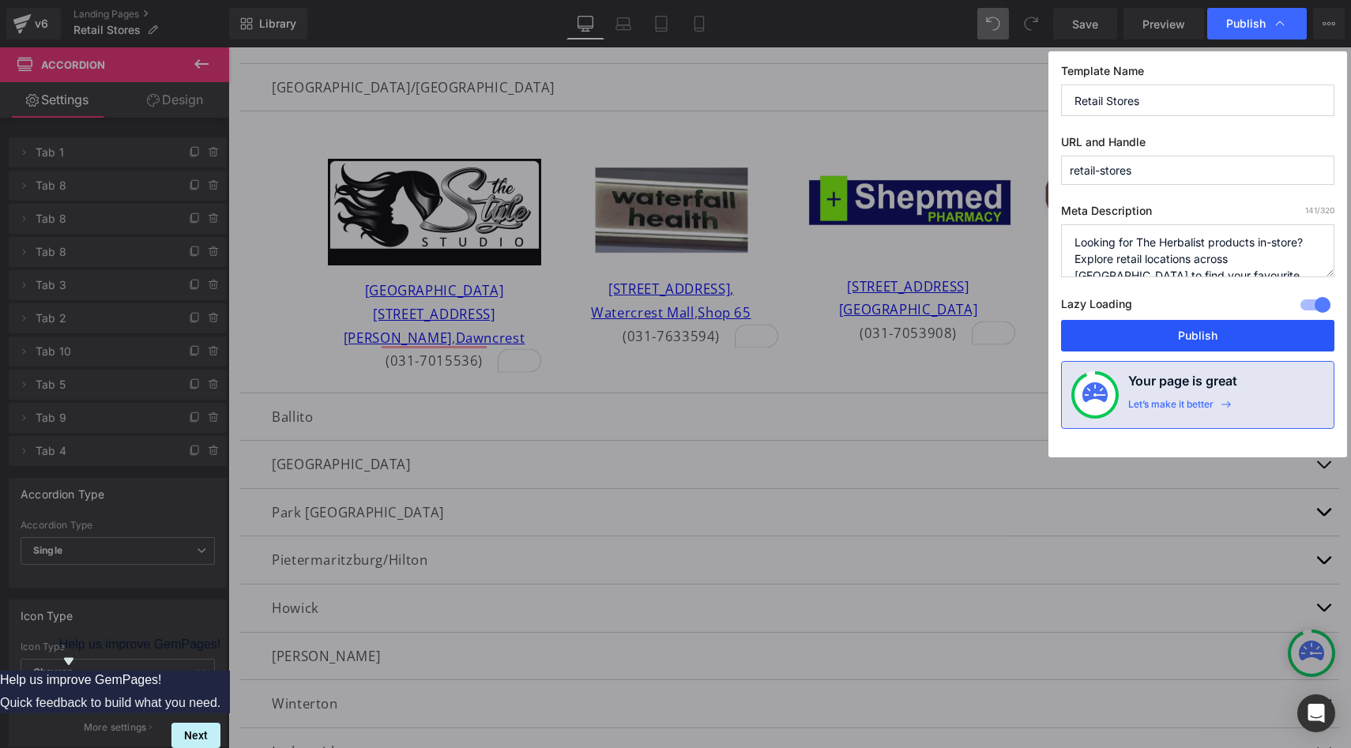
click at [1160, 330] on button "Publish" at bounding box center [1197, 336] width 273 height 32
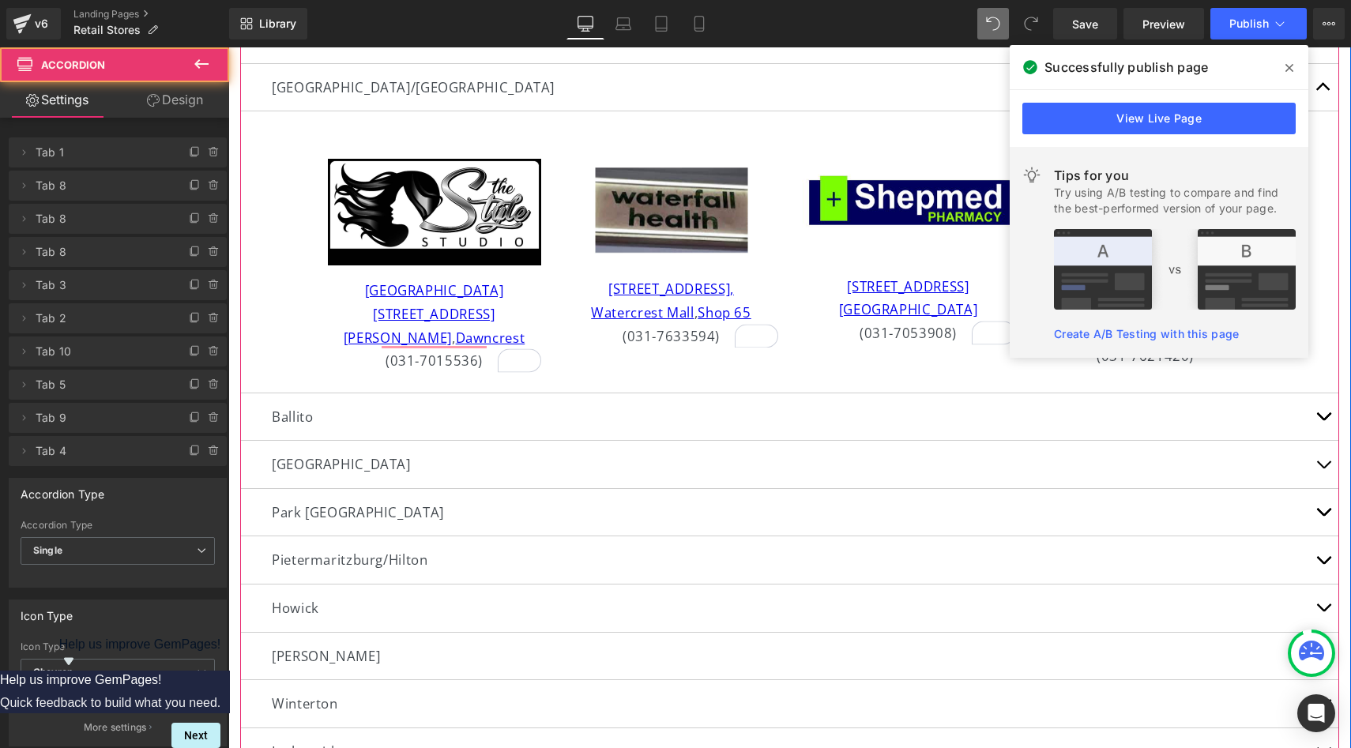
click at [284, 157] on article "Image [GEOGRAPHIC_DATA] [STREET_ADDRESS][PERSON_NAME] (031-7015536) Text Block …" at bounding box center [789, 251] width 1099 height 281
click at [284, 156] on article "Image [GEOGRAPHIC_DATA] [STREET_ADDRESS][PERSON_NAME] (031-7015536) Text Block …" at bounding box center [789, 251] width 1099 height 281
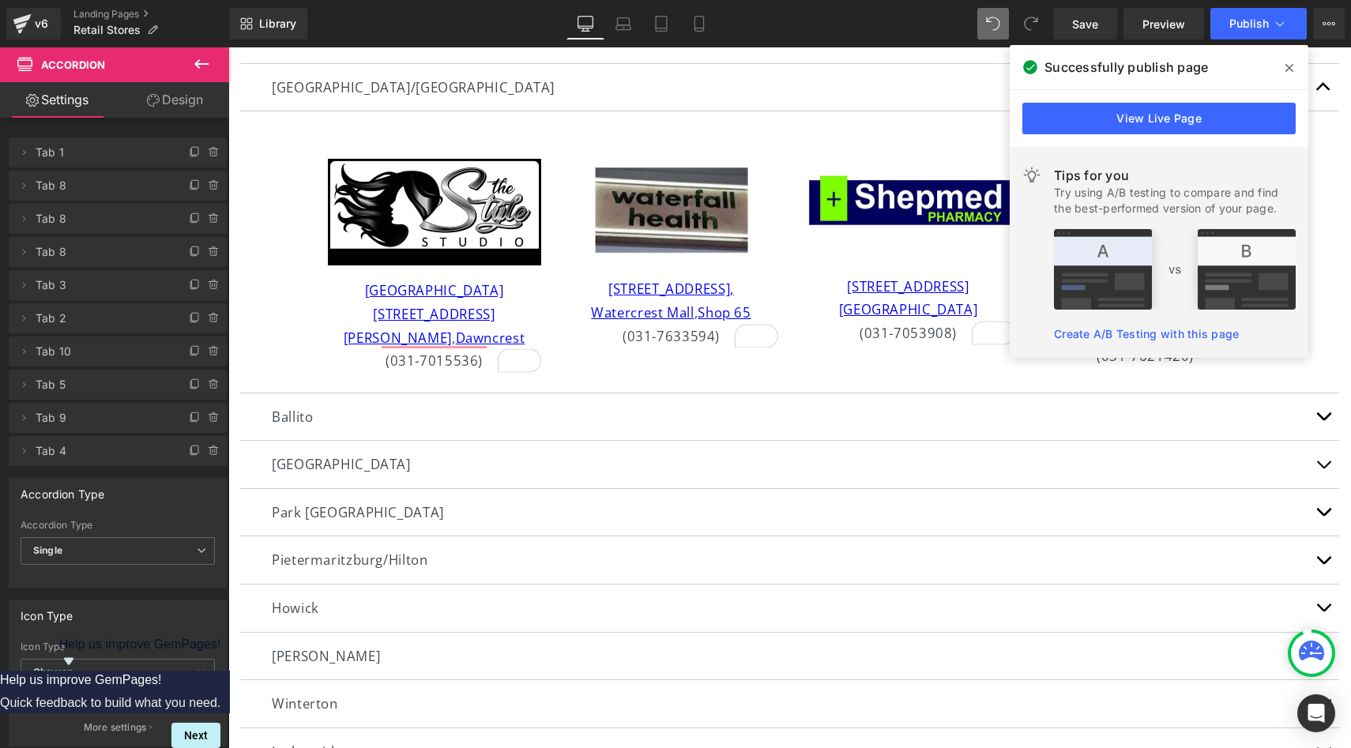
click at [1285, 70] on icon at bounding box center [1289, 68] width 8 height 13
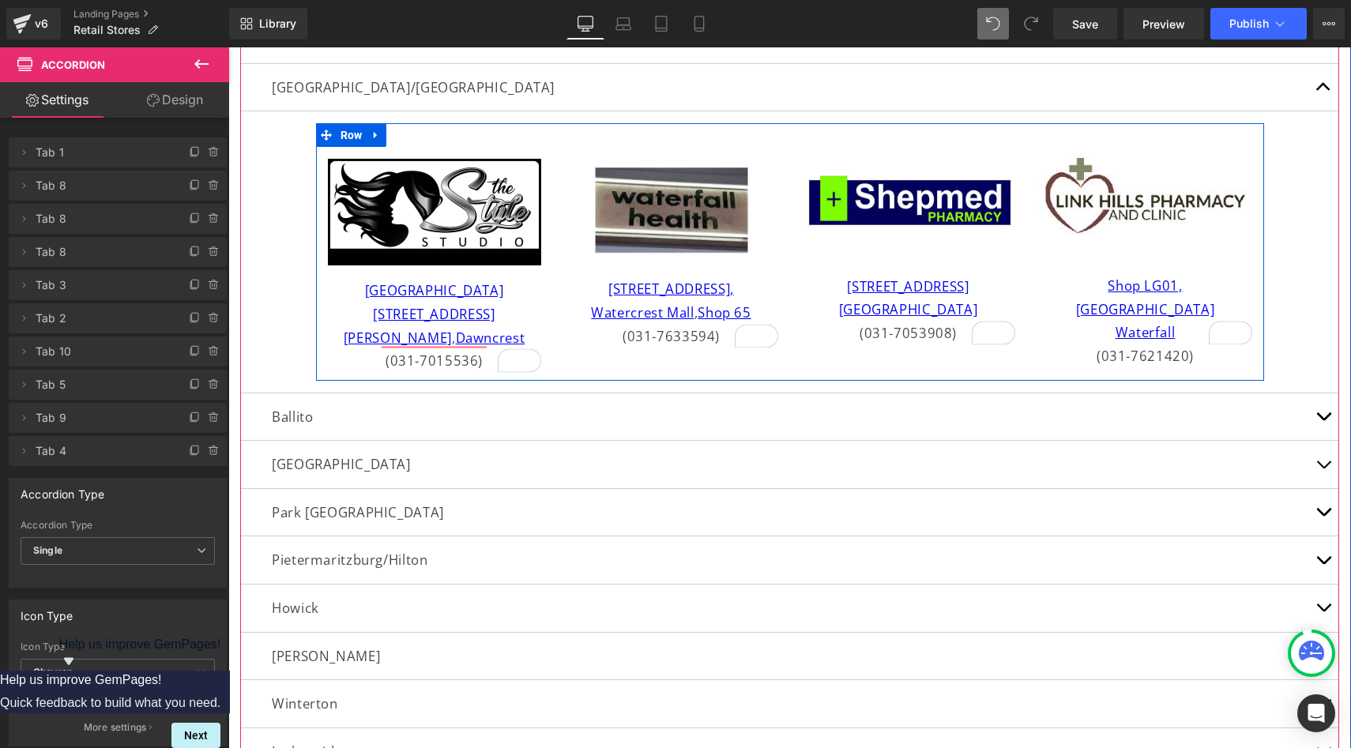
click at [1030, 197] on div "Image Shop LG01, [GEOGRAPHIC_DATA] (031-7621420) Text Block" at bounding box center [1145, 257] width 237 height 220
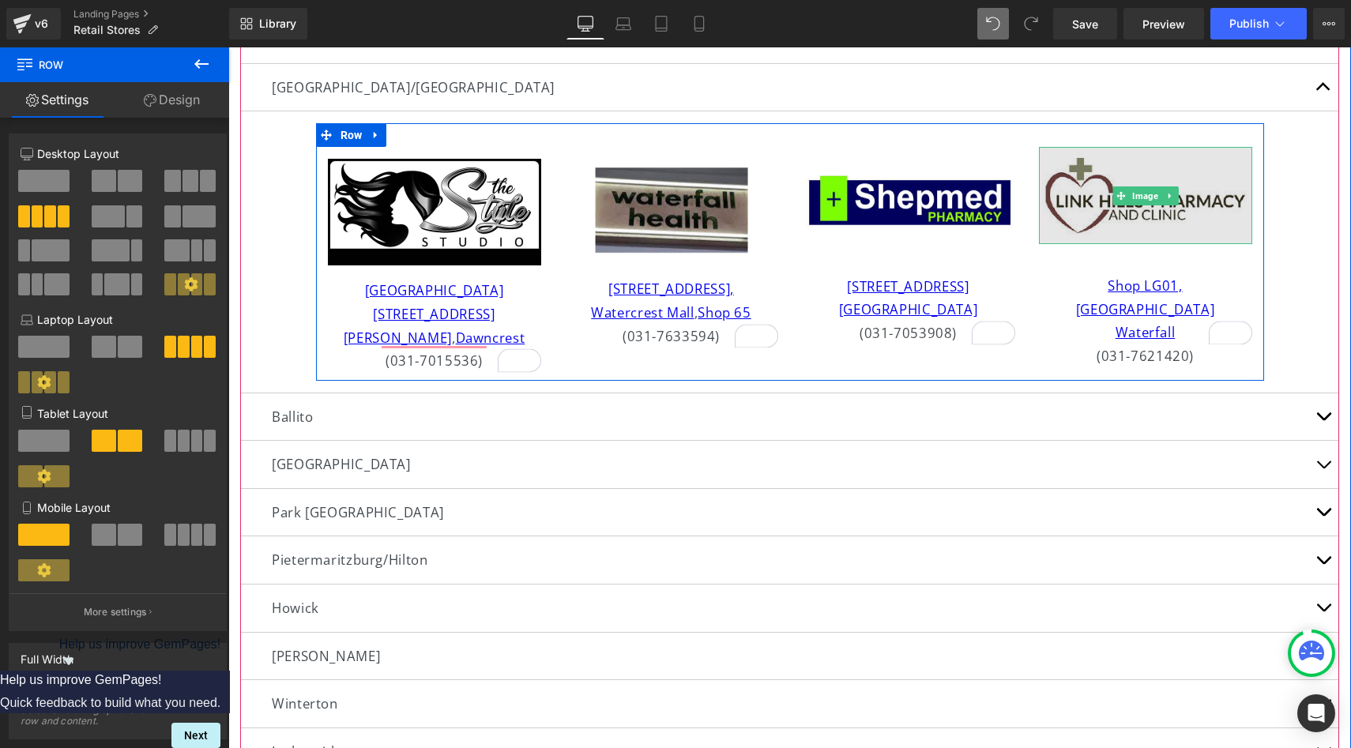
click at [1061, 209] on img at bounding box center [1145, 195] width 213 height 97
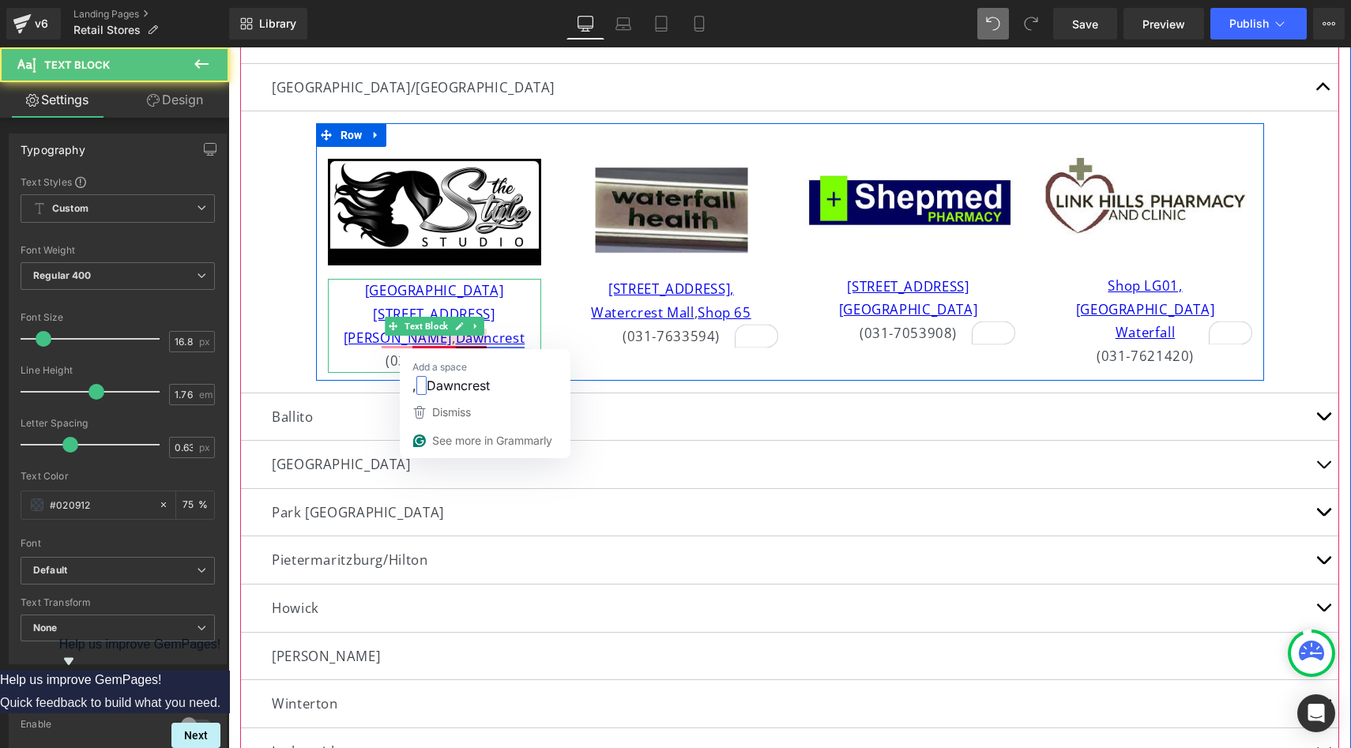
click at [456, 343] on link "Dawncrest" at bounding box center [491, 338] width 70 height 18
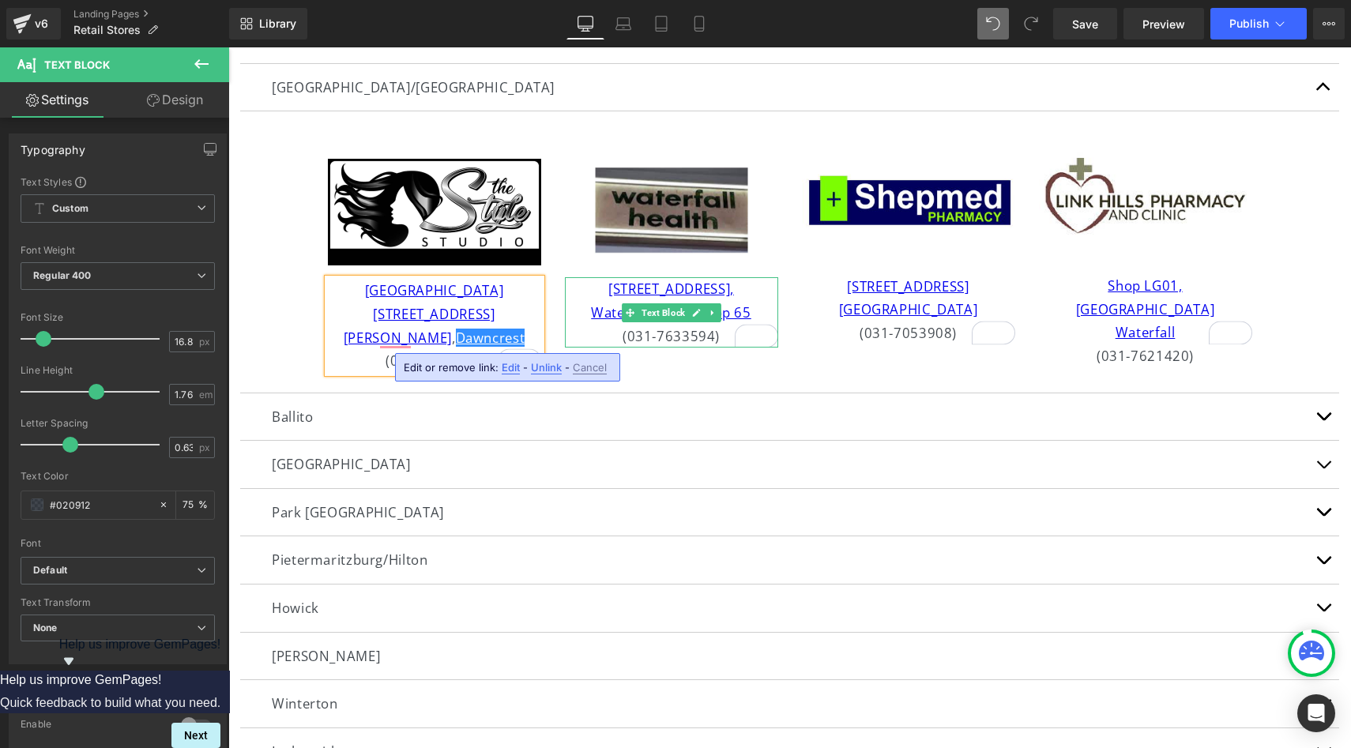
click at [571, 340] on p "(031-7633594)" at bounding box center [671, 337] width 213 height 24
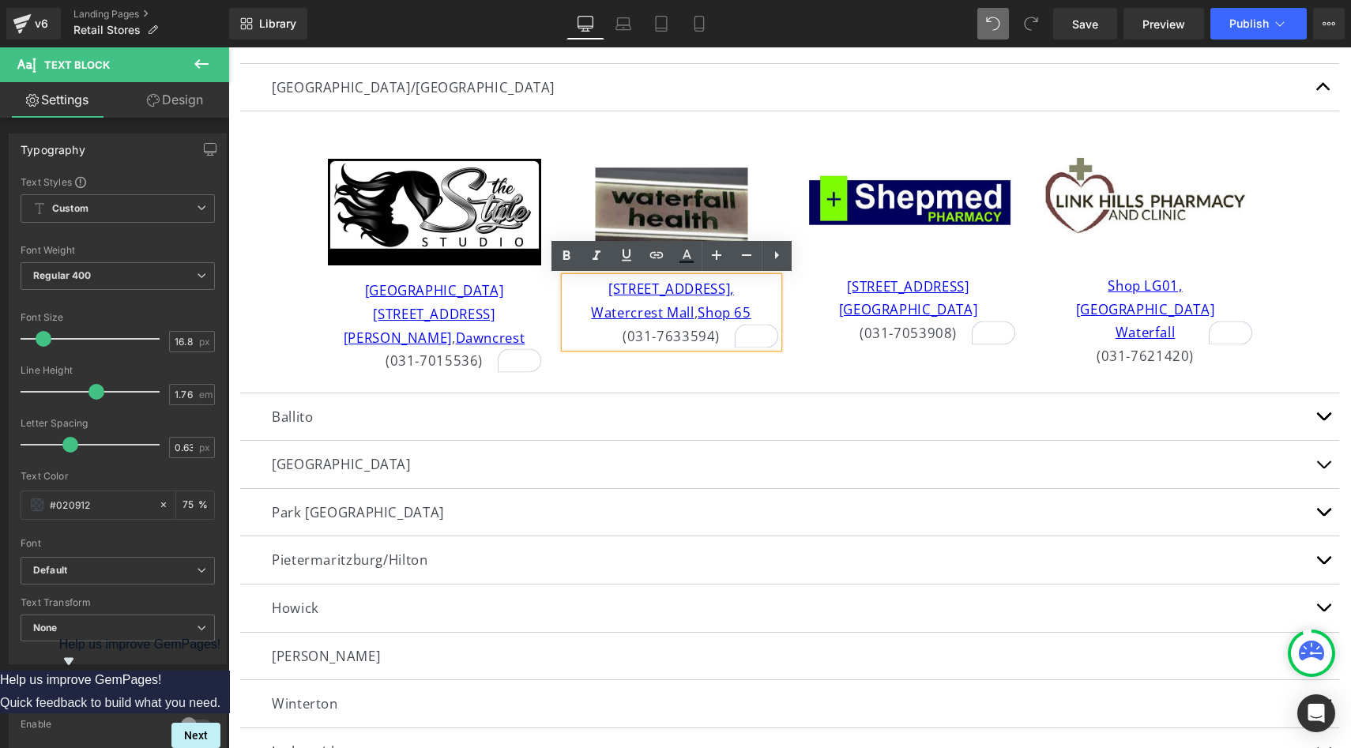
click at [803, 133] on div "Image [GEOGRAPHIC_DATA] [STREET_ADDRESS][PERSON_NAME] (031-7015536) Text Block …" at bounding box center [790, 251] width 948 height 257
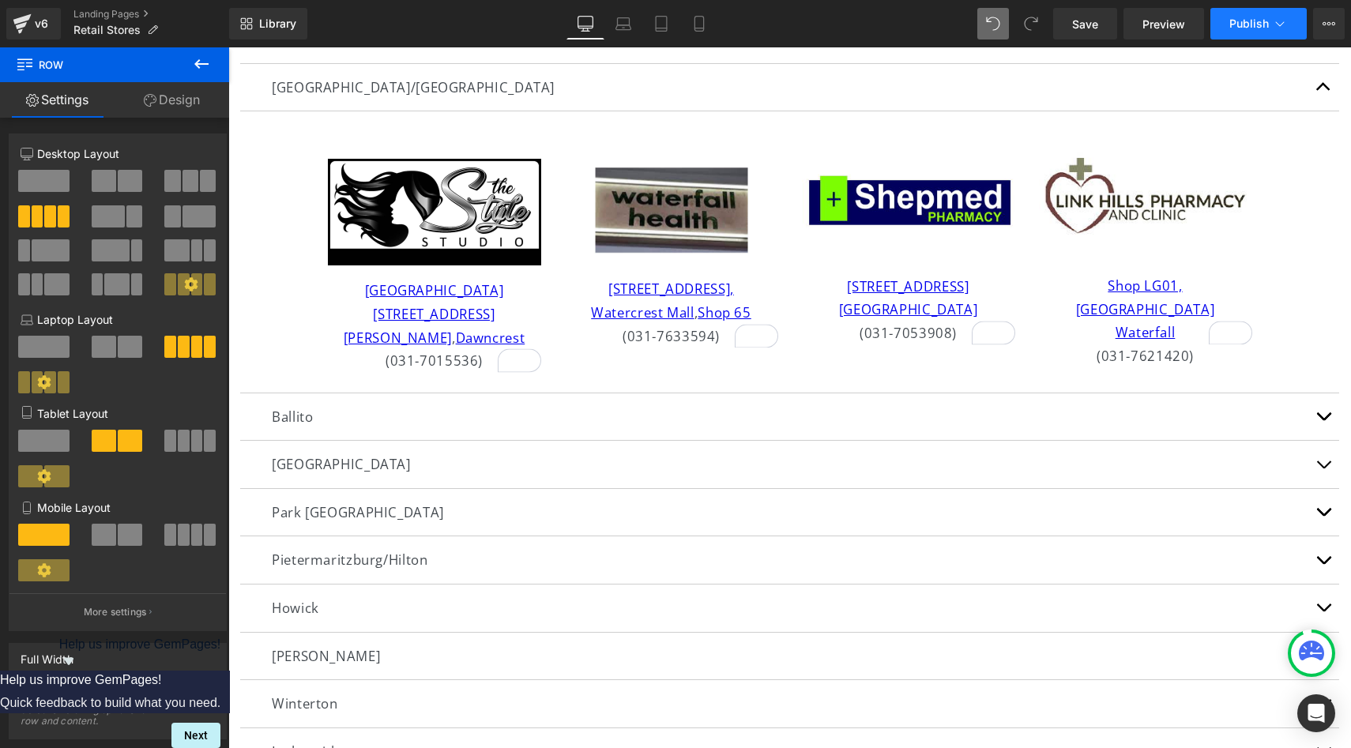
click at [1289, 19] on button "Publish" at bounding box center [1258, 24] width 96 height 32
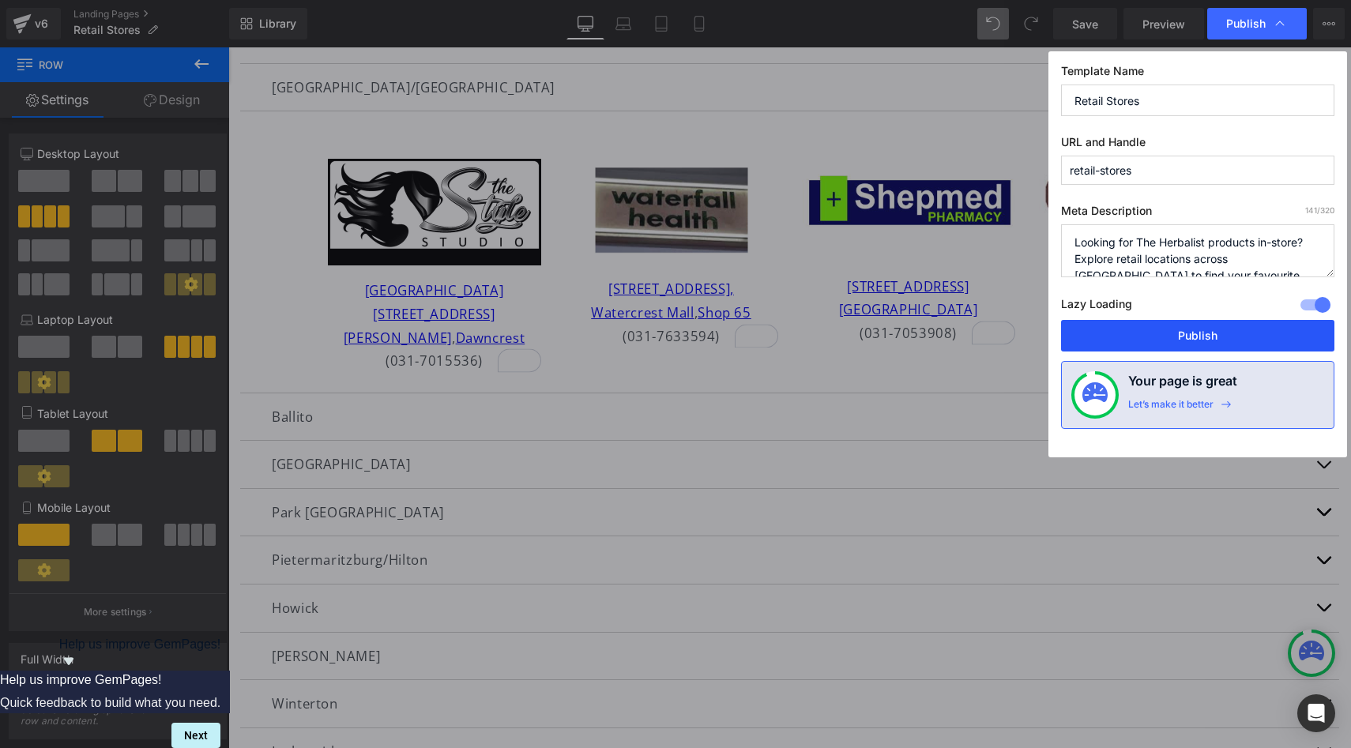
click at [1194, 332] on button "Publish" at bounding box center [1197, 336] width 273 height 32
